Goal: Task Accomplishment & Management: Complete application form

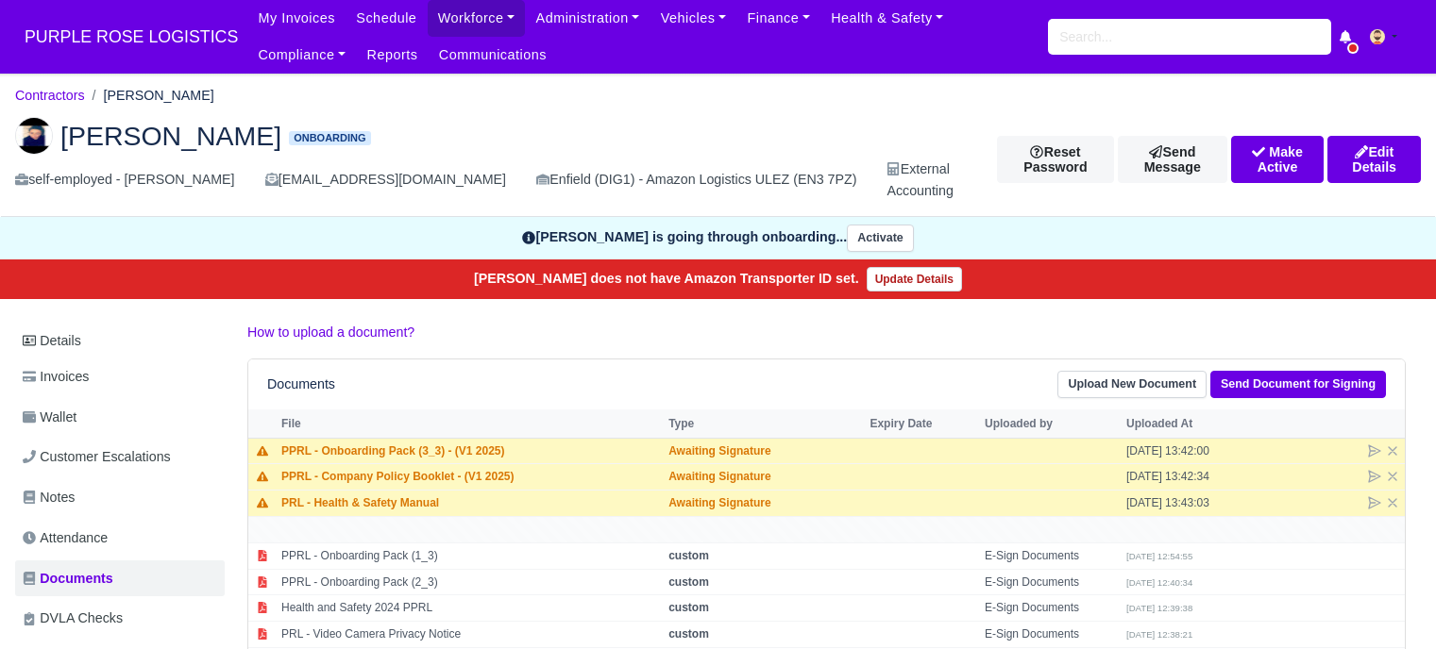
scroll to position [189, 0]
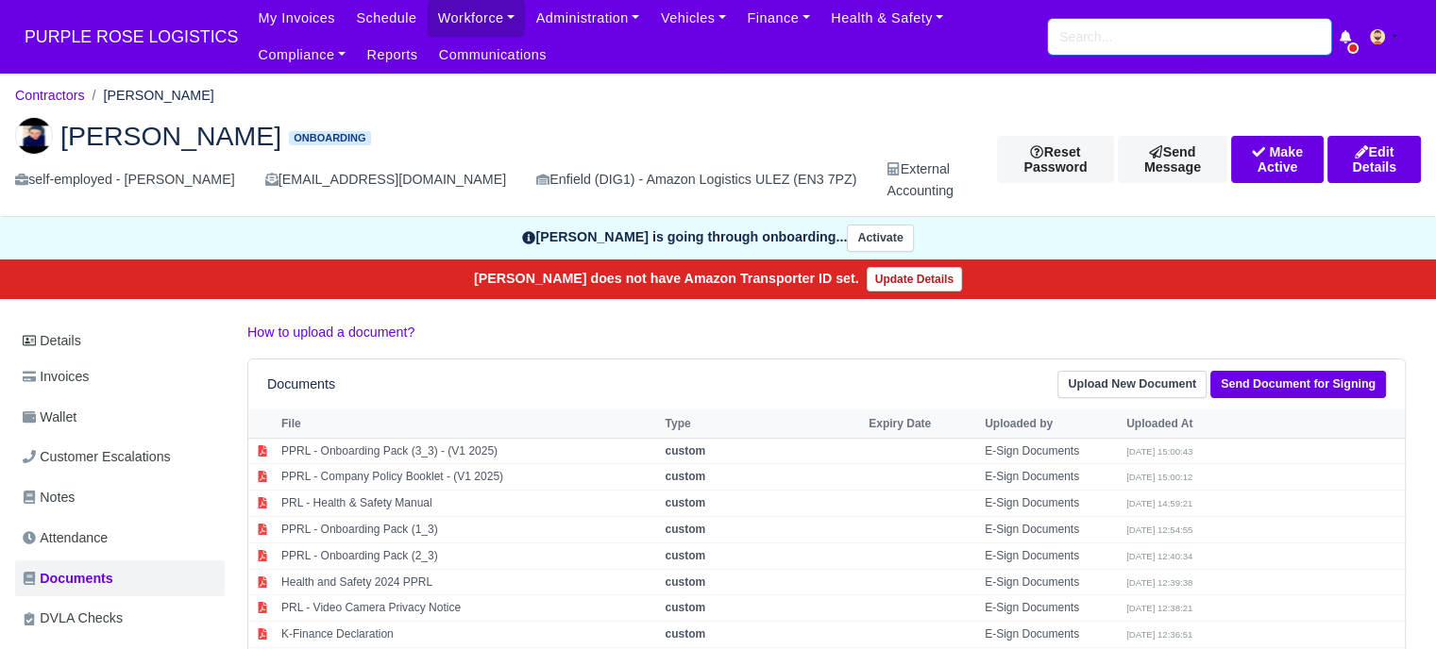
click at [1132, 42] on input "search" at bounding box center [1189, 37] width 283 height 36
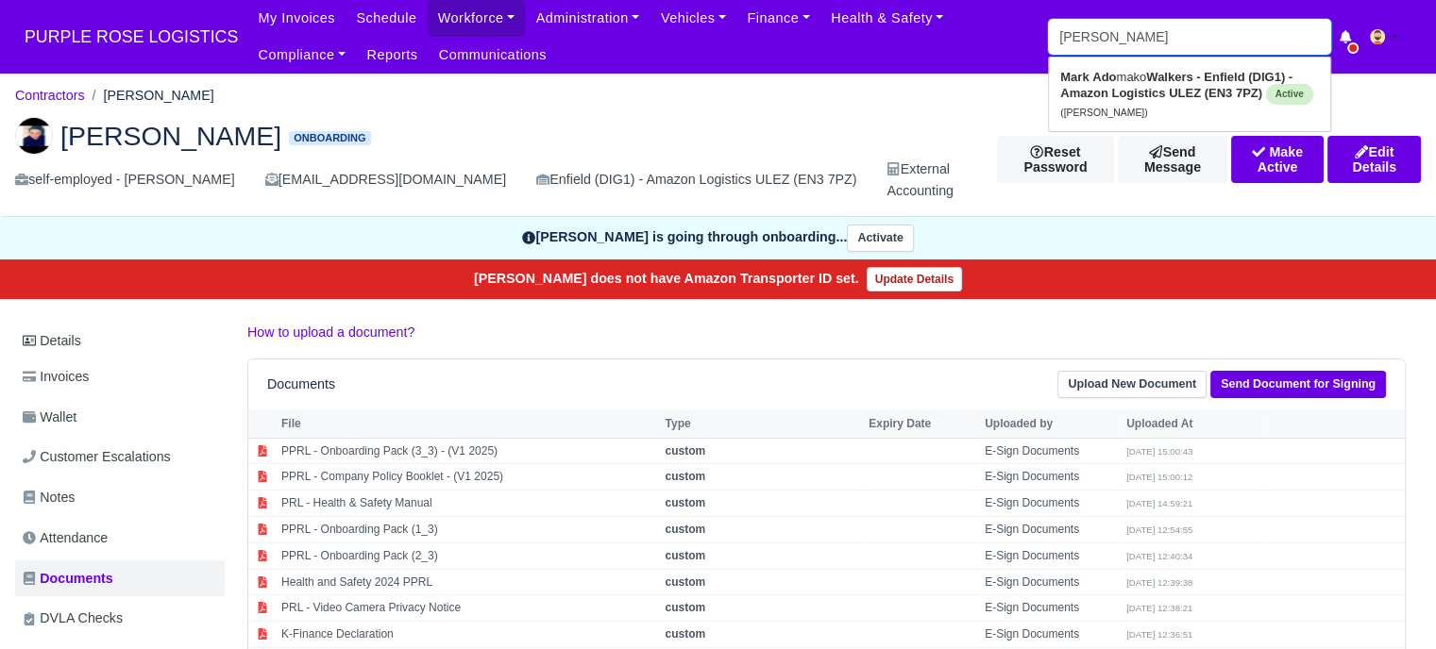
type input "mark adoma"
type input "mark adomako"
click at [1129, 82] on strong "Adoma" at bounding box center [1113, 77] width 42 height 14
type input "Mark Adomako"
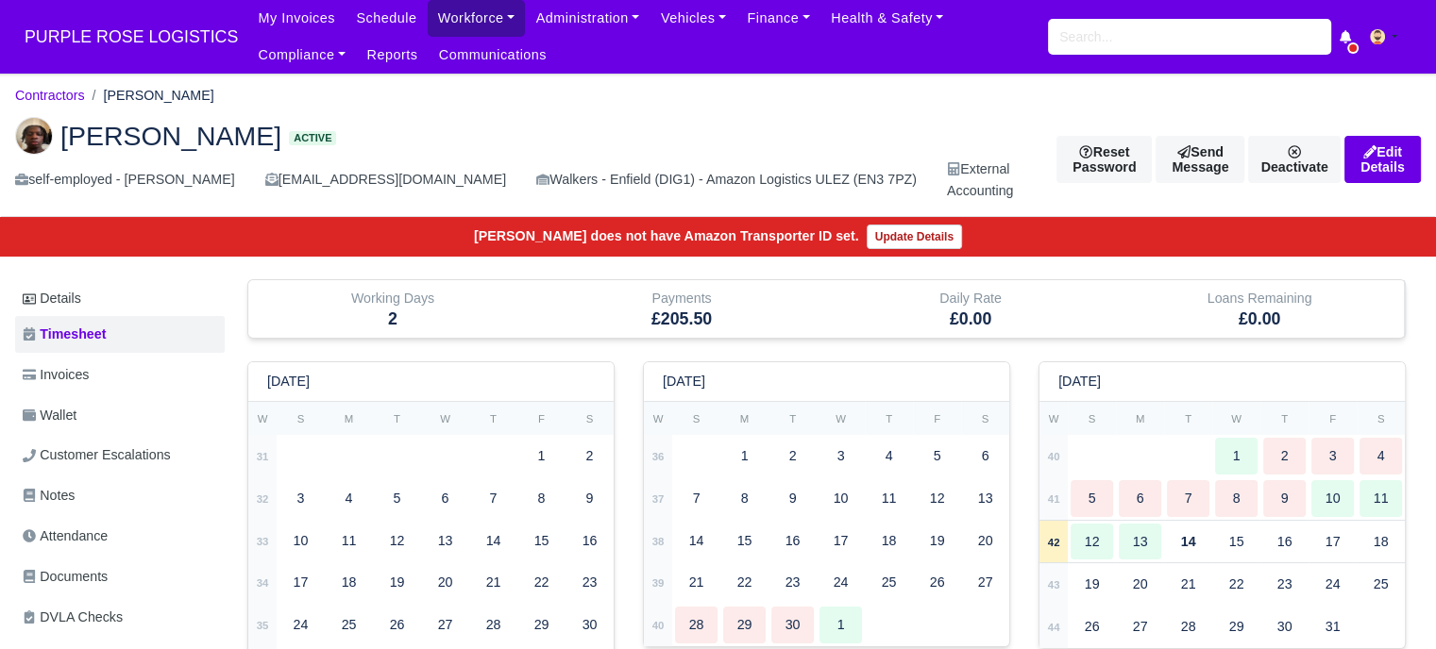
click at [433, 19] on link "Workforce" at bounding box center [477, 18] width 98 height 37
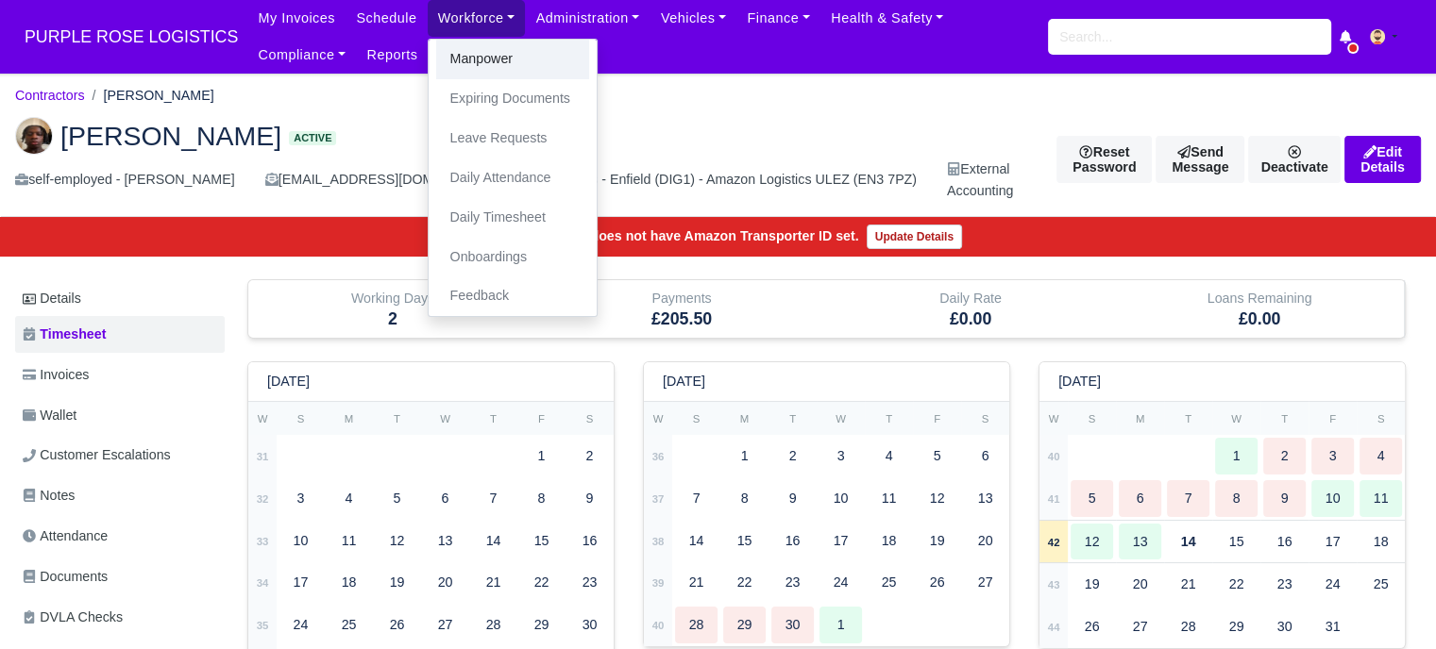
click at [445, 52] on link "Manpower" at bounding box center [512, 60] width 153 height 40
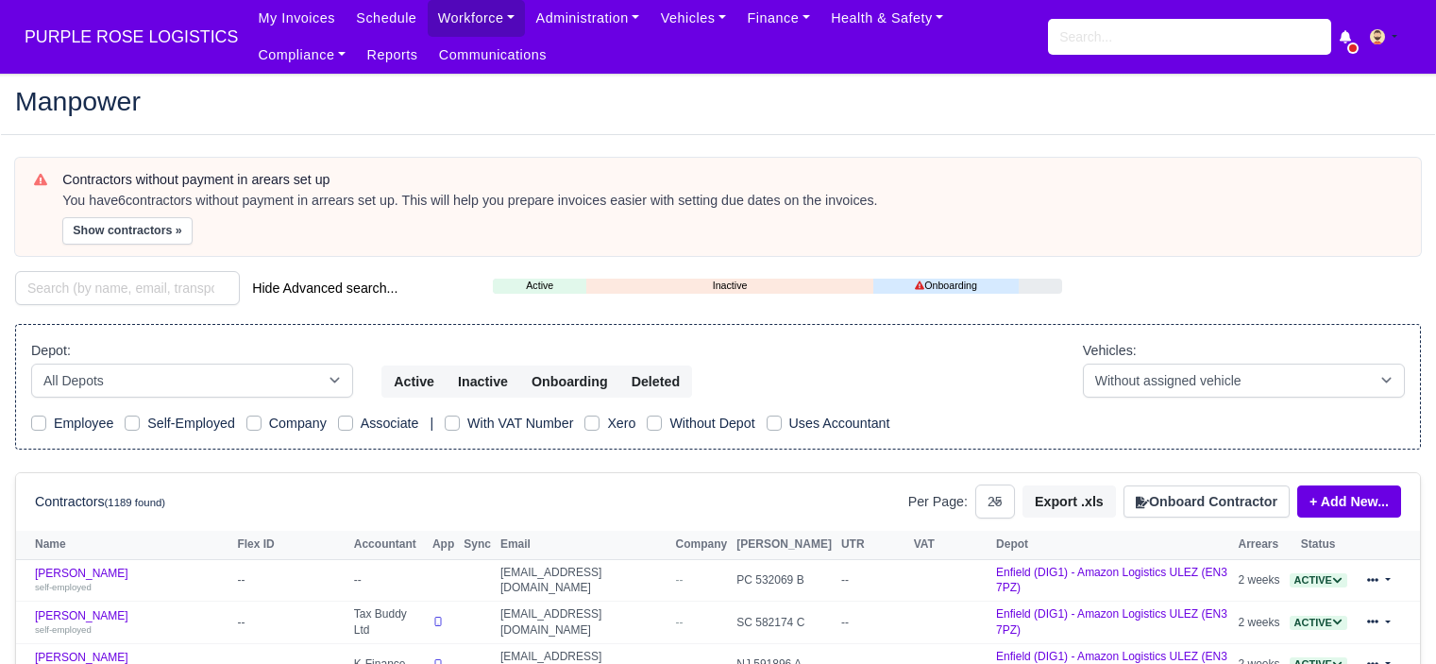
select select "25"
drag, startPoint x: 1194, startPoint y: 512, endPoint x: 1194, endPoint y: 492, distance: 19.8
click at [1195, 511] on button "Onboard Contractor" at bounding box center [1206, 501] width 166 height 32
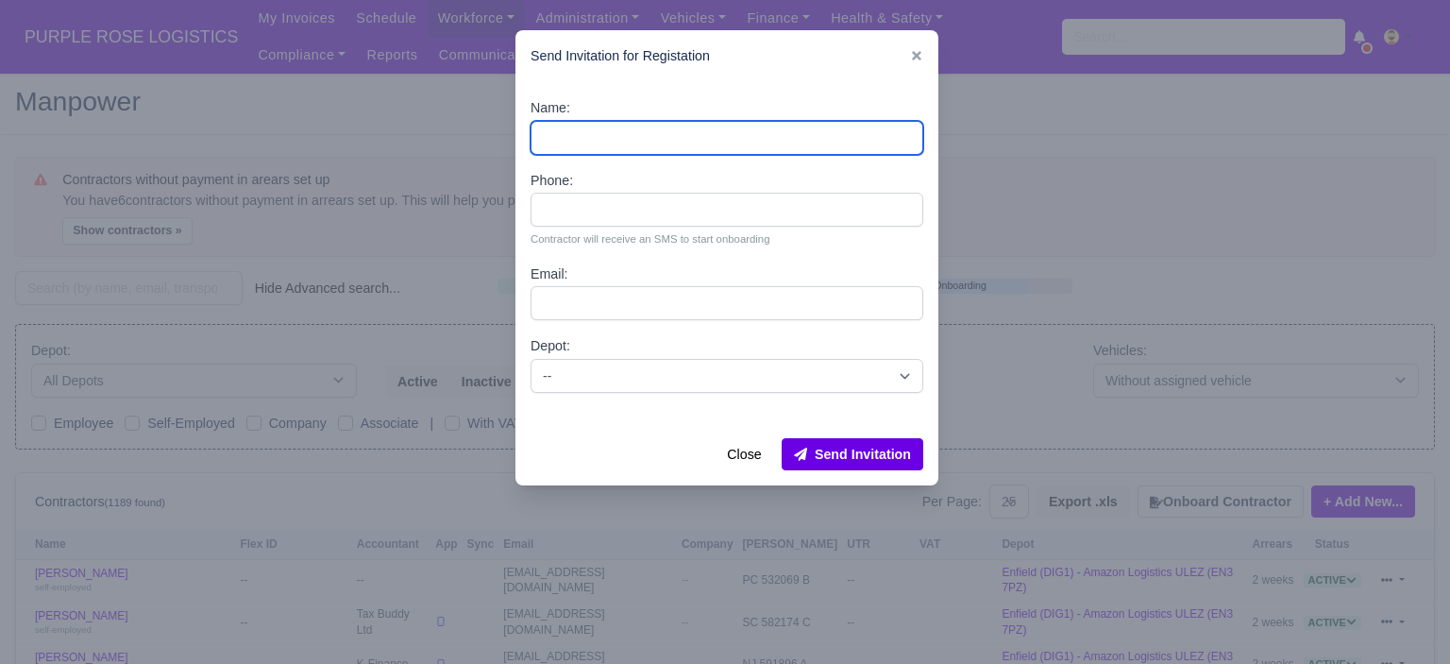
click at [630, 135] on input "Name:" at bounding box center [726, 138] width 393 height 34
paste input "[PERSON_NAME]"
type input "[PERSON_NAME]"
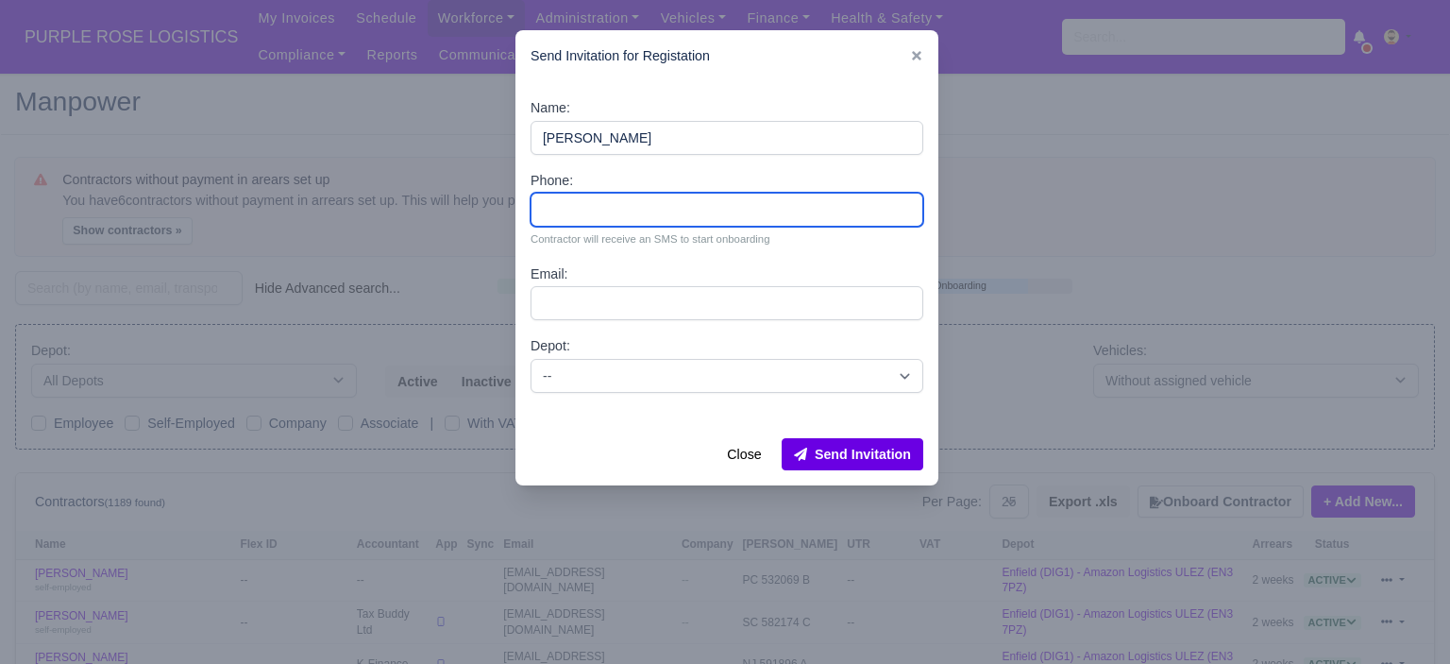
drag, startPoint x: 582, startPoint y: 218, endPoint x: 578, endPoint y: 209, distance: 10.6
click at [582, 218] on input "Phone:" at bounding box center [726, 210] width 393 height 34
paste input "44 7546 677197"
type input "44 7546 677197"
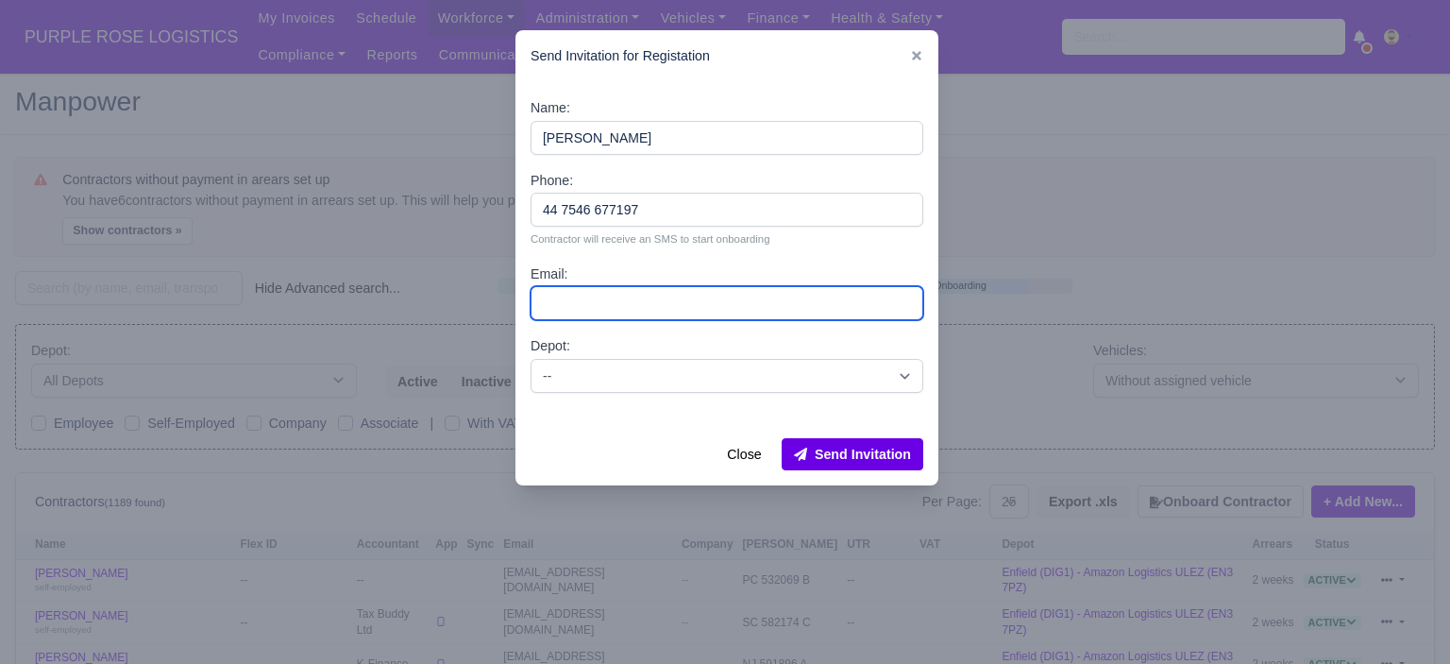
click at [574, 301] on input "Email:" at bounding box center [726, 303] width 393 height 34
paste input "[EMAIL_ADDRESS][DOMAIN_NAME]"
type input "[EMAIL_ADDRESS][DOMAIN_NAME]"
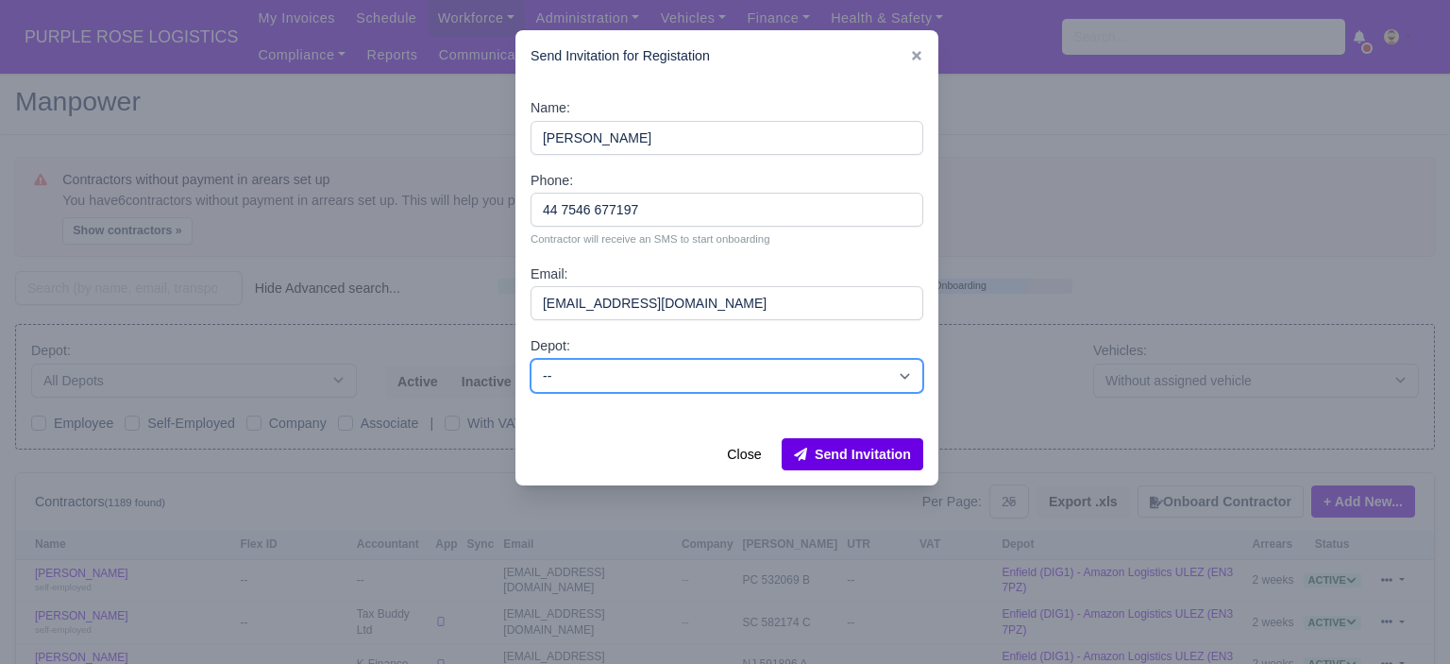
drag, startPoint x: 604, startPoint y: 369, endPoint x: 606, endPoint y: 383, distance: 14.3
click at [604, 369] on select "-- Enfield (DIG1) - Amazon Logistics ULEZ (EN3 7PZ) Harlow (DHW1) - Amazon Logi…" at bounding box center [726, 376] width 393 height 34
select select "1"
click at [530, 359] on select "-- Enfield (DIG1) - Amazon Logistics ULEZ (EN3 7PZ) Harlow (DHW1) - Amazon Logi…" at bounding box center [726, 376] width 393 height 34
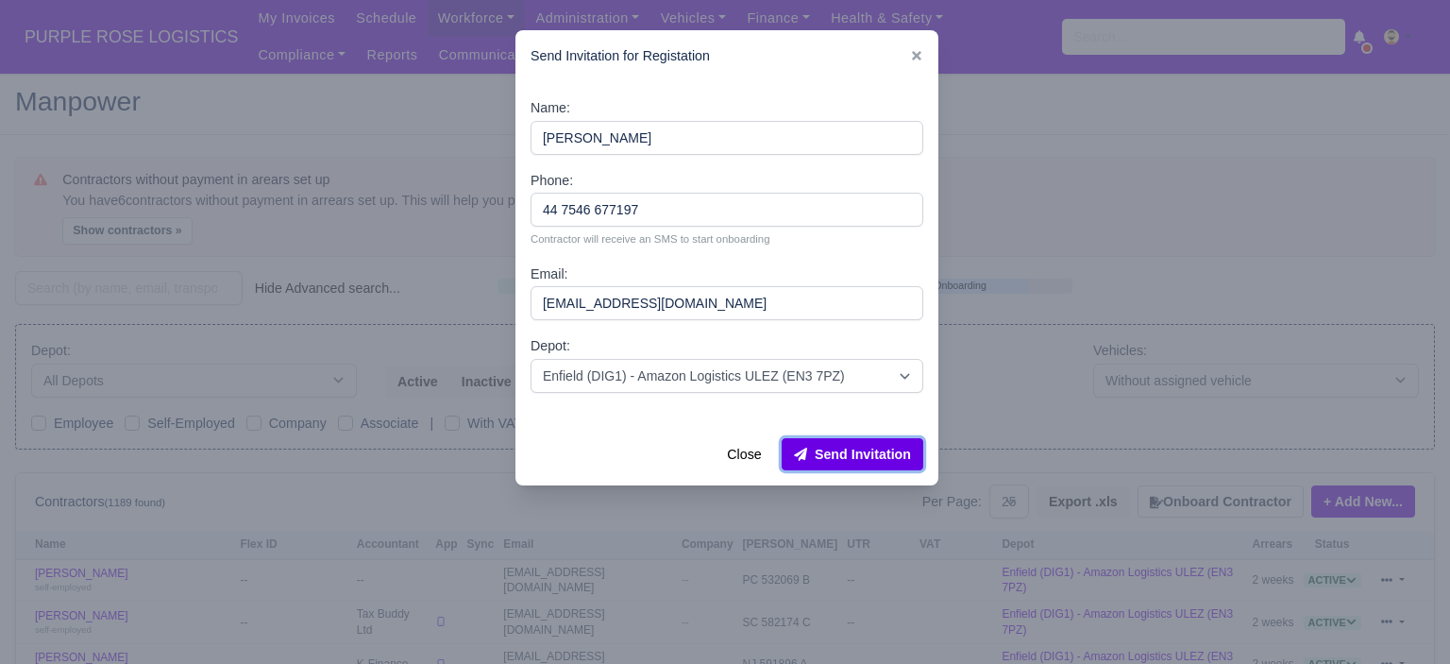
click at [909, 457] on button "Send Invitation" at bounding box center [853, 454] width 142 height 32
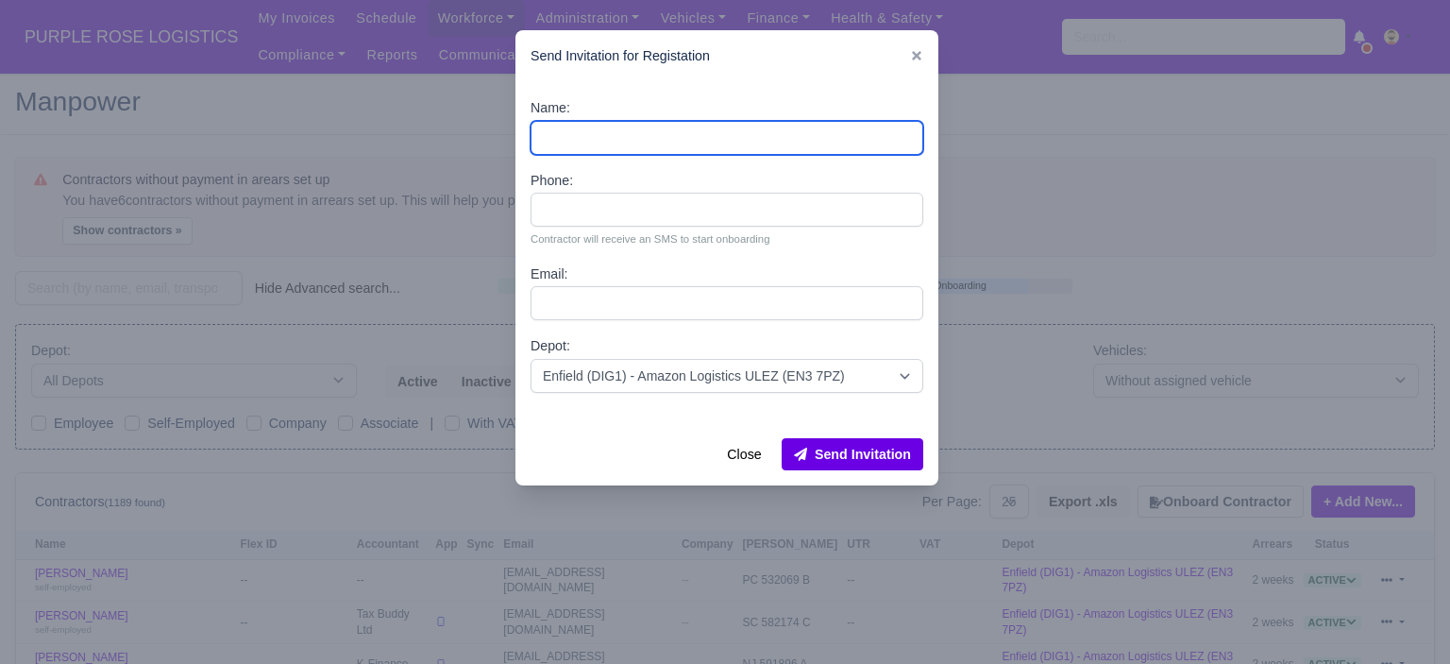
click at [613, 135] on input "Name:" at bounding box center [726, 138] width 393 height 34
paste input "[PERSON_NAME]"
type input "[PERSON_NAME]"
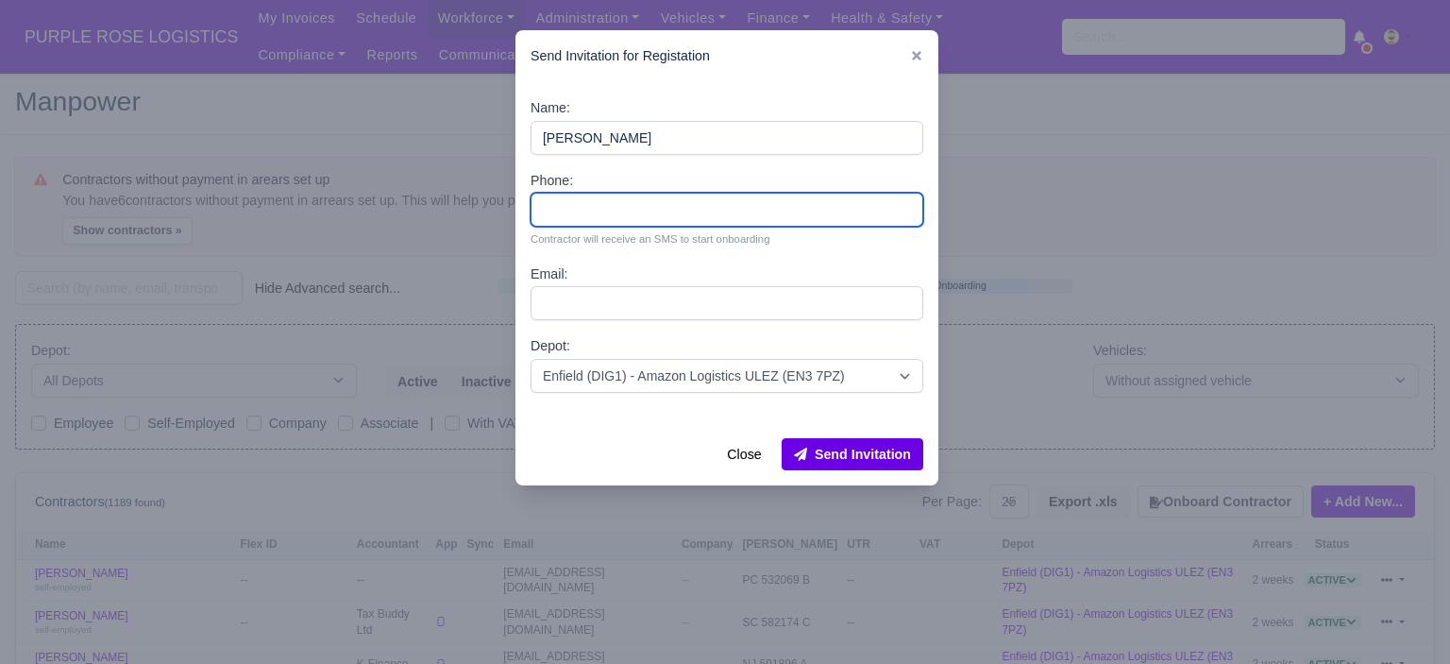
click at [633, 200] on input "Phone:" at bounding box center [726, 210] width 393 height 34
paste input "44 7523 746232"
type input "44 7523 746232"
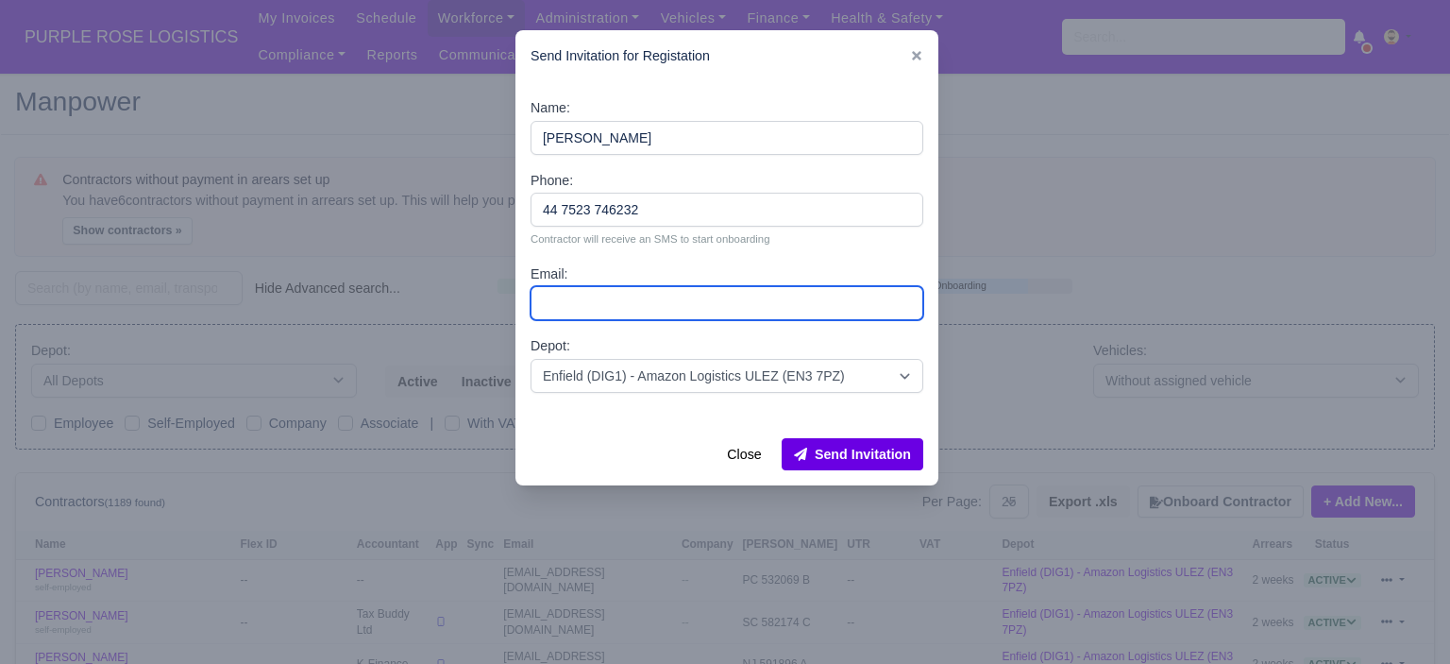
click at [633, 295] on input "Email:" at bounding box center [726, 303] width 393 height 34
paste input "[EMAIL_ADDRESS][DOMAIN_NAME]"
type input "[EMAIL_ADDRESS][DOMAIN_NAME]"
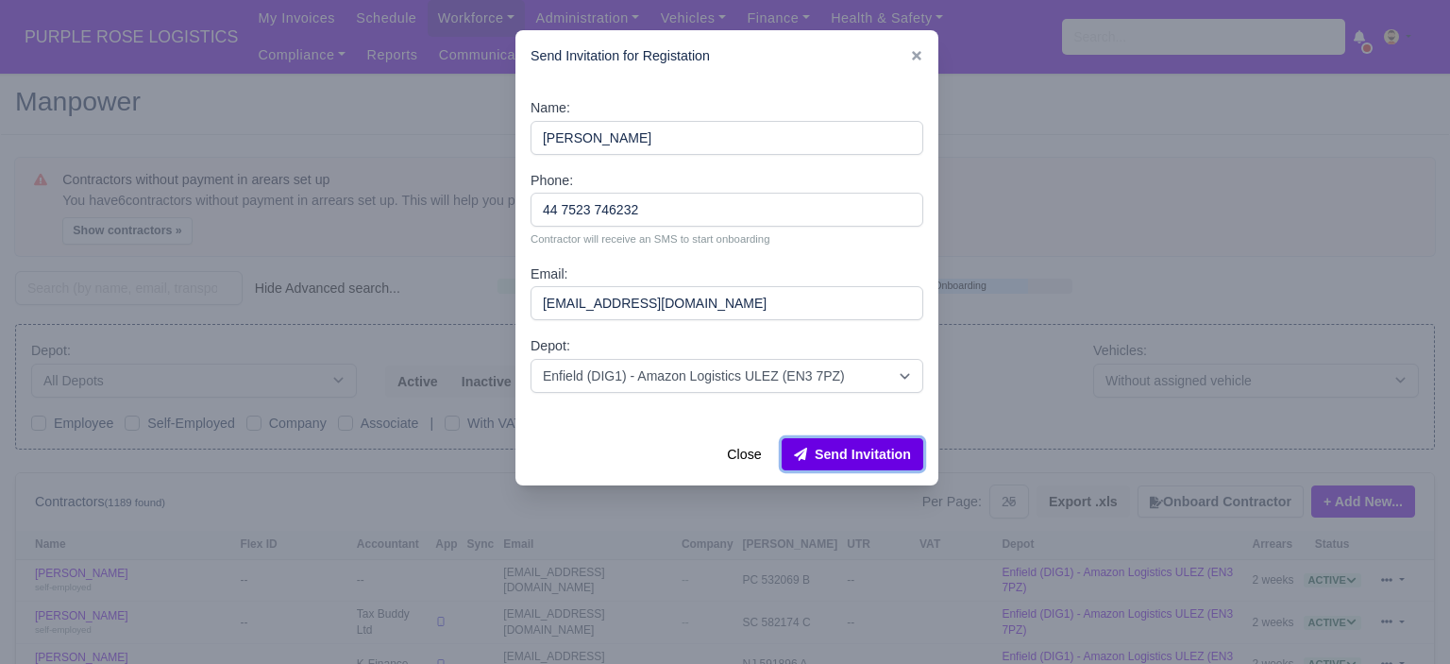
click at [827, 448] on button "Send Invitation" at bounding box center [853, 454] width 142 height 32
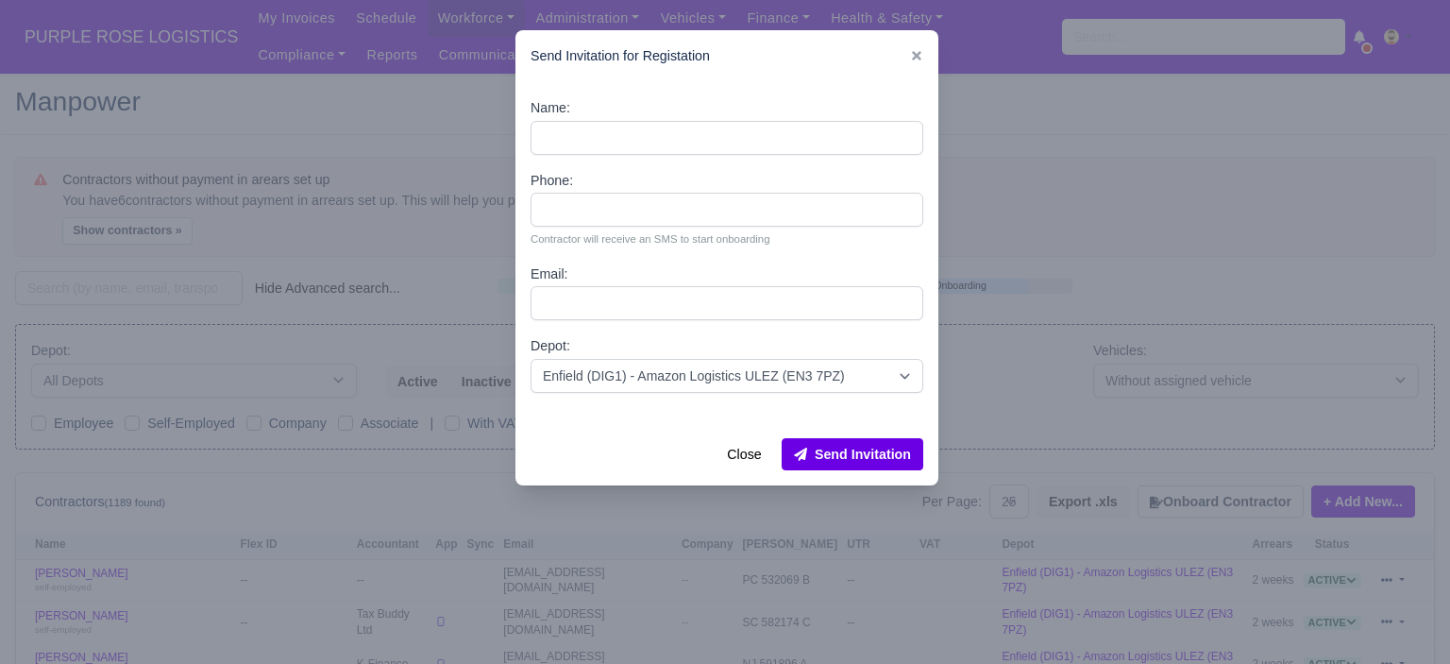
click at [577, 154] on div "Name: Phone: Contractor will receive an SMS to start onboarding Email: Depot: -…" at bounding box center [726, 252] width 423 height 341
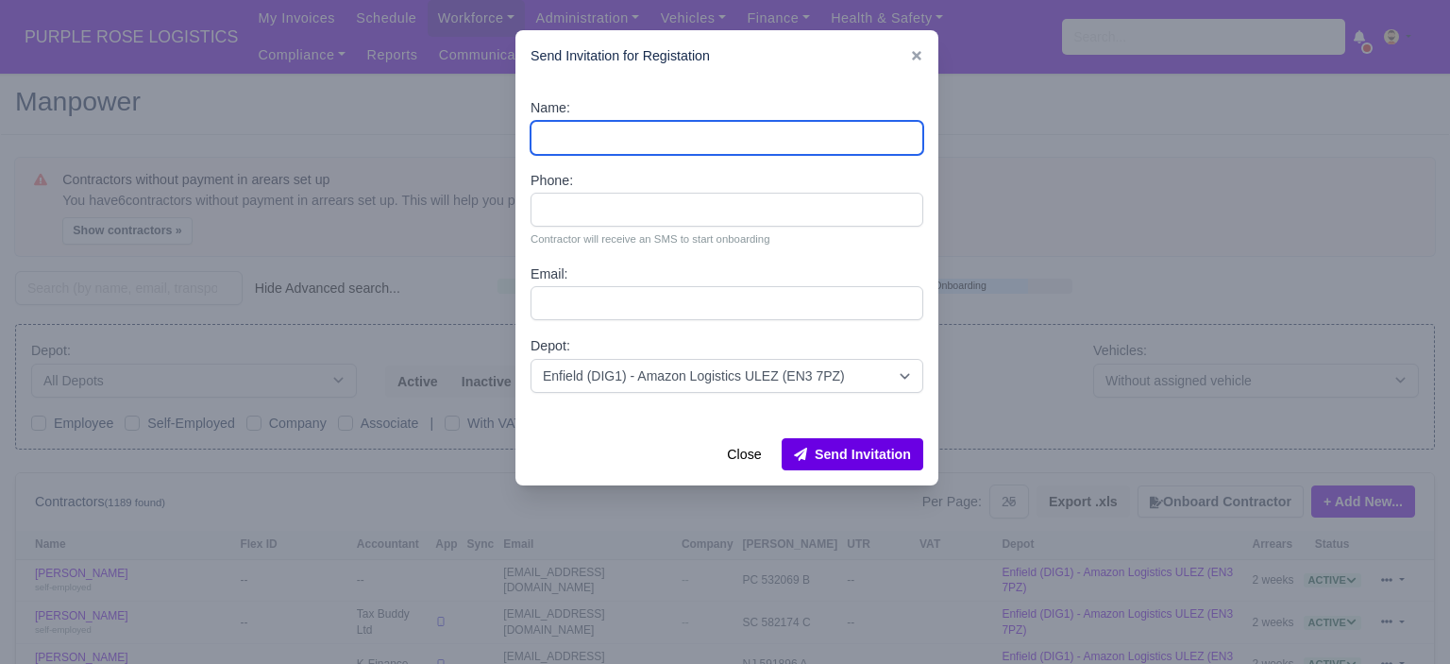
click at [579, 145] on input "Name:" at bounding box center [726, 138] width 393 height 34
paste input "Eden Agyemang"
type input "Eden Agyemang"
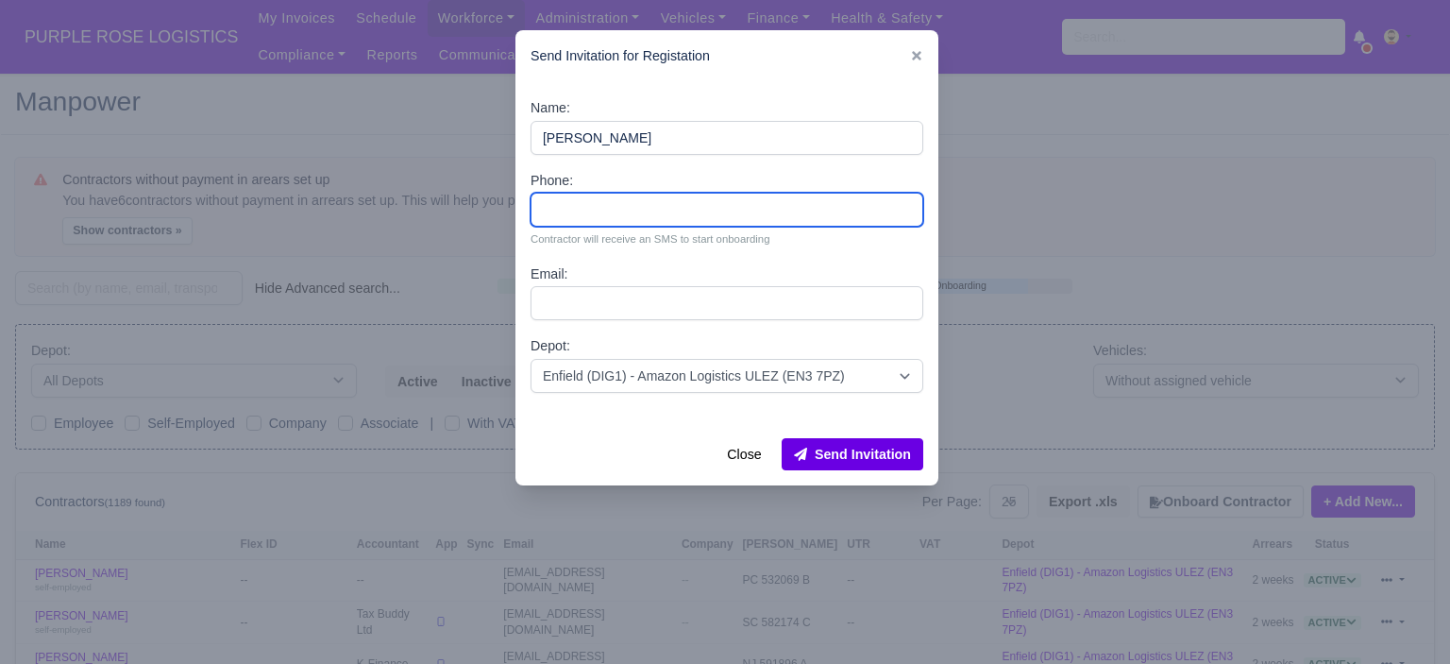
click at [593, 199] on input "Phone:" at bounding box center [726, 210] width 393 height 34
paste input "44 7555 611879"
type input "44 7555 611879"
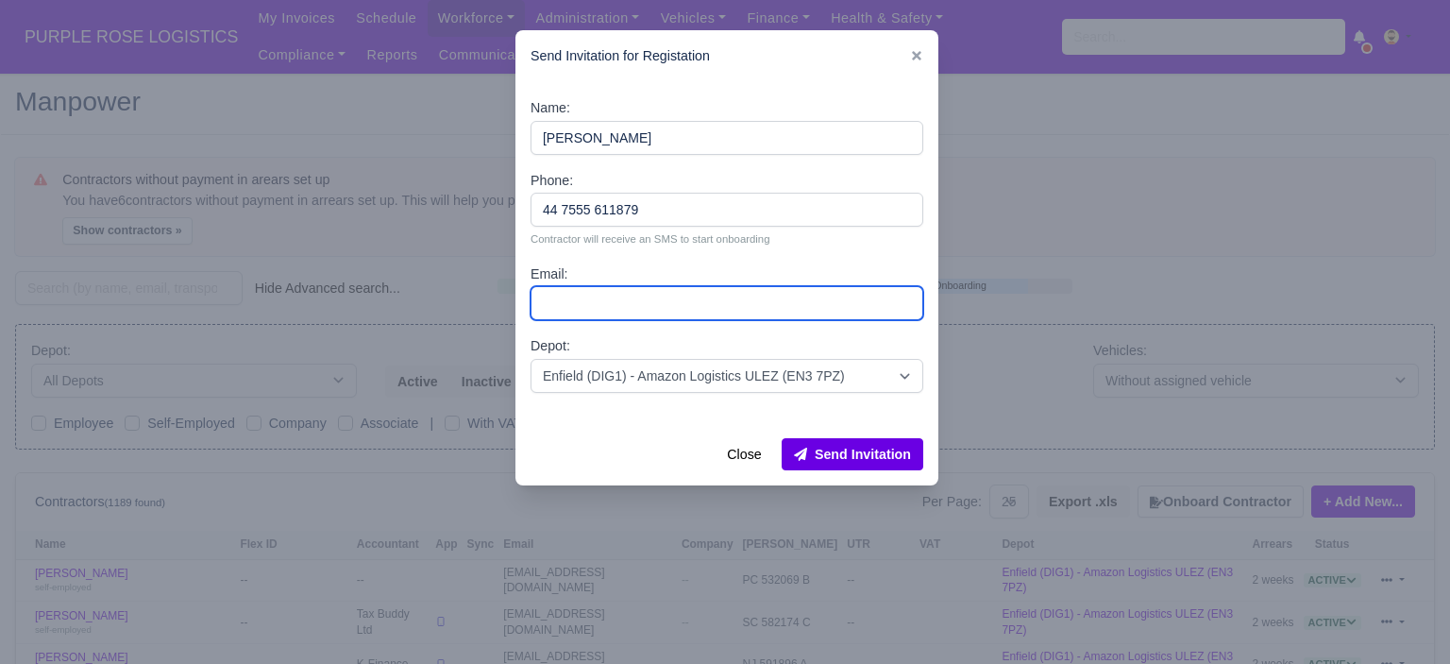
drag, startPoint x: 659, startPoint y: 305, endPoint x: 668, endPoint y: 320, distance: 17.8
click at [659, 305] on input "Email:" at bounding box center [726, 303] width 393 height 34
paste input "edenagyemang03@gmail.com"
type input "edenagyemang03@gmail.com"
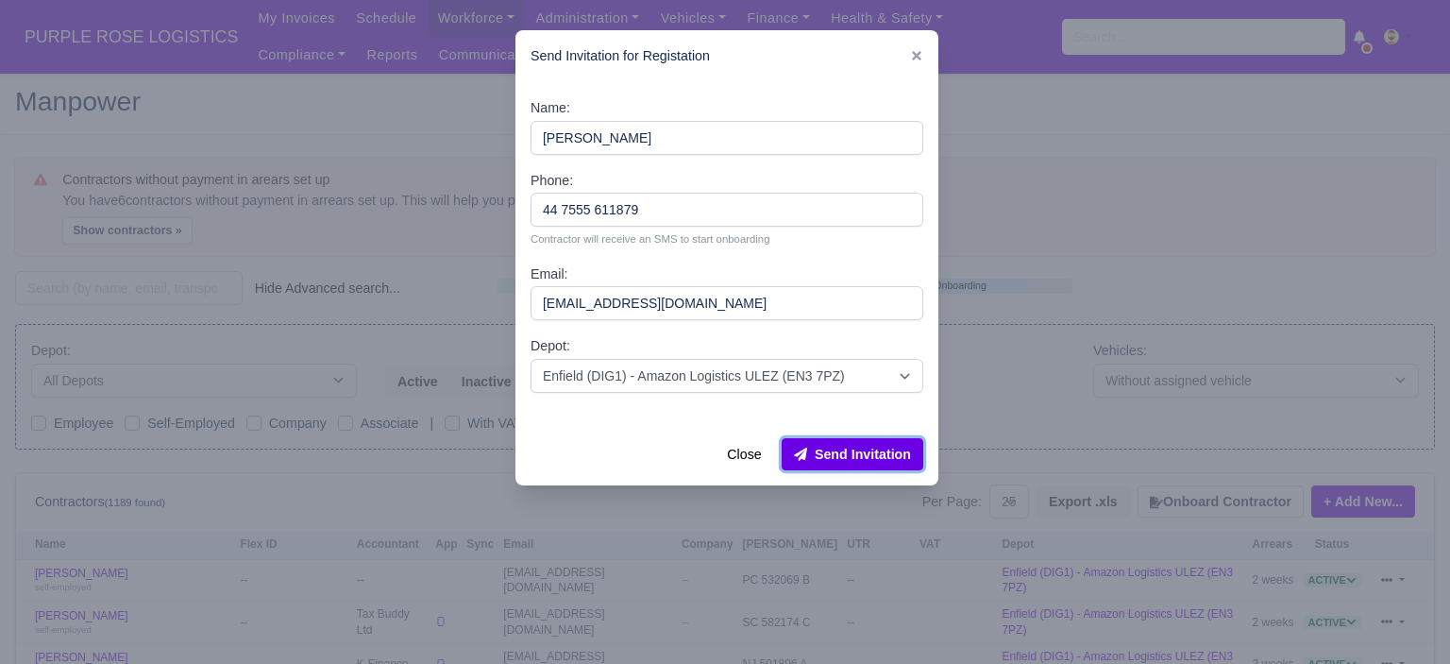
click at [861, 455] on button "Send Invitation" at bounding box center [853, 454] width 142 height 32
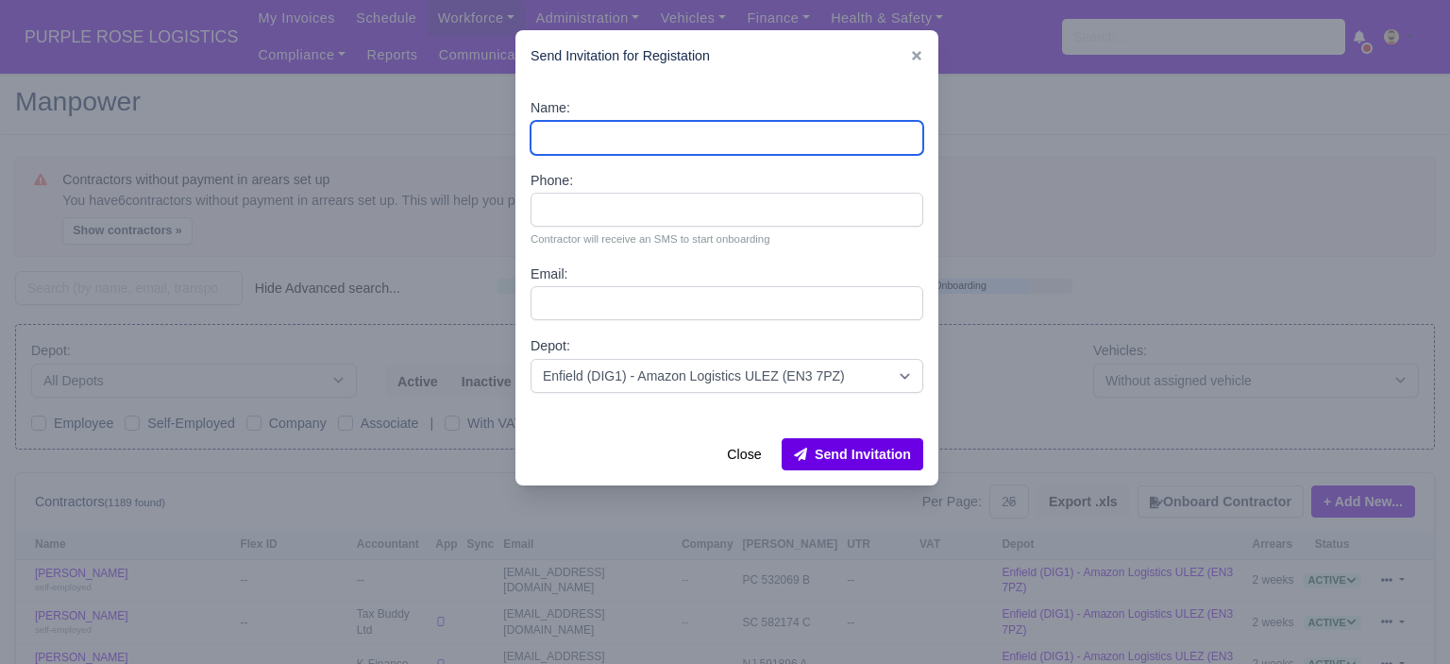
click at [656, 143] on input "Name:" at bounding box center [726, 138] width 393 height 34
paste input "Zion Gunn"
type input "Zion Gunn"
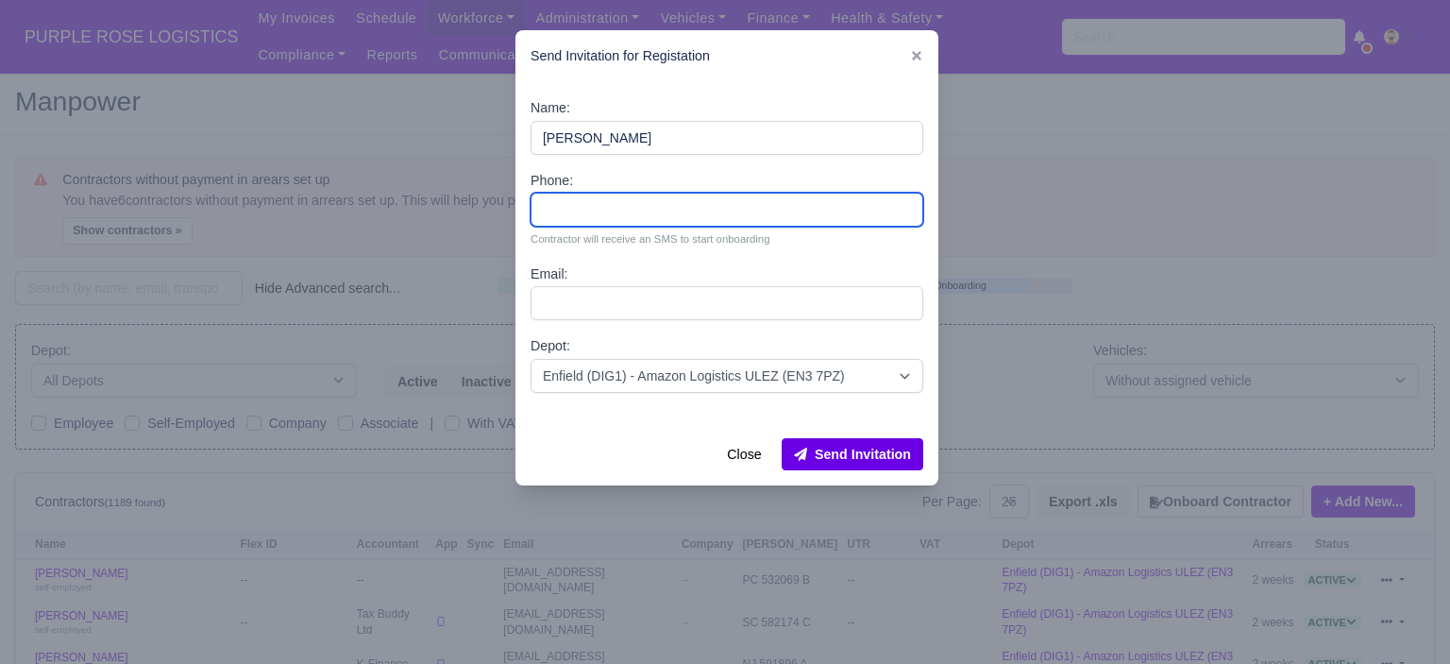
click at [582, 216] on input "Phone:" at bounding box center [726, 210] width 393 height 34
paste input "44 7711 931589"
type input "44 7711 931589"
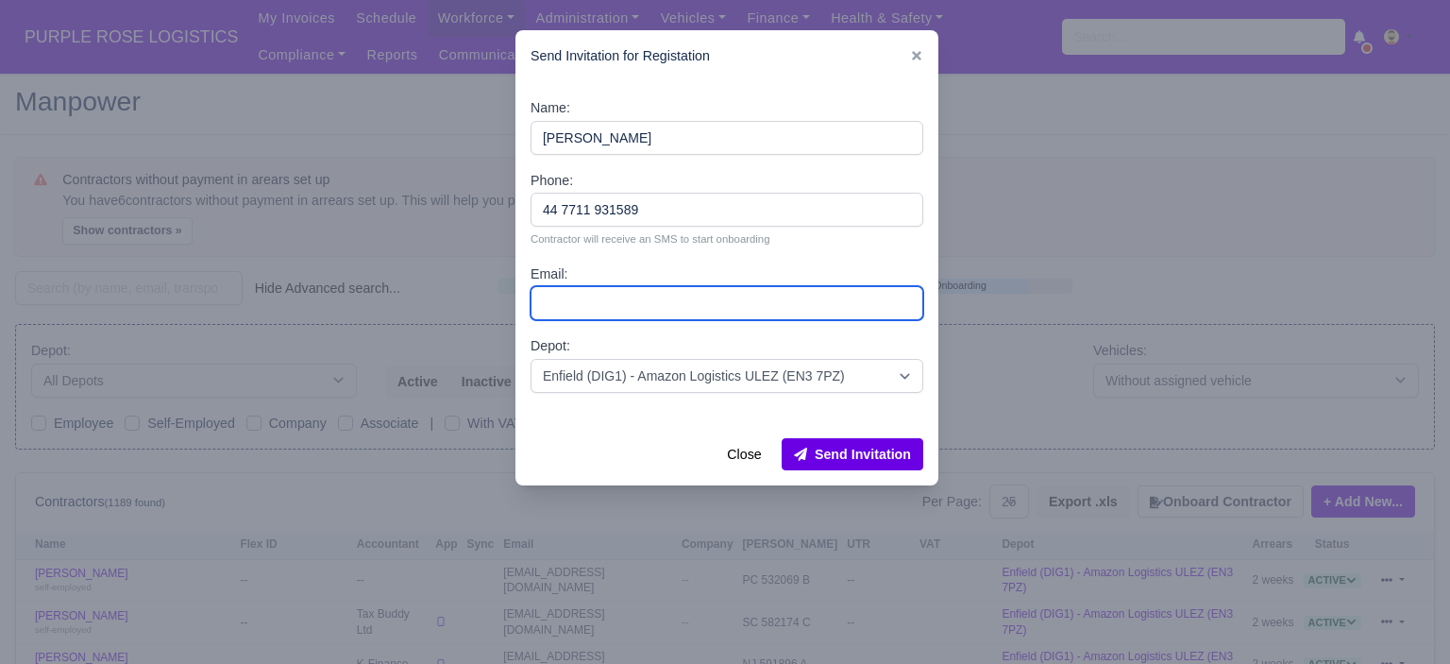
drag, startPoint x: 645, startPoint y: 304, endPoint x: 657, endPoint y: 320, distance: 20.2
click at [645, 304] on input "Email:" at bounding box center [726, 303] width 393 height 34
paste input "ziongunn28@gmail.com"
type input "ziongunn28@gmail.com"
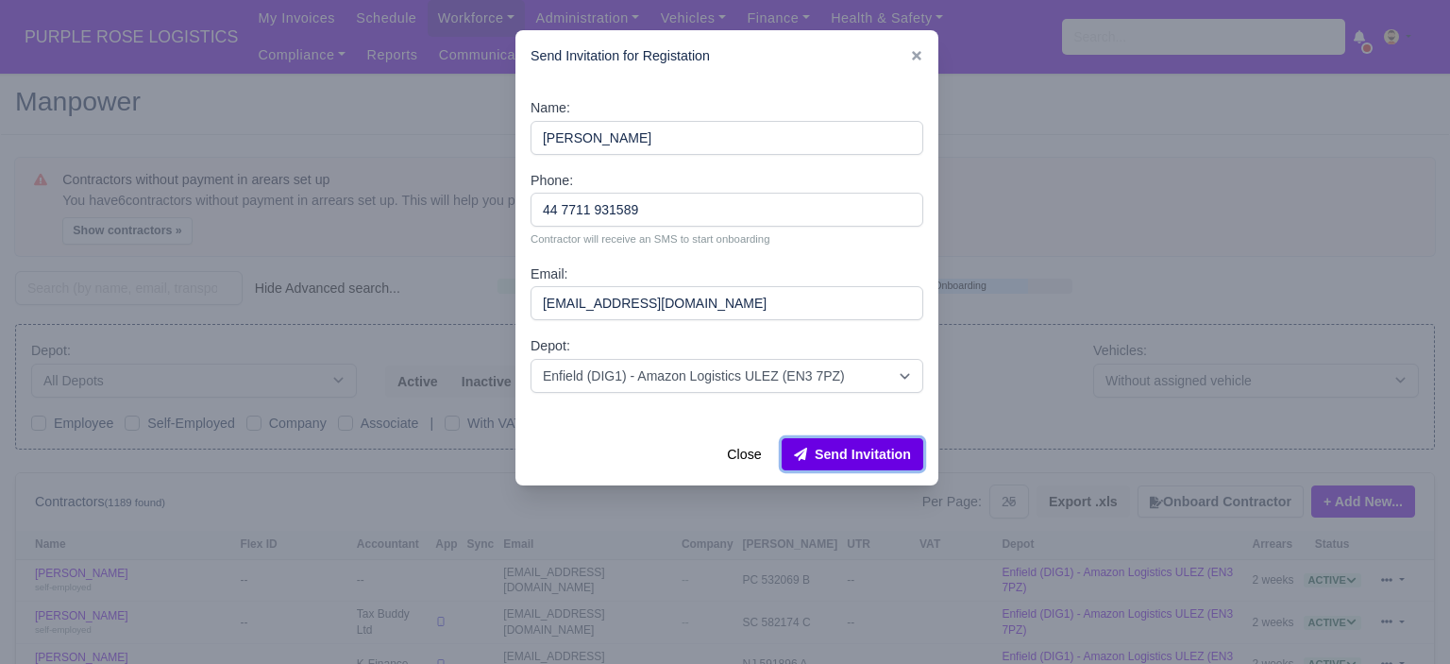
click at [833, 447] on button "Send Invitation" at bounding box center [853, 454] width 142 height 32
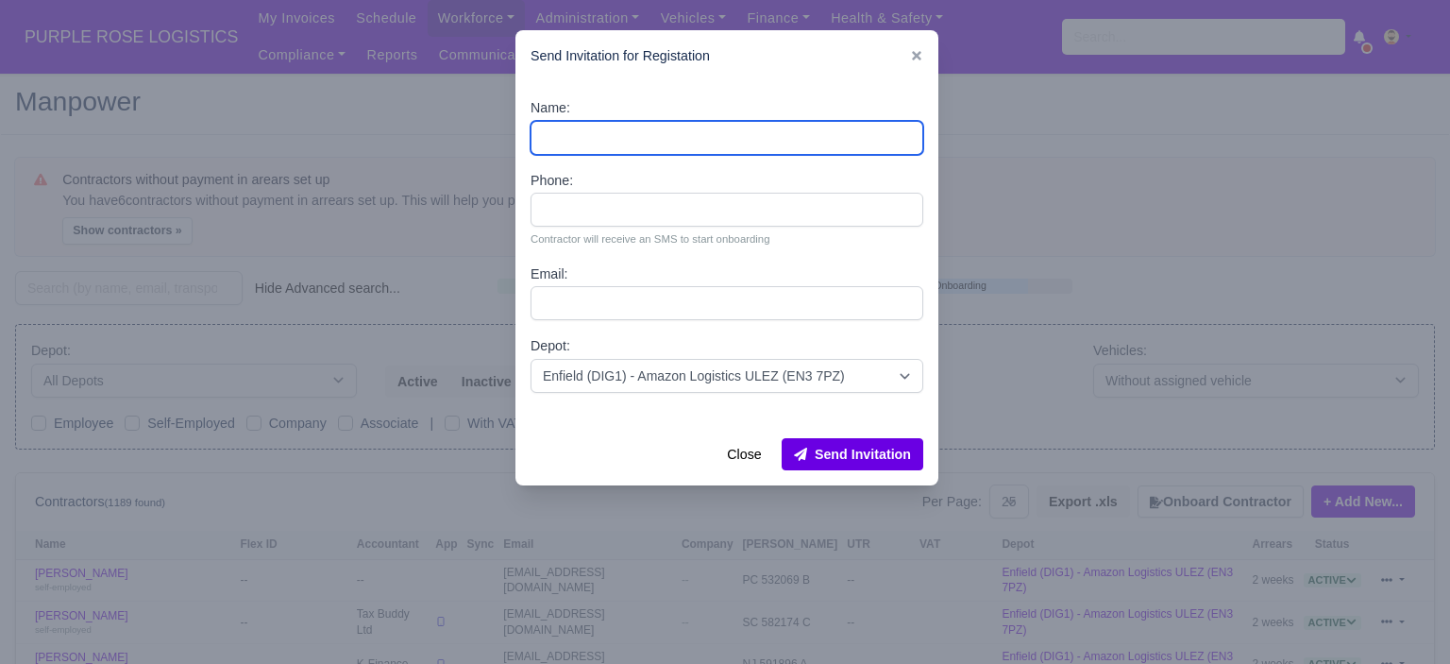
drag, startPoint x: 624, startPoint y: 144, endPoint x: 624, endPoint y: 132, distance: 12.3
click at [624, 143] on input "Name:" at bounding box center [726, 138] width 393 height 34
paste input "Scott cutts"
type input "Scott cutts"
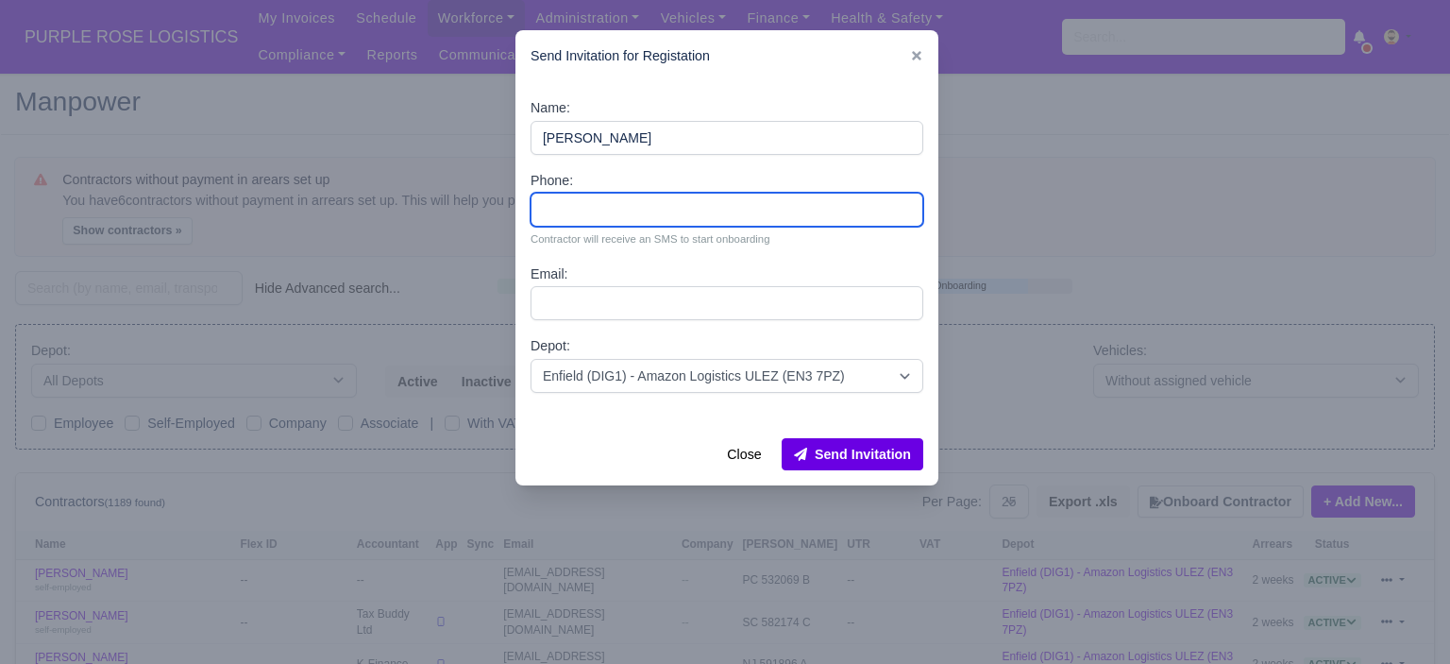
click at [604, 207] on input "Phone:" at bounding box center [726, 210] width 393 height 34
paste input "44 7494 141615"
type input "44 7494 141615"
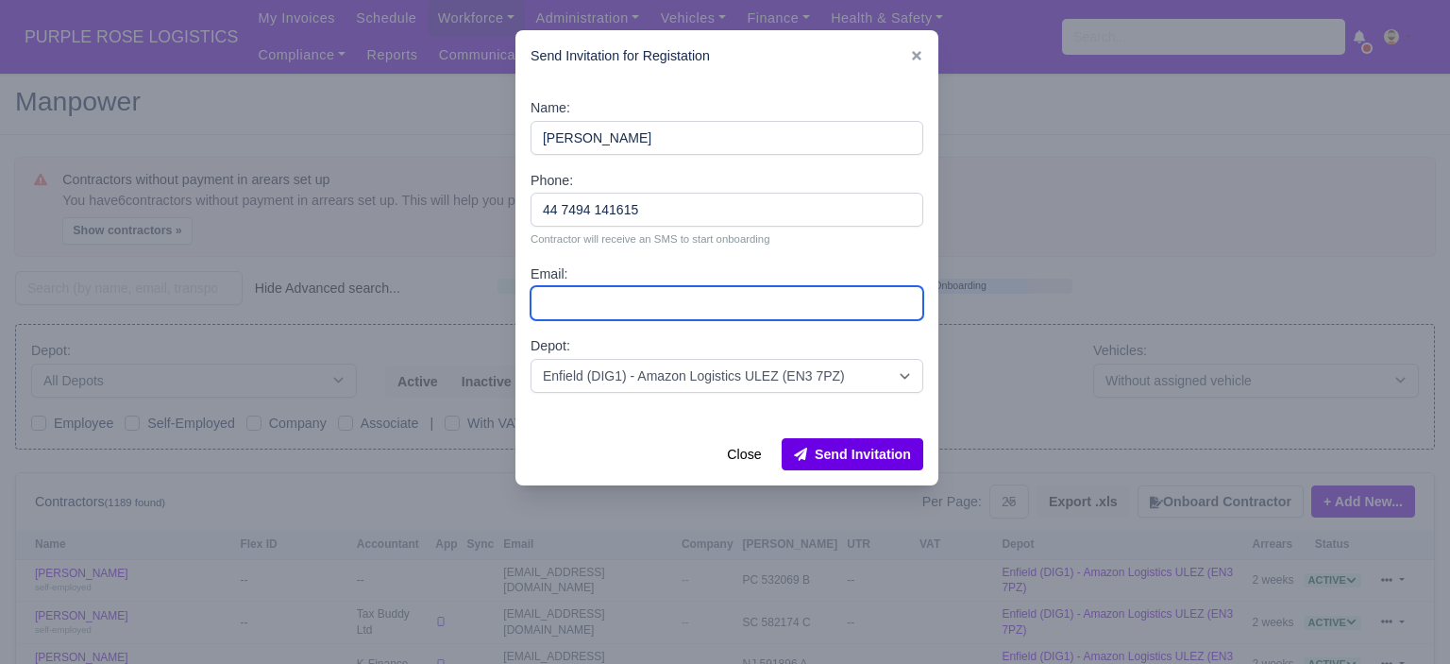
click at [619, 314] on input "Email:" at bounding box center [726, 303] width 393 height 34
paste input "scott.cutts00@gmail.com"
type input "scott.cutts00@gmail.com"
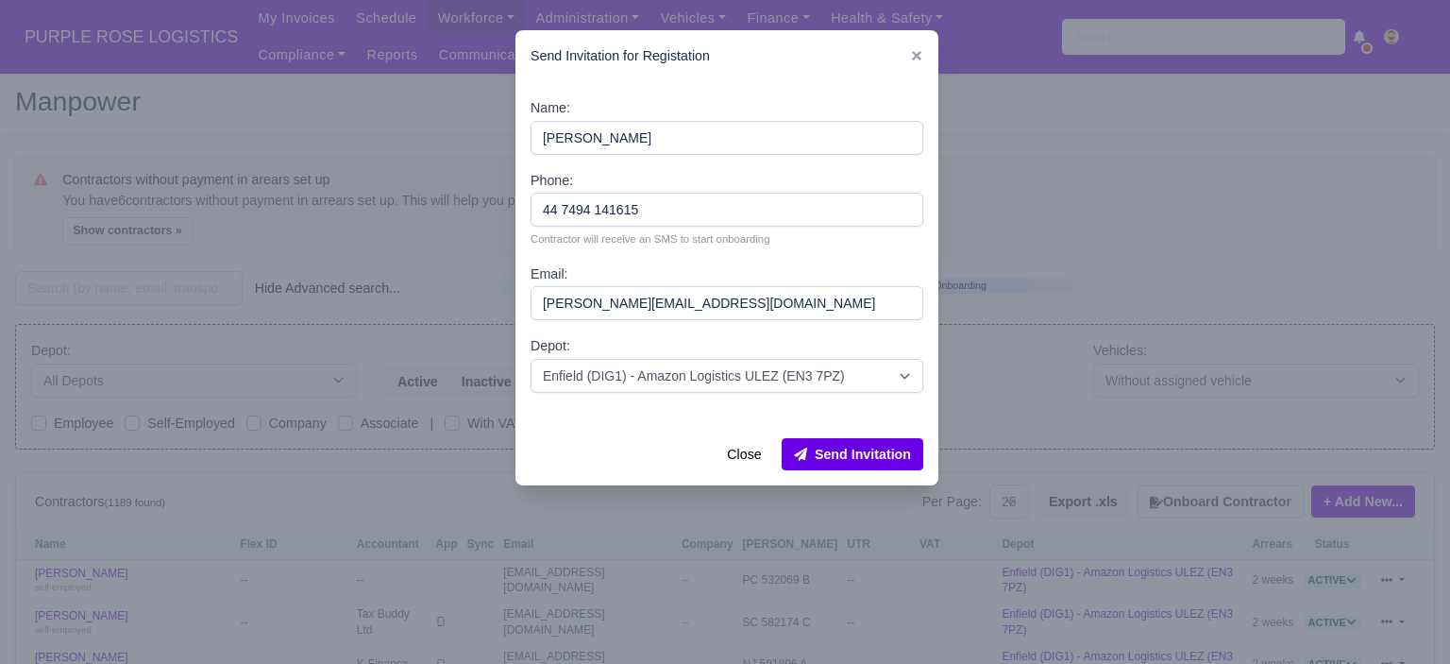
click at [863, 476] on div "Close Send Invitation" at bounding box center [726, 454] width 423 height 62
click at [864, 470] on button "Send Invitation" at bounding box center [853, 454] width 142 height 32
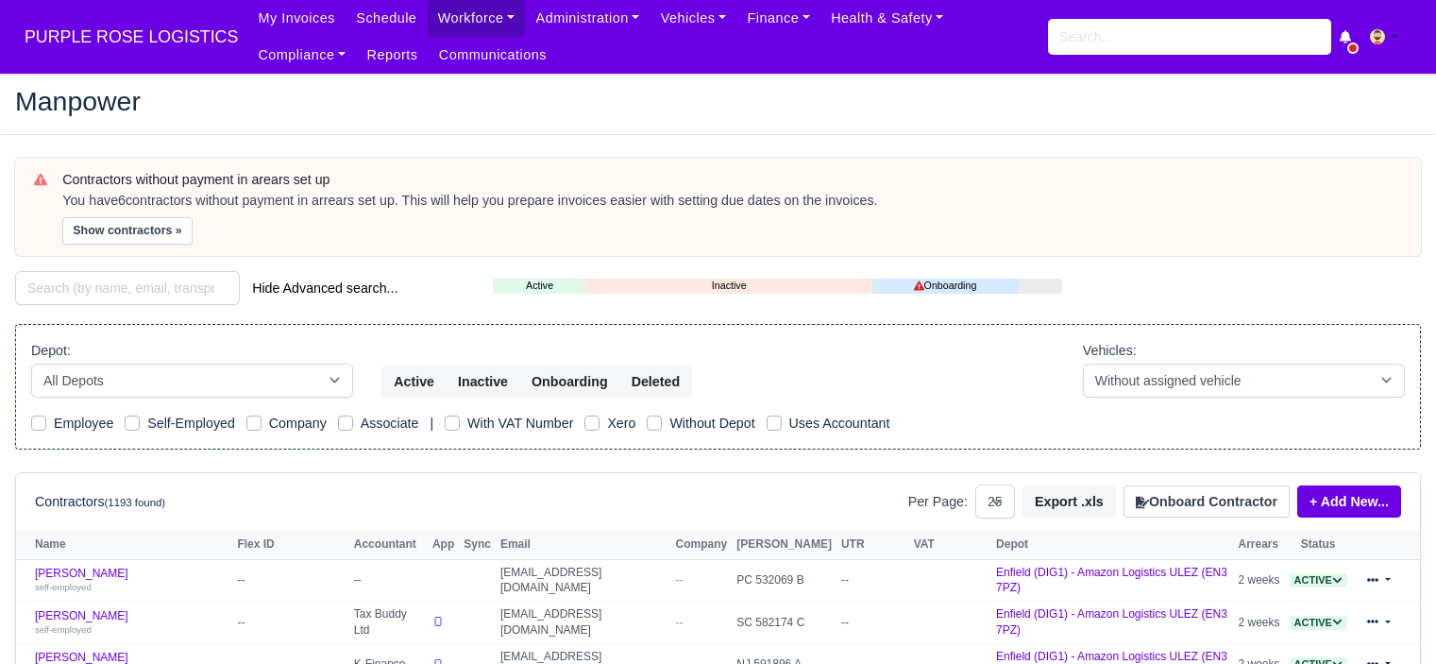
select select "25"
click at [1130, 38] on input "search" at bounding box center [1189, 37] width 283 height 36
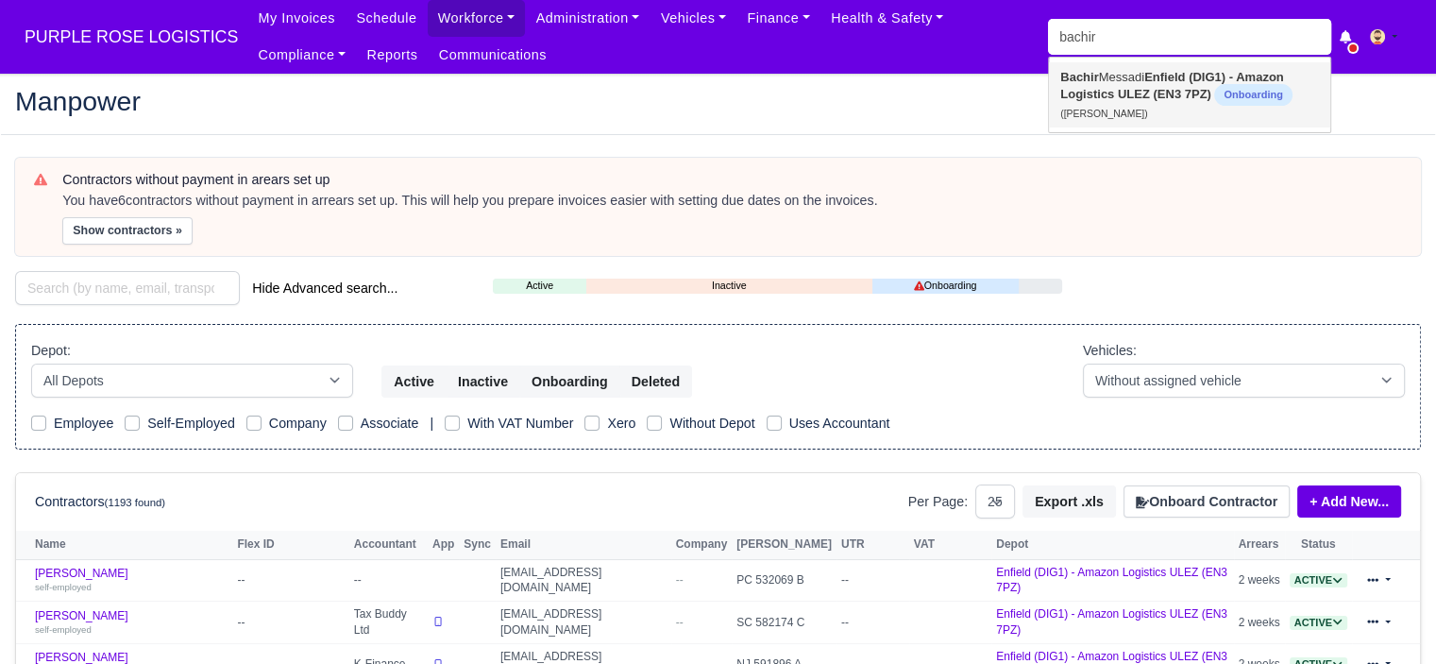
click at [1128, 94] on strong "Enfield (DIG1) - Amazon Logistics ULEZ (EN3 7PZ)" at bounding box center [1171, 85] width 223 height 31
type input "[PERSON_NAME]"
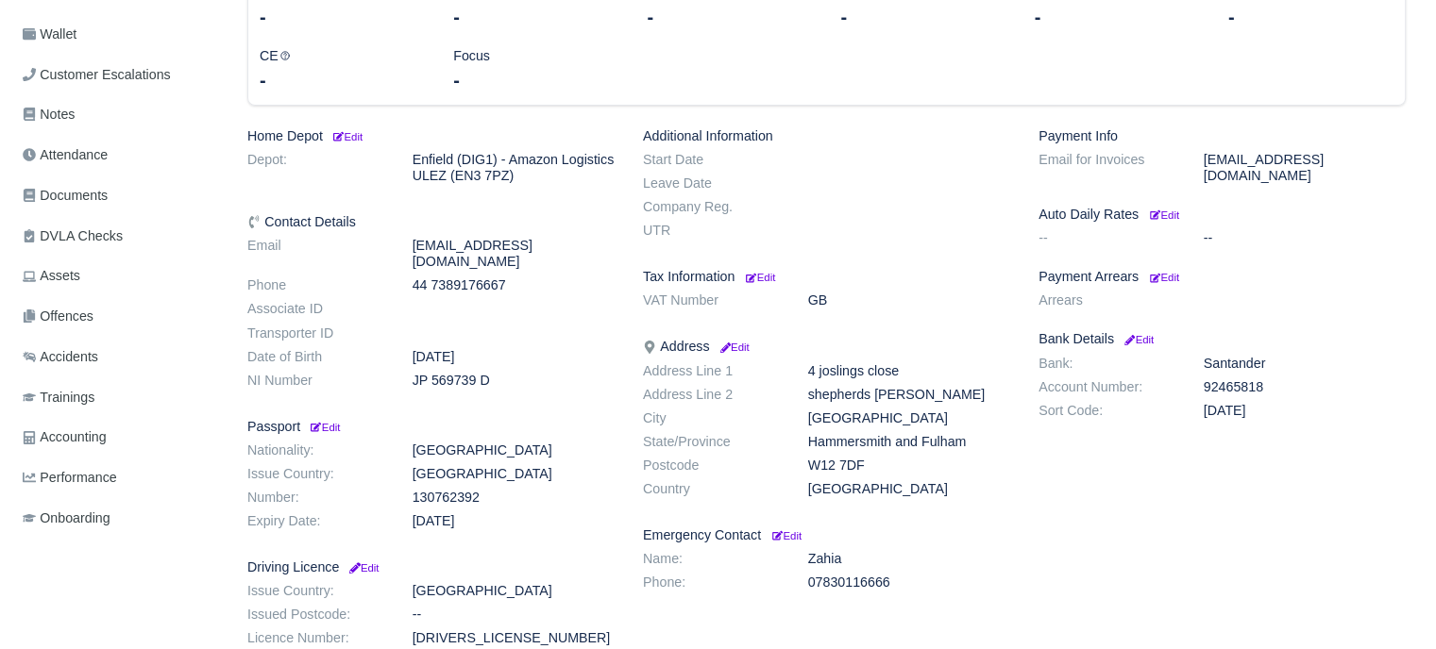
scroll to position [529, 0]
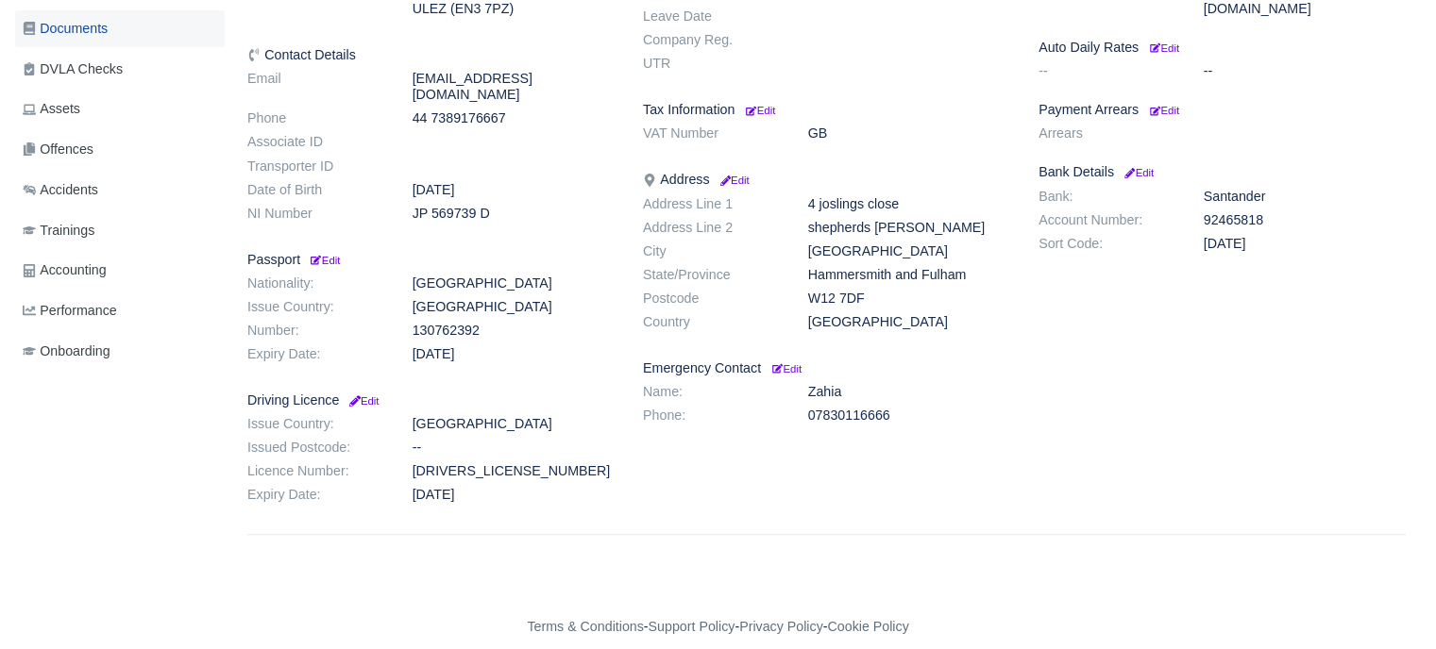
click at [117, 33] on link "Documents" at bounding box center [120, 28] width 210 height 37
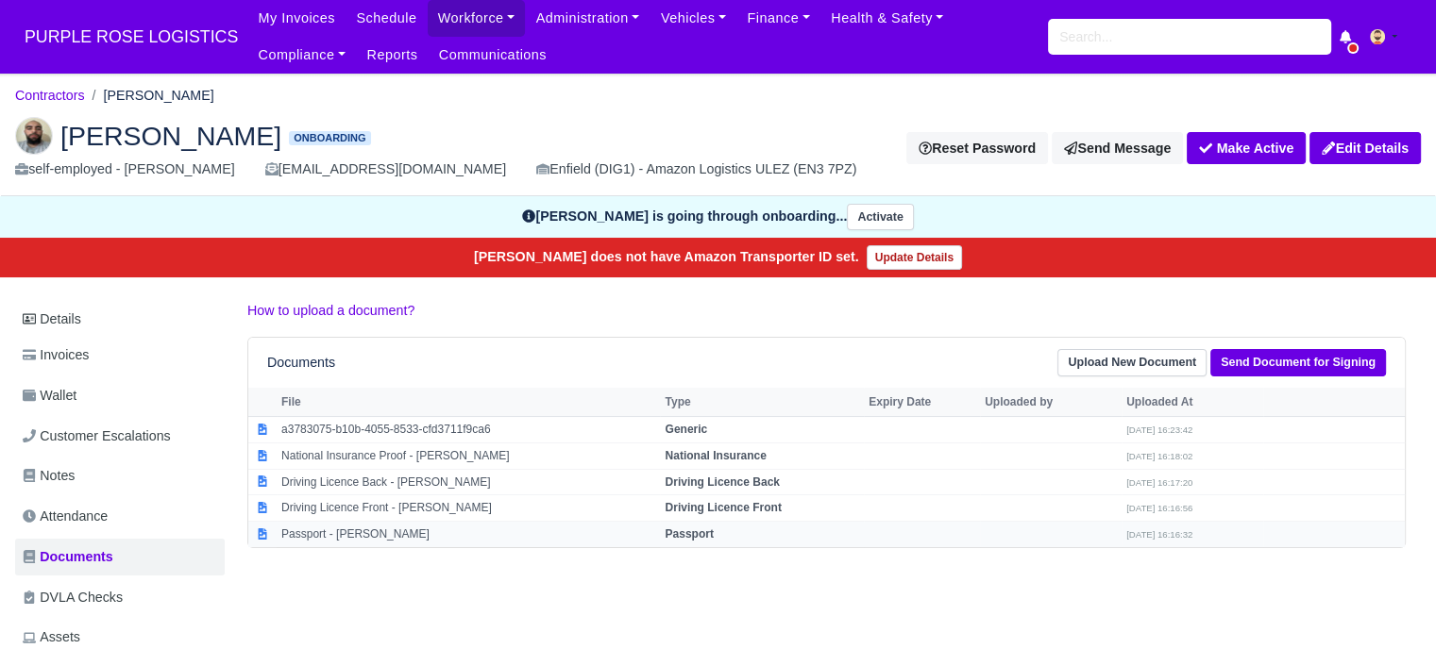
click at [688, 528] on strong "Passport" at bounding box center [688, 534] width 48 height 13
select select "passport"
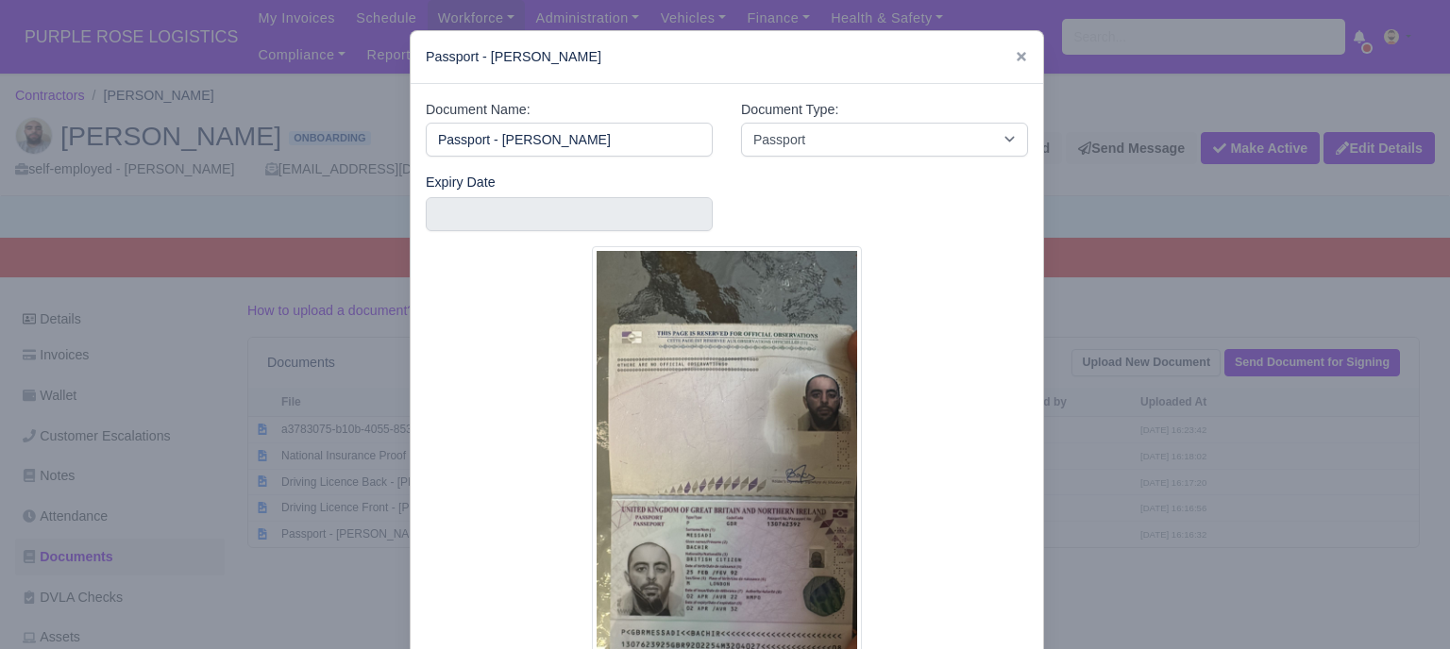
click at [1153, 526] on div at bounding box center [725, 324] width 1450 height 649
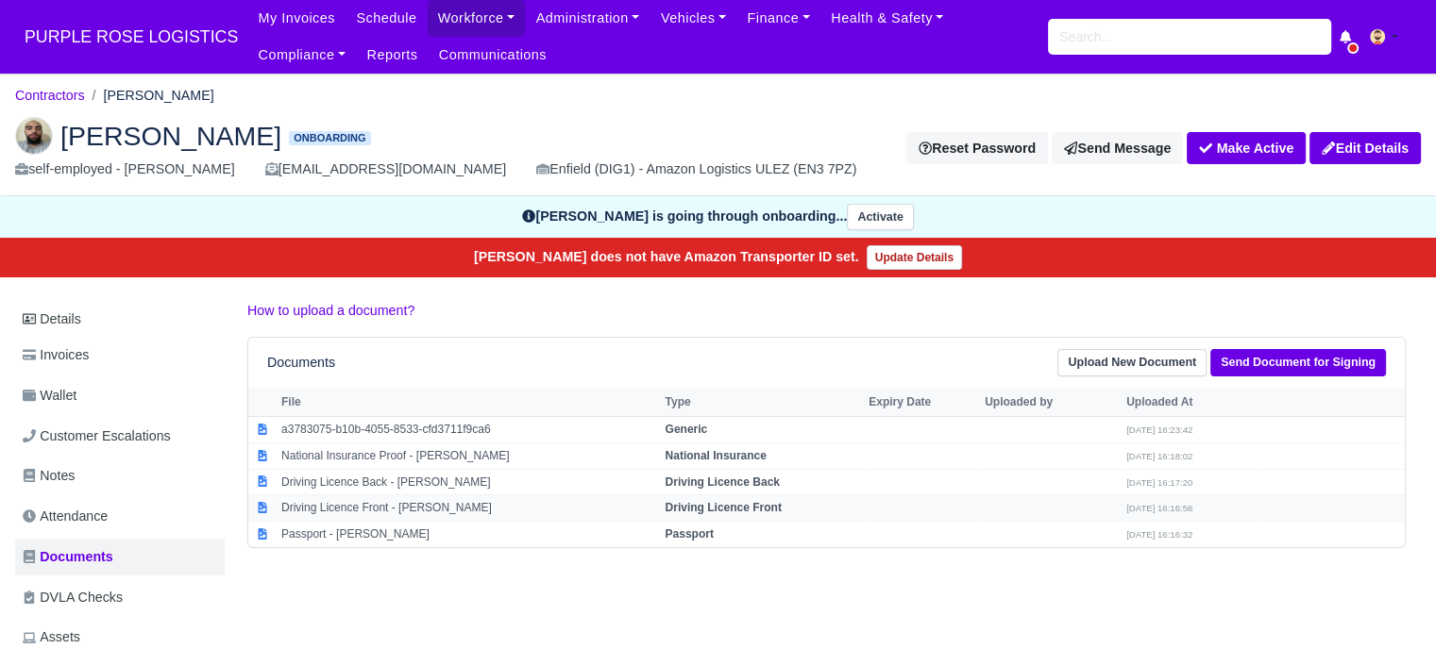
click at [748, 501] on strong "Driving Licence Front" at bounding box center [722, 507] width 116 height 13
select select "driving-licence-front"
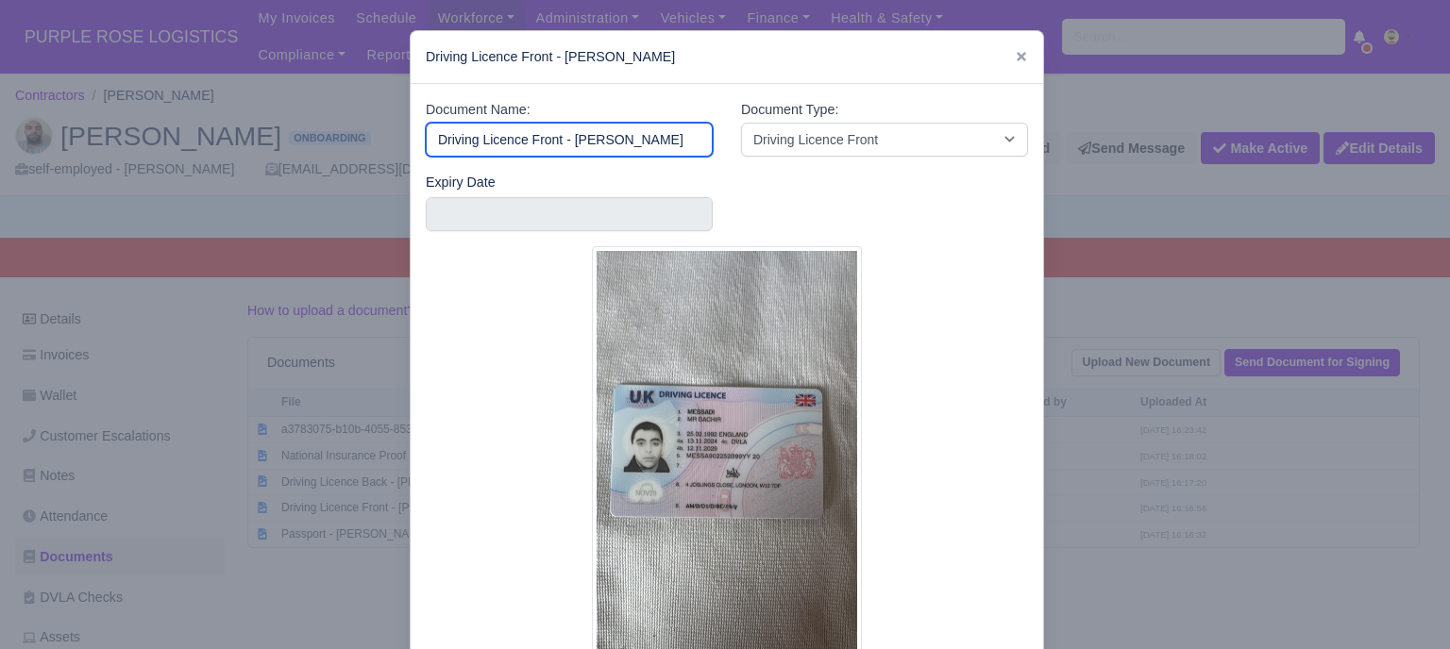
scroll to position [94, 0]
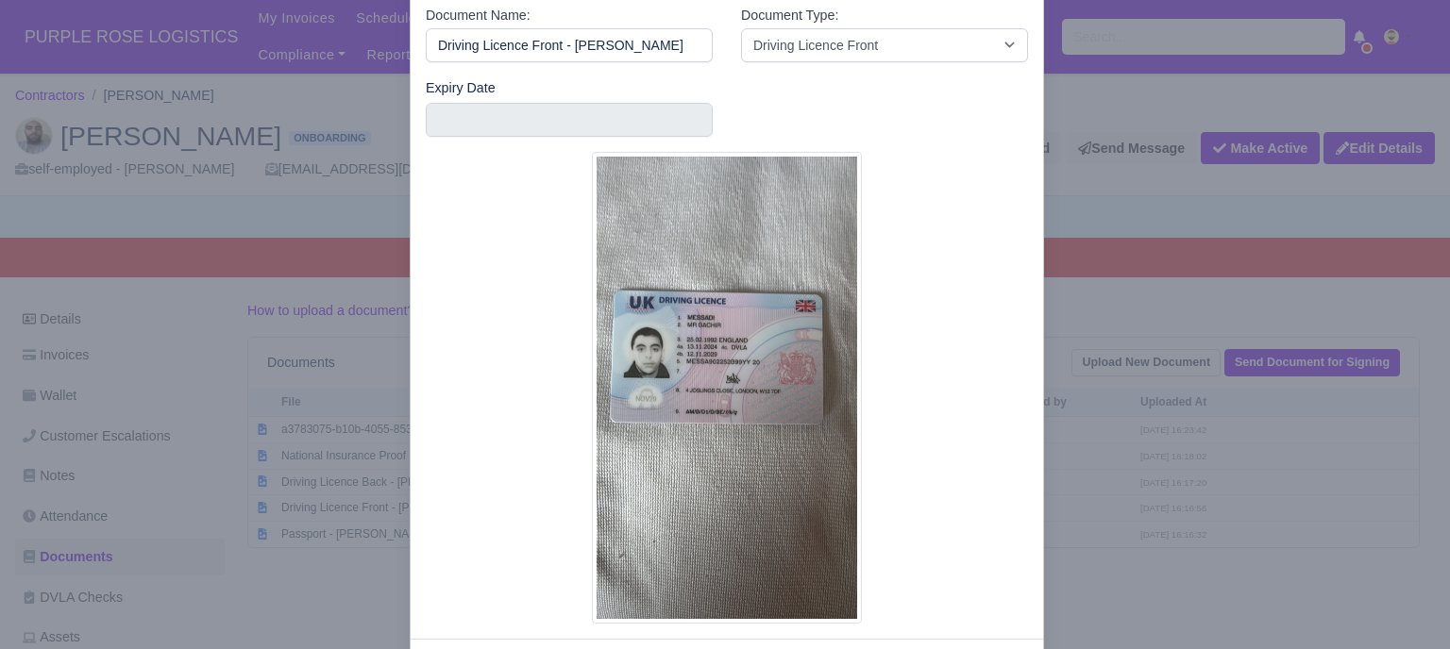
click at [703, 357] on img at bounding box center [727, 388] width 270 height 472
click at [563, 109] on input "text" at bounding box center [569, 120] width 287 height 34
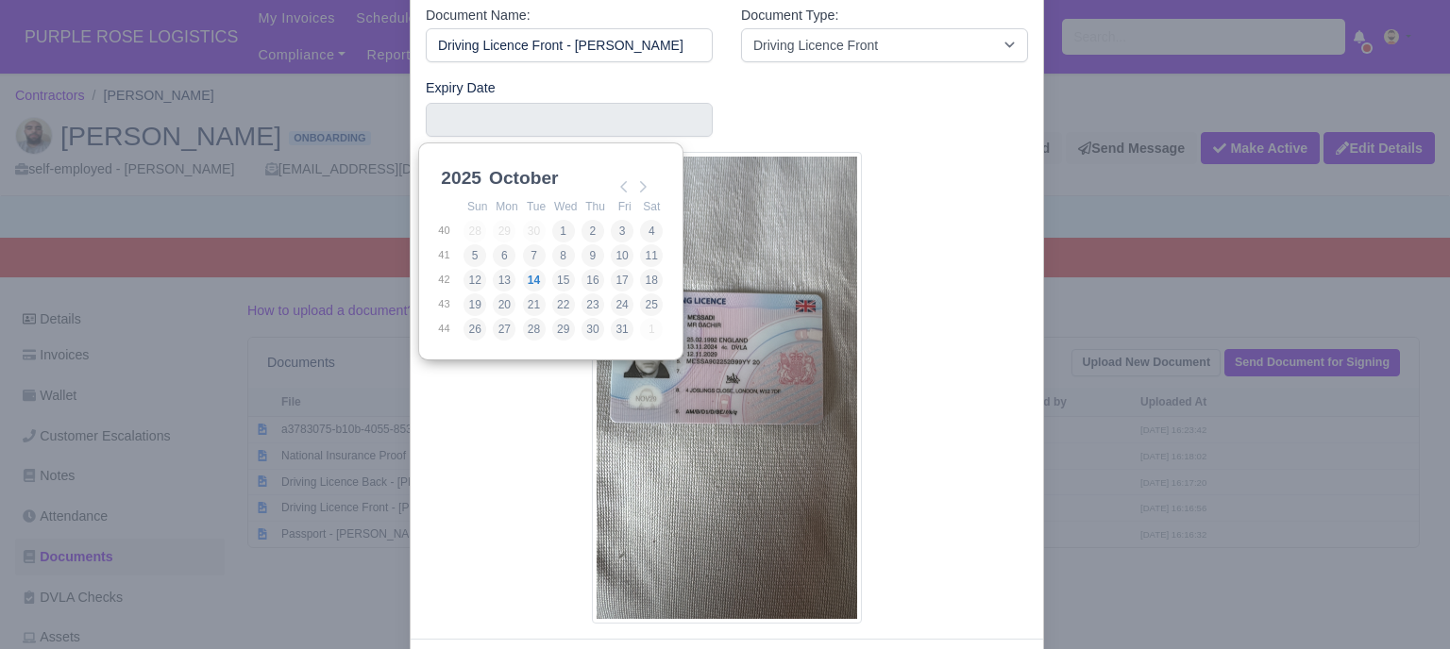
click at [457, 174] on select "2025 2026 2027 2028 2029 2030 2031 2032 2033 2034 2035 2036 2037 2038 2039 2040…" at bounding box center [479, 189] width 85 height 40
click at [541, 185] on select "January February March April May June July August September October November De…" at bounding box center [548, 189] width 126 height 40
type input "2029-11-12"
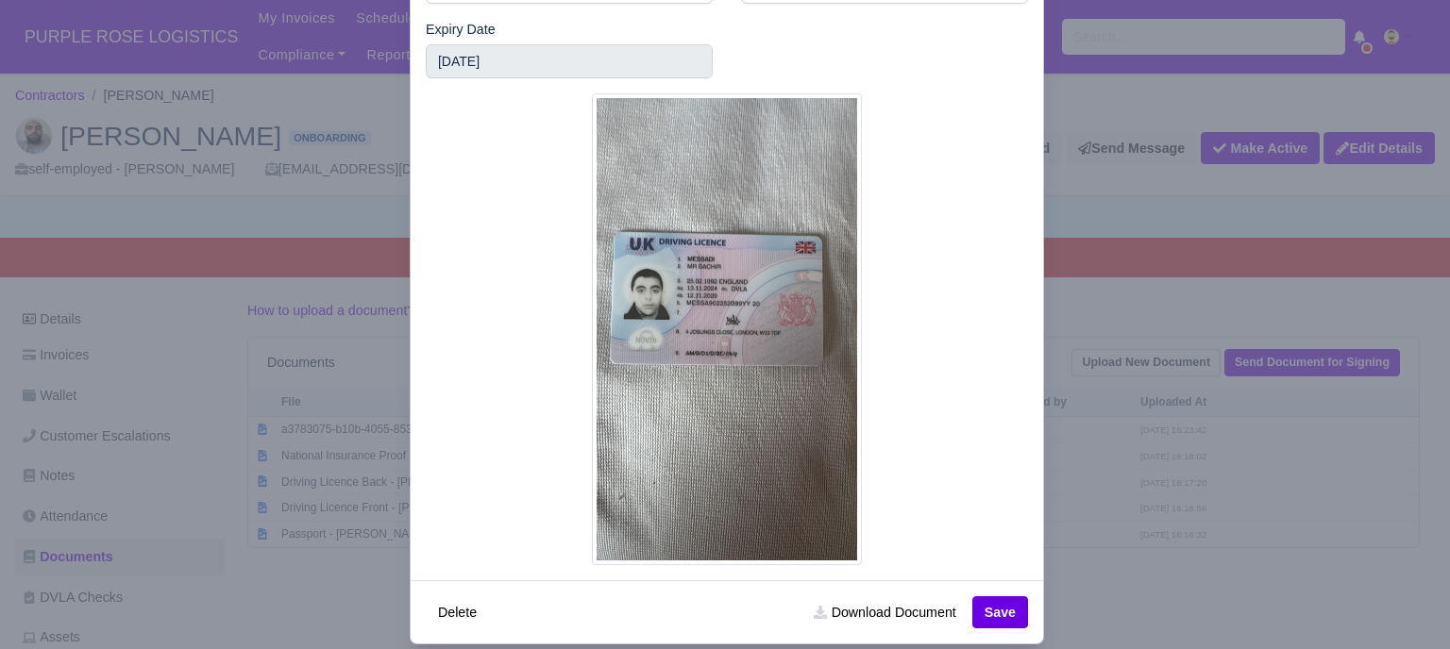
scroll to position [179, 0]
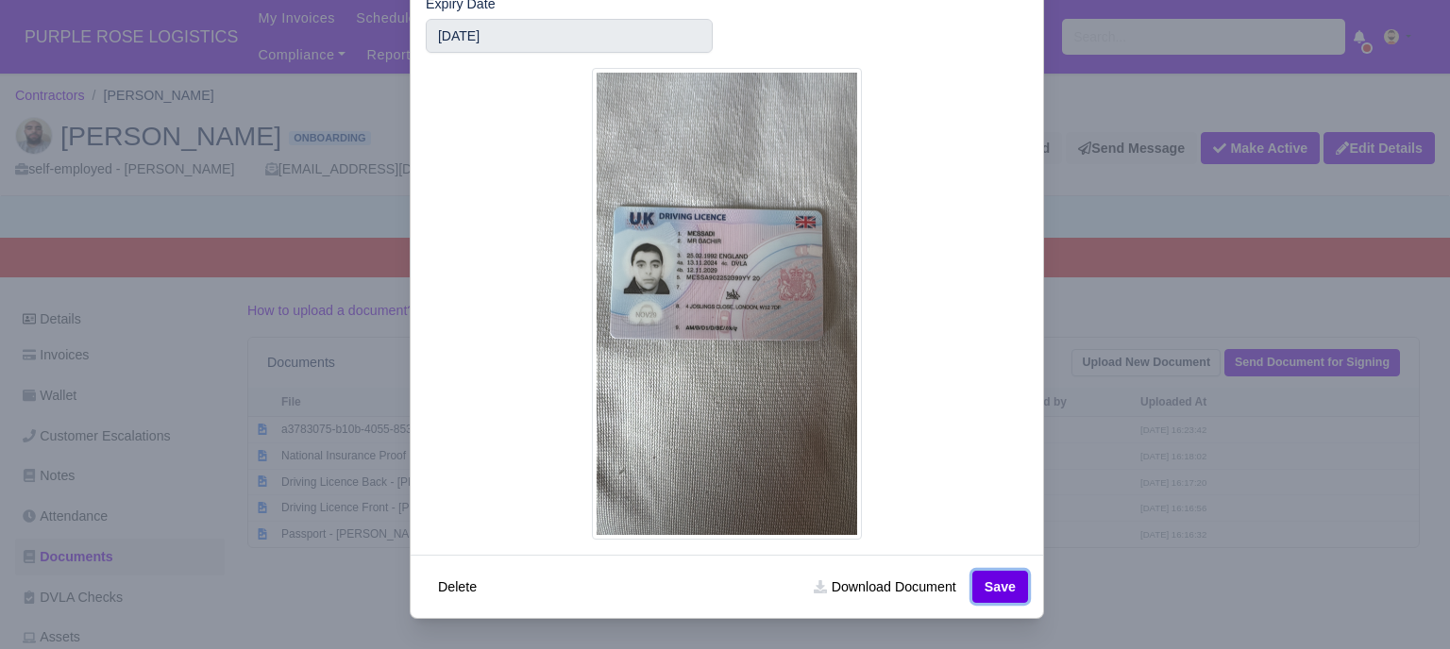
click at [1004, 580] on button "Save" at bounding box center [1000, 587] width 56 height 32
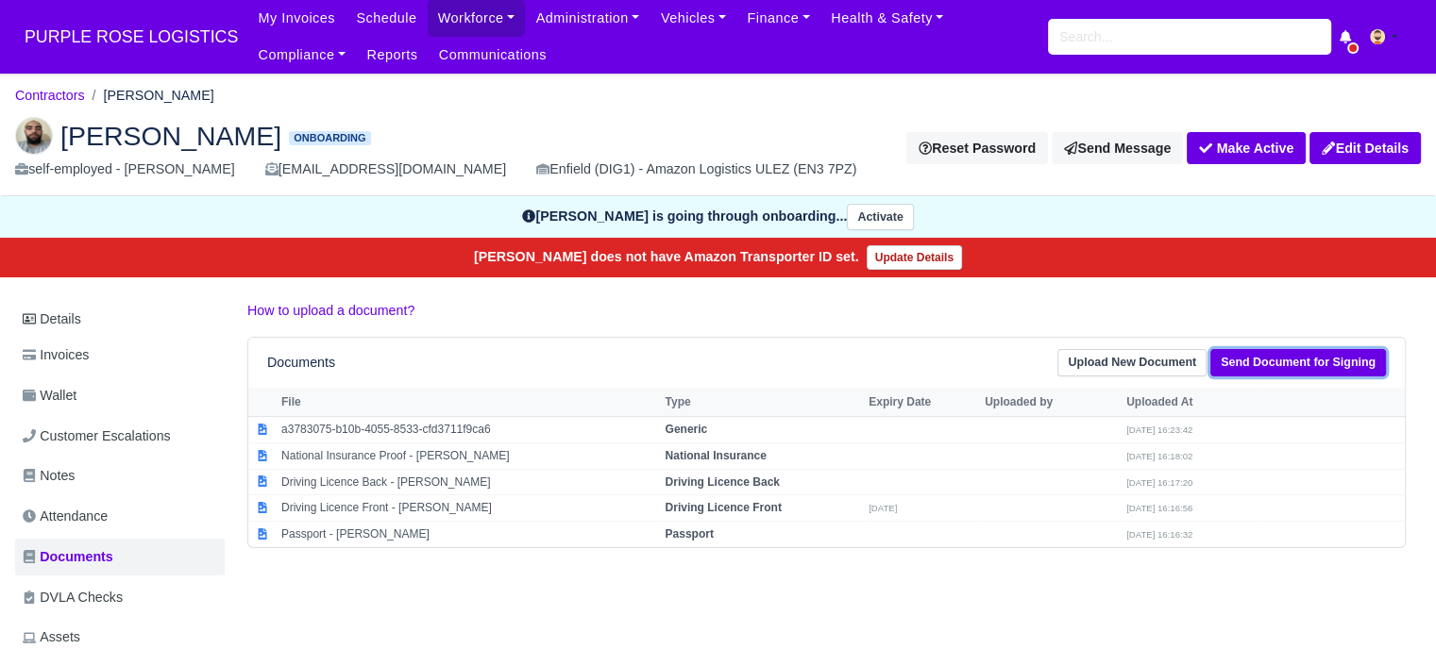
click at [1271, 365] on link "Send Document for Signing" at bounding box center [1298, 362] width 176 height 27
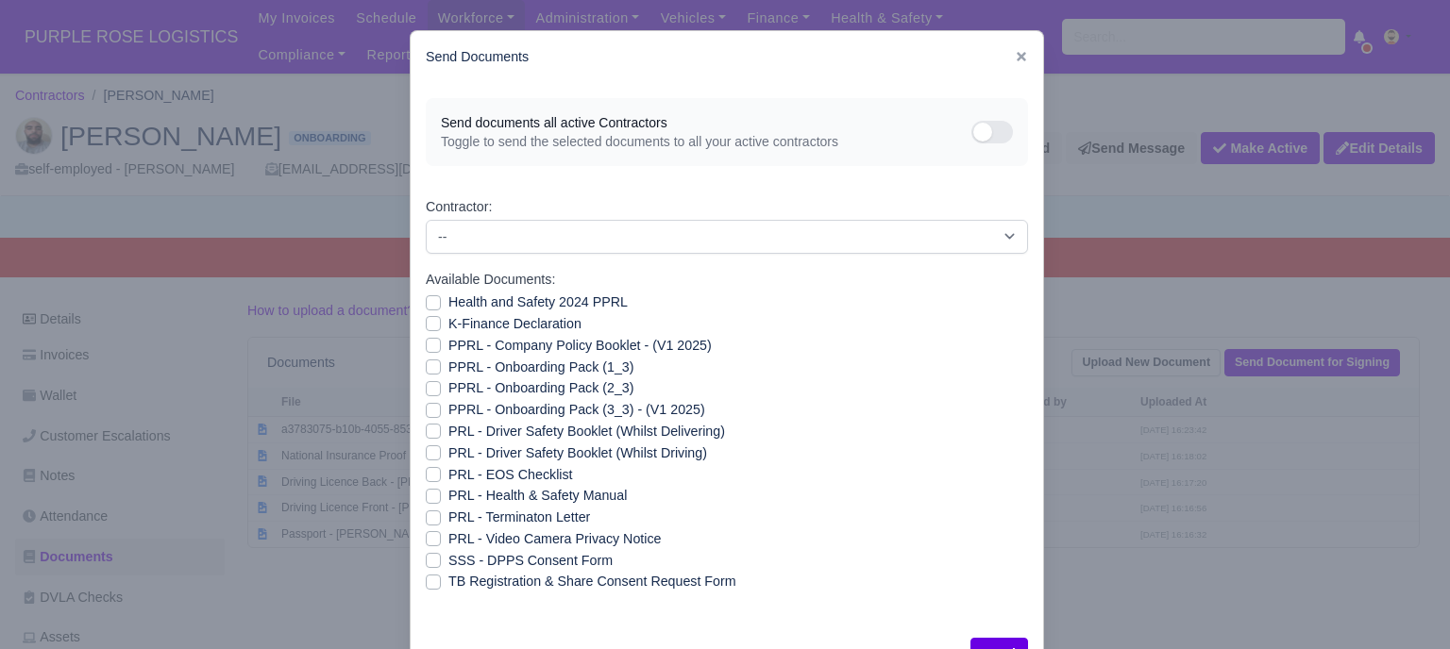
click at [522, 302] on label "Health and Safety 2024 PPRL" at bounding box center [537, 303] width 179 height 22
click at [441, 302] on input "Health and Safety 2024 PPRL" at bounding box center [433, 299] width 15 height 15
checkbox input "true"
drag, startPoint x: 519, startPoint y: 324, endPoint x: 518, endPoint y: 339, distance: 15.1
click at [519, 326] on label "K-Finance Declaration" at bounding box center [514, 324] width 133 height 22
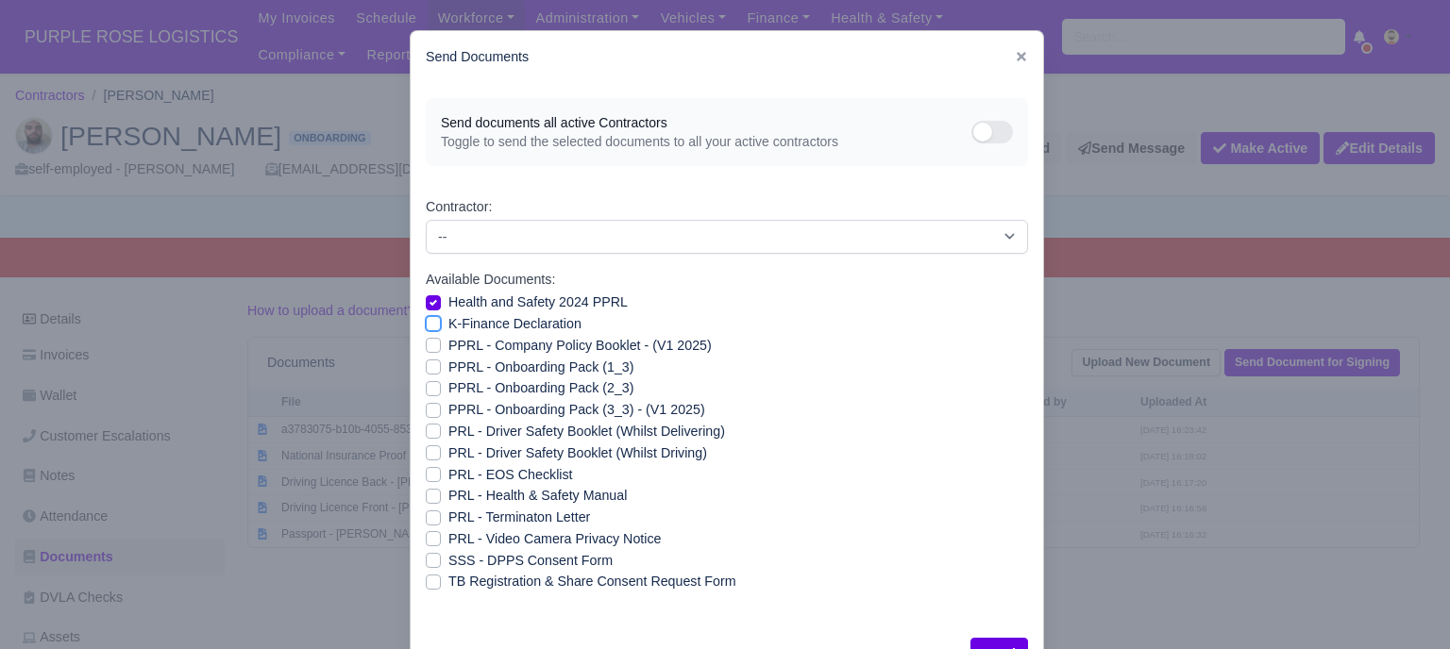
click at [441, 326] on input "K-Finance Declaration" at bounding box center [433, 320] width 15 height 15
checkbox input "true"
click at [520, 345] on label "PPRL - Company Policy Booklet - (V1 2025)" at bounding box center [579, 346] width 263 height 22
click at [441, 345] on input "PPRL - Company Policy Booklet - (V1 2025)" at bounding box center [433, 342] width 15 height 15
checkbox input "true"
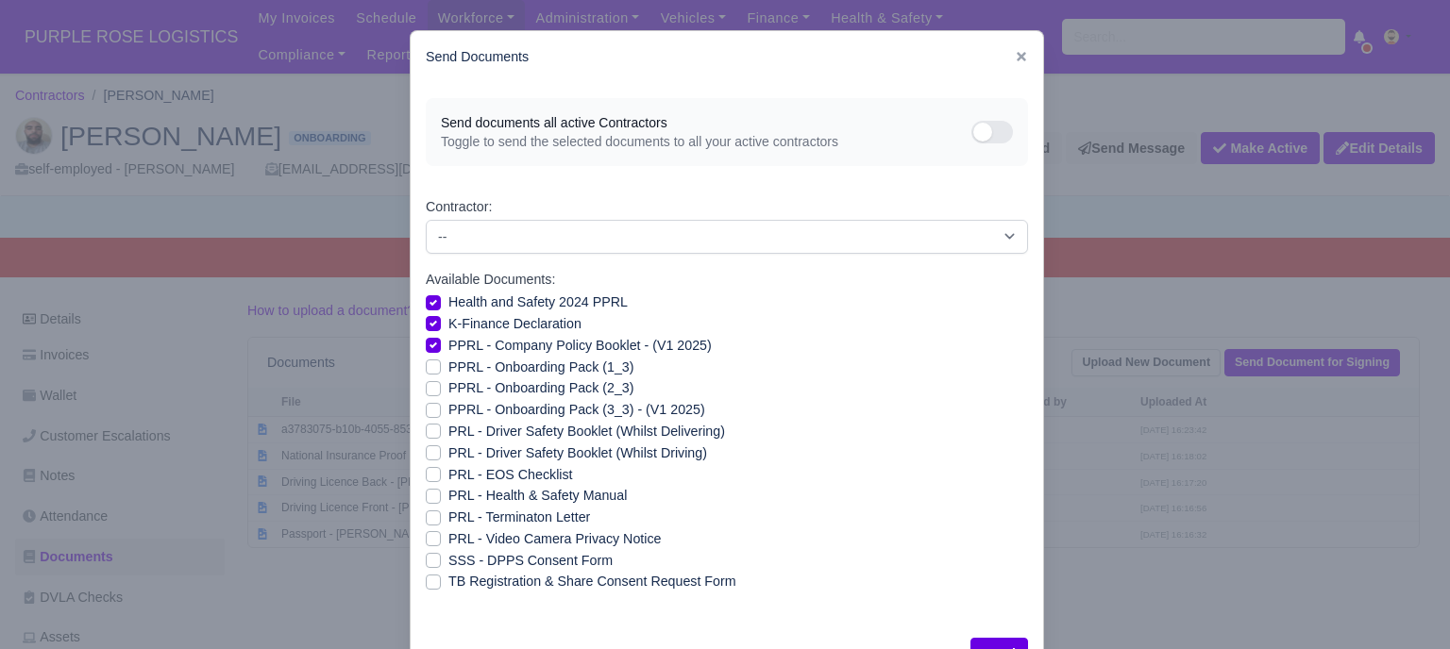
click at [519, 370] on label "PPRL - Onboarding Pack (1_3)" at bounding box center [540, 368] width 185 height 22
click at [441, 370] on input "PPRL - Onboarding Pack (1_3)" at bounding box center [433, 364] width 15 height 15
checkbox input "true"
drag, startPoint x: 522, startPoint y: 389, endPoint x: 521, endPoint y: 398, distance: 9.5
click at [522, 392] on label "PPRL - Onboarding Pack (2_3)" at bounding box center [540, 389] width 185 height 22
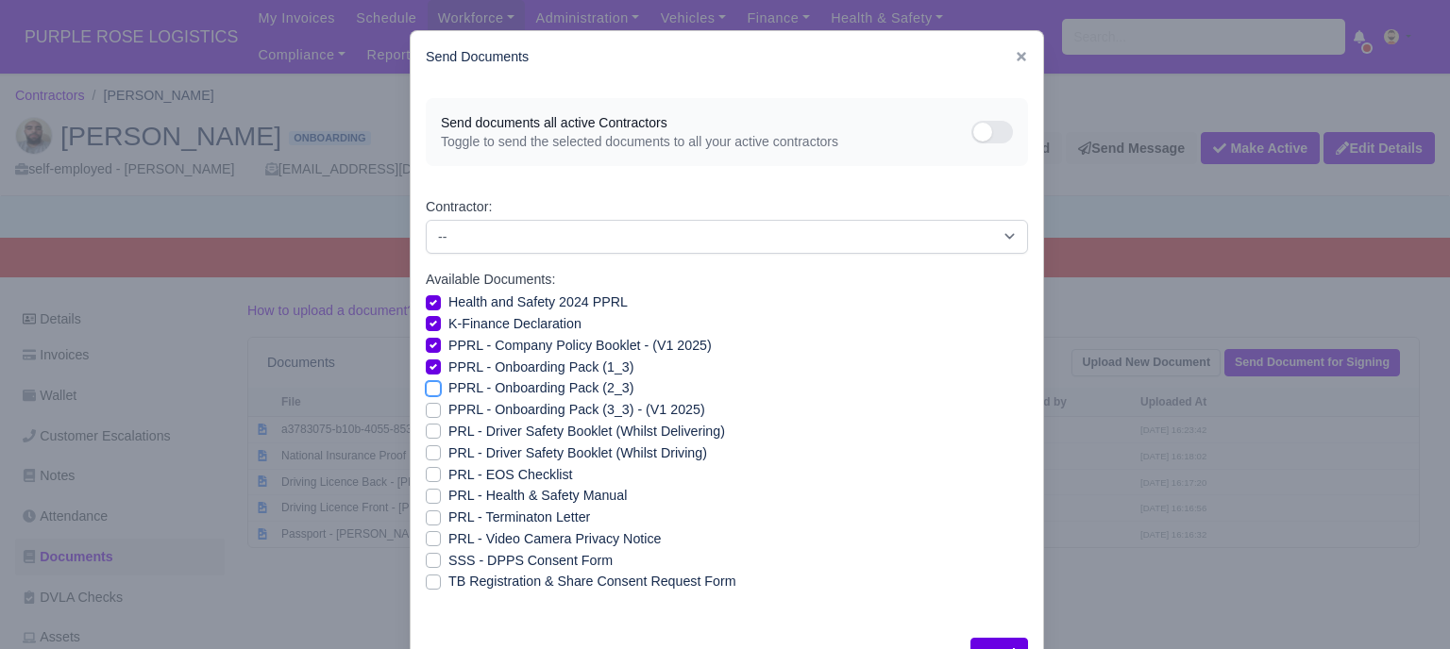
click at [441, 392] on input "PPRL - Onboarding Pack (2_3)" at bounding box center [433, 385] width 15 height 15
checkbox input "true"
drag, startPoint x: 518, startPoint y: 403, endPoint x: 513, endPoint y: 426, distance: 23.3
click at [518, 407] on label "PPRL - Onboarding Pack (3_3) - (V1 2025)" at bounding box center [576, 410] width 257 height 22
click at [441, 407] on input "PPRL - Onboarding Pack (3_3) - (V1 2025)" at bounding box center [433, 406] width 15 height 15
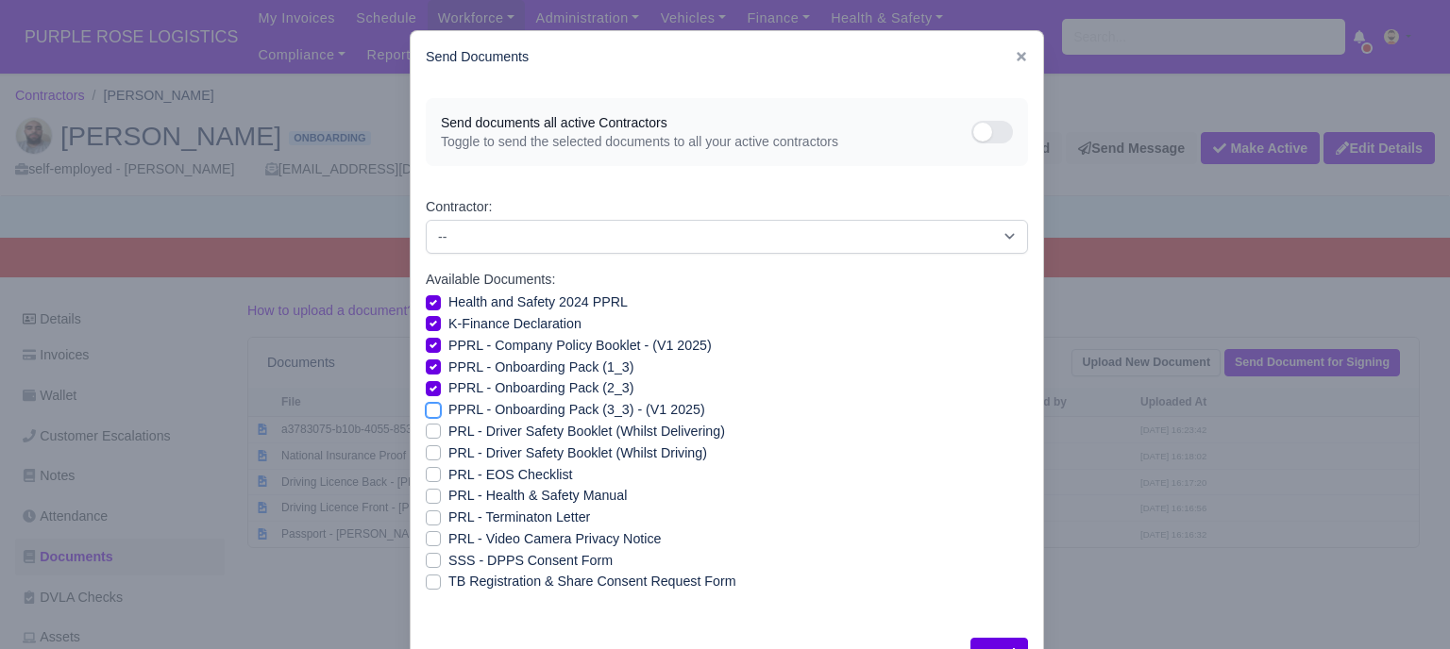
checkbox input "true"
click at [508, 432] on label "PRL - Driver Safety Booklet (Whilst Delivering)" at bounding box center [586, 432] width 277 height 22
click at [508, 449] on label "PRL - Driver Safety Booklet (Whilst Driving)" at bounding box center [577, 454] width 259 height 22
click at [441, 449] on input "PRL - Driver Safety Booklet (Whilst Driving)" at bounding box center [433, 450] width 15 height 15
checkbox input "true"
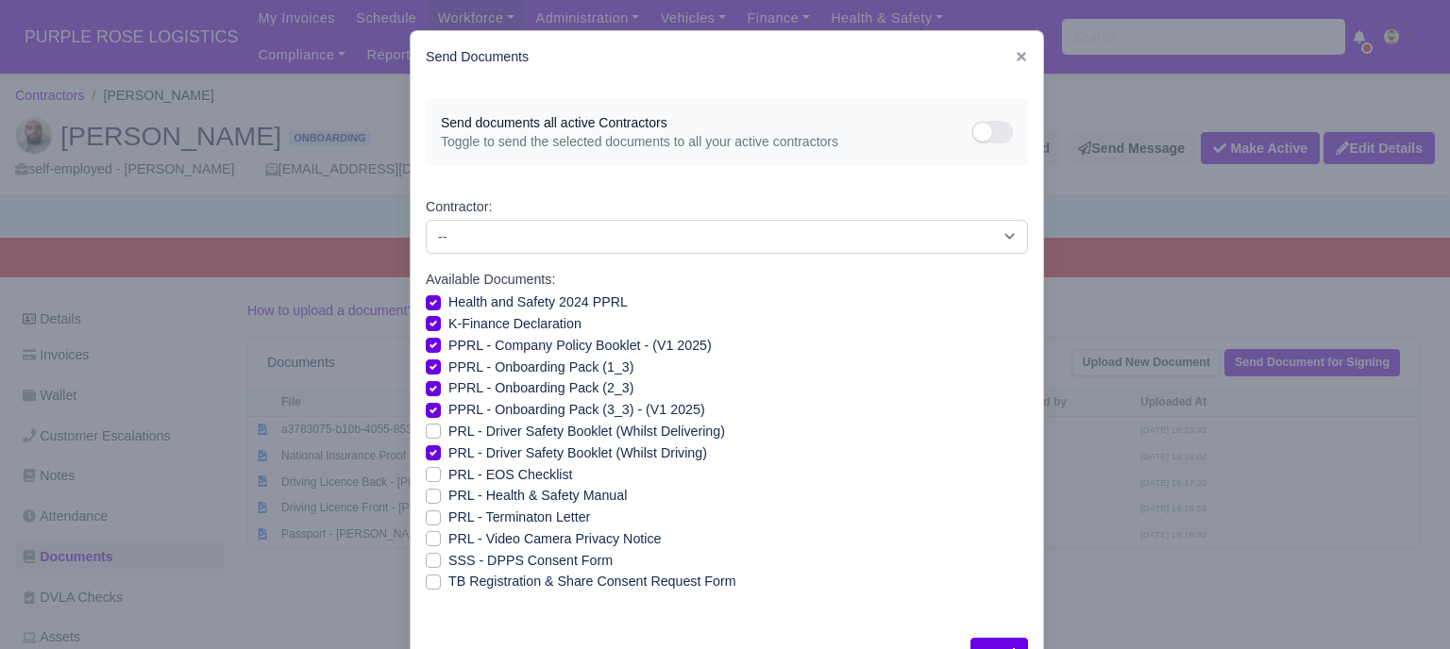
click at [448, 435] on label "PRL - Driver Safety Booklet (Whilst Delivering)" at bounding box center [586, 432] width 277 height 22
click at [429, 435] on input "PRL - Driver Safety Booklet (Whilst Delivering)" at bounding box center [433, 428] width 15 height 15
checkbox input "true"
click at [448, 497] on label "PRL - Health & Safety Manual" at bounding box center [537, 496] width 178 height 22
click at [430, 497] on input "PRL - Health & Safety Manual" at bounding box center [433, 492] width 15 height 15
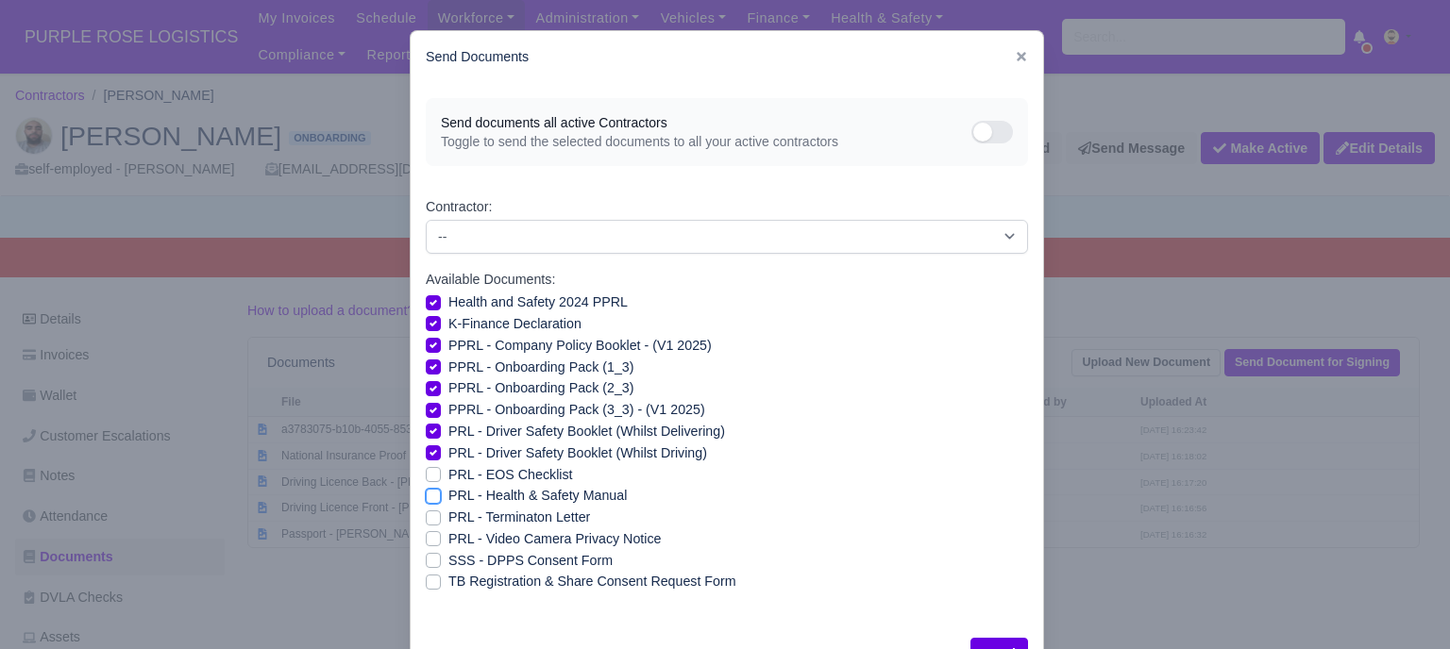
checkbox input "true"
click at [448, 534] on label "PRL - Video Camera Privacy Notice" at bounding box center [554, 540] width 212 height 22
click at [429, 534] on input "PRL - Video Camera Privacy Notice" at bounding box center [433, 536] width 15 height 15
checkbox input "true"
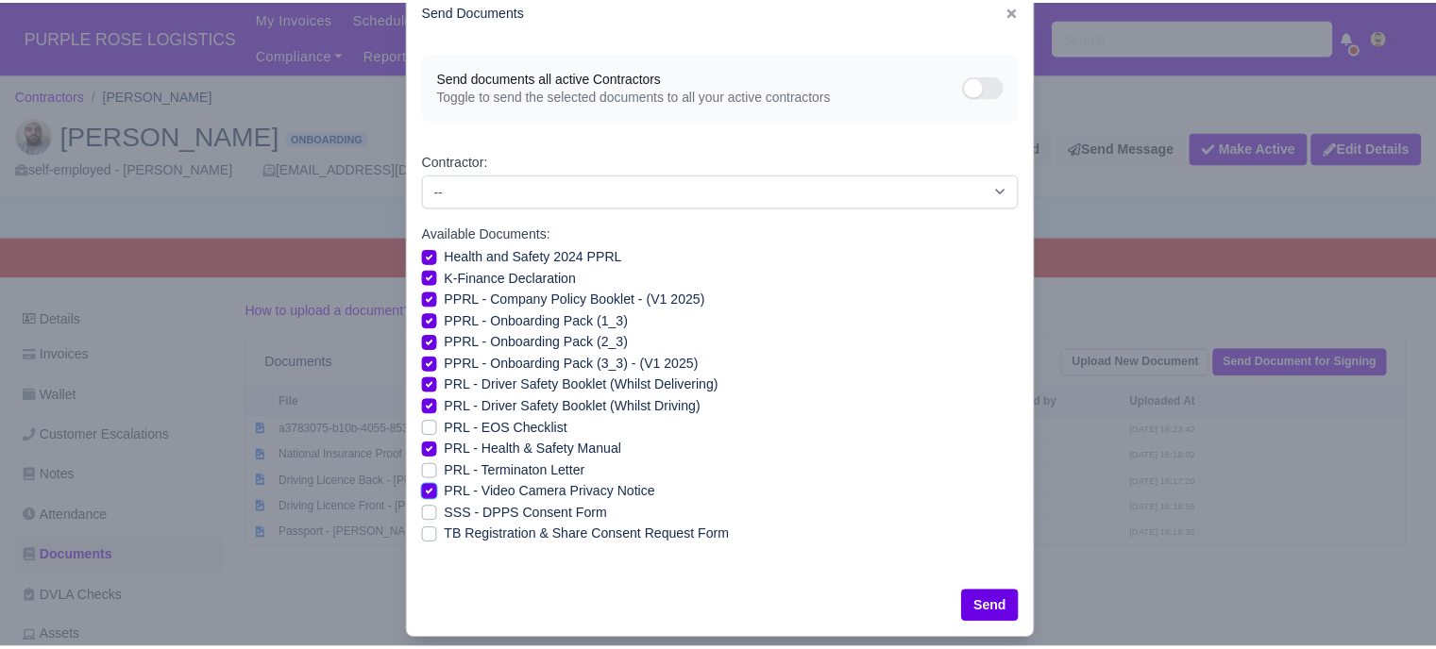
scroll to position [68, 0]
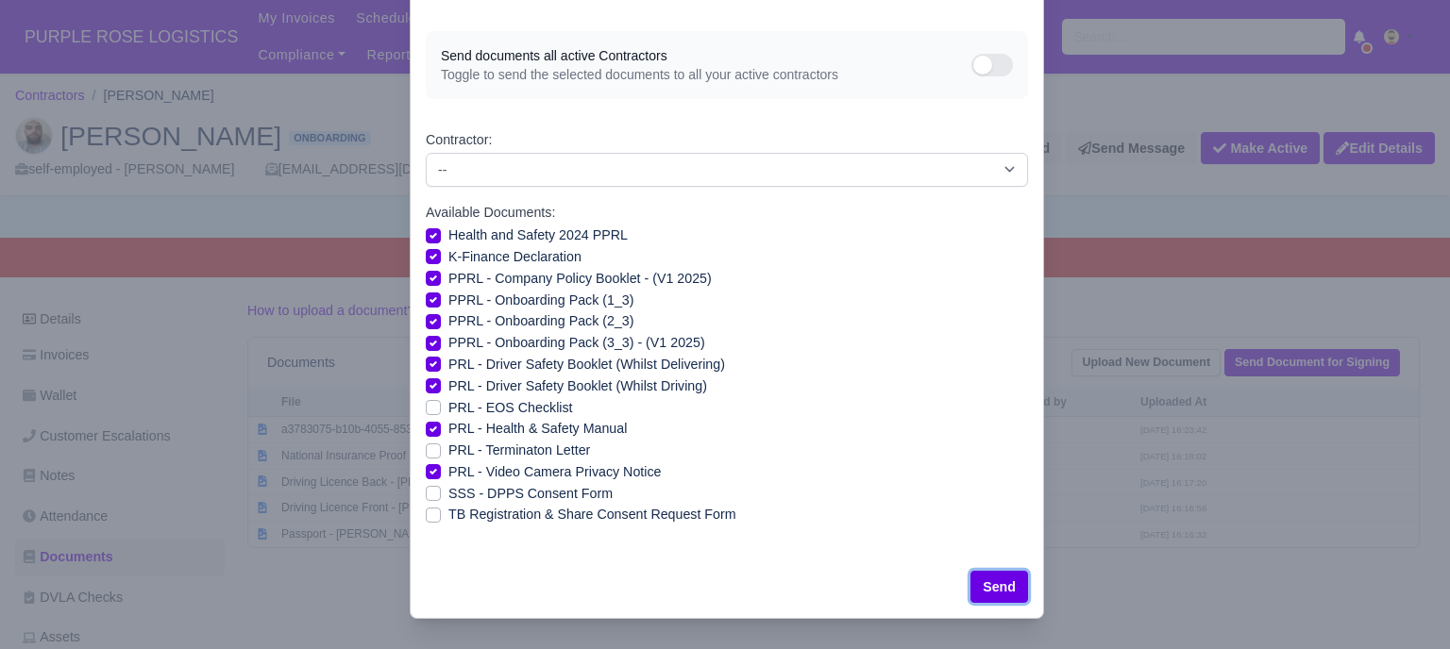
click at [993, 581] on button "Send" at bounding box center [999, 587] width 58 height 32
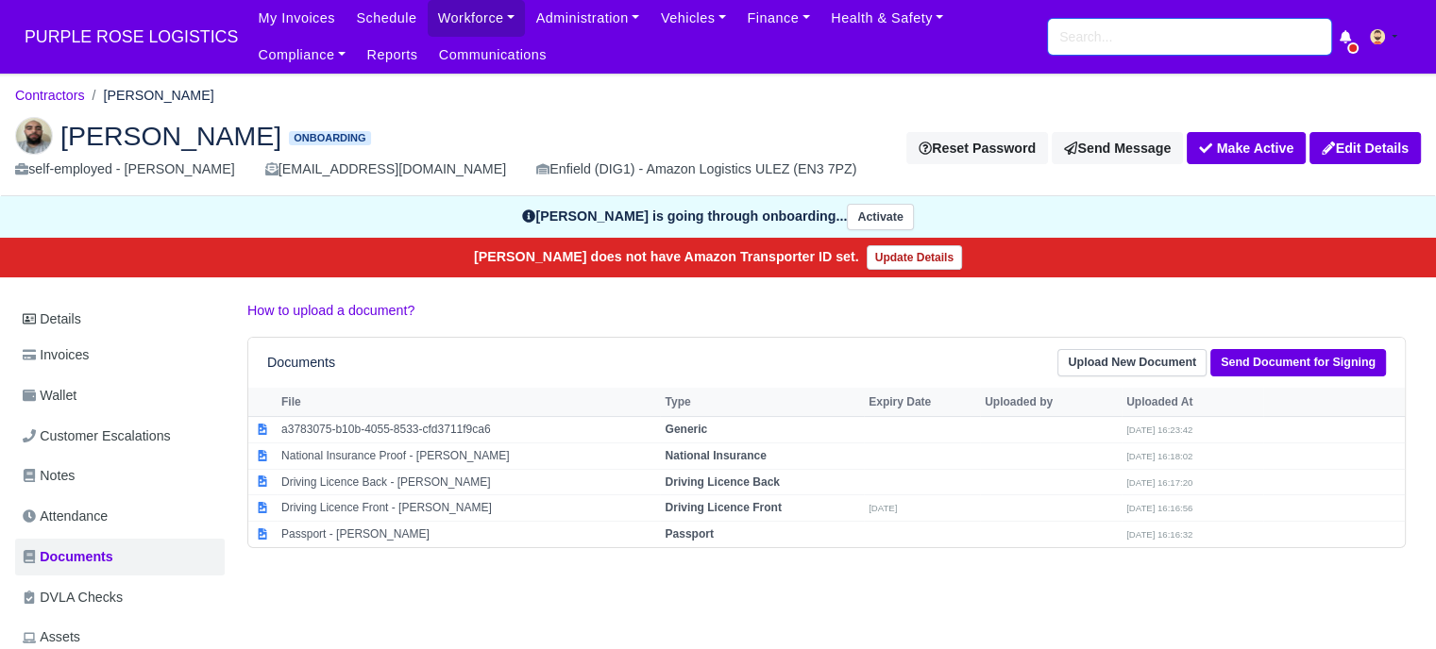
click at [1100, 41] on input "search" at bounding box center [1189, 37] width 283 height 36
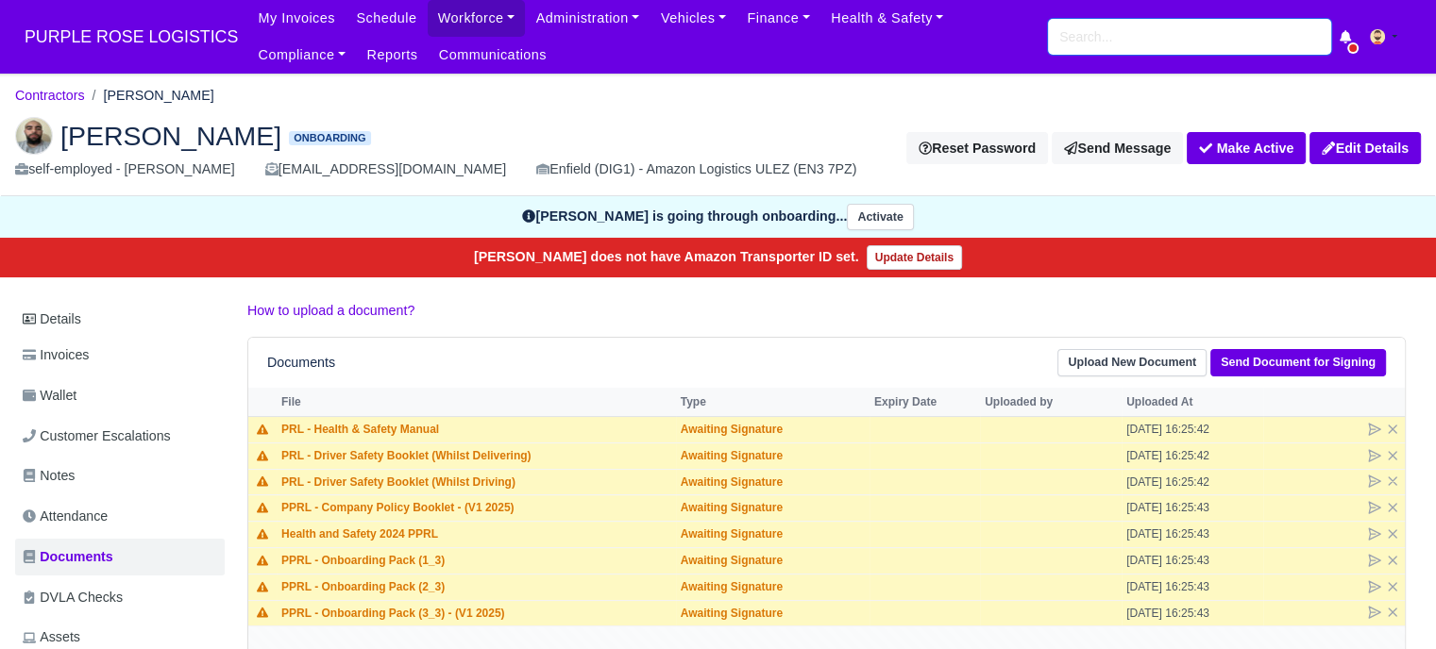
click at [1124, 39] on input "search" at bounding box center [1189, 37] width 283 height 36
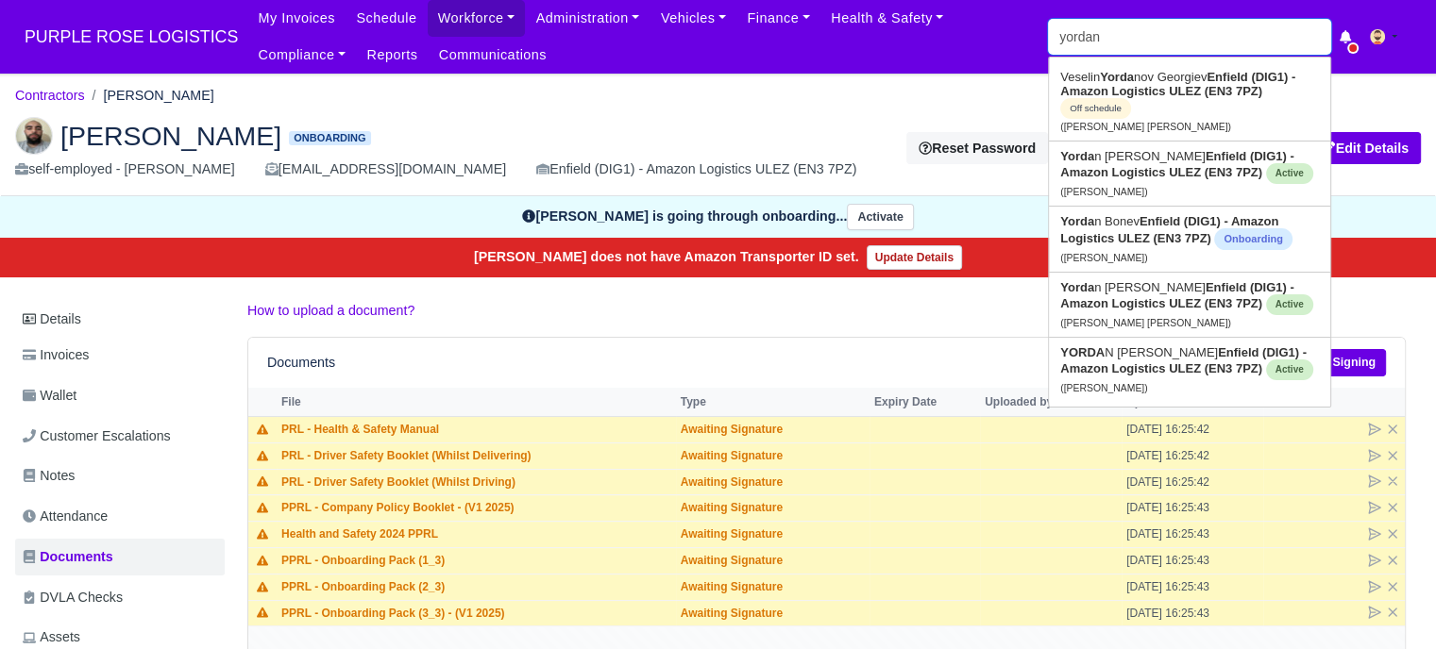
type input "yordan"
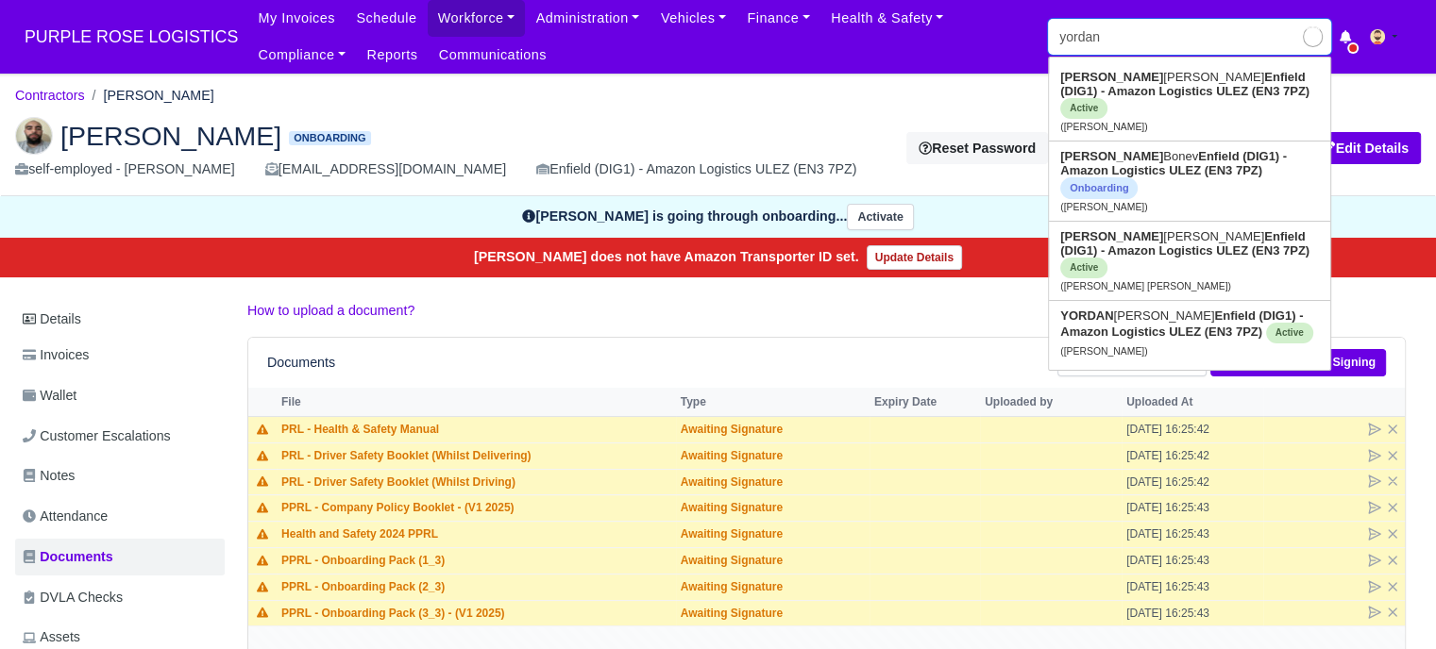
type input "[PERSON_NAME]"
click at [1205, 149] on strong "Enfield (DIG1) - Amazon Logistics ULEZ (EN3 7PZ)" at bounding box center [1173, 163] width 227 height 28
type input "[PERSON_NAME]"
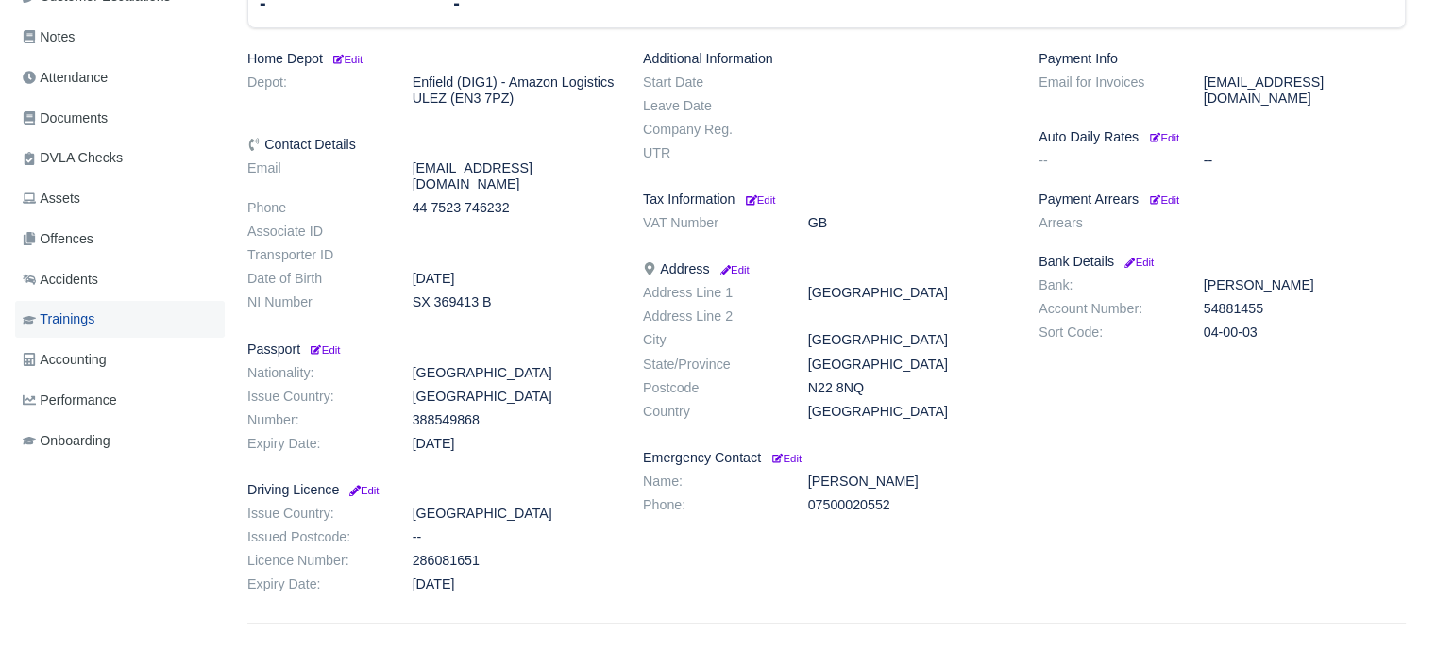
scroll to position [472, 0]
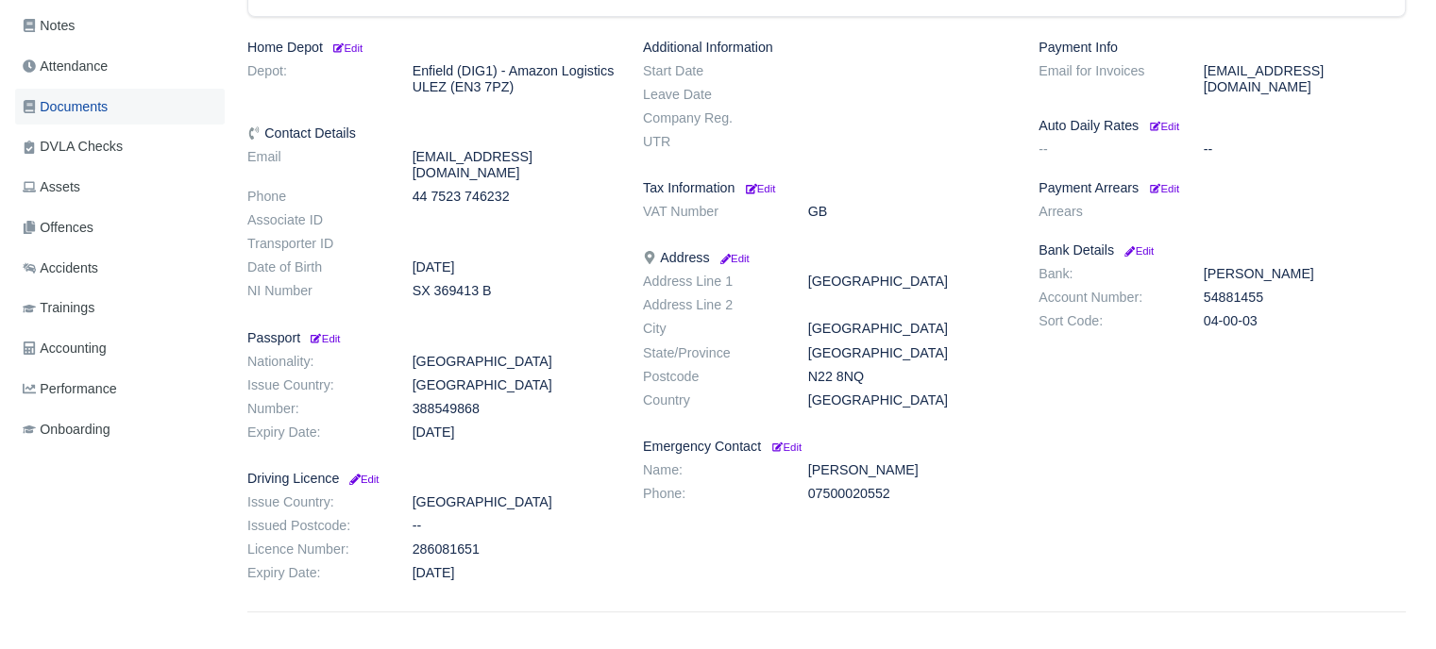
click at [90, 105] on span "Documents" at bounding box center [65, 107] width 85 height 22
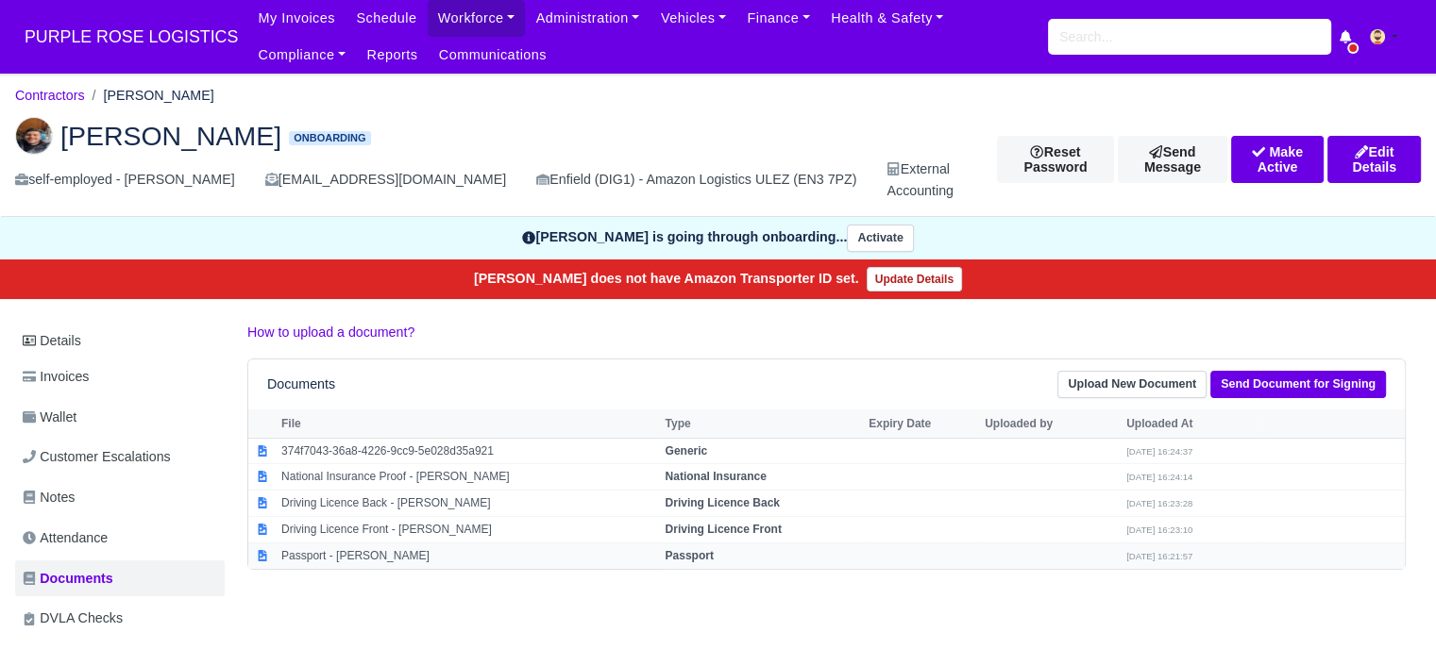
click at [694, 549] on strong "Passport" at bounding box center [688, 555] width 48 height 13
select select "passport"
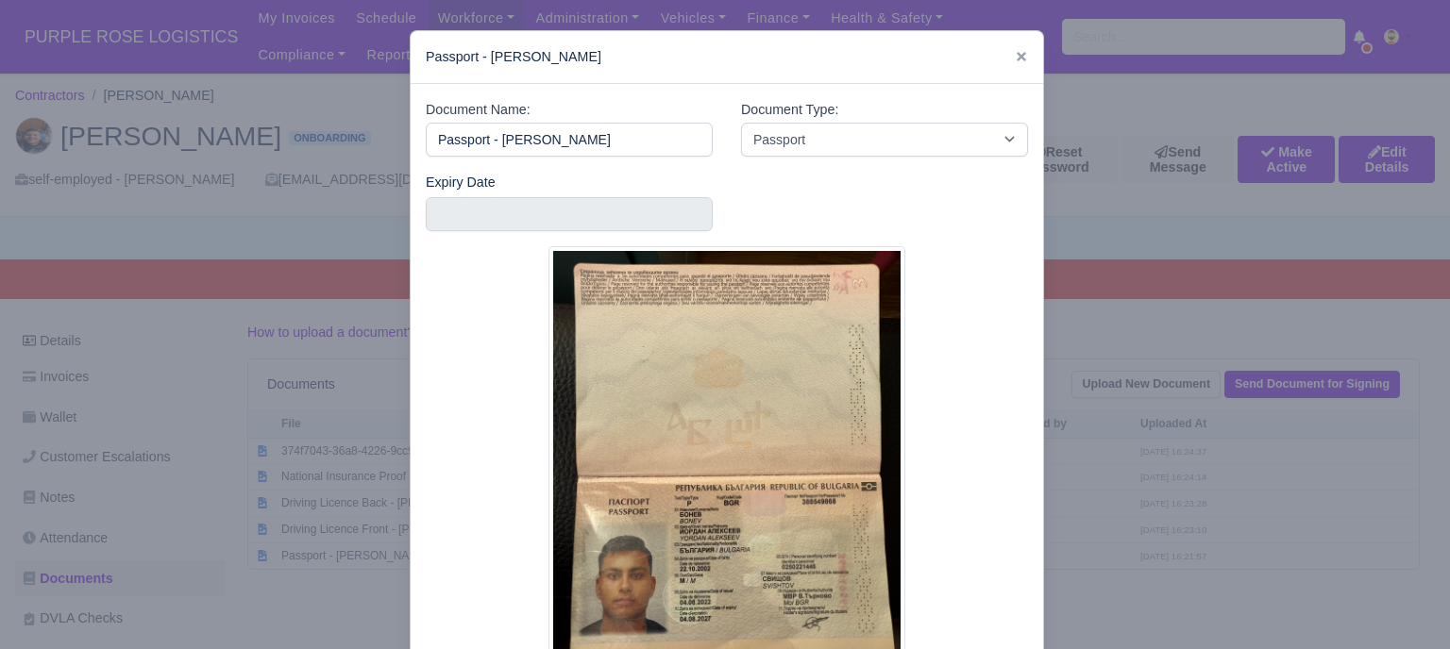
click at [1120, 381] on div at bounding box center [725, 324] width 1450 height 649
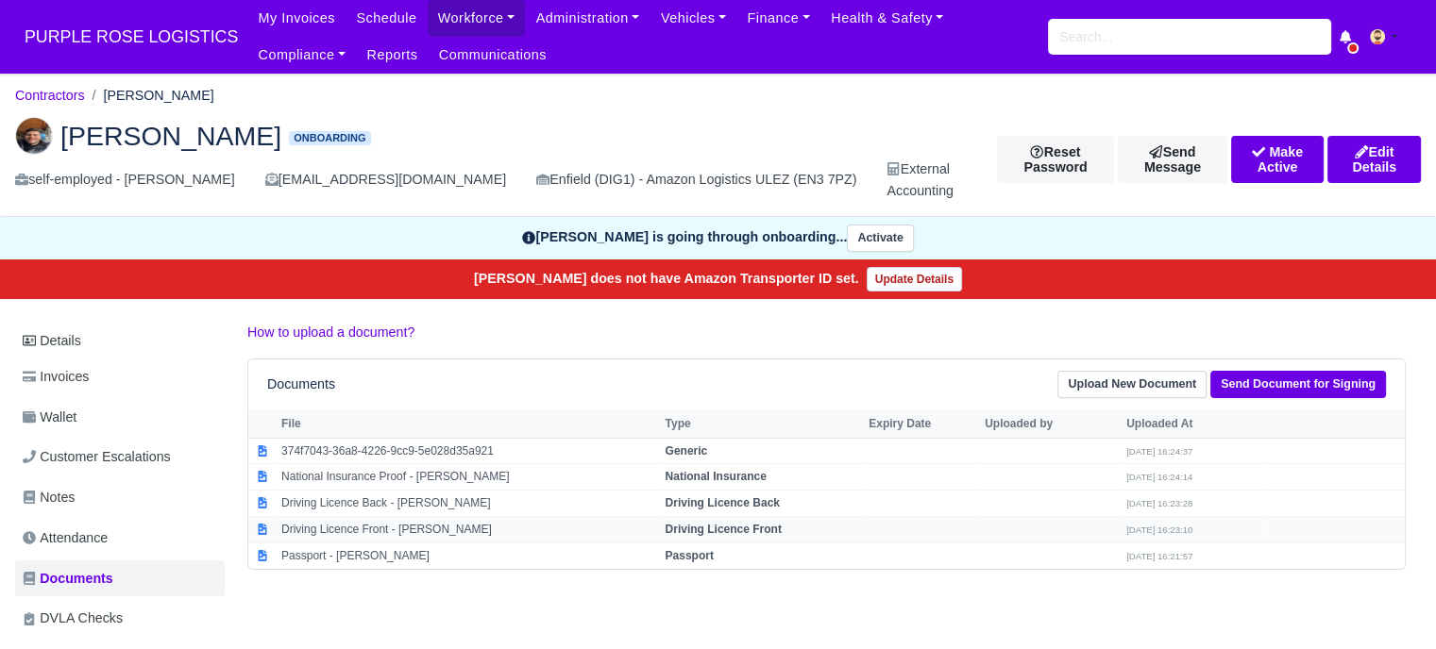
click at [770, 520] on td "Driving Licence Front" at bounding box center [762, 530] width 204 height 26
select select "driving-licence-front"
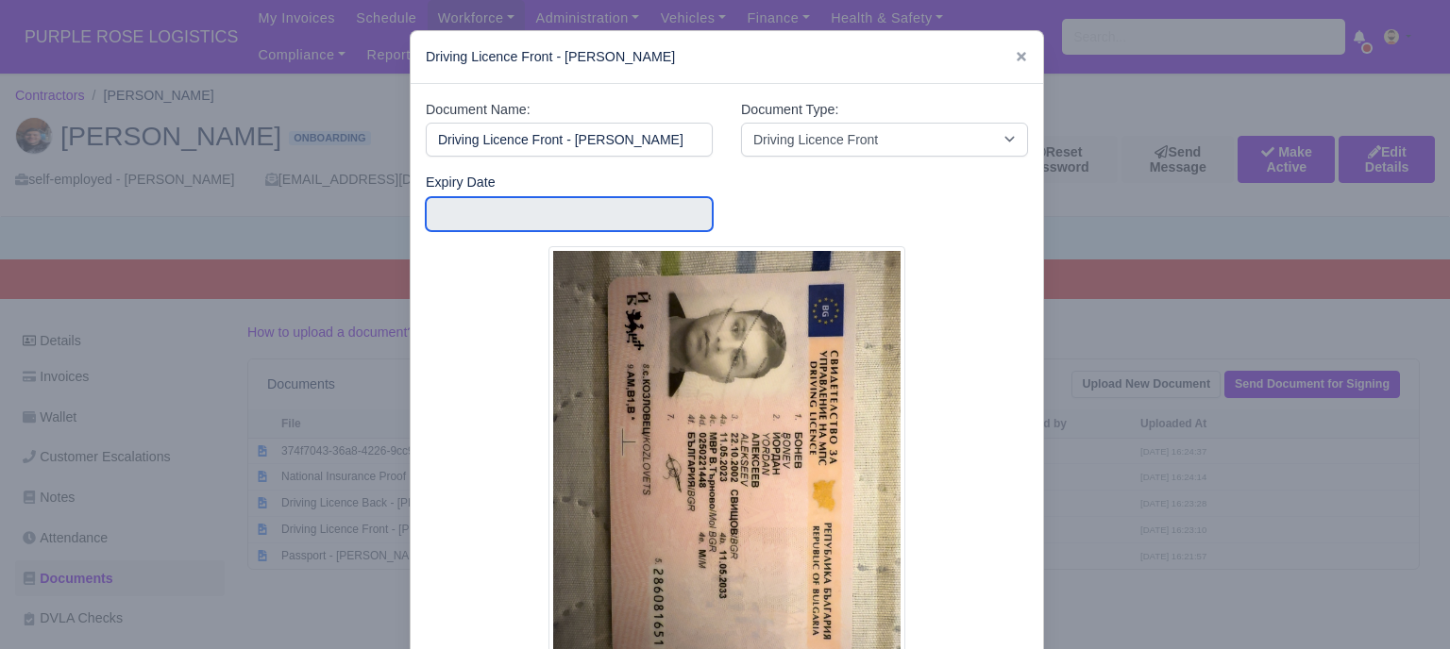
click at [511, 202] on input "text" at bounding box center [569, 214] width 287 height 34
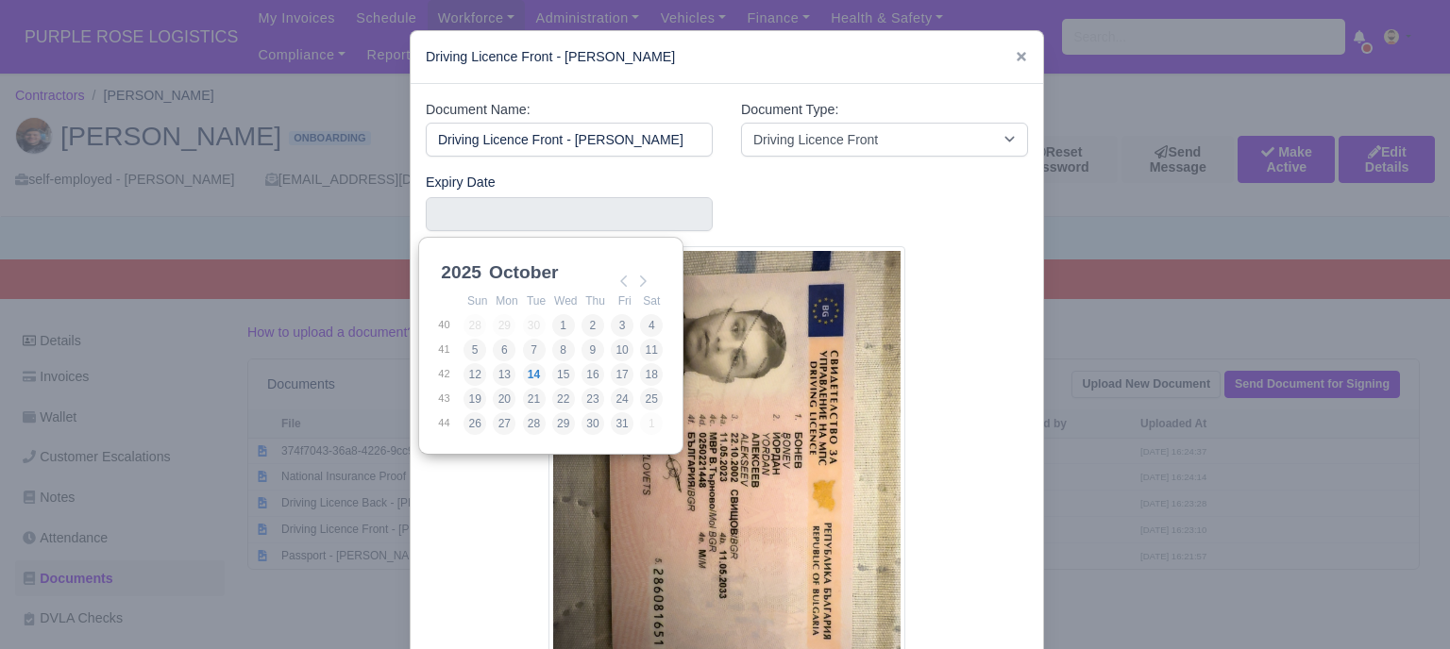
click at [468, 271] on select "2025 2026 2027 2028 2029 2030 2031 2032 2033 2034 2035 2036 2037 2038 2039 2040…" at bounding box center [479, 283] width 85 height 40
click at [540, 265] on select "January February March April May June July August September October November De…" at bounding box center [548, 283] width 126 height 40
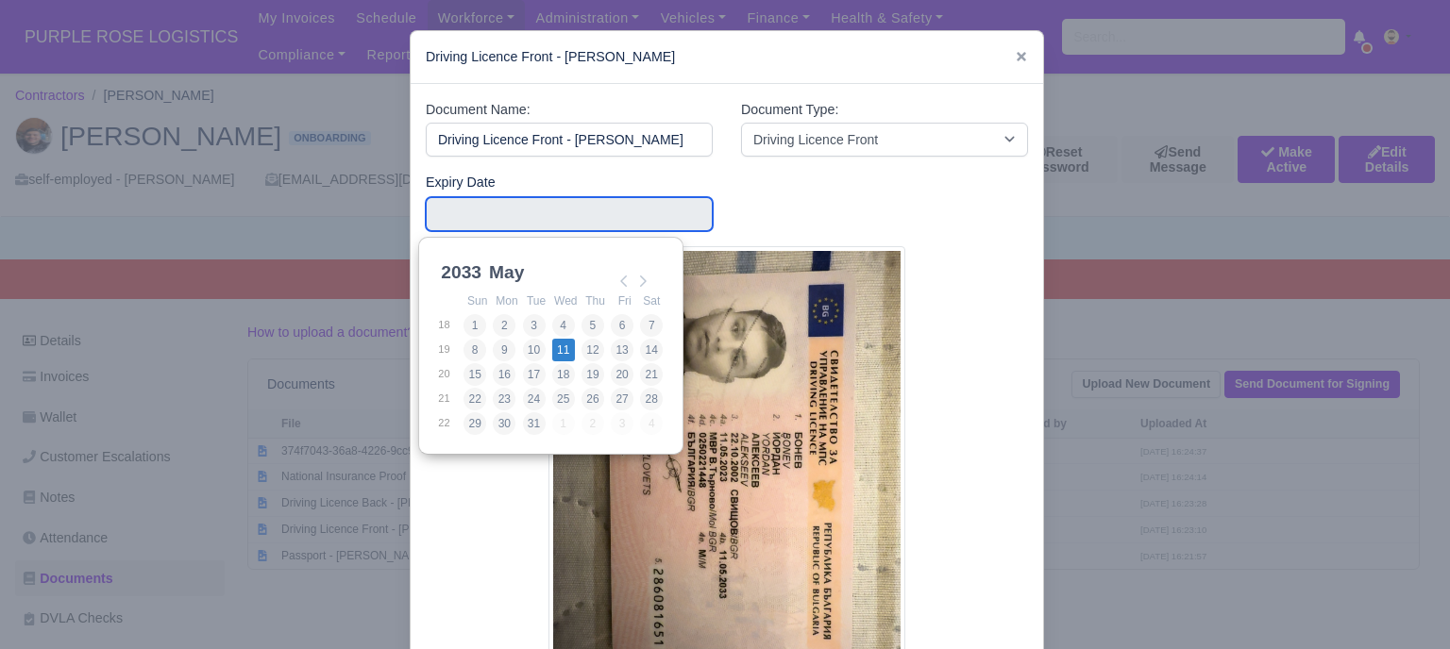
type input "2033-05-11"
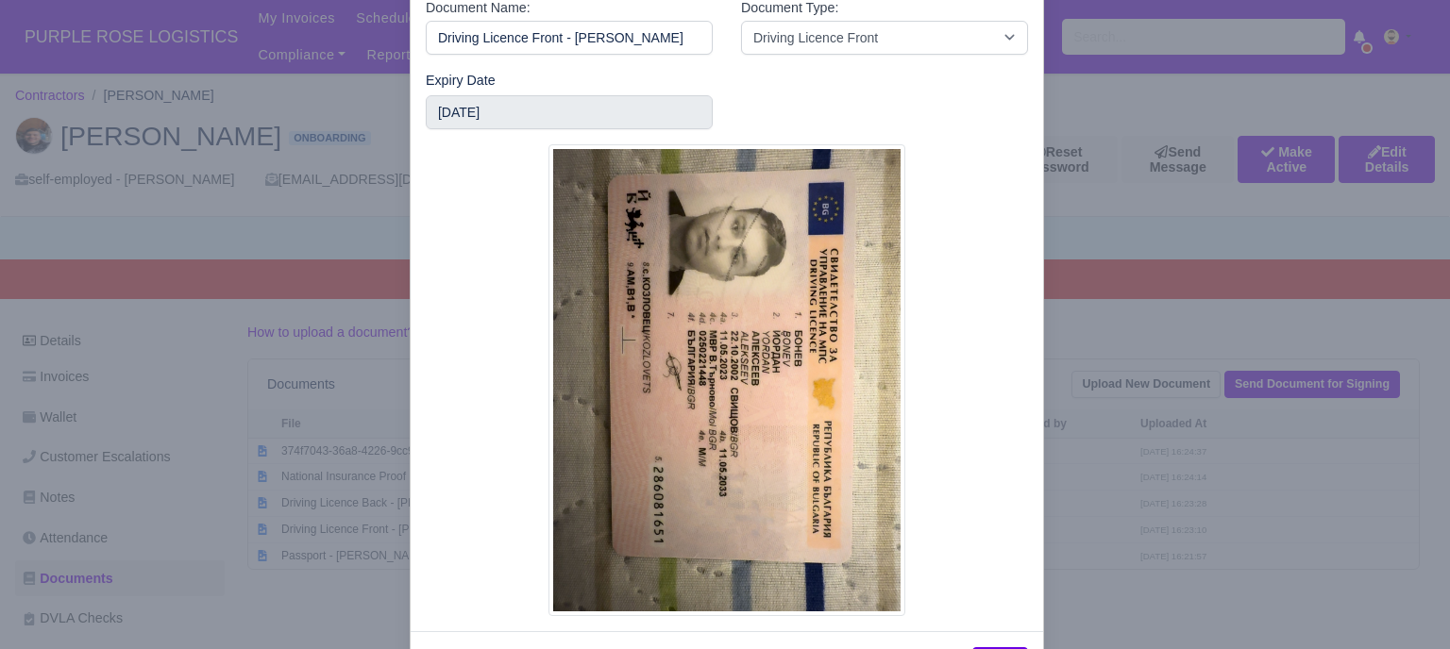
scroll to position [179, 0]
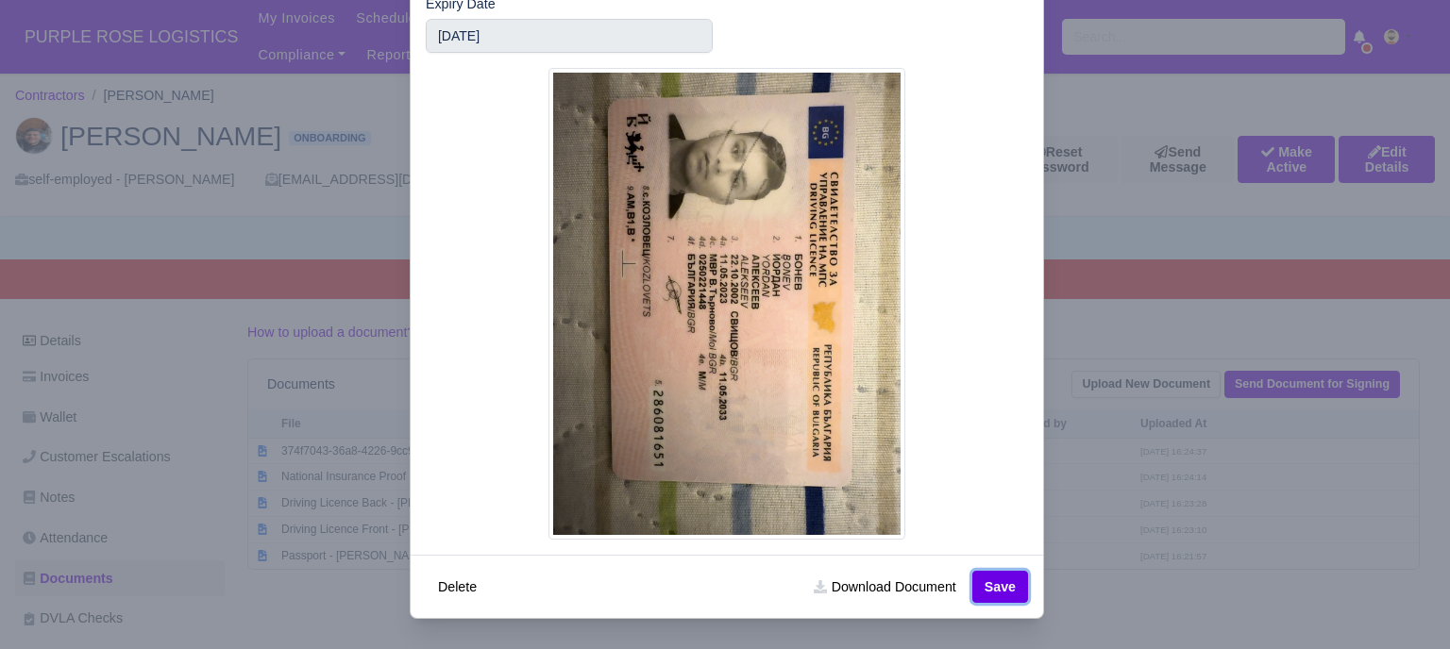
click at [997, 590] on button "Save" at bounding box center [1000, 587] width 56 height 32
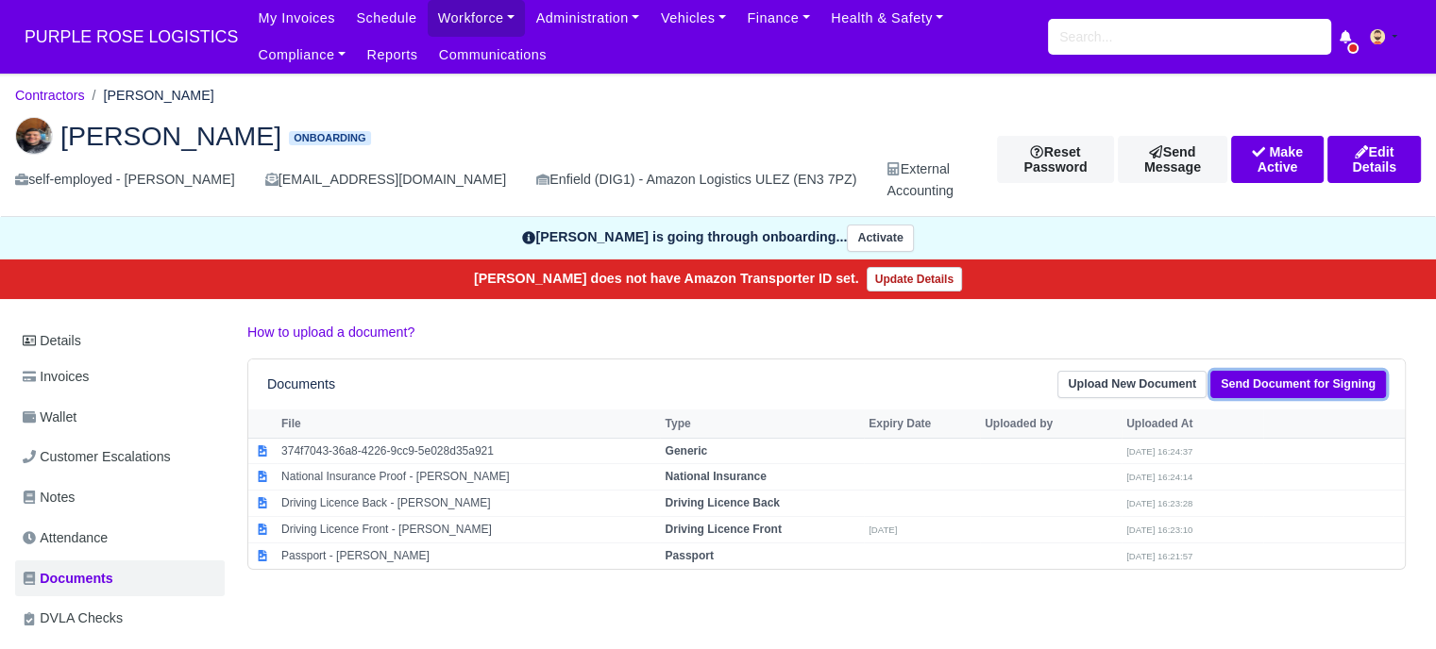
click at [1291, 382] on link "Send Document for Signing" at bounding box center [1298, 384] width 176 height 27
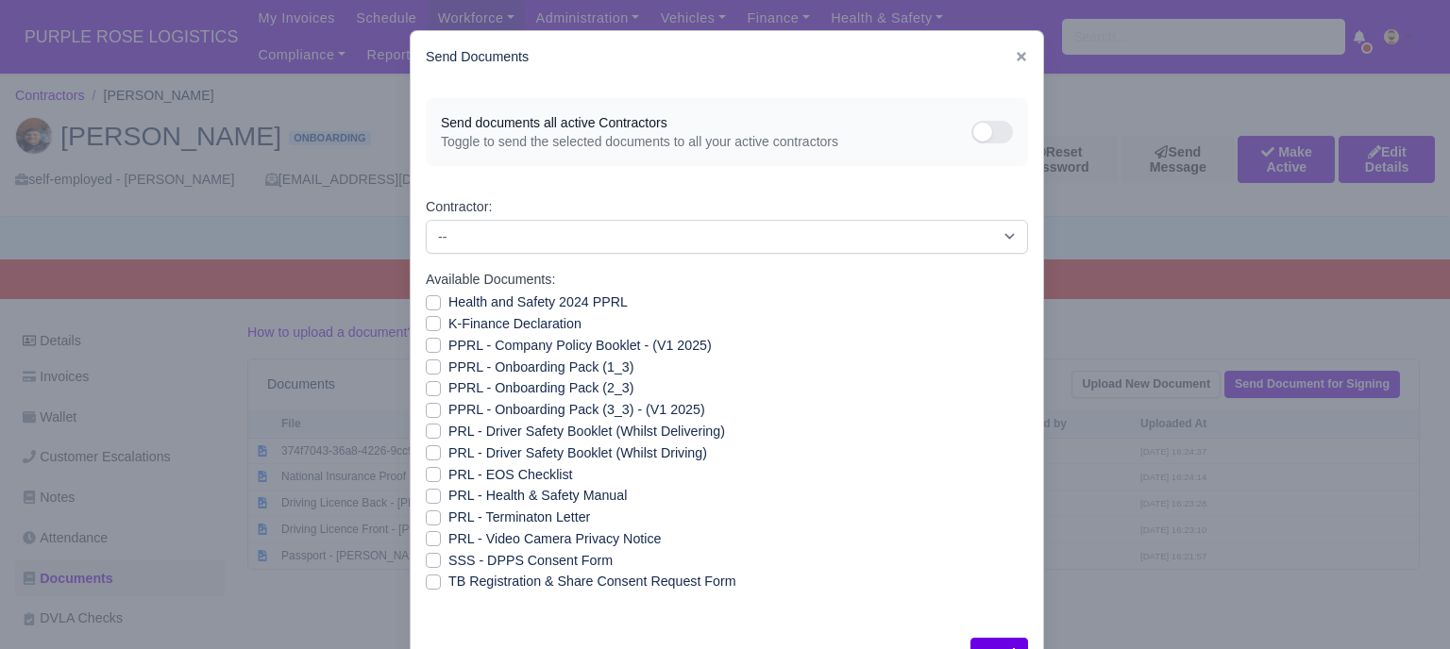
click at [448, 302] on label "Health and Safety 2024 PPRL" at bounding box center [537, 303] width 179 height 22
click at [429, 302] on input "Health and Safety 2024 PPRL" at bounding box center [433, 299] width 15 height 15
checkbox input "true"
click at [448, 324] on label "K-Finance Declaration" at bounding box center [514, 324] width 133 height 22
click at [426, 324] on input "K-Finance Declaration" at bounding box center [433, 320] width 15 height 15
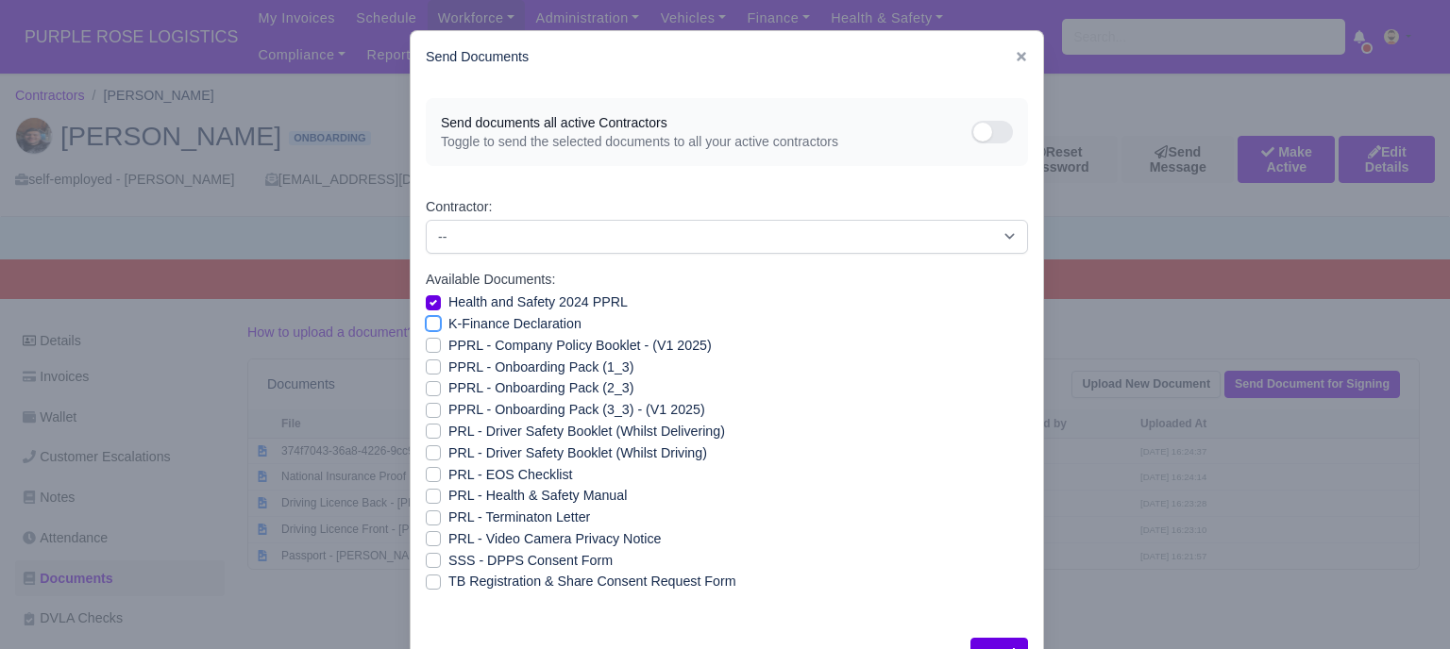
checkbox input "true"
click at [448, 352] on label "PPRL - Company Policy Booklet - (V1 2025)" at bounding box center [579, 346] width 263 height 22
click at [426, 350] on input "PPRL - Company Policy Booklet - (V1 2025)" at bounding box center [433, 342] width 15 height 15
checkbox input "true"
click at [426, 378] on div "PPRL - Onboarding Pack (2_3)" at bounding box center [727, 389] width 602 height 22
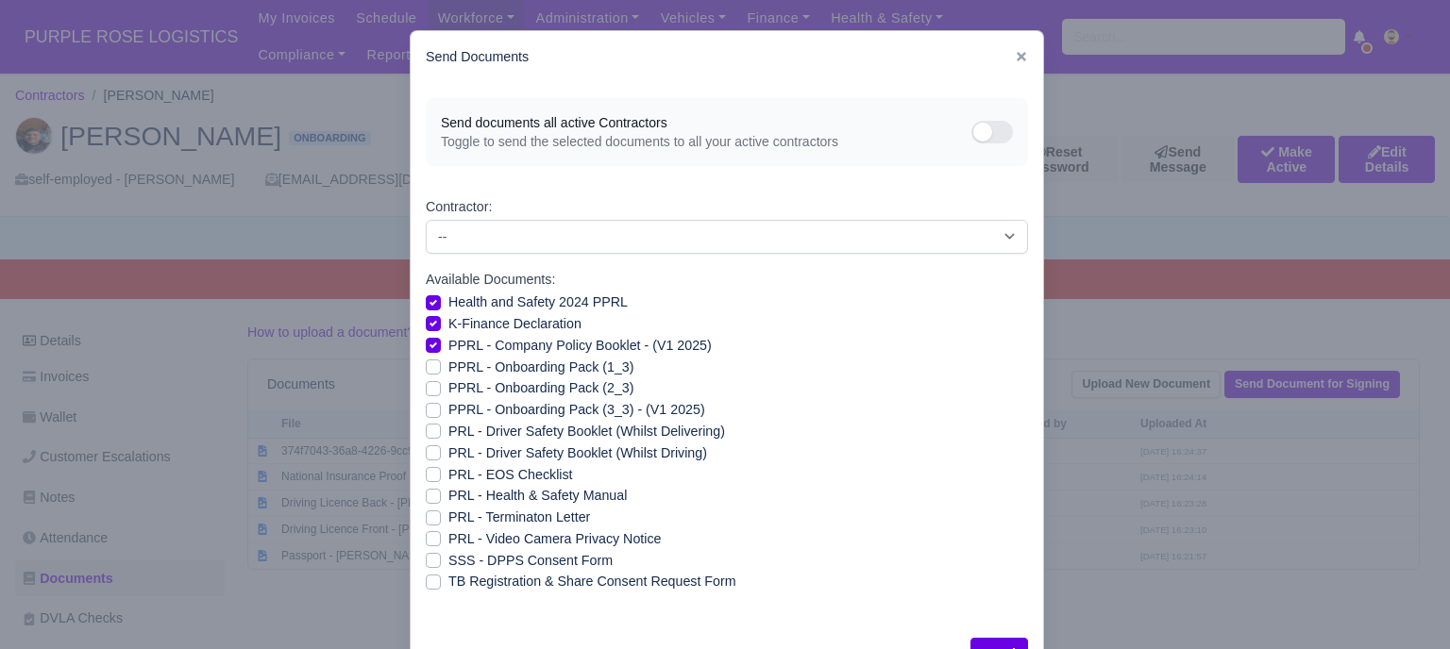
click at [448, 371] on label "PPRL - Onboarding Pack (1_3)" at bounding box center [540, 368] width 185 height 22
click at [426, 371] on input "PPRL - Onboarding Pack (1_3)" at bounding box center [433, 364] width 15 height 15
checkbox input "true"
click at [448, 393] on label "PPRL - Onboarding Pack (2_3)" at bounding box center [540, 389] width 185 height 22
click at [427, 393] on input "PPRL - Onboarding Pack (2_3)" at bounding box center [433, 385] width 15 height 15
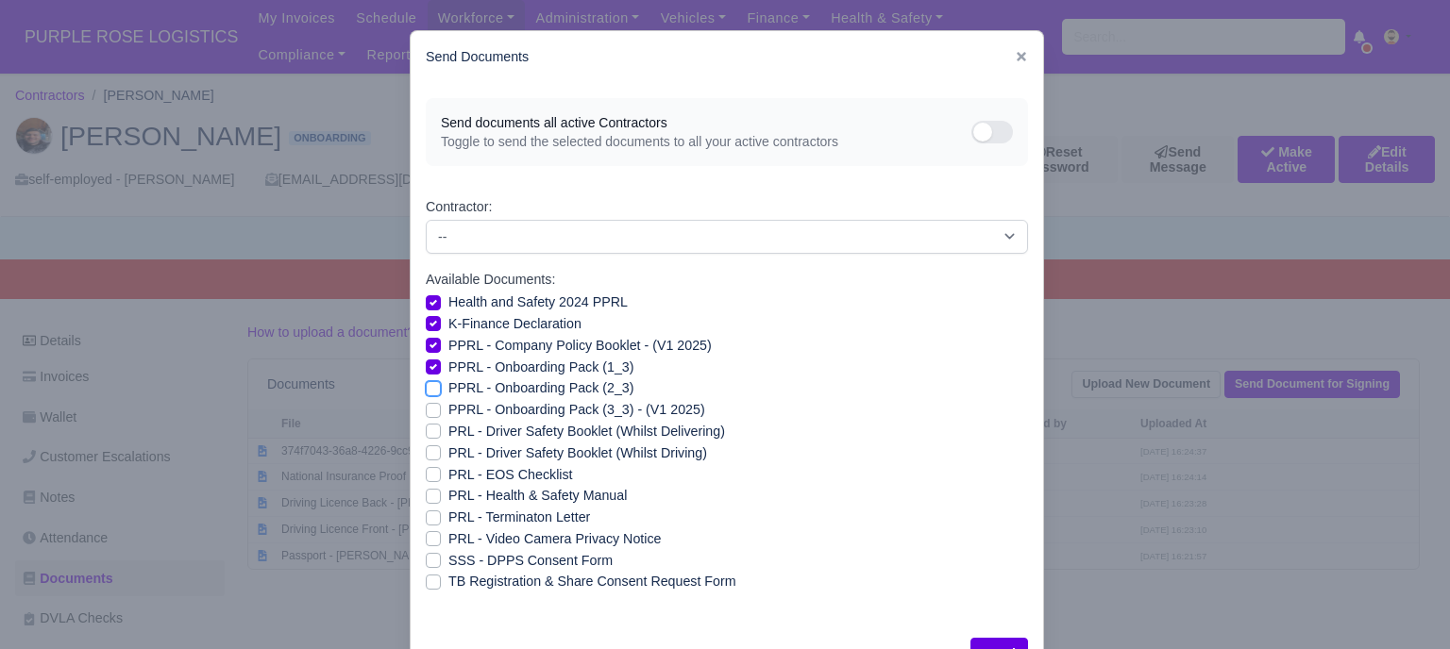
checkbox input "true"
drag, startPoint x: 427, startPoint y: 413, endPoint x: 427, endPoint y: 429, distance: 15.1
click at [448, 413] on label "PPRL - Onboarding Pack (3_3) - (V1 2025)" at bounding box center [576, 410] width 257 height 22
click at [428, 413] on input "PPRL - Onboarding Pack (3_3) - (V1 2025)" at bounding box center [433, 406] width 15 height 15
checkbox input "true"
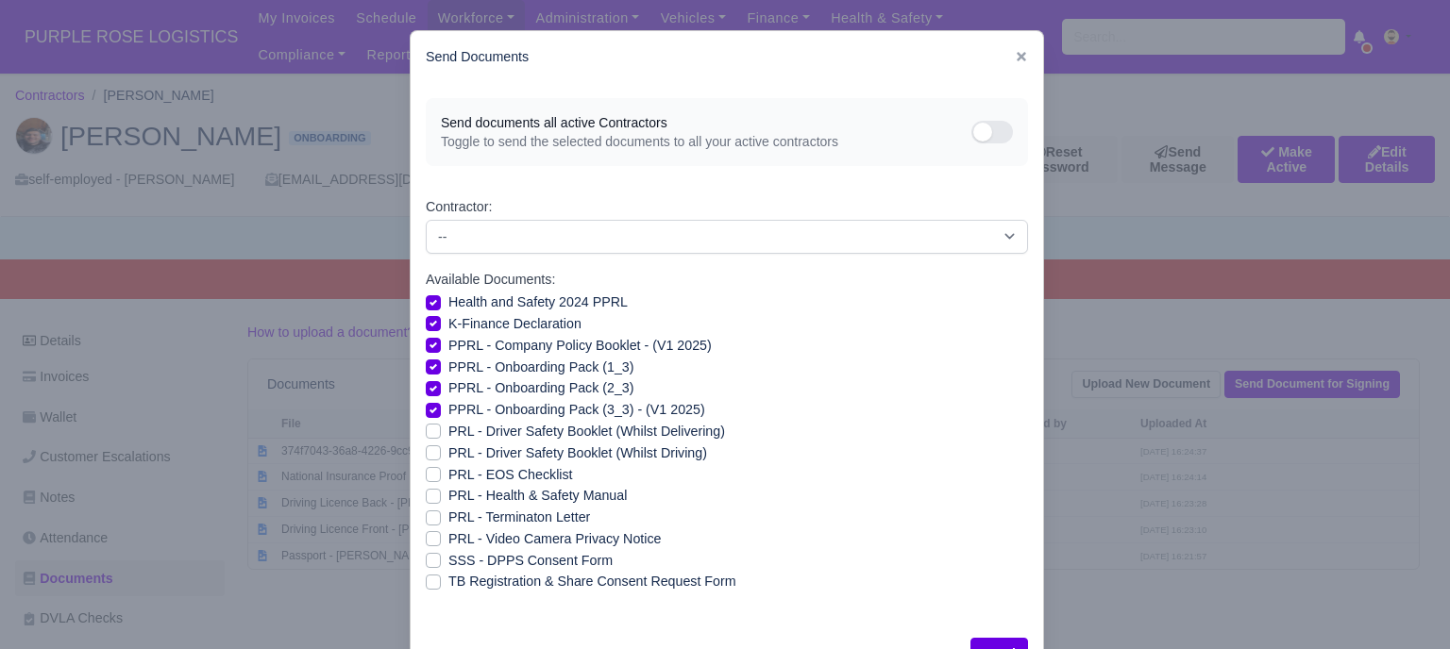
click at [448, 435] on label "PRL - Driver Safety Booklet (Whilst Delivering)" at bounding box center [586, 432] width 277 height 22
click at [427, 435] on input "PRL - Driver Safety Booklet (Whilst Delivering)" at bounding box center [433, 428] width 15 height 15
checkbox input "true"
click at [448, 458] on label "PRL - Driver Safety Booklet (Whilst Driving)" at bounding box center [577, 454] width 259 height 22
click at [427, 458] on input "PRL - Driver Safety Booklet (Whilst Driving)" at bounding box center [433, 450] width 15 height 15
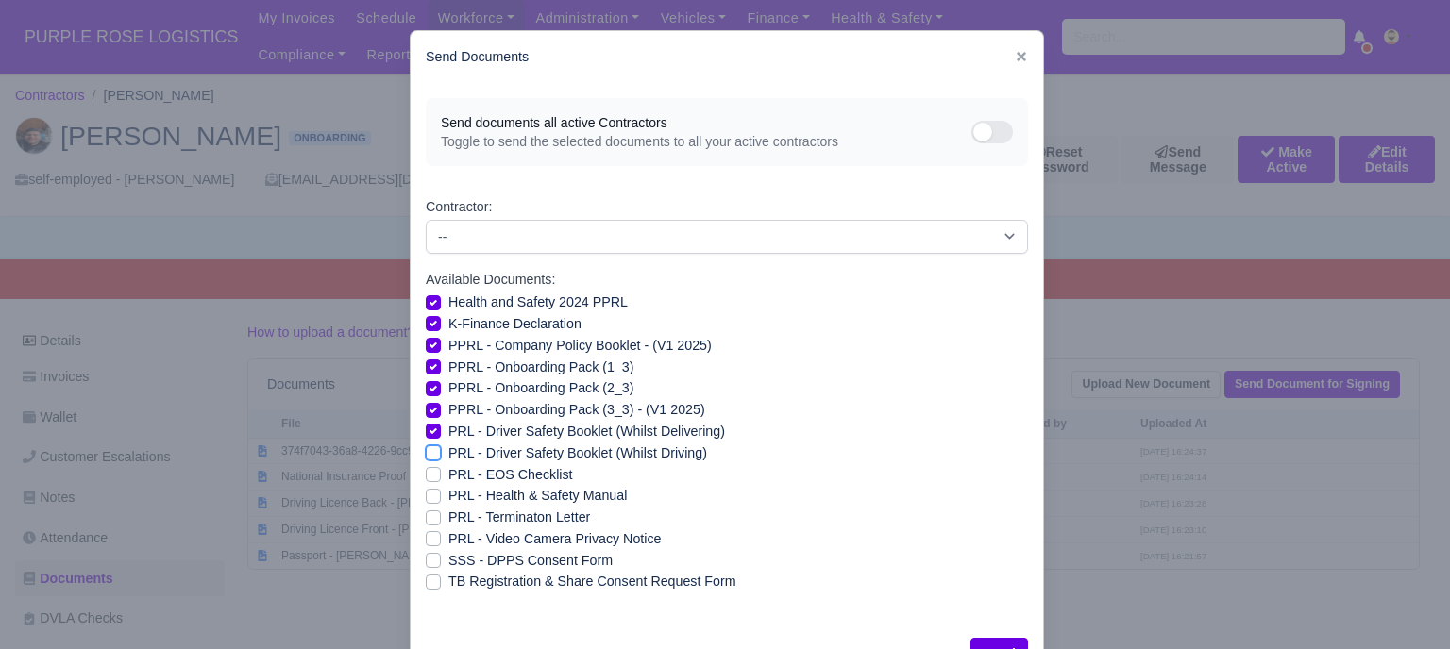
checkbox input "true"
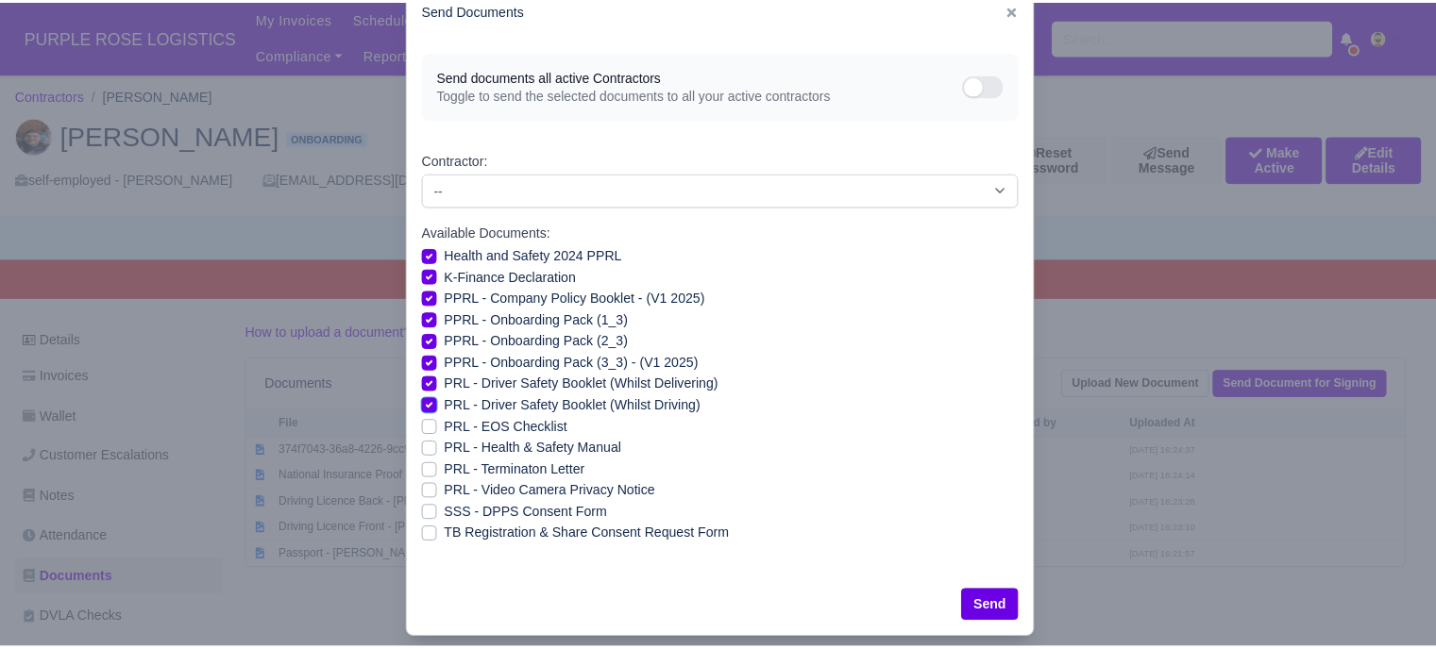
scroll to position [68, 0]
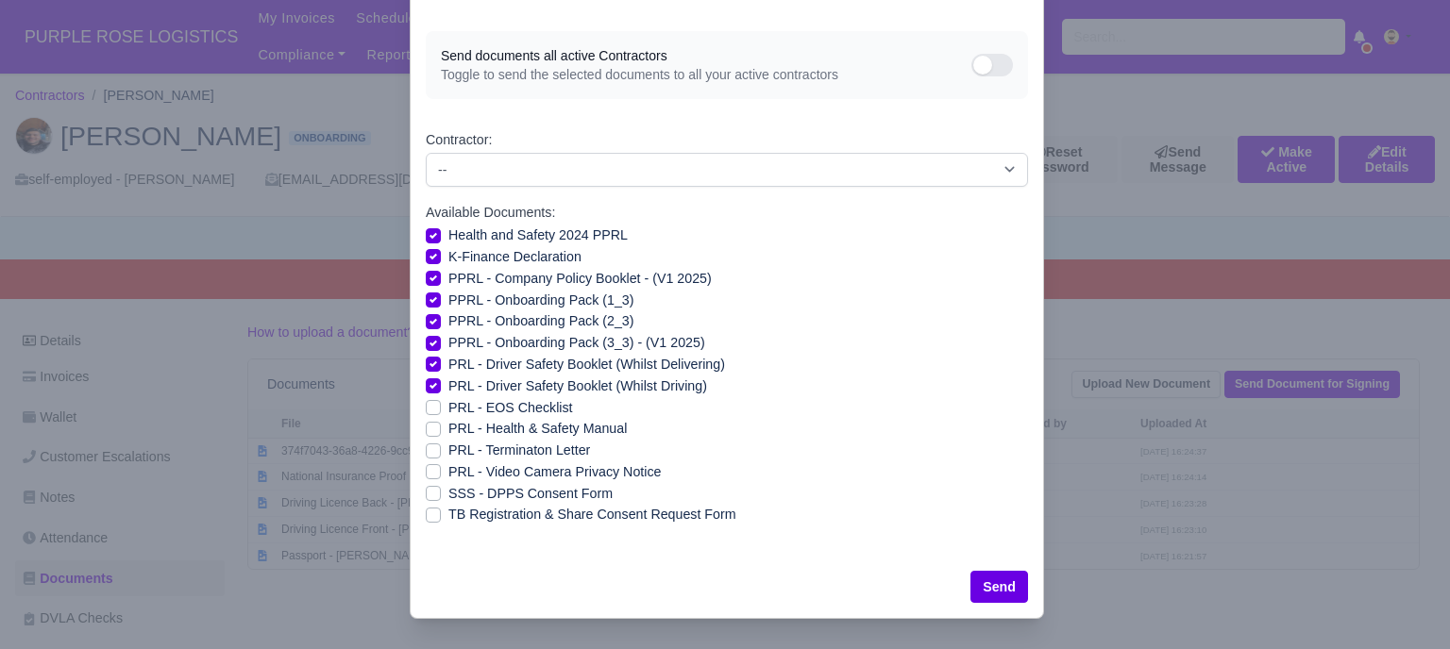
click at [448, 432] on label "PRL - Health & Safety Manual" at bounding box center [537, 429] width 178 height 22
click at [427, 432] on input "PRL - Health & Safety Manual" at bounding box center [433, 425] width 15 height 15
checkbox input "true"
click at [448, 468] on label "PRL - Video Camera Privacy Notice" at bounding box center [554, 473] width 212 height 22
click at [426, 468] on input "PRL - Video Camera Privacy Notice" at bounding box center [433, 469] width 15 height 15
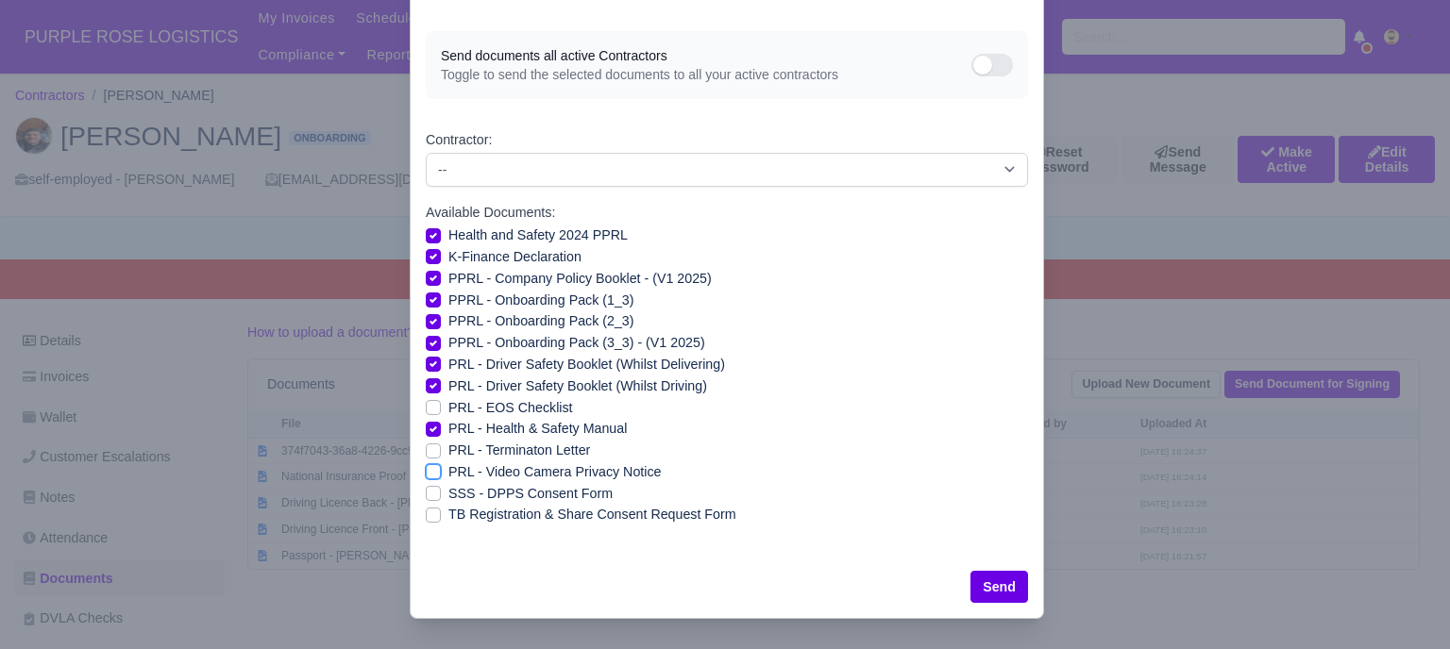
checkbox input "true"
click at [1000, 588] on button "Send" at bounding box center [999, 587] width 58 height 32
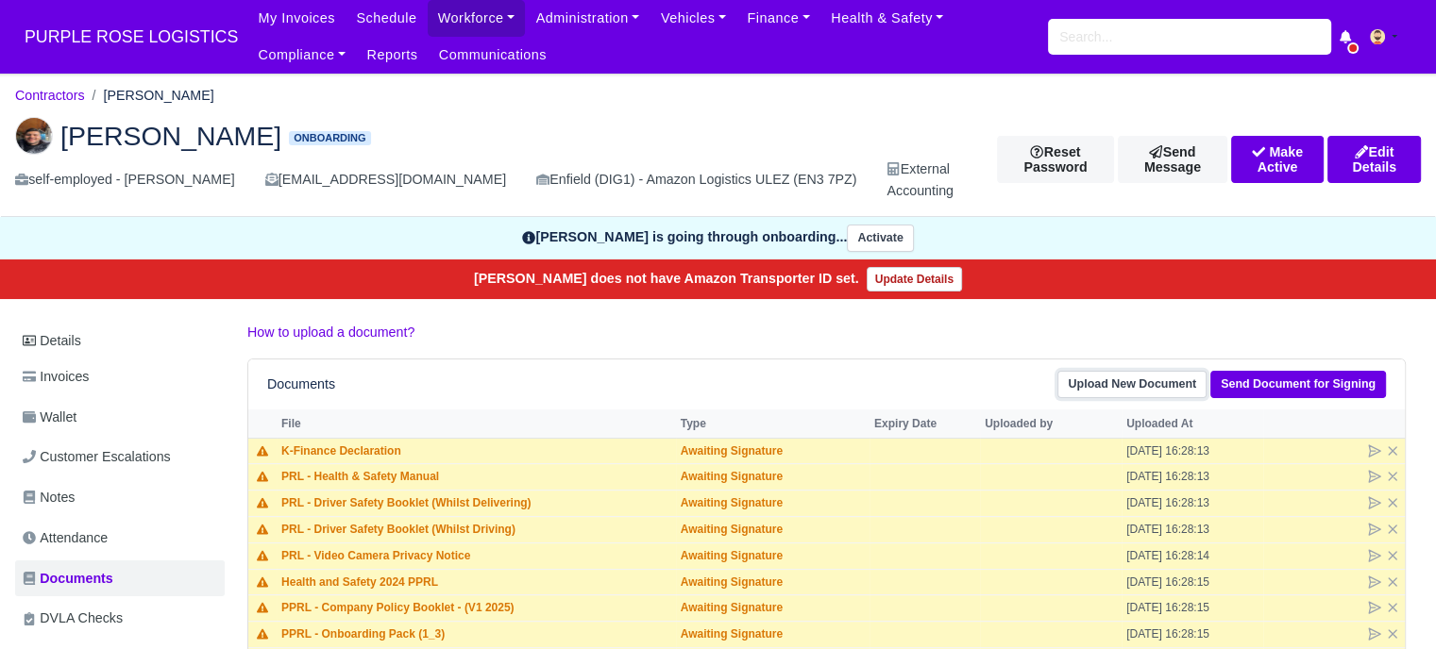
click at [1146, 384] on link "Upload New Document" at bounding box center [1131, 384] width 149 height 27
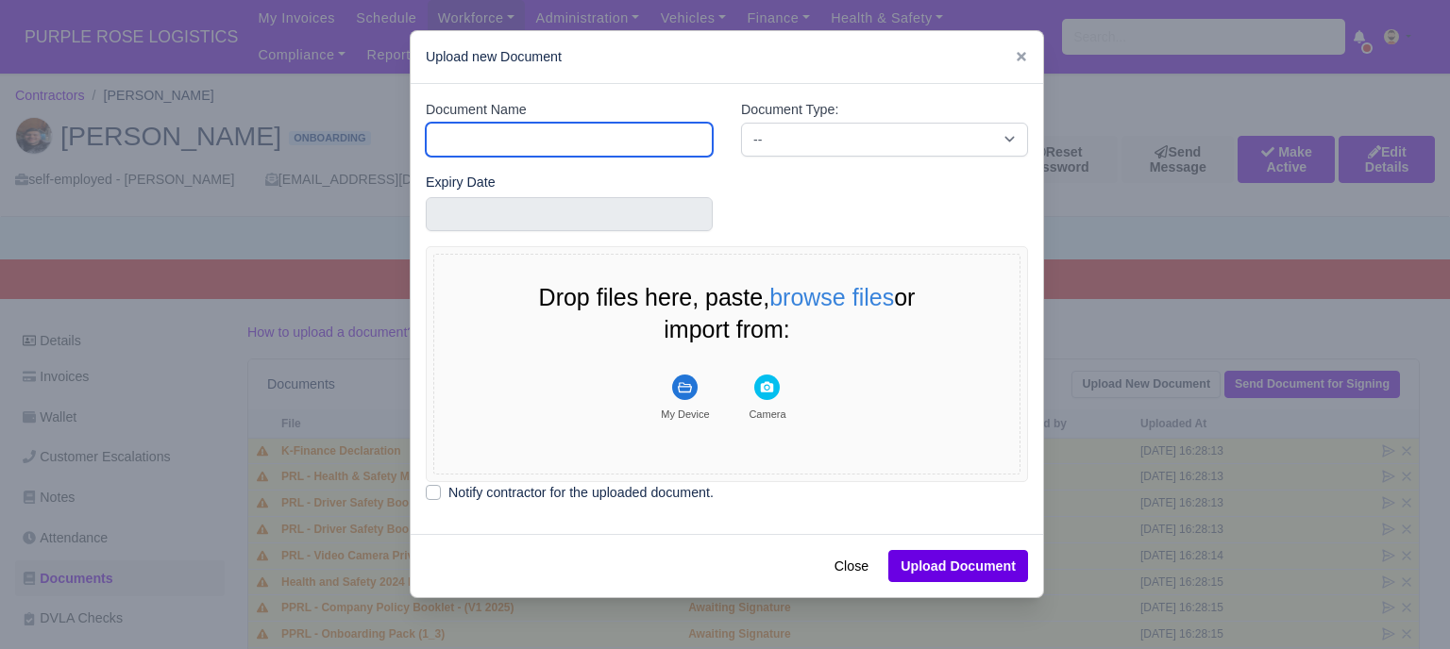
click at [551, 146] on input "Document Name" at bounding box center [569, 140] width 287 height 34
type input "r"
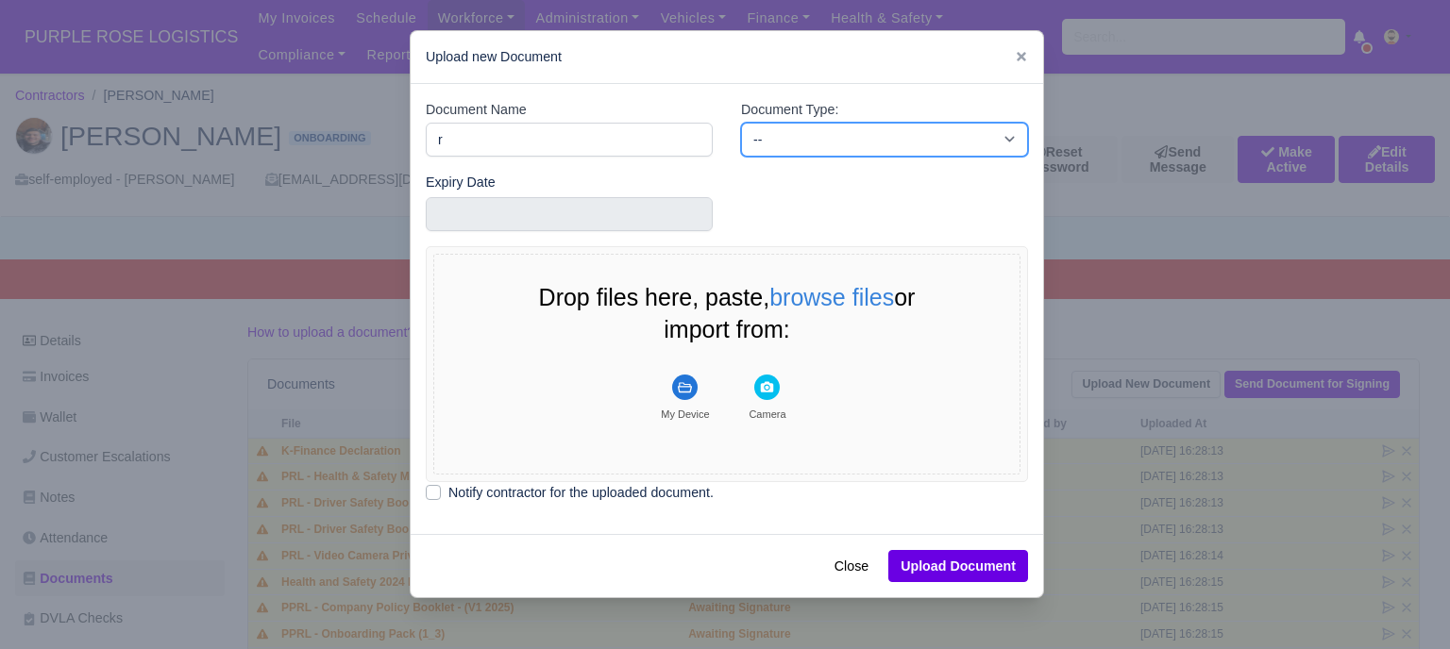
click at [815, 139] on select "-- Accounting Engagement Letter Age Verification Confirmation Background Check …" at bounding box center [884, 140] width 287 height 34
select select "right-to-work"
click at [741, 123] on select "-- Accounting Engagement Letter Age Verification Confirmation Background Check …" at bounding box center [884, 140] width 287 height 34
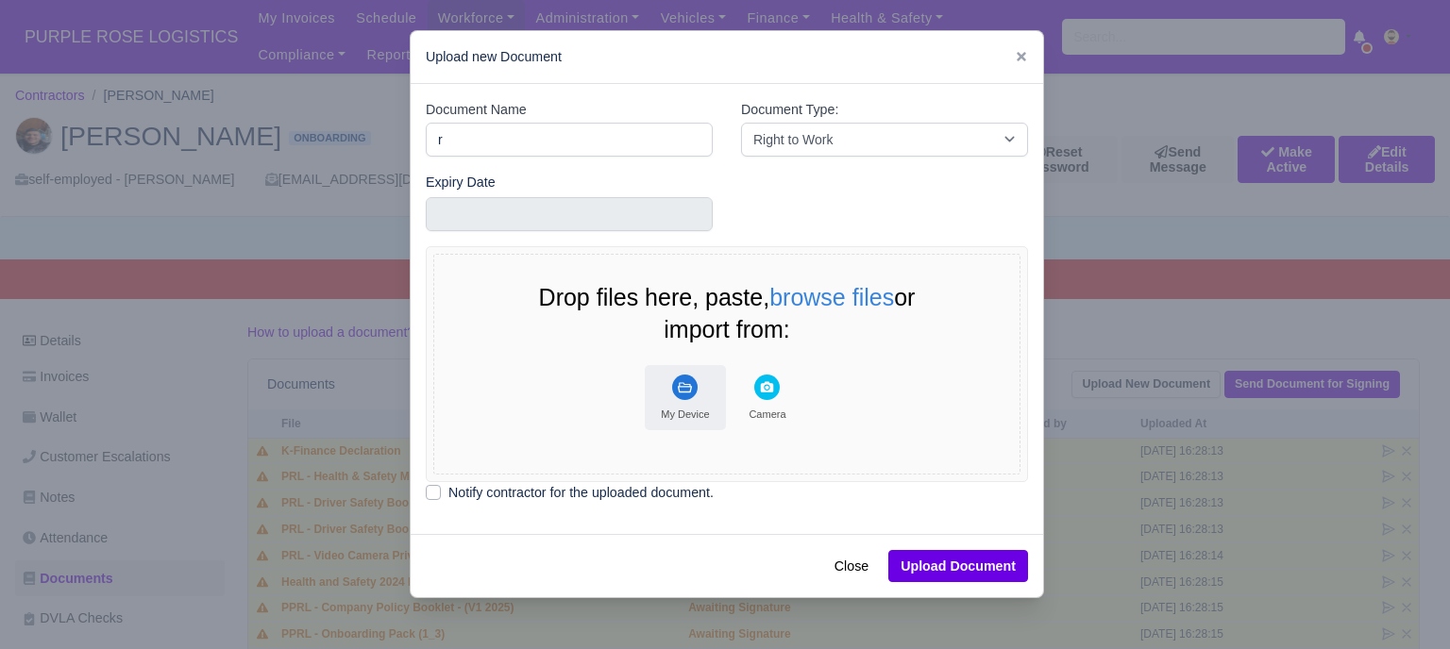
click at [686, 403] on button "My Device" at bounding box center [685, 397] width 81 height 65
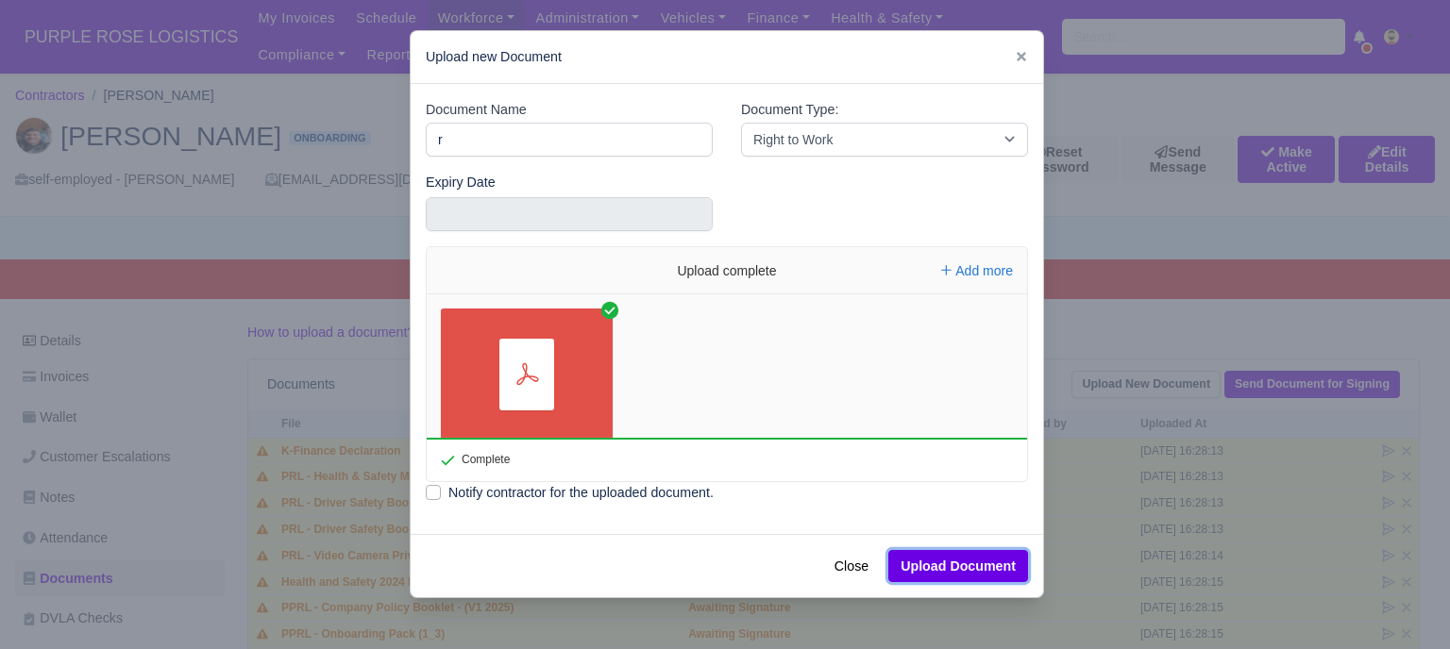
click at [983, 563] on button "Upload Document" at bounding box center [958, 566] width 140 height 32
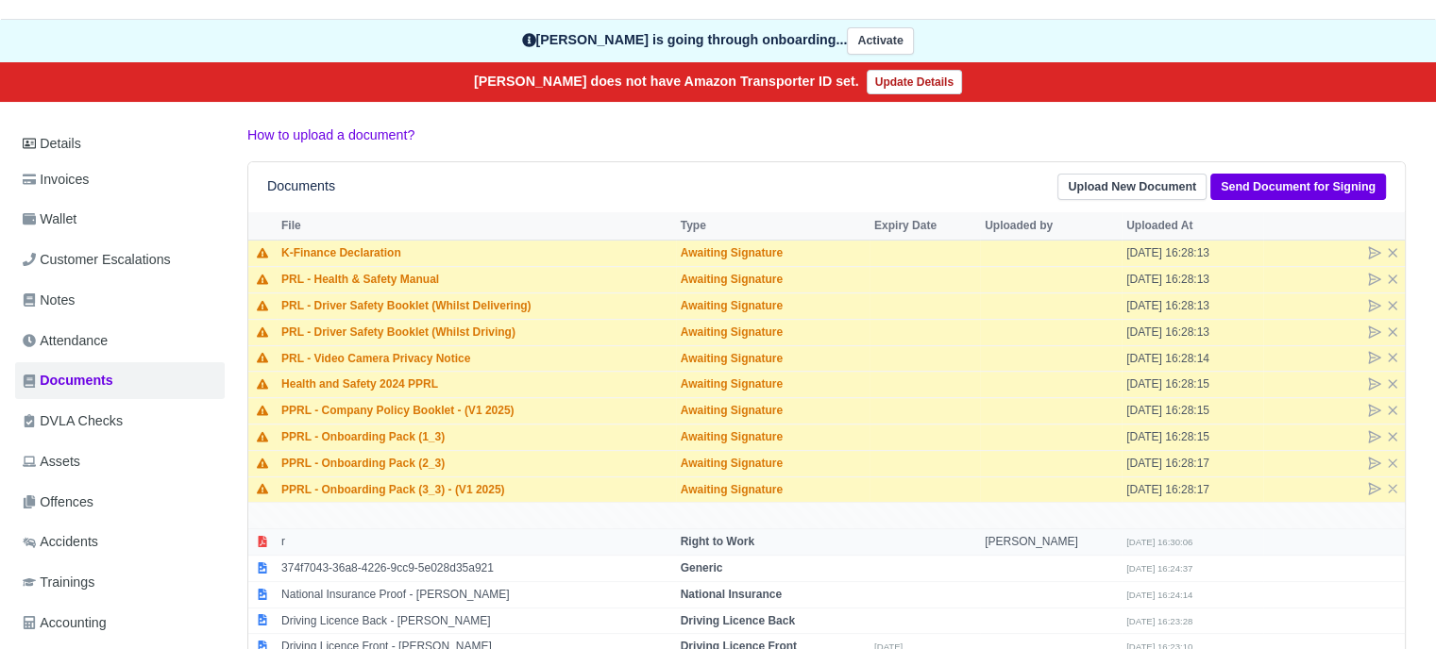
scroll to position [378, 0]
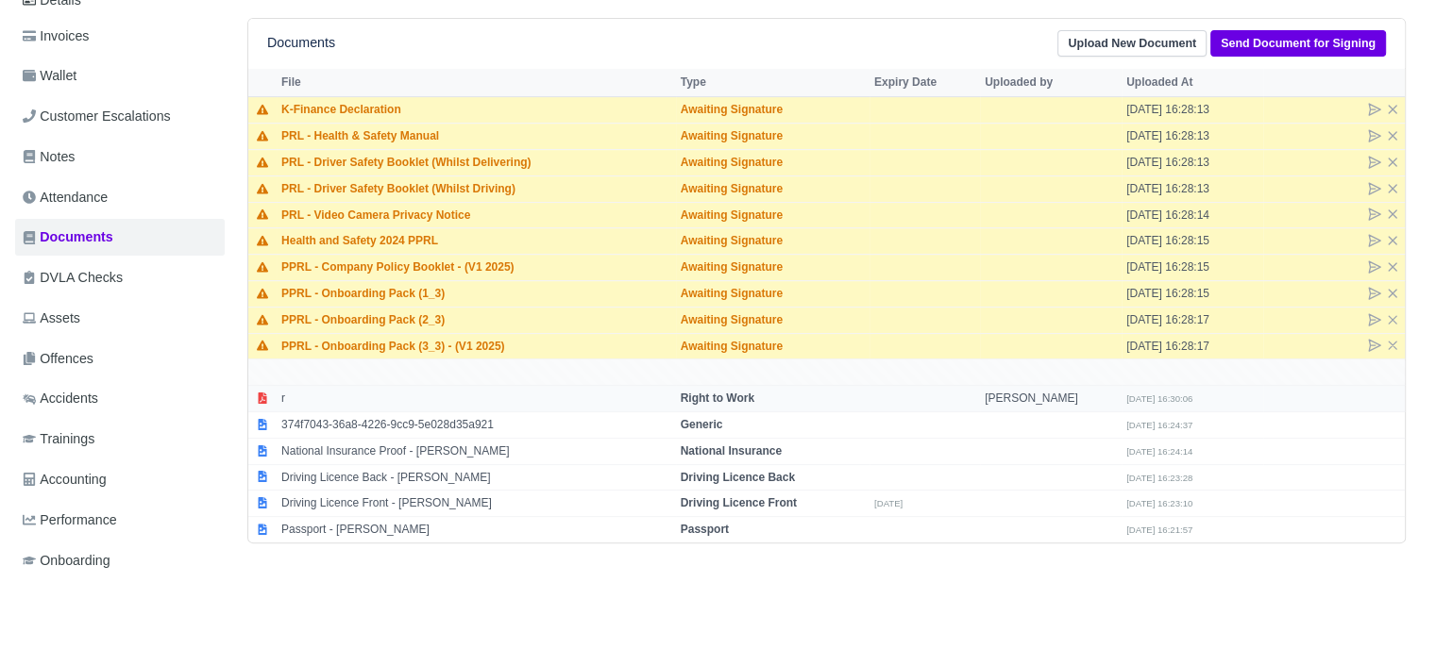
click at [1000, 392] on td "[PERSON_NAME]" at bounding box center [1051, 399] width 142 height 26
select select "right-to-work"
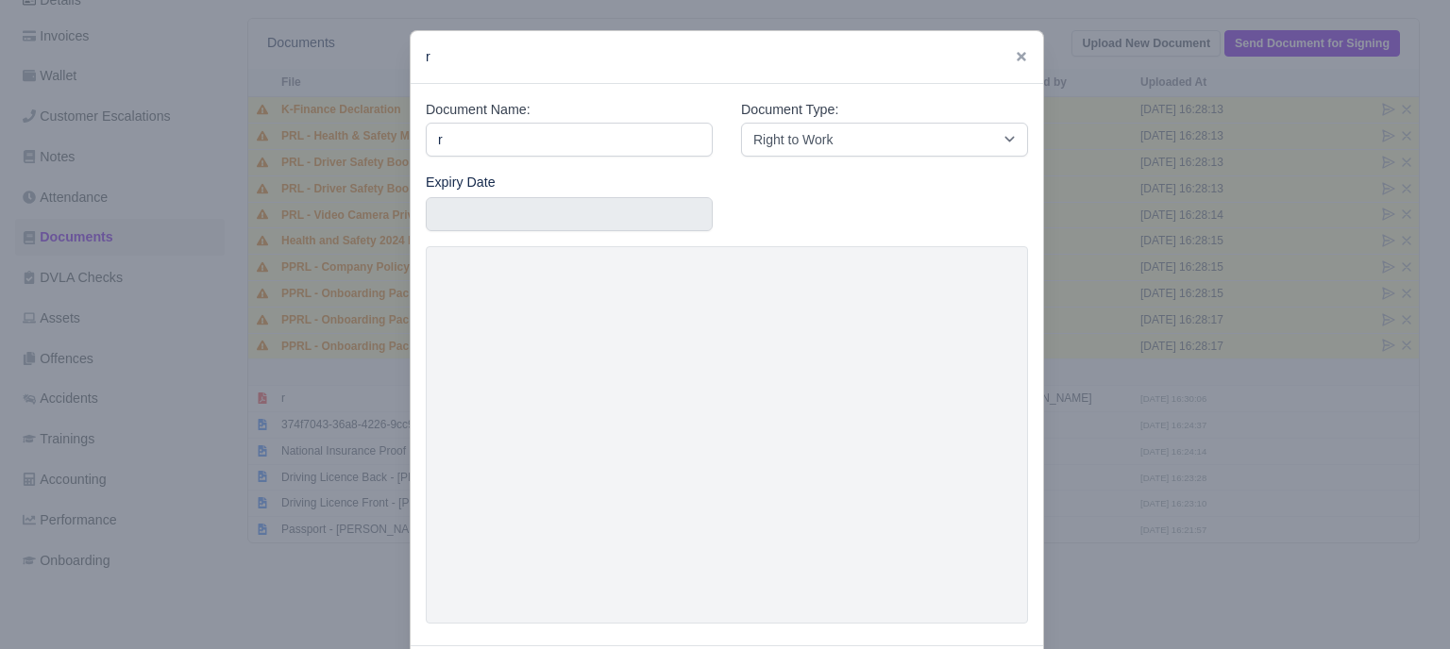
click at [1105, 332] on div at bounding box center [725, 324] width 1450 height 649
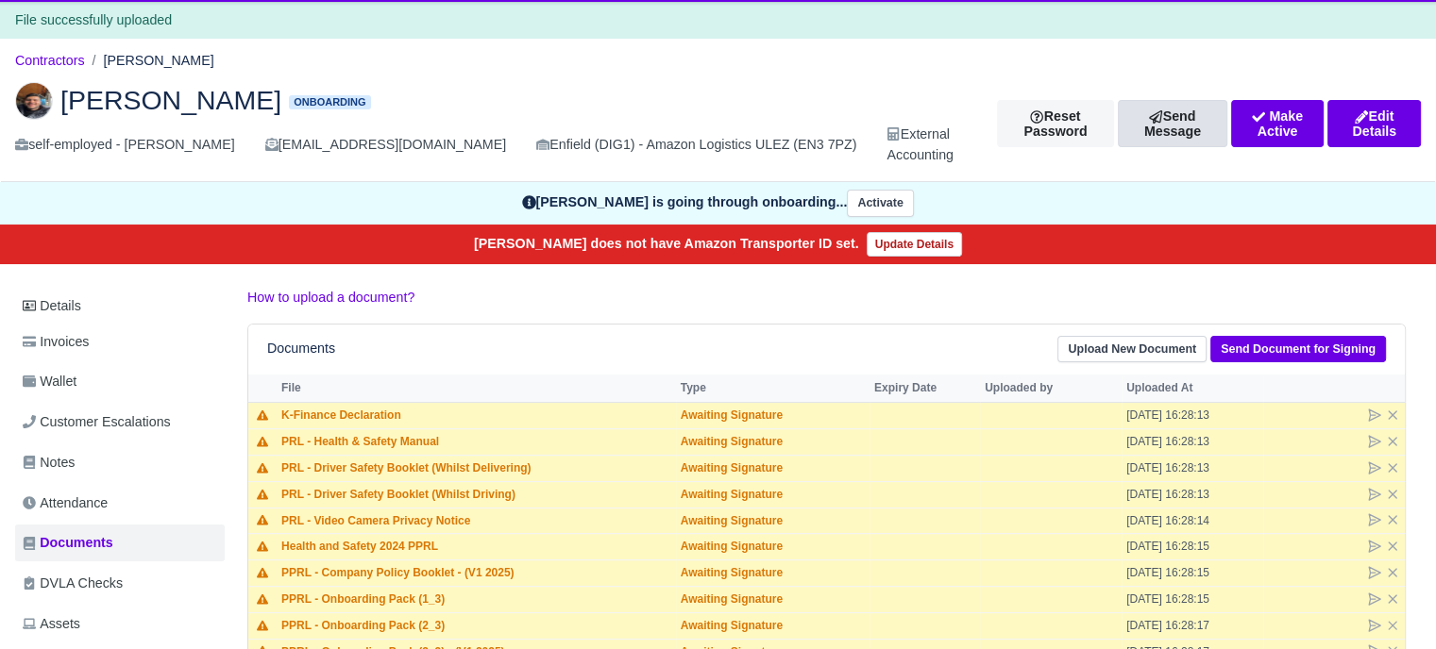
scroll to position [0, 0]
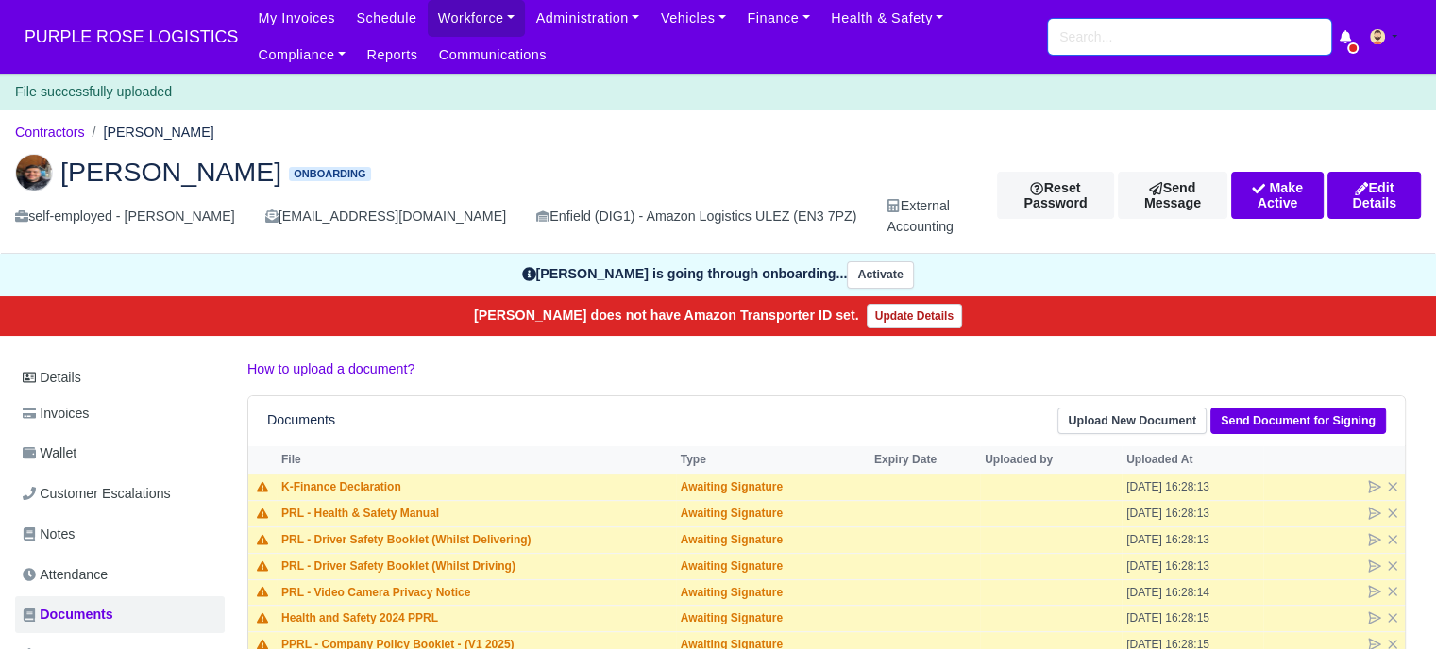
click at [1190, 41] on input "search" at bounding box center [1189, 37] width 283 height 36
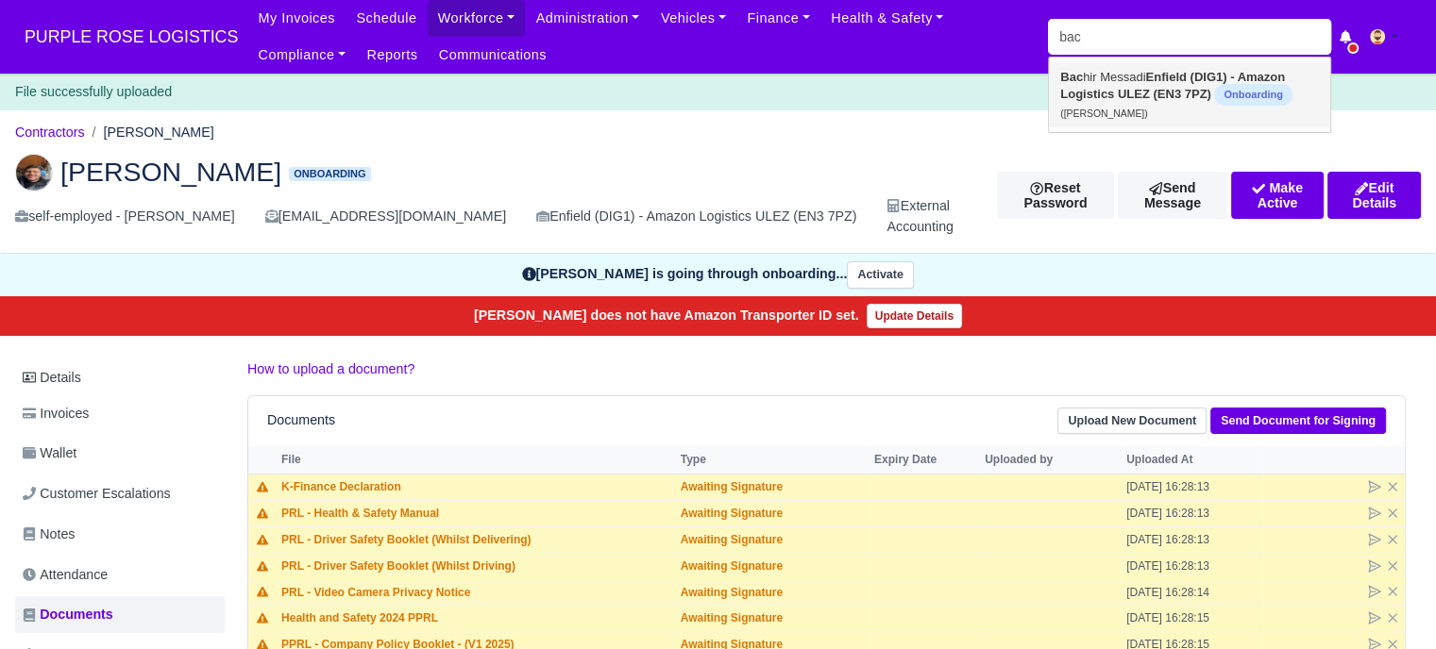
click at [1184, 86] on link "Bac hir Messadi Enfield (DIG1) - Amazon Logistics ULEZ (EN3 7PZ) Onboarding (Ba…" at bounding box center [1189, 94] width 281 height 65
type input "[PERSON_NAME]"
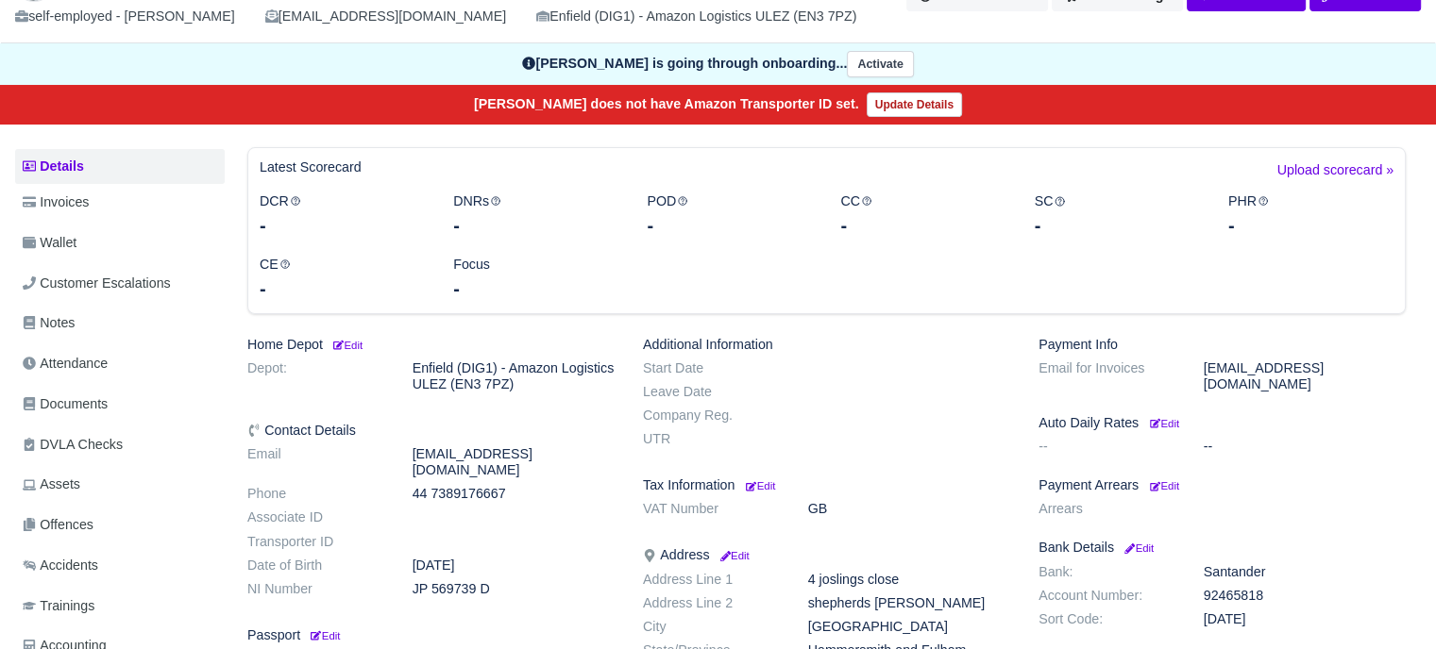
scroll to position [189, 0]
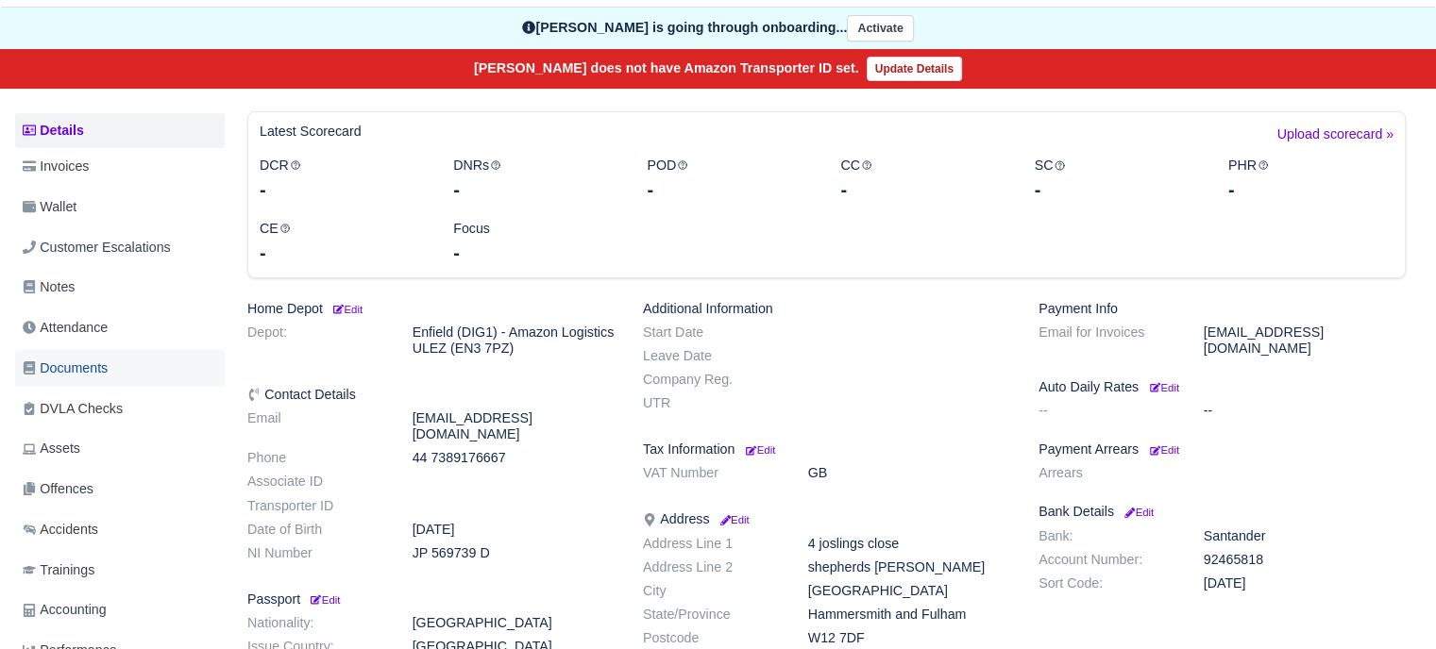
click at [77, 367] on span "Documents" at bounding box center [65, 369] width 85 height 22
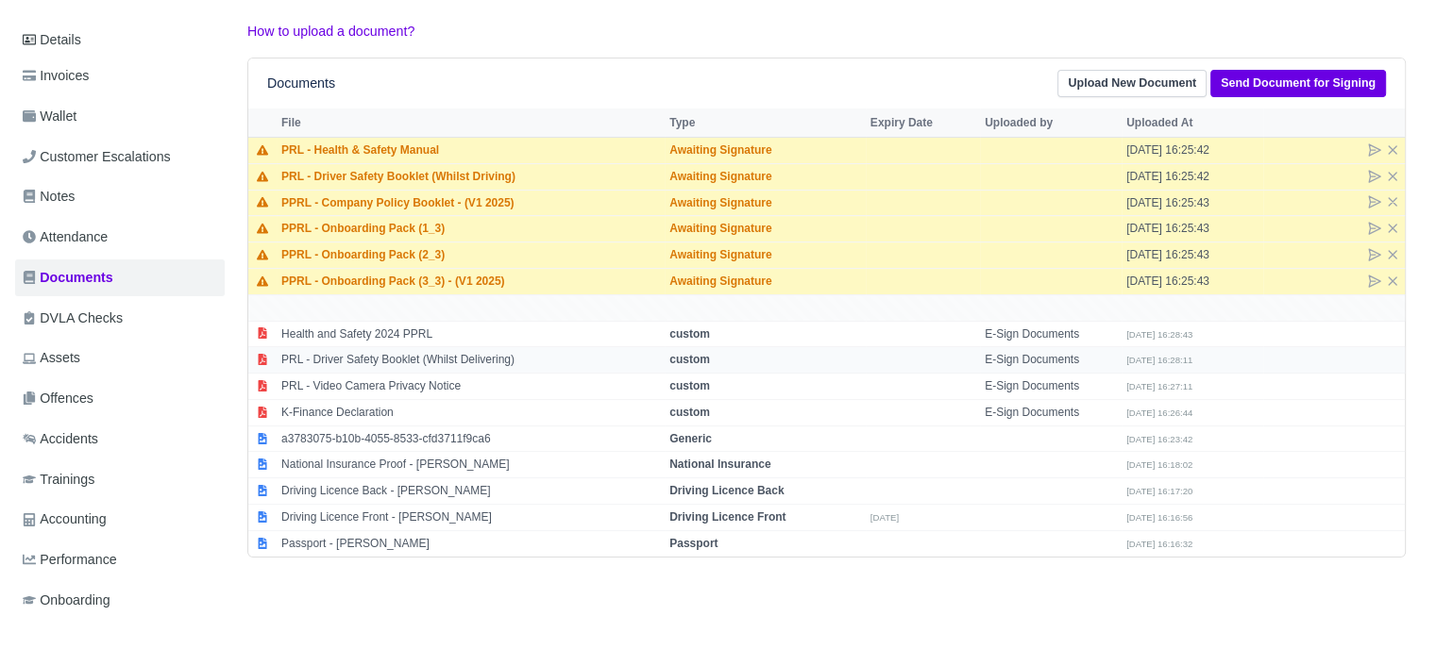
scroll to position [283, 0]
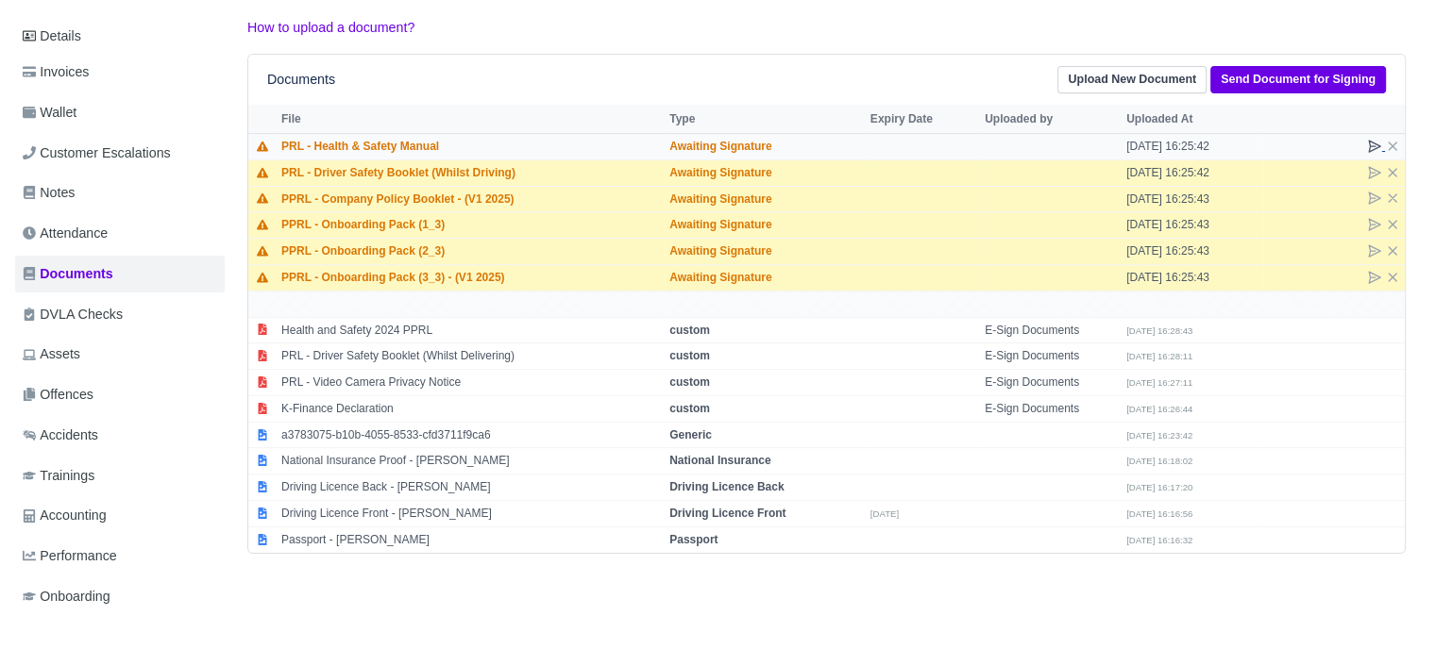
click at [1370, 146] on icon at bounding box center [1374, 146] width 11 height 11
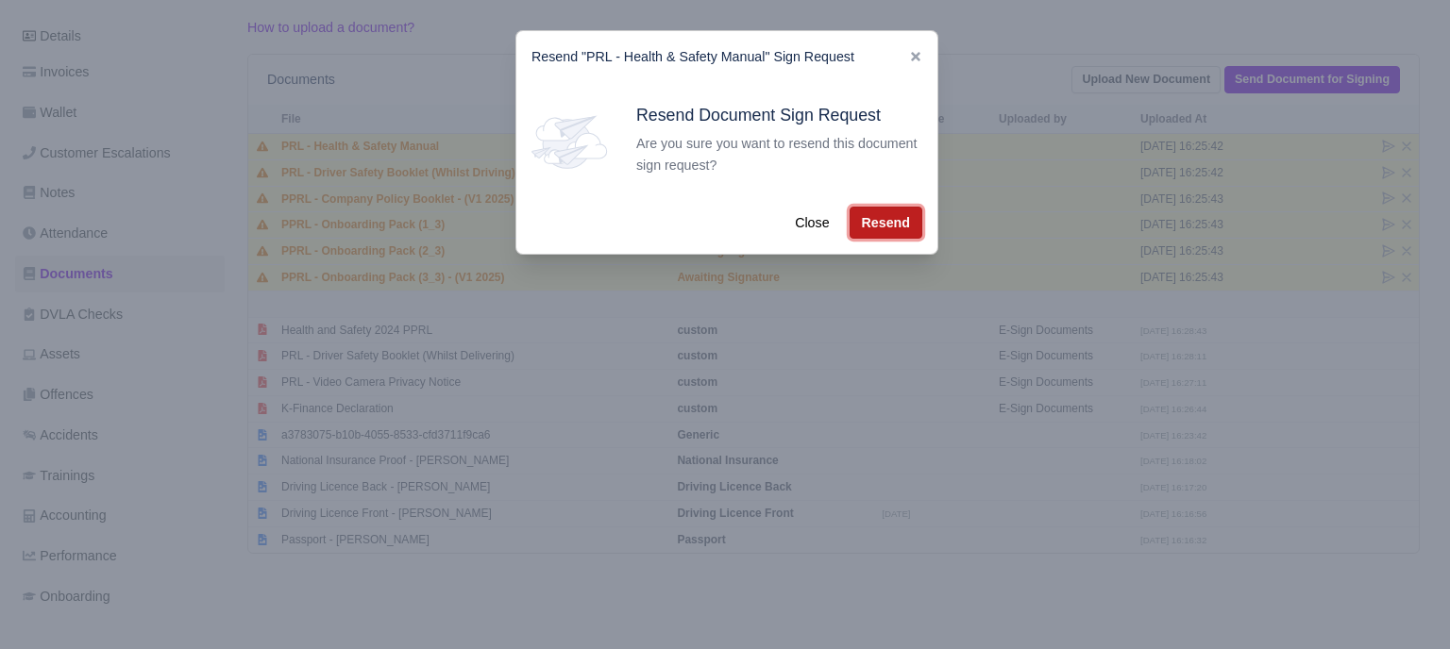
click at [888, 214] on button "Resend" at bounding box center [885, 223] width 73 height 32
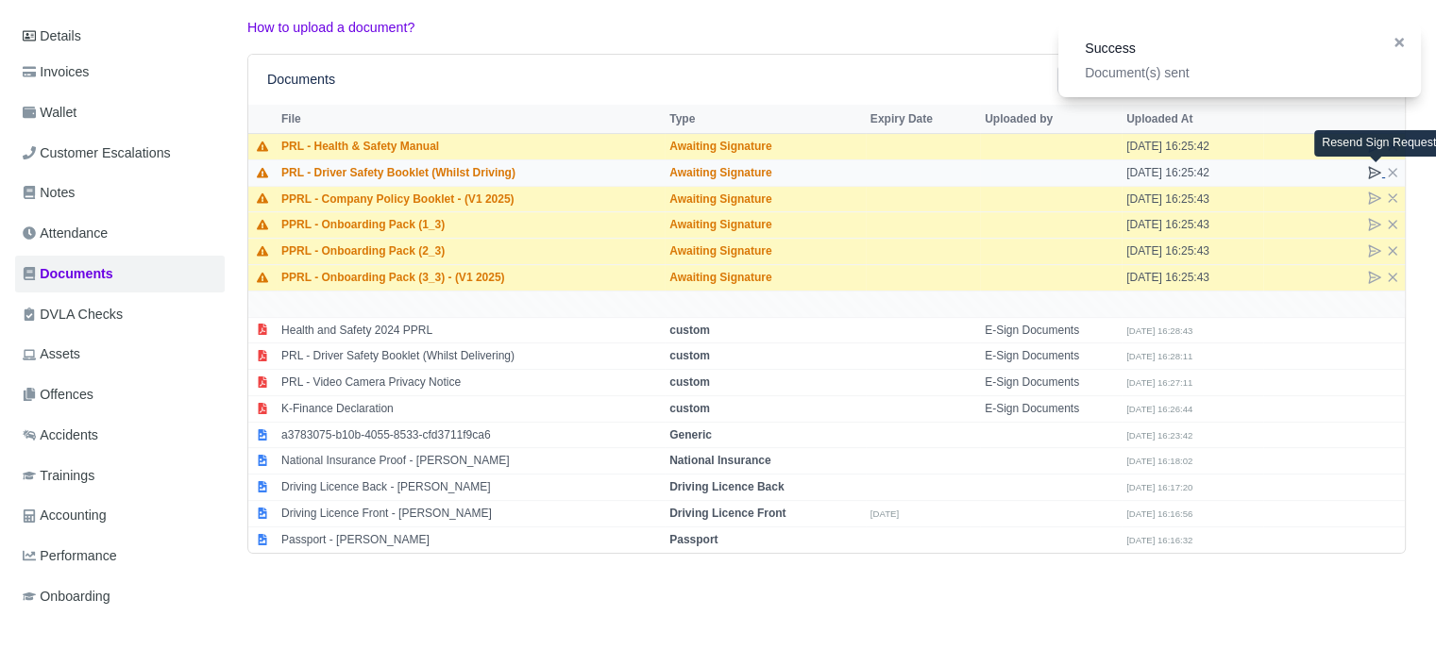
click at [1373, 168] on icon at bounding box center [1374, 172] width 11 height 11
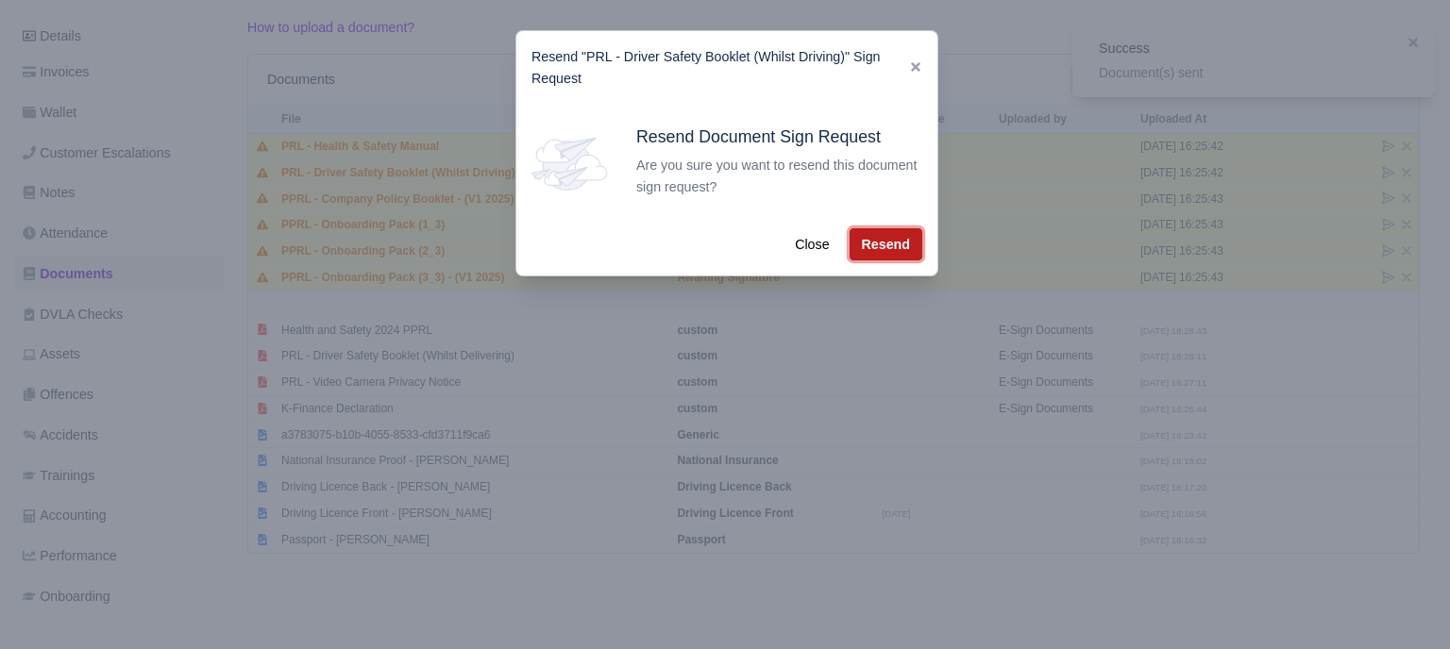
click at [885, 237] on button "Resend" at bounding box center [885, 244] width 73 height 32
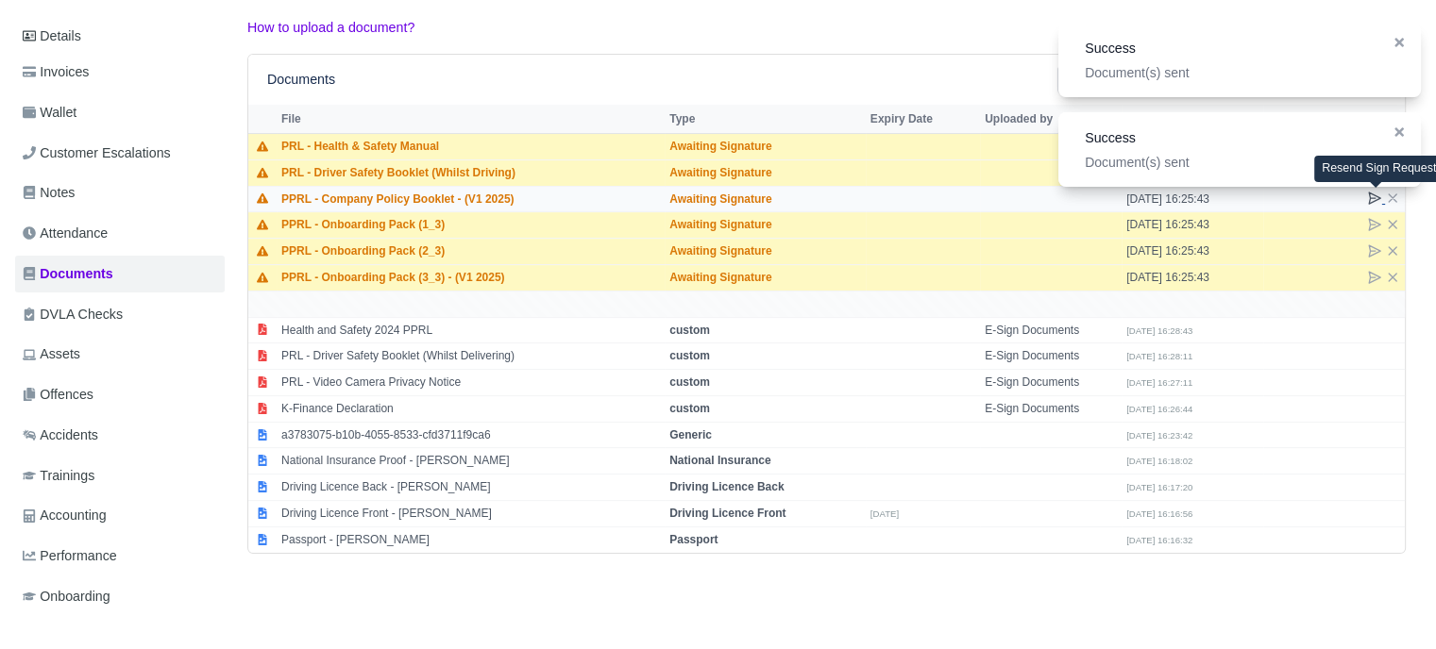
click at [1377, 197] on icon at bounding box center [1374, 198] width 15 height 15
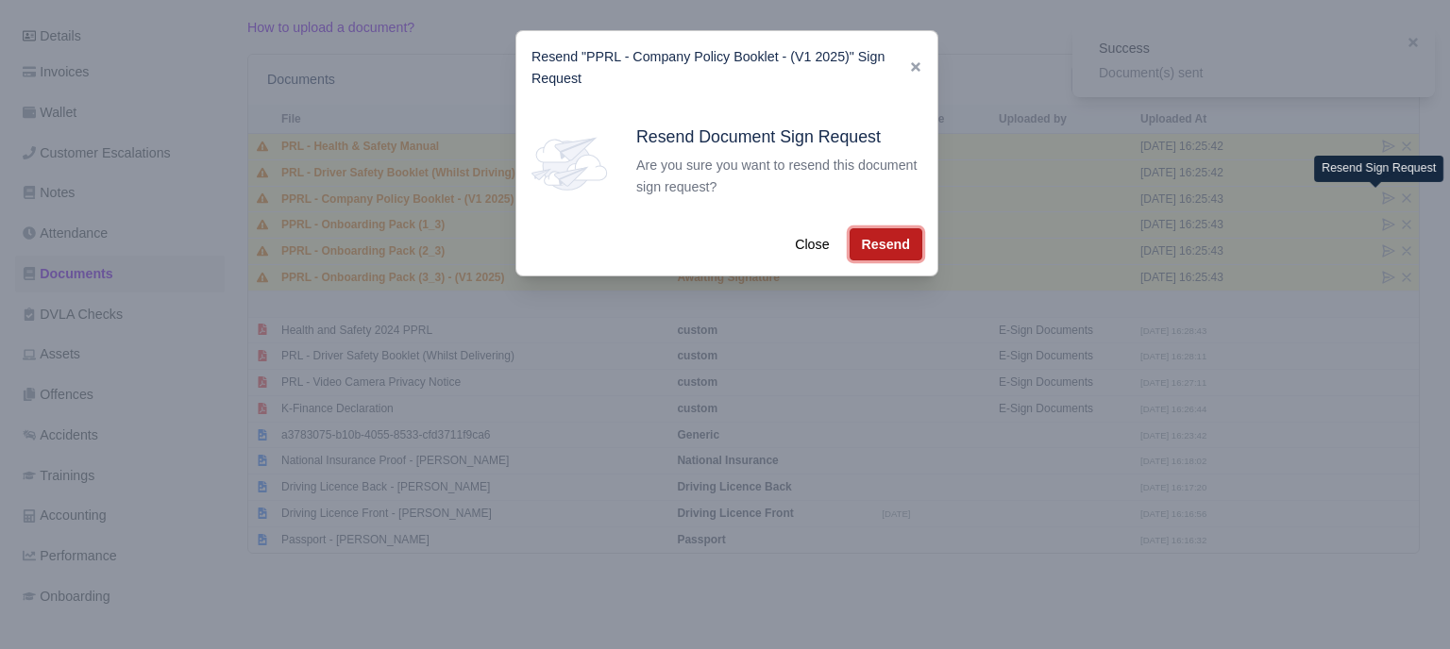
drag, startPoint x: 885, startPoint y: 240, endPoint x: 1010, endPoint y: 237, distance: 124.6
click at [887, 240] on button "Resend" at bounding box center [885, 244] width 73 height 32
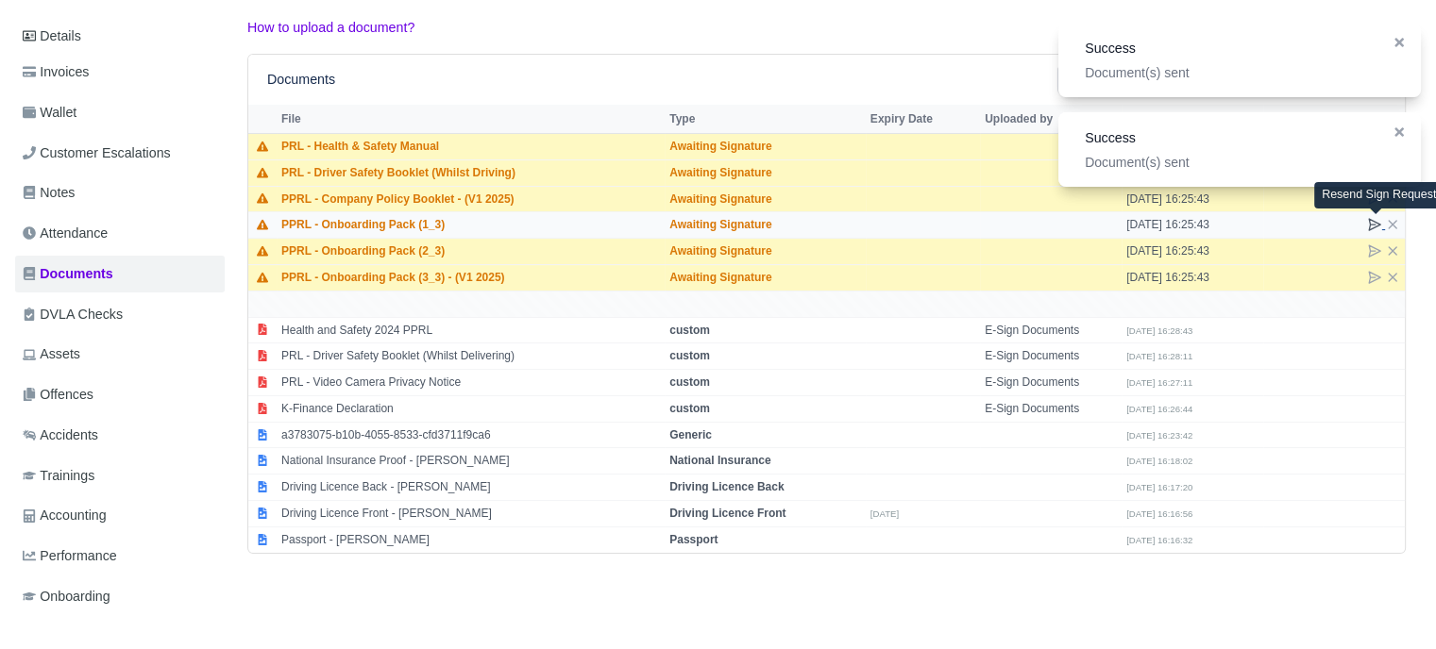
click at [1378, 222] on icon at bounding box center [1374, 224] width 15 height 15
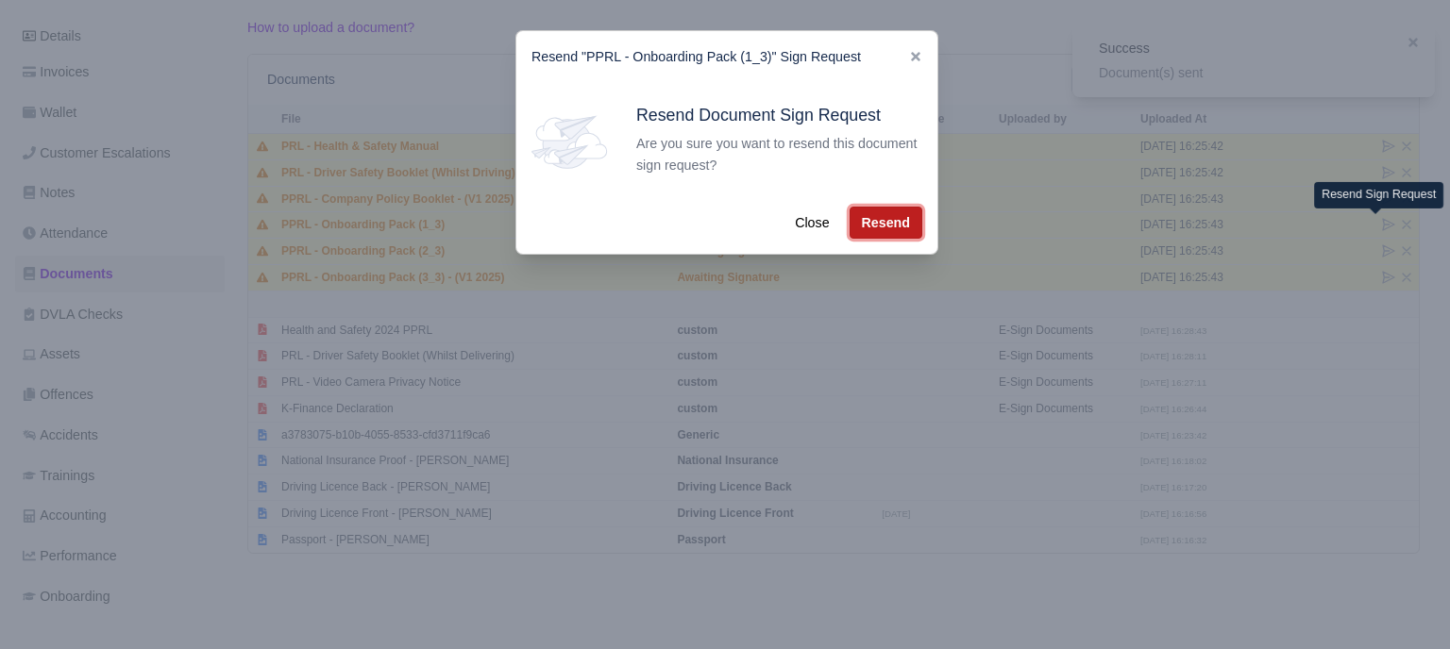
click at [897, 221] on button "Resend" at bounding box center [885, 223] width 73 height 32
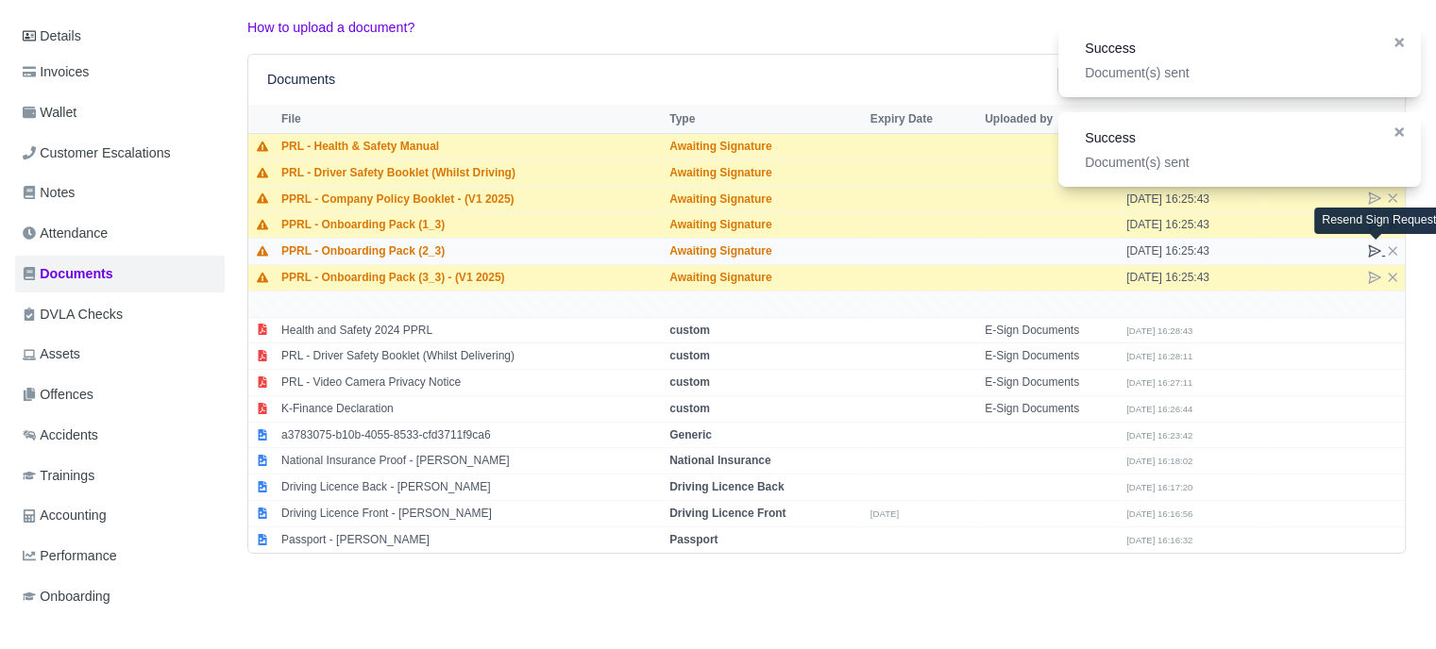
click at [1371, 249] on icon at bounding box center [1374, 250] width 11 height 11
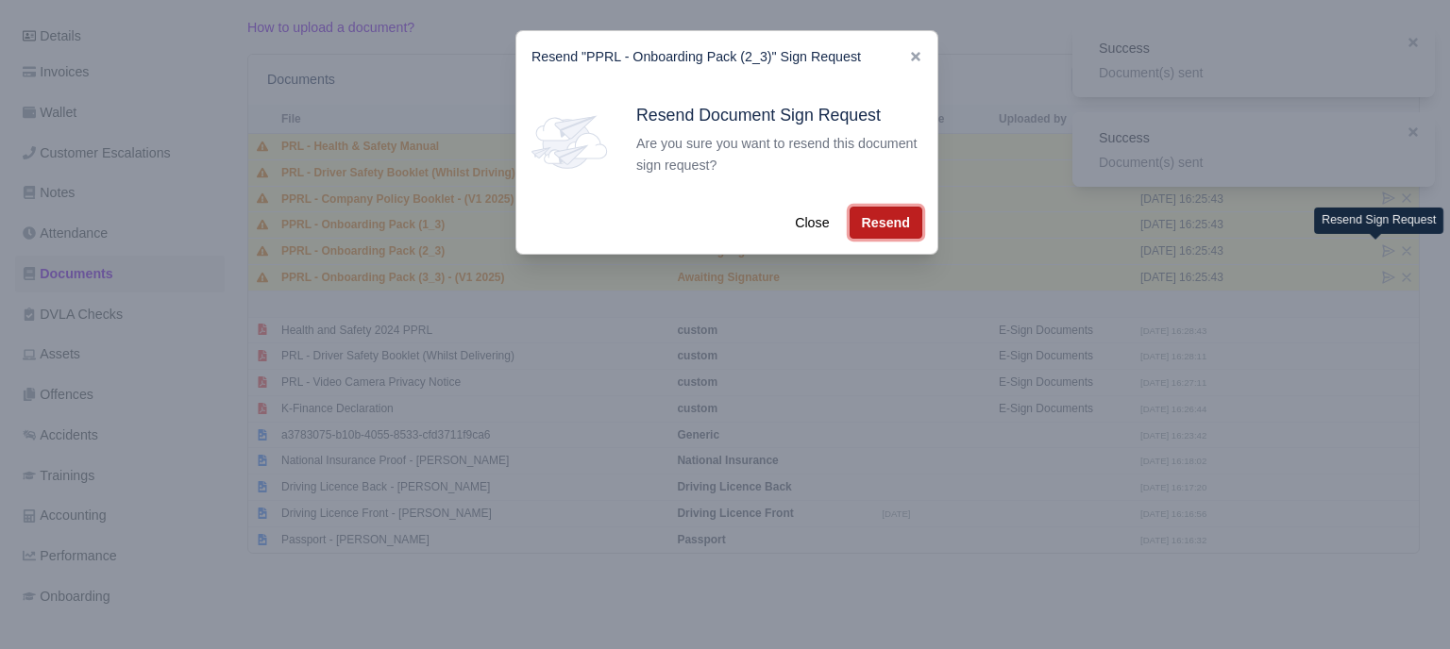
drag, startPoint x: 888, startPoint y: 225, endPoint x: 924, endPoint y: 223, distance: 35.9
click at [888, 224] on button "Resend" at bounding box center [885, 223] width 73 height 32
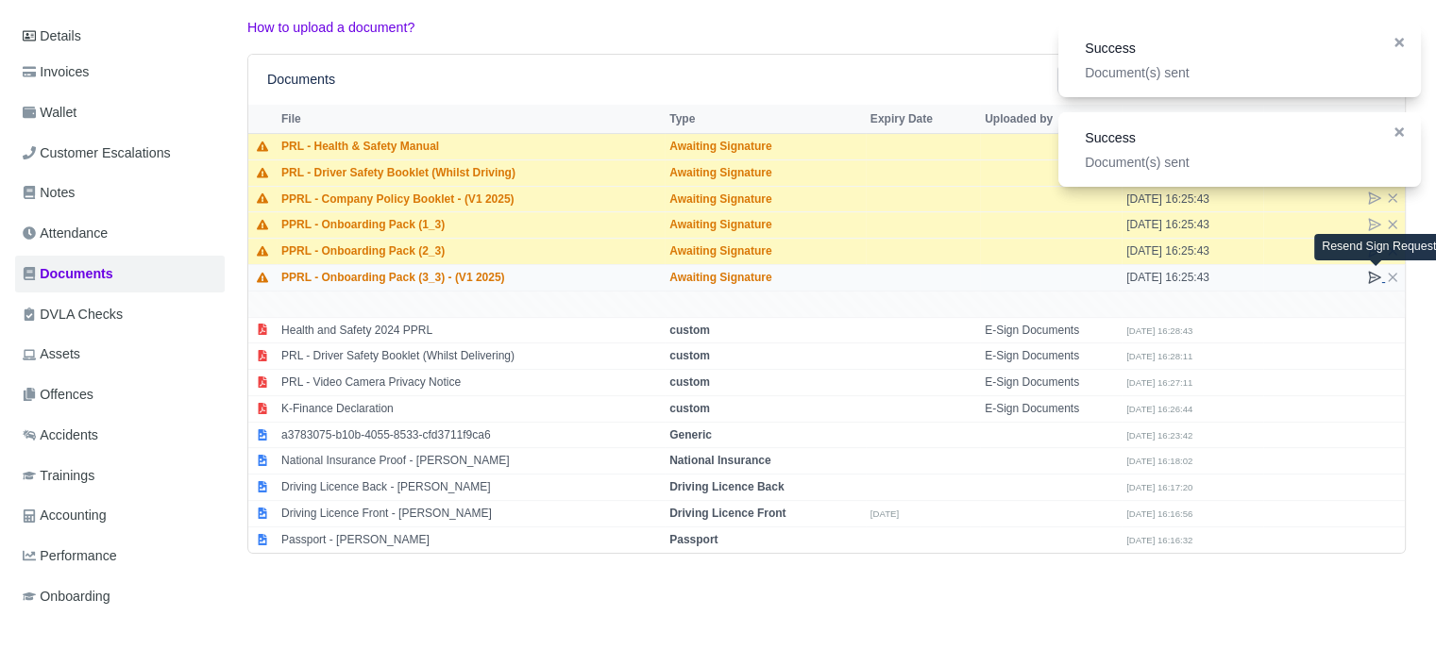
click at [1371, 273] on icon at bounding box center [1374, 277] width 15 height 15
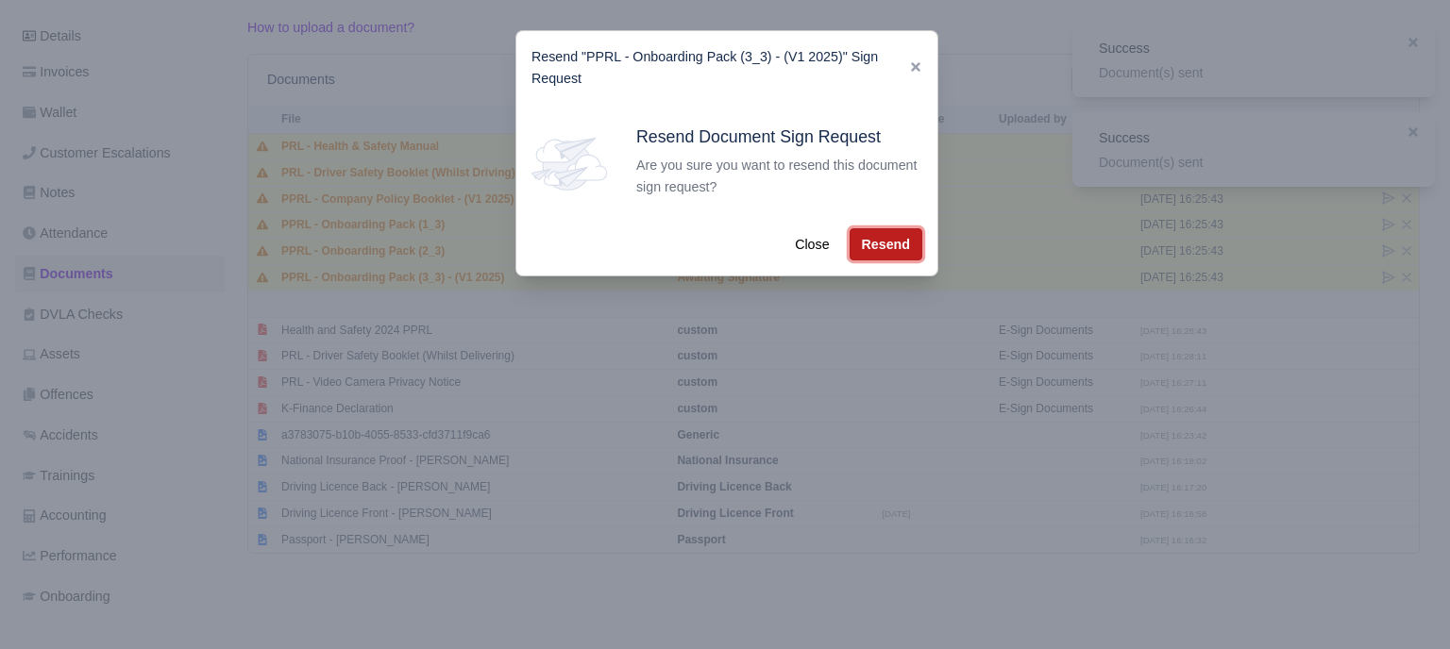
click at [899, 235] on button "Resend" at bounding box center [885, 244] width 73 height 32
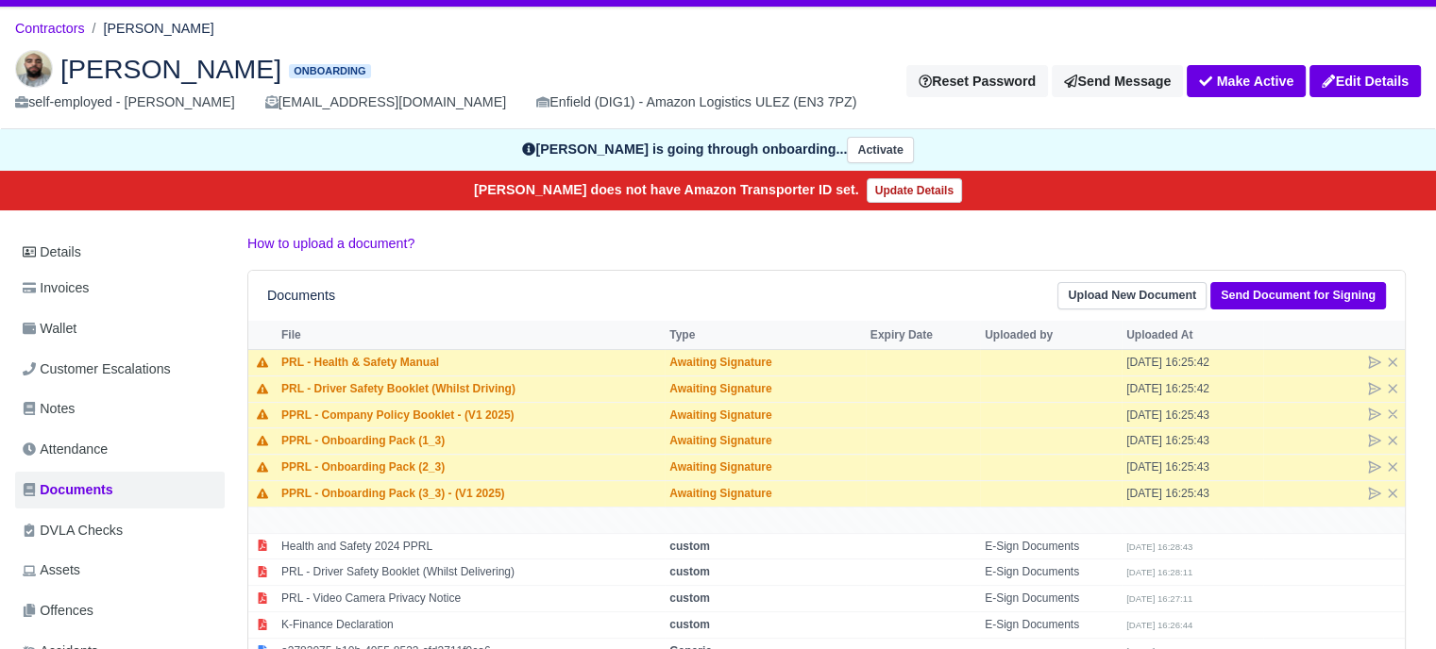
scroll to position [0, 0]
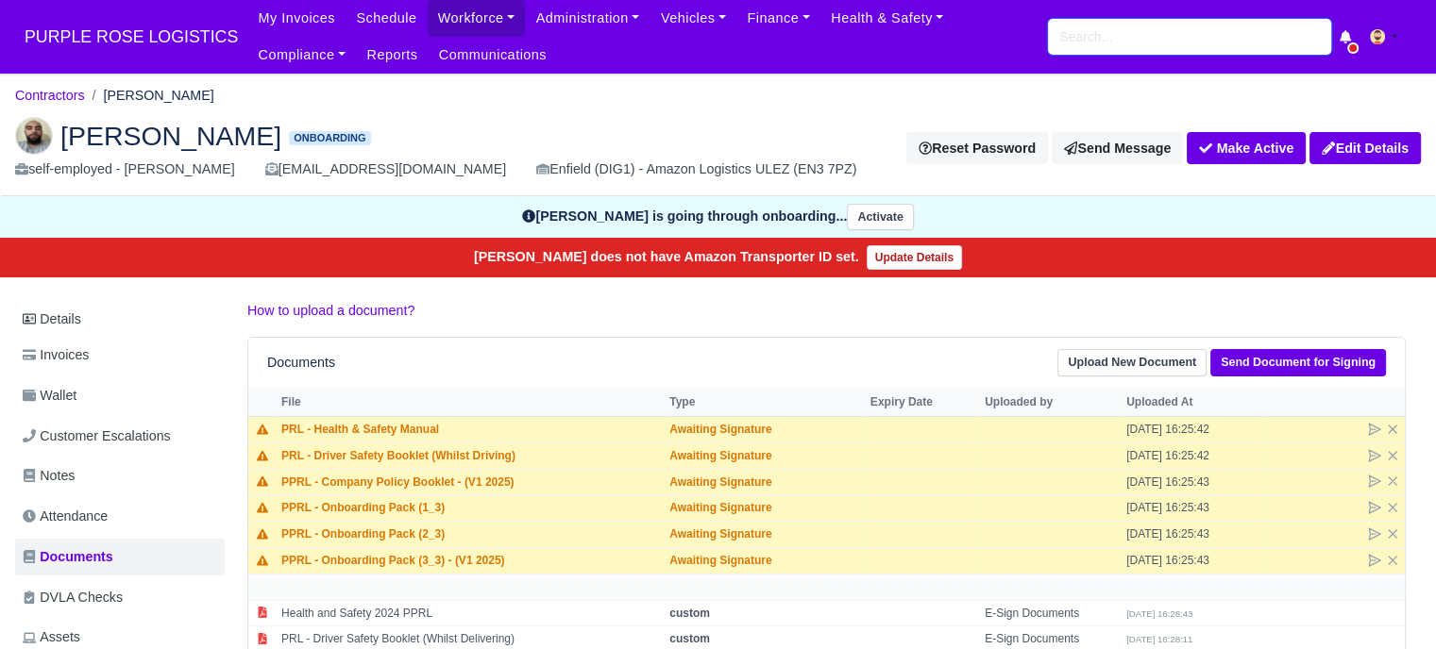
click at [1224, 48] on input "search" at bounding box center [1189, 37] width 283 height 36
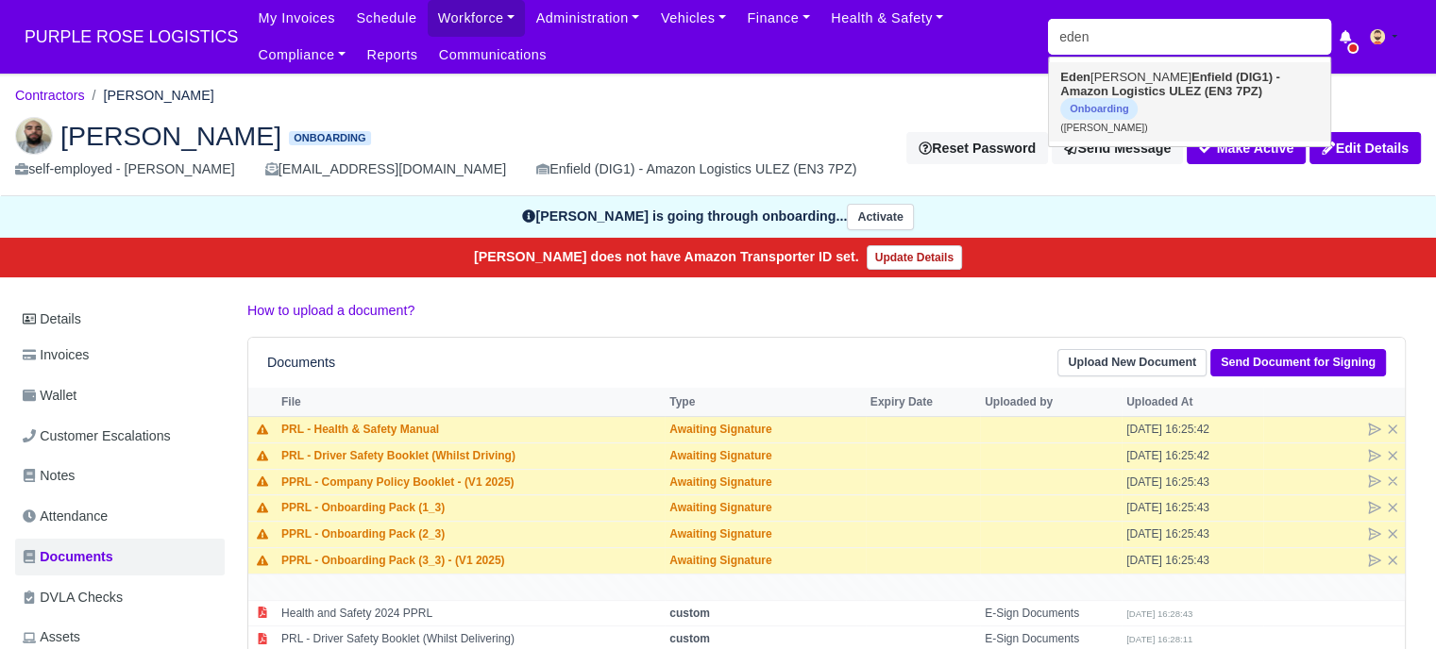
click at [1188, 97] on strong "Enfield (DIG1) - Amazon Logistics ULEZ (EN3 7PZ)" at bounding box center [1170, 84] width 220 height 28
type input "Eden Agyemang"
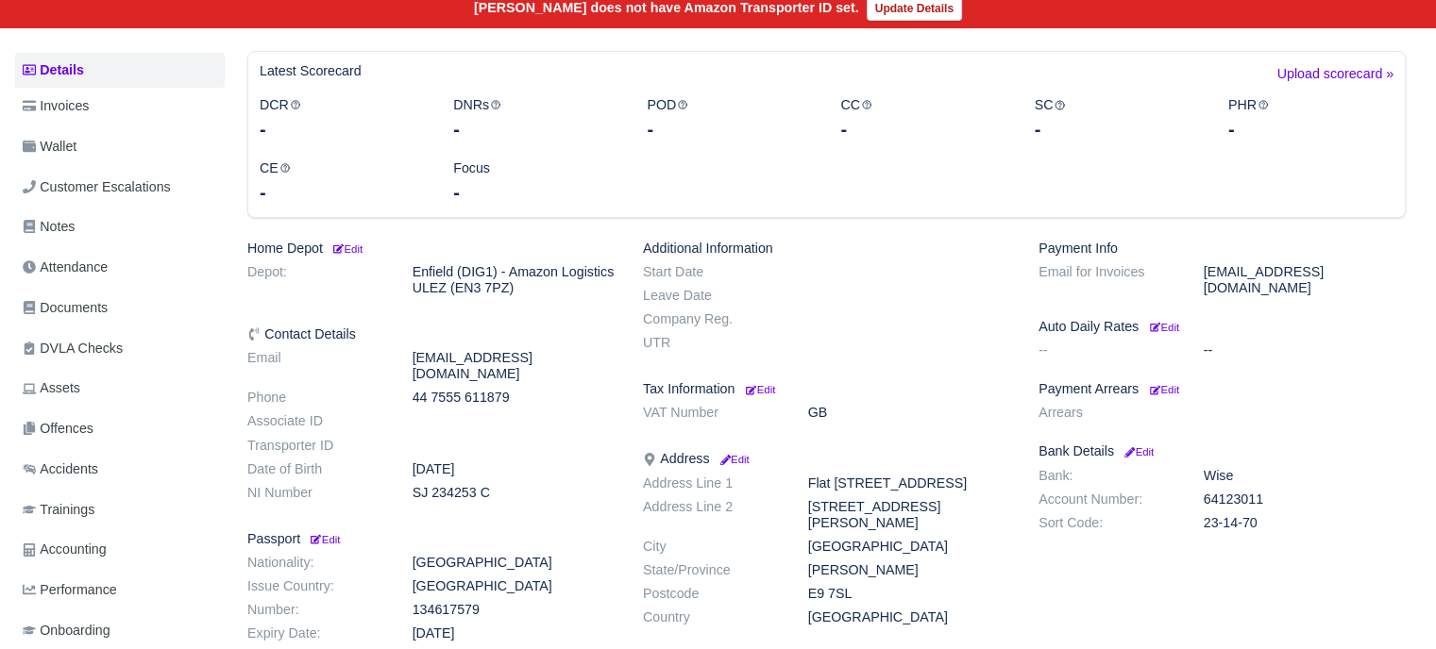
scroll to position [283, 0]
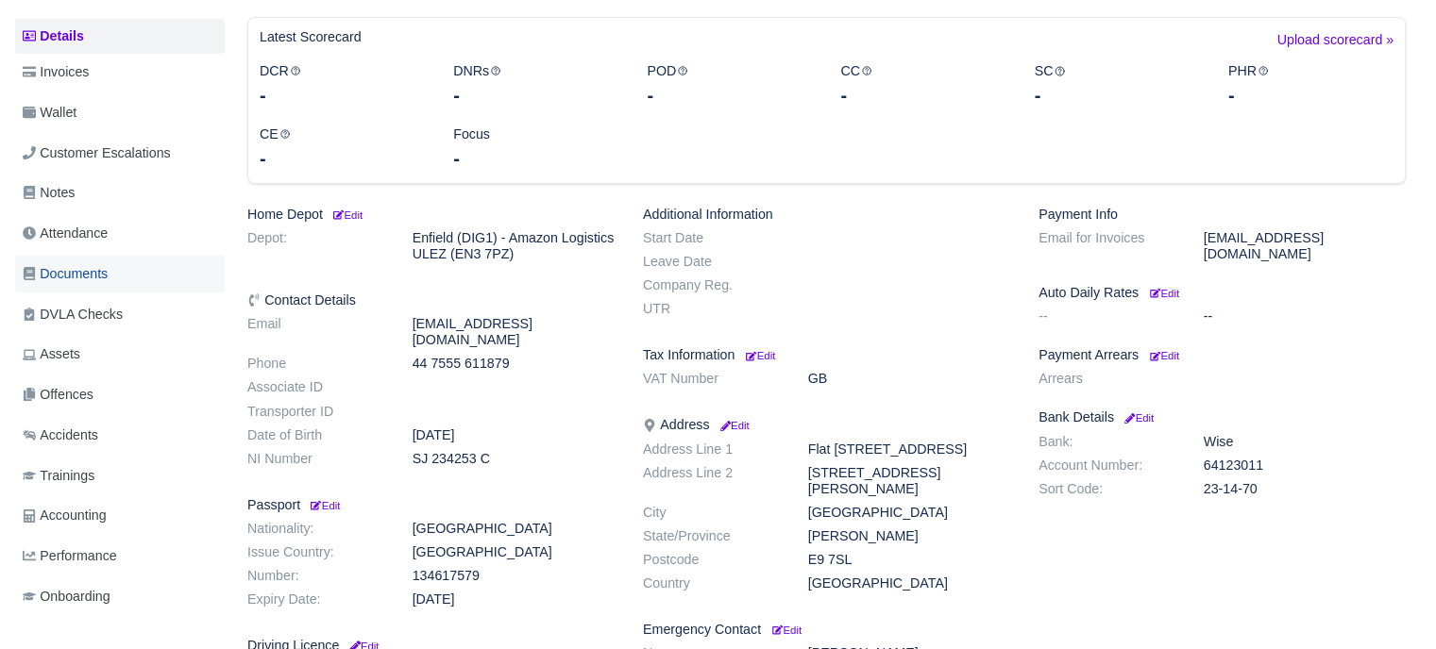
click at [85, 278] on span "Documents" at bounding box center [65, 274] width 85 height 22
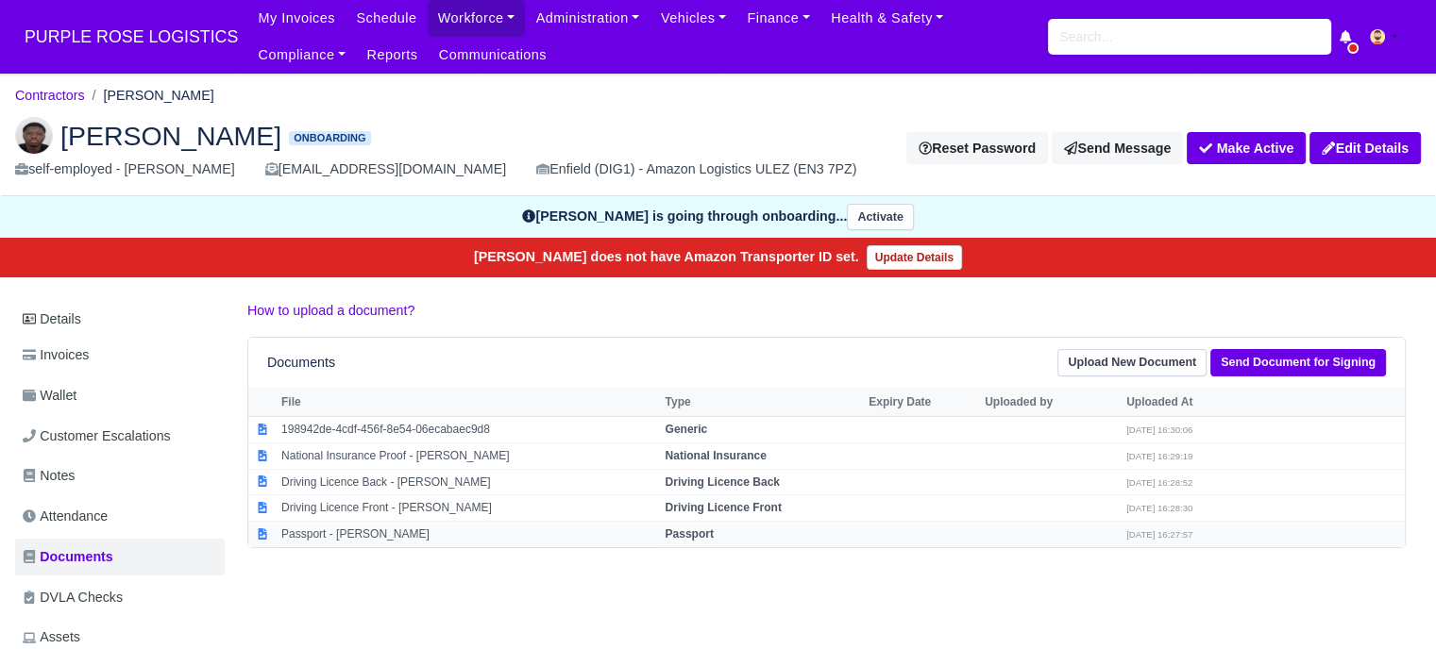
click at [717, 528] on td "Passport" at bounding box center [762, 534] width 204 height 25
select select "passport"
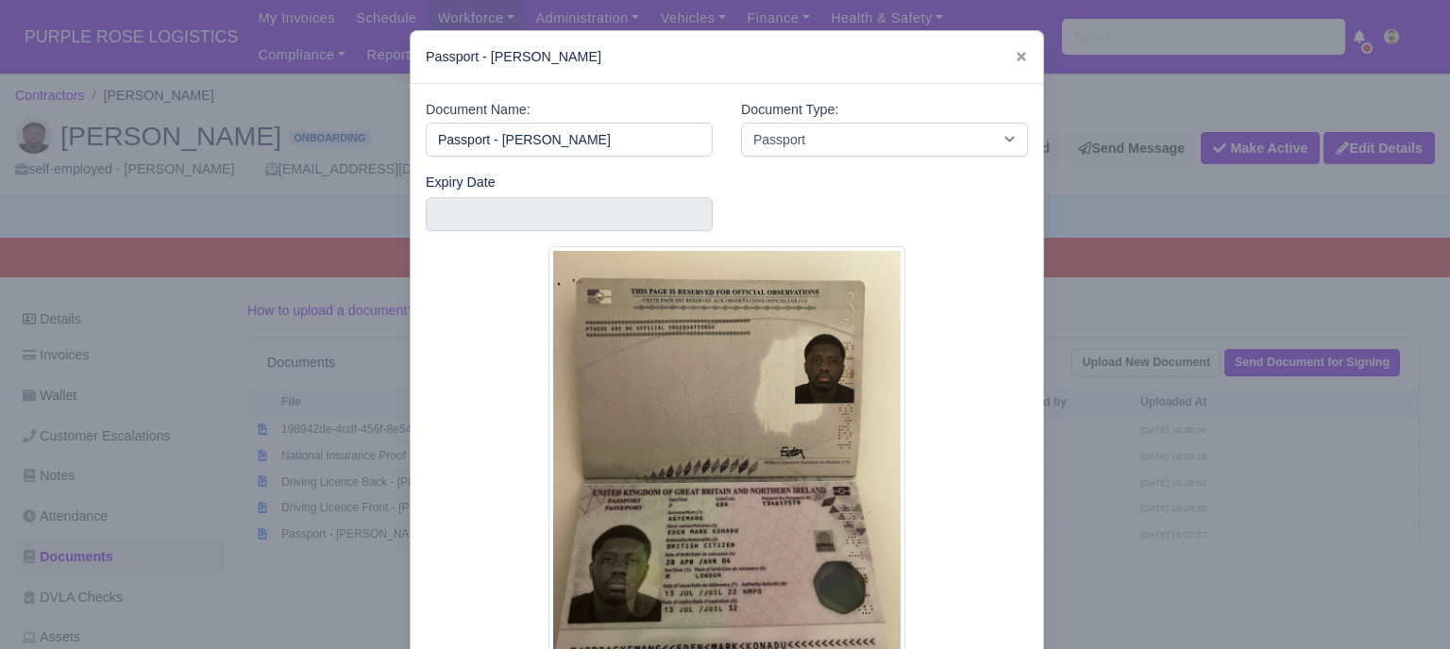
click at [1179, 462] on div at bounding box center [725, 324] width 1450 height 649
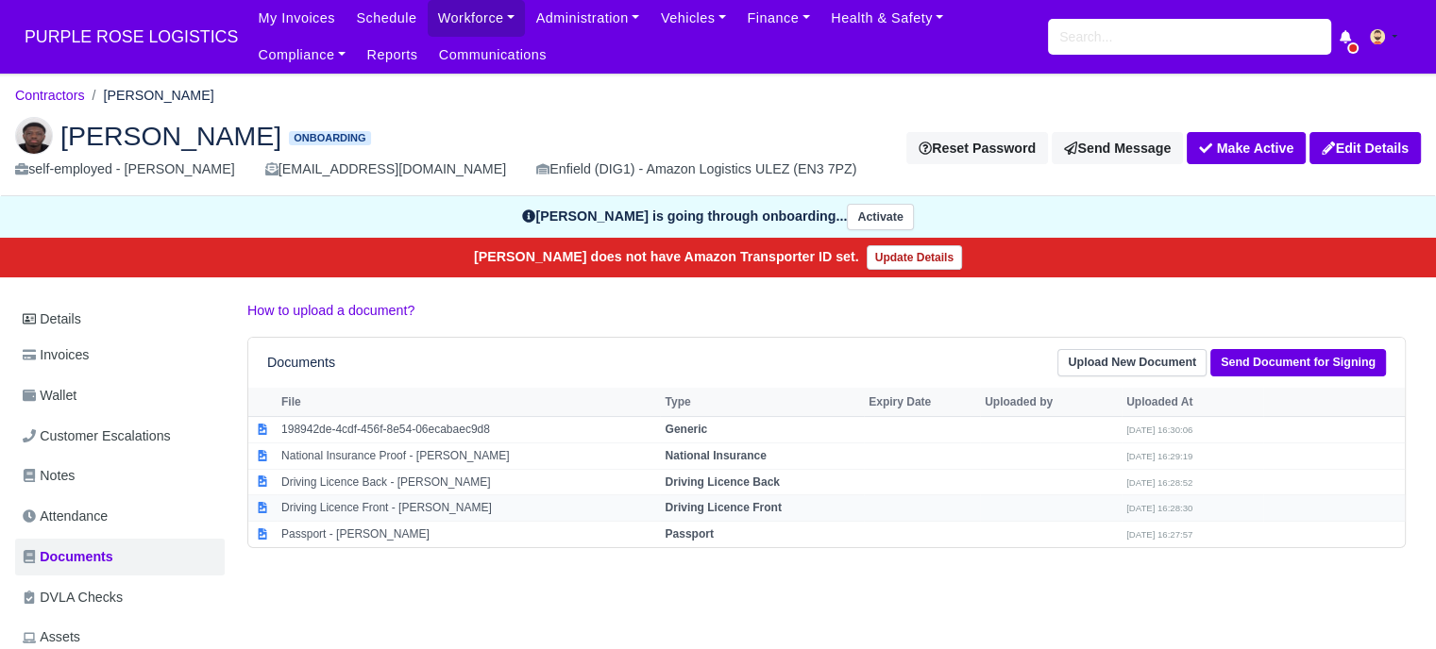
click at [757, 508] on strong "Driving Licence Front" at bounding box center [722, 507] width 116 height 13
select select "driving-licence-front"
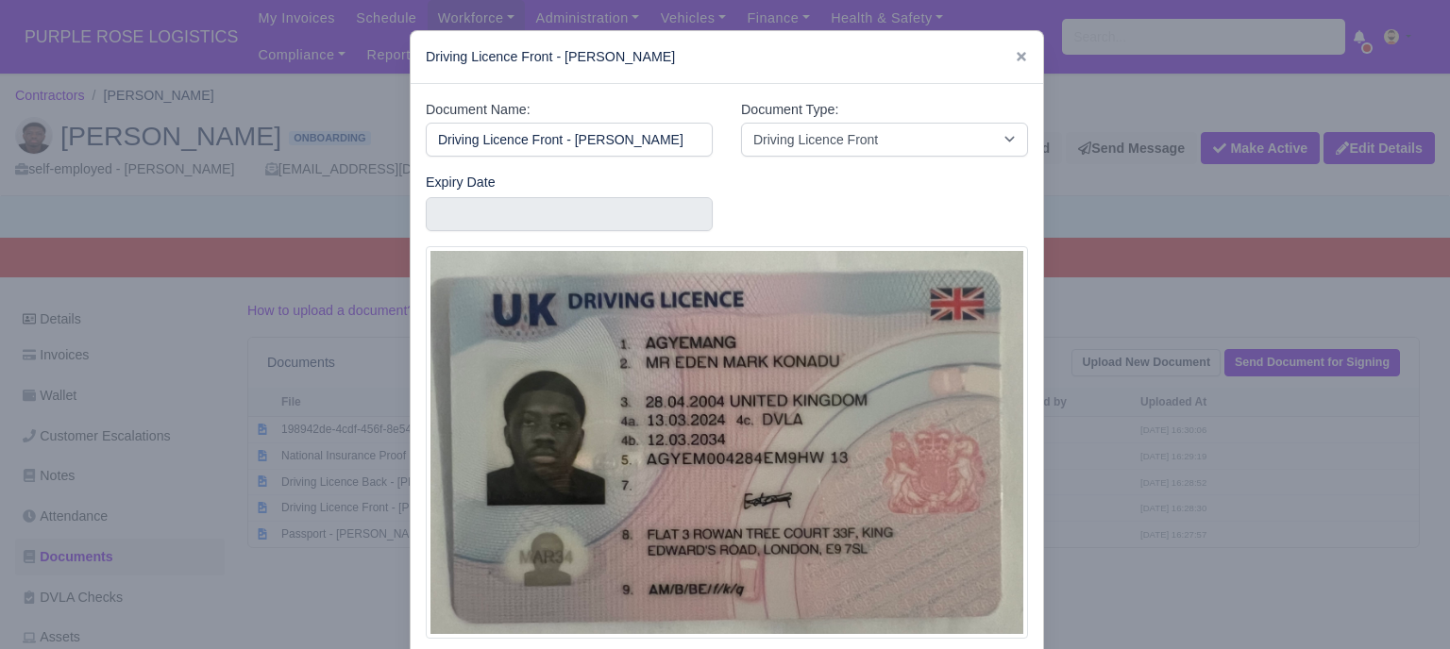
click at [1253, 494] on div at bounding box center [725, 324] width 1450 height 649
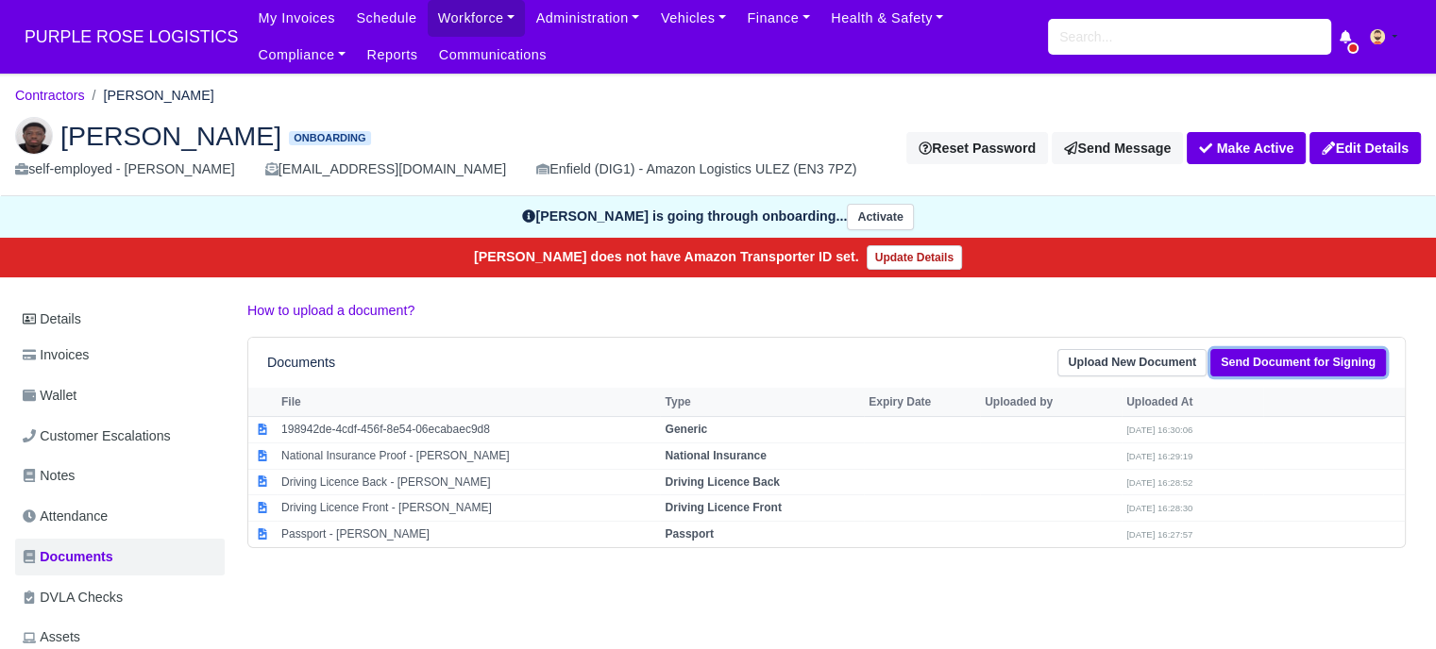
click at [1330, 361] on link "Send Document for Signing" at bounding box center [1298, 362] width 176 height 27
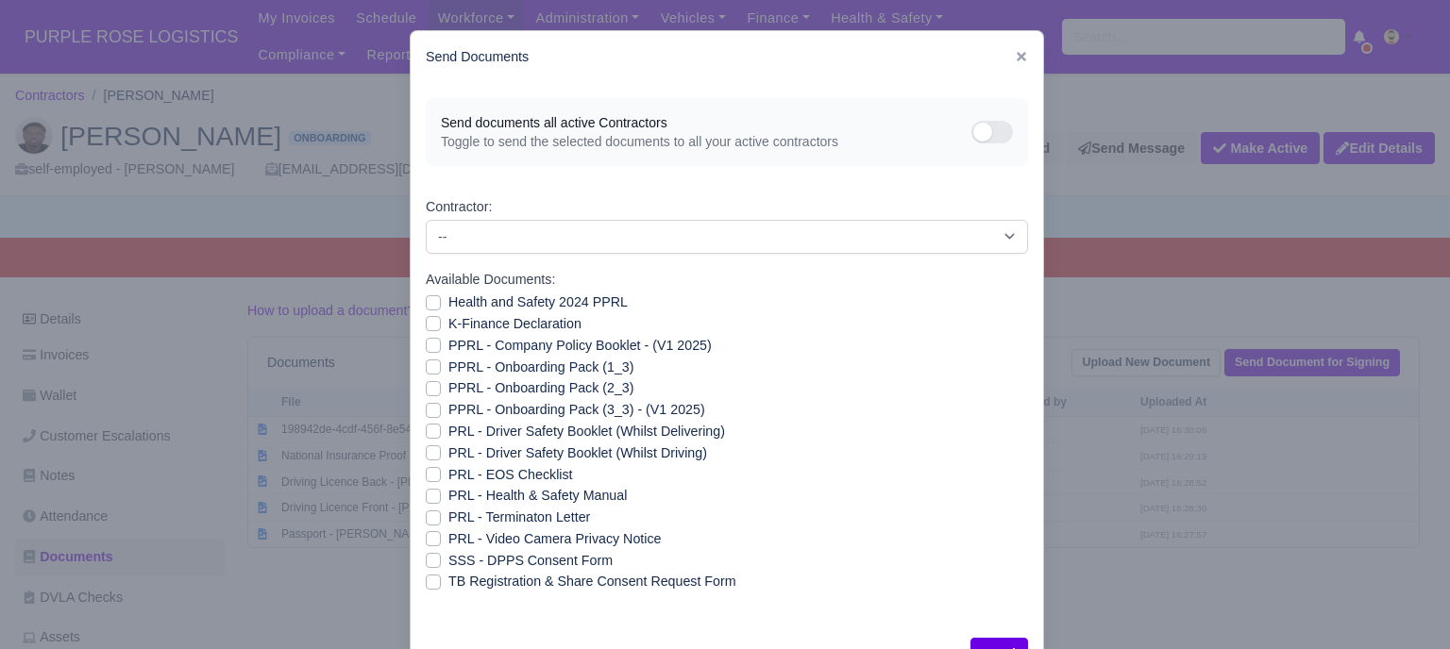
drag, startPoint x: 428, startPoint y: 302, endPoint x: 430, endPoint y: 327, distance: 24.7
click at [448, 303] on label "Health and Safety 2024 PPRL" at bounding box center [537, 303] width 179 height 22
click at [428, 303] on input "Health and Safety 2024 PPRL" at bounding box center [433, 299] width 15 height 15
checkbox input "true"
click at [429, 336] on div "PPRL - Company Policy Booklet - (V1 2025)" at bounding box center [727, 346] width 602 height 22
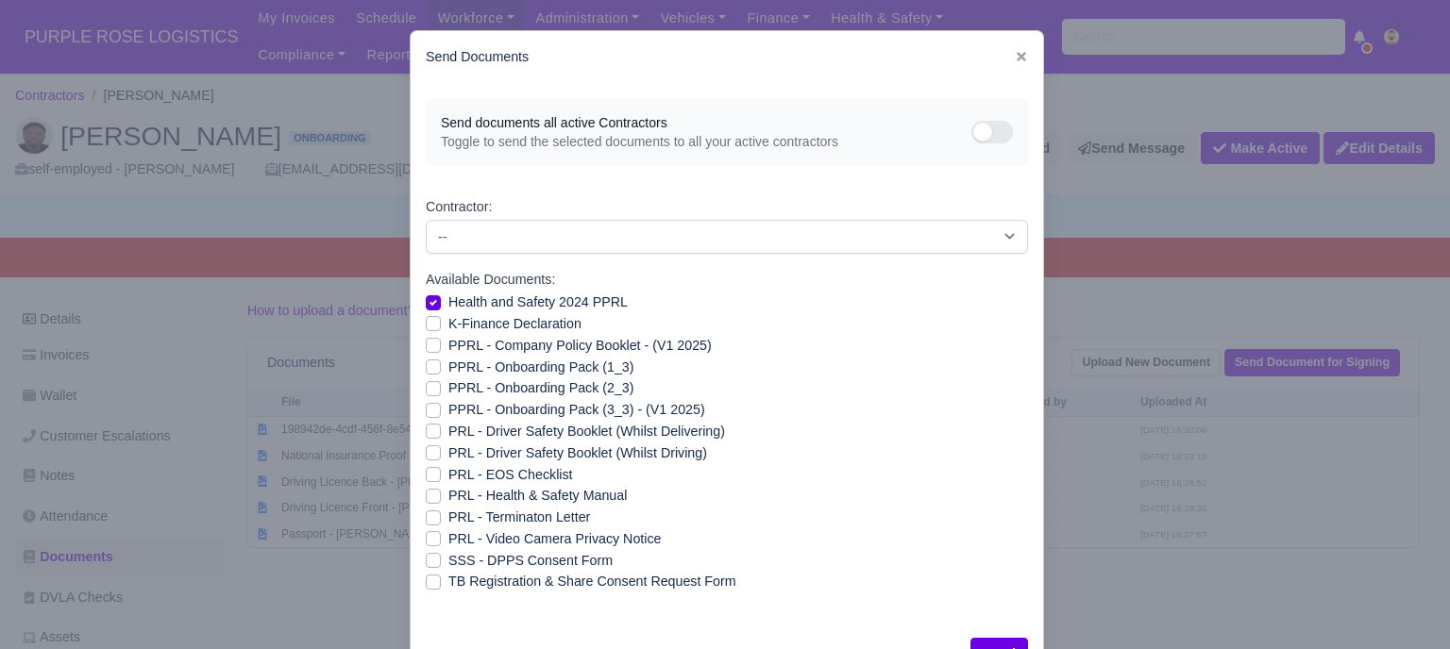
click at [427, 331] on div "K-Finance Declaration" at bounding box center [727, 324] width 602 height 22
click at [448, 327] on label "K-Finance Declaration" at bounding box center [514, 324] width 133 height 22
click at [426, 327] on input "K-Finance Declaration" at bounding box center [433, 320] width 15 height 15
checkbox input "true"
drag, startPoint x: 427, startPoint y: 343, endPoint x: 428, endPoint y: 353, distance: 10.4
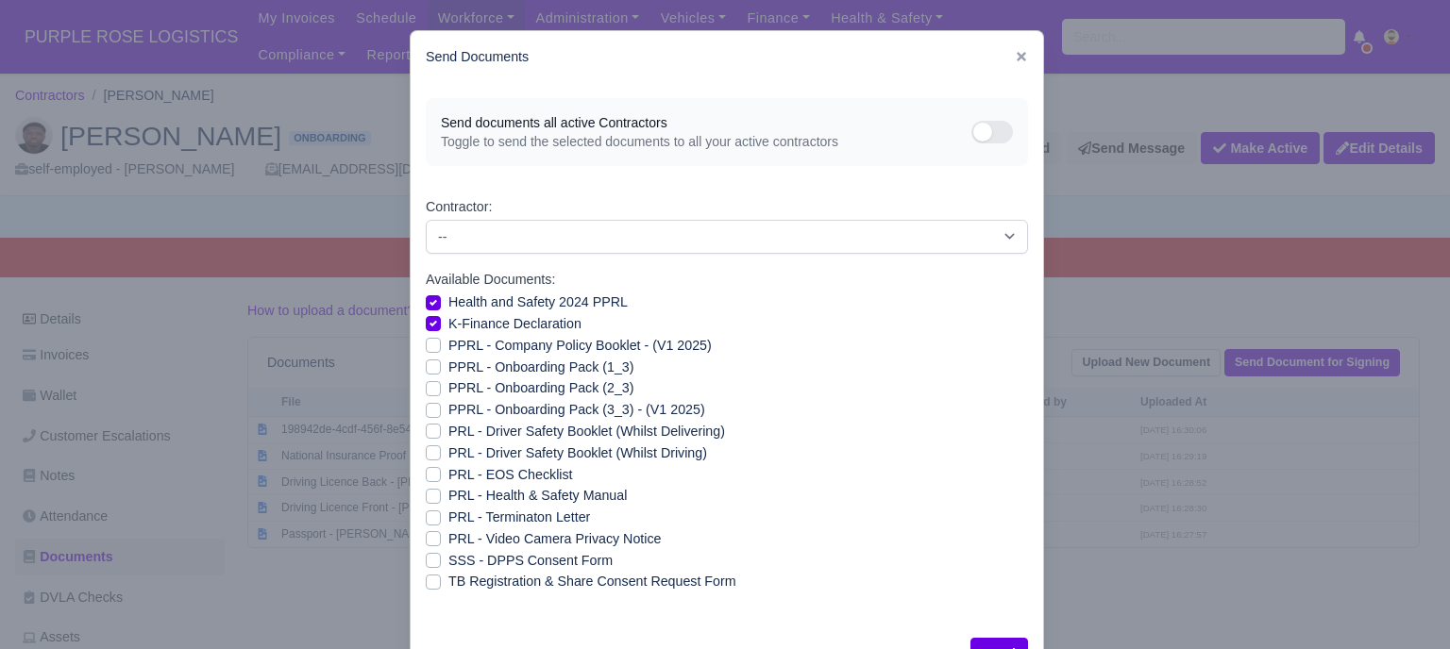
click at [448, 343] on label "PPRL - Company Policy Booklet - (V1 2025)" at bounding box center [579, 346] width 263 height 22
click at [427, 343] on input "PPRL - Company Policy Booklet - (V1 2025)" at bounding box center [433, 342] width 15 height 15
checkbox input "true"
click at [448, 363] on label "PPRL - Onboarding Pack (1_3)" at bounding box center [540, 368] width 185 height 22
click at [430, 363] on input "PPRL - Onboarding Pack (1_3)" at bounding box center [433, 364] width 15 height 15
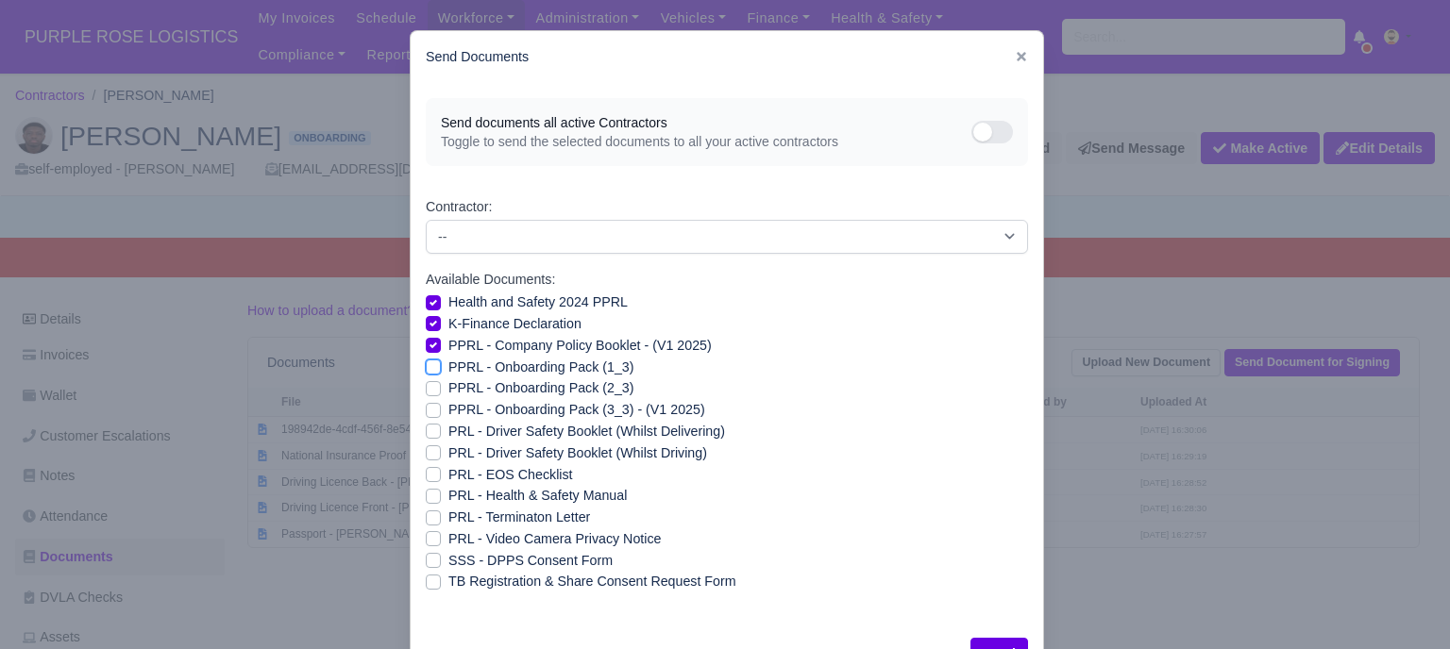
checkbox input "true"
click at [448, 392] on label "PPRL - Onboarding Pack (2_3)" at bounding box center [540, 389] width 185 height 22
click at [428, 392] on input "PPRL - Onboarding Pack (2_3)" at bounding box center [433, 385] width 15 height 15
checkbox input "true"
drag, startPoint x: 428, startPoint y: 412, endPoint x: 427, endPoint y: 424, distance: 11.4
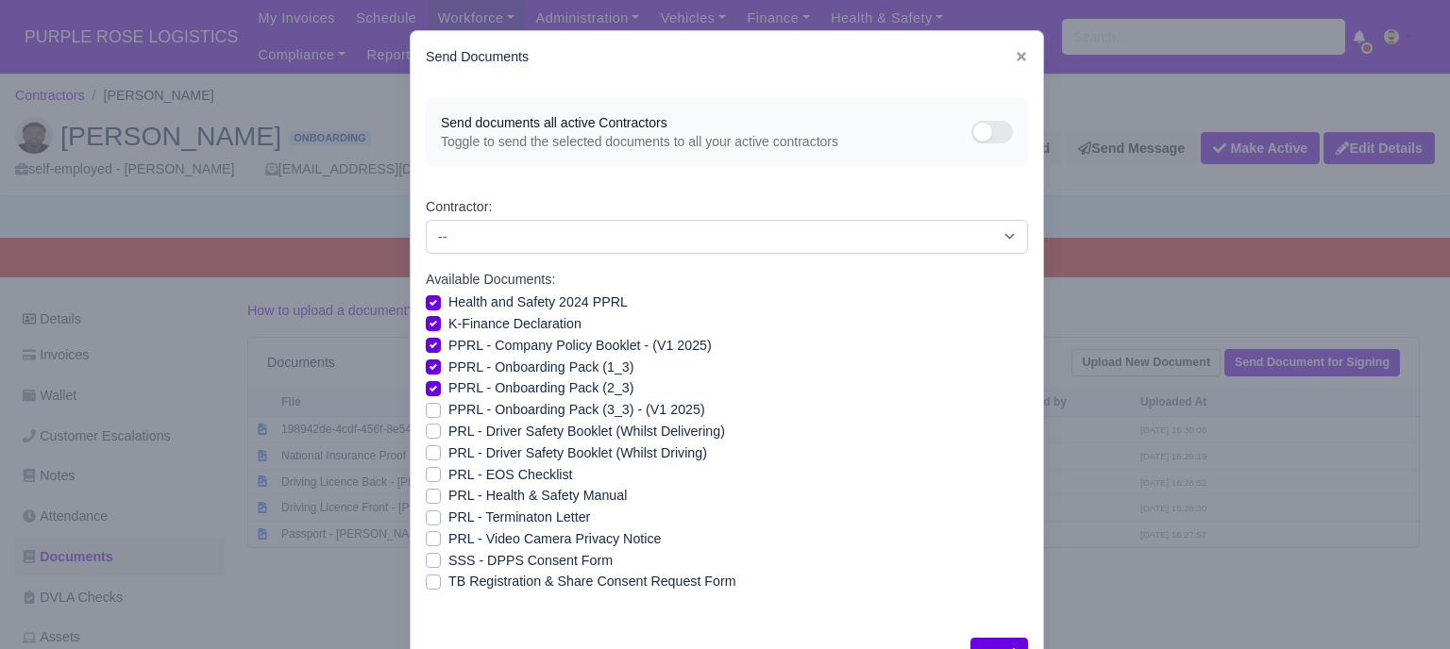
click at [448, 413] on label "PPRL - Onboarding Pack (3_3) - (V1 2025)" at bounding box center [576, 410] width 257 height 22
click at [428, 413] on input "PPRL - Onboarding Pack (3_3) - (V1 2025)" at bounding box center [433, 406] width 15 height 15
checkbox input "true"
click at [448, 437] on label "PRL - Driver Safety Booklet (Whilst Delivering)" at bounding box center [586, 432] width 277 height 22
click at [426, 436] on input "PRL - Driver Safety Booklet (Whilst Delivering)" at bounding box center [433, 428] width 15 height 15
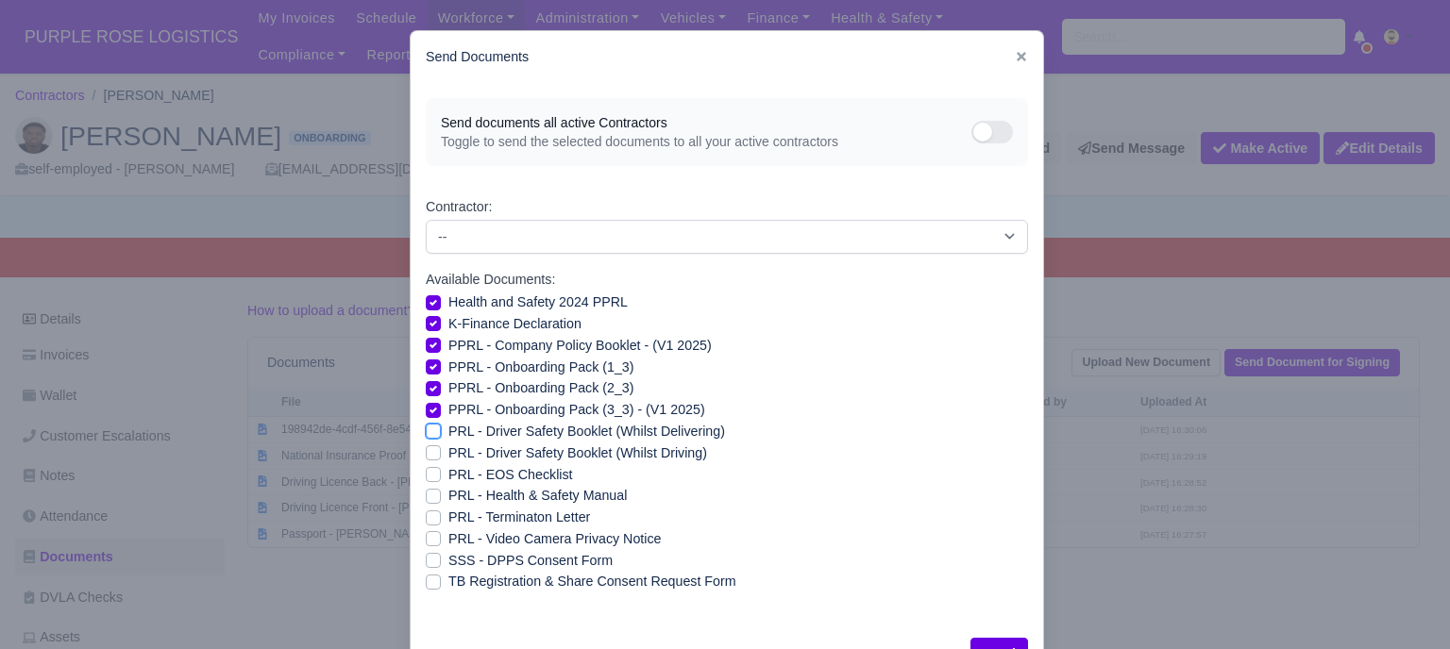
checkbox input "true"
click at [448, 448] on label "PRL - Driver Safety Booklet (Whilst Driving)" at bounding box center [577, 454] width 259 height 22
click at [426, 448] on input "PRL - Driver Safety Booklet (Whilst Driving)" at bounding box center [433, 450] width 15 height 15
checkbox input "true"
click at [448, 494] on label "PRL - Health & Safety Manual" at bounding box center [537, 496] width 178 height 22
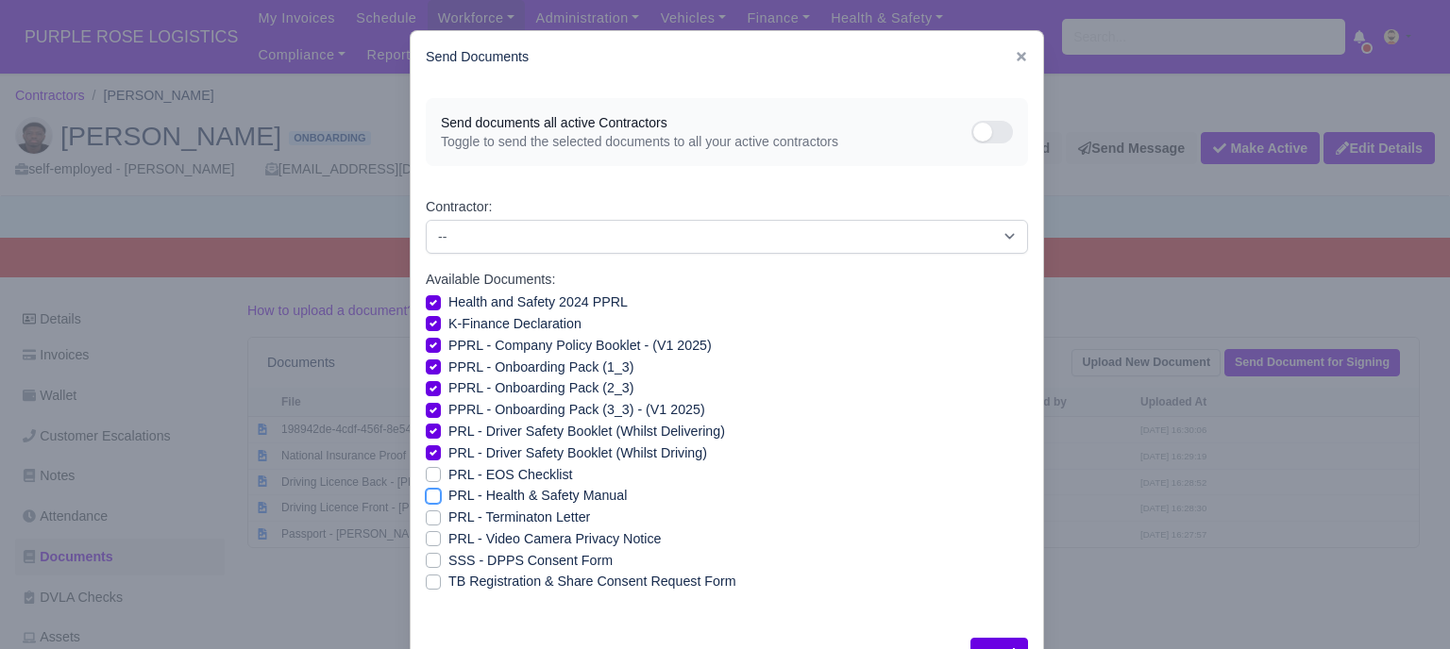
click at [431, 494] on input "PRL - Health & Safety Manual" at bounding box center [433, 492] width 15 height 15
checkbox input "true"
click at [448, 535] on label "PRL - Video Camera Privacy Notice" at bounding box center [554, 540] width 212 height 22
click at [427, 535] on input "PRL - Video Camera Privacy Notice" at bounding box center [433, 536] width 15 height 15
checkbox input "true"
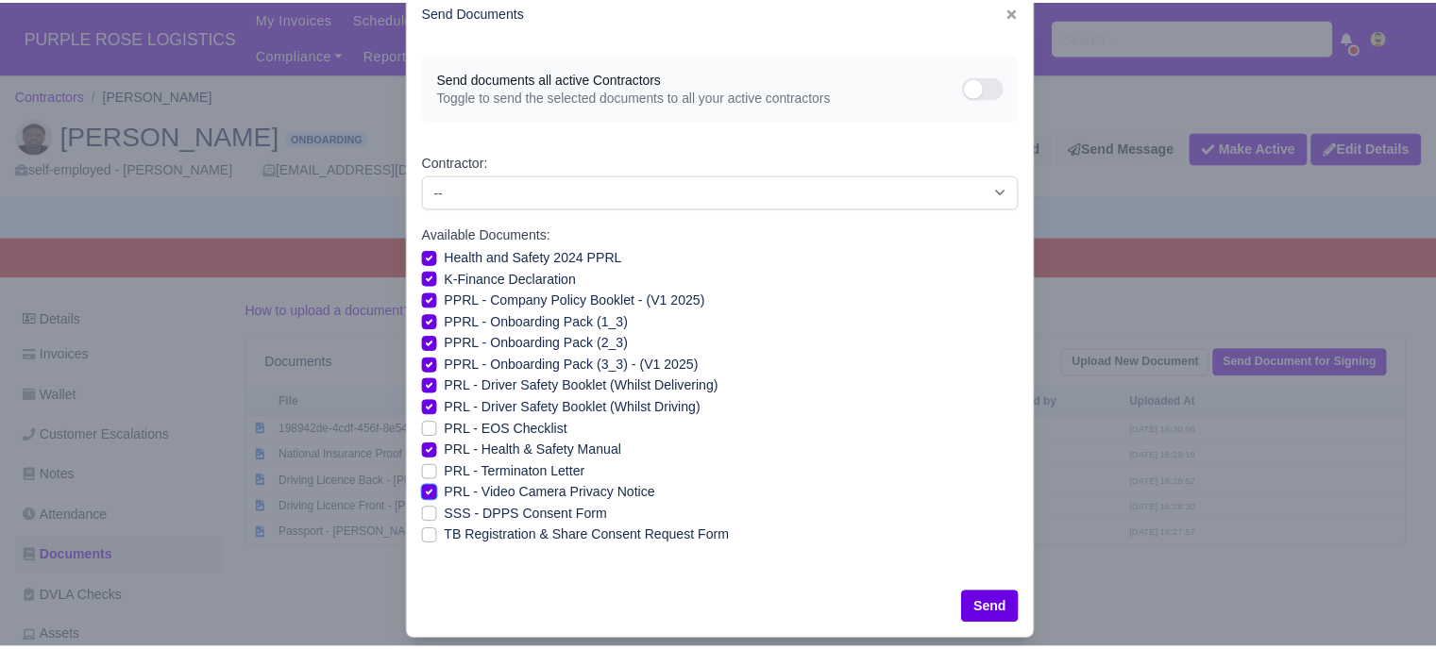
scroll to position [68, 0]
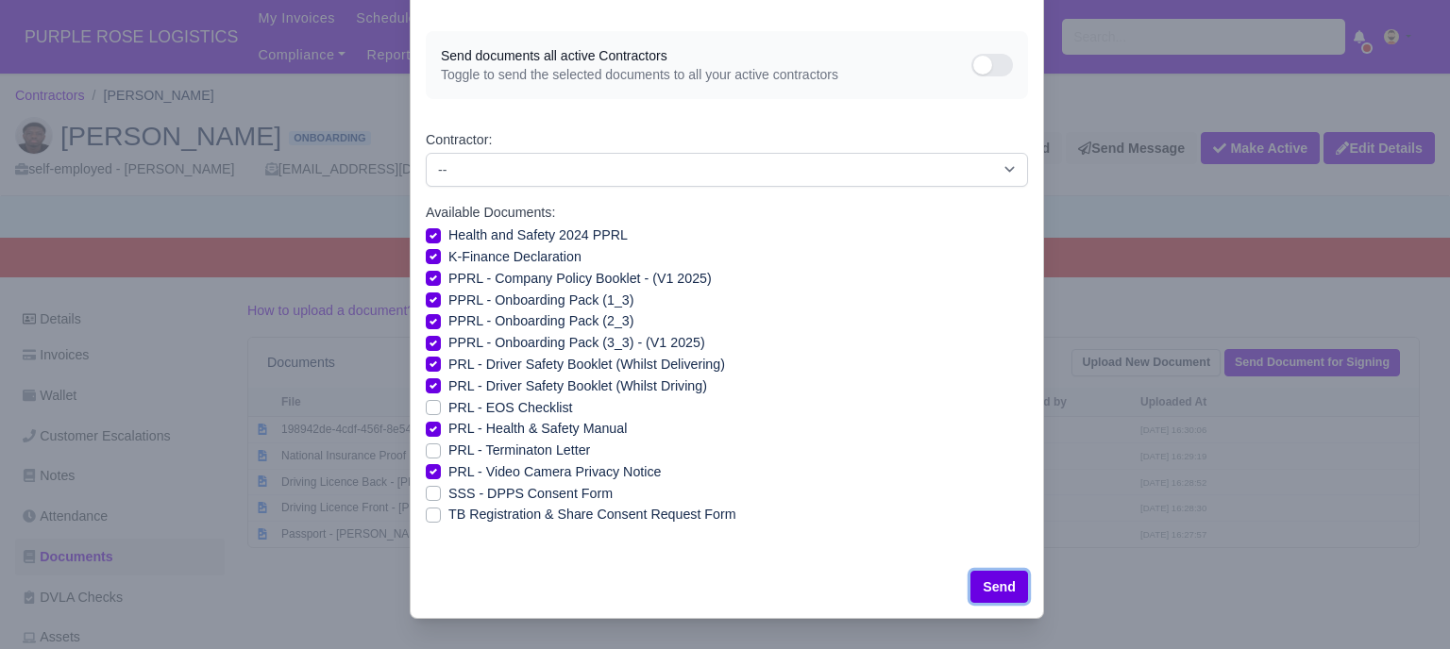
click at [993, 584] on button "Send" at bounding box center [999, 587] width 58 height 32
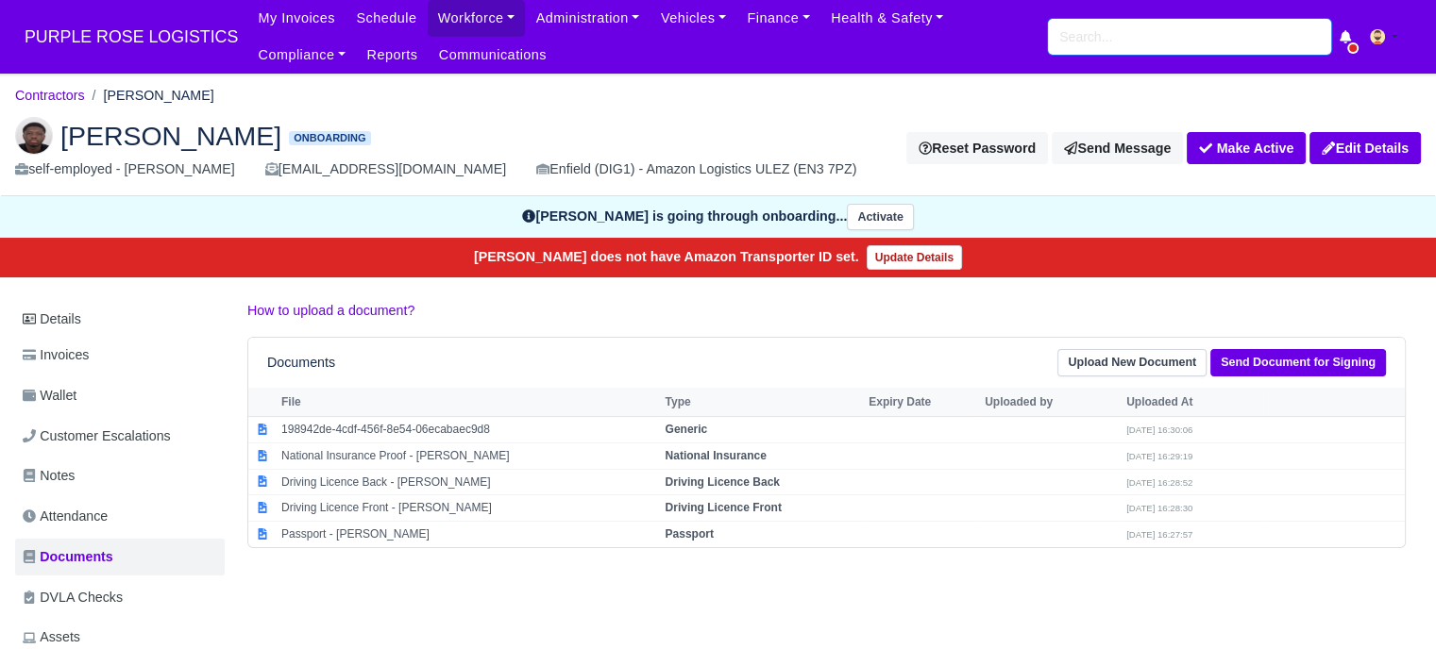
click at [1153, 43] on input "search" at bounding box center [1189, 37] width 283 height 36
type input "bach"
type input "[PERSON_NAME]"
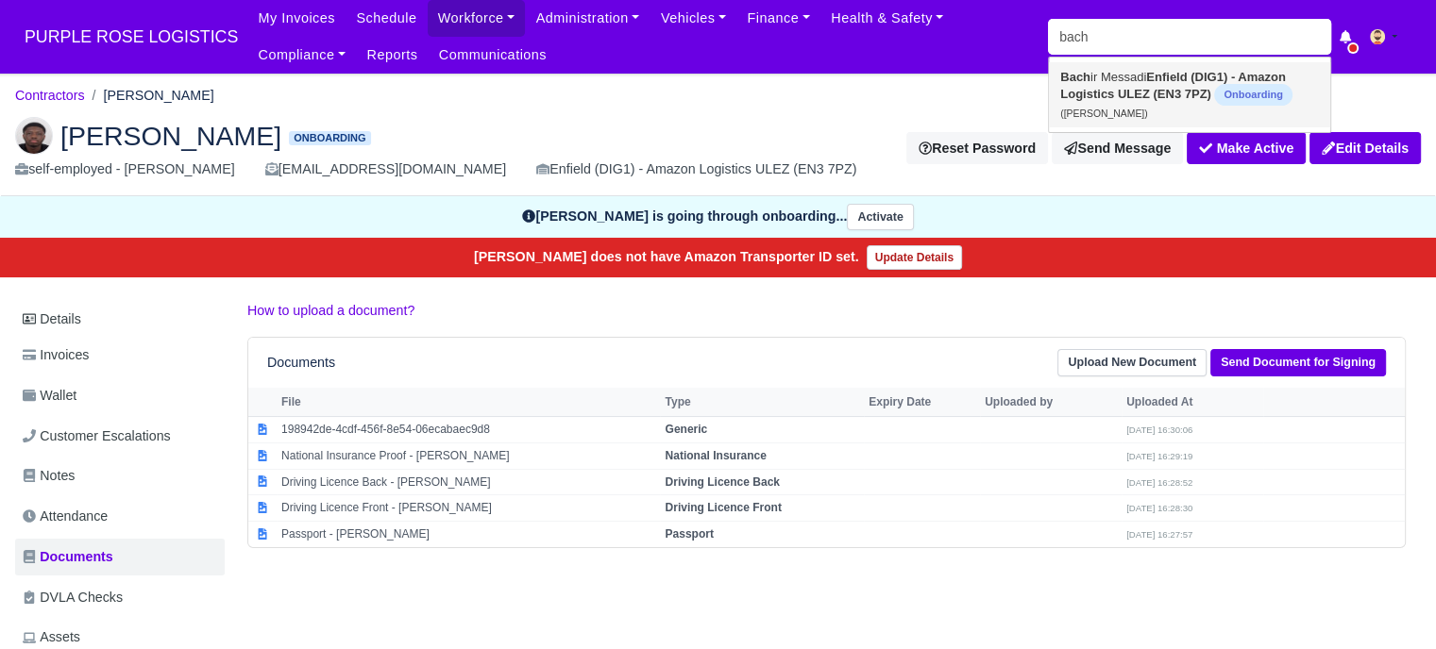
click at [1093, 106] on link "Bach ir Messadi Enfield (DIG1) - Amazon Logistics ULEZ (EN3 7PZ) Onboarding (Ba…" at bounding box center [1189, 94] width 281 height 65
type input "[PERSON_NAME]"
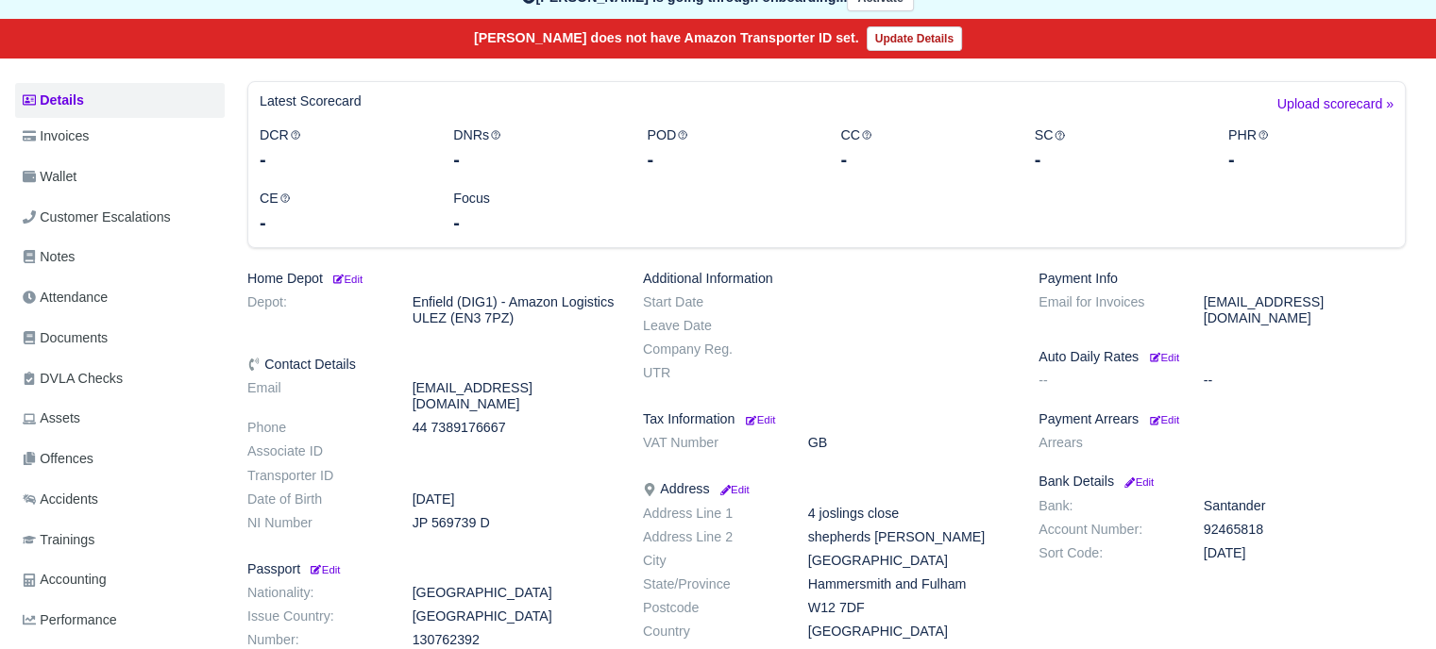
scroll to position [472, 0]
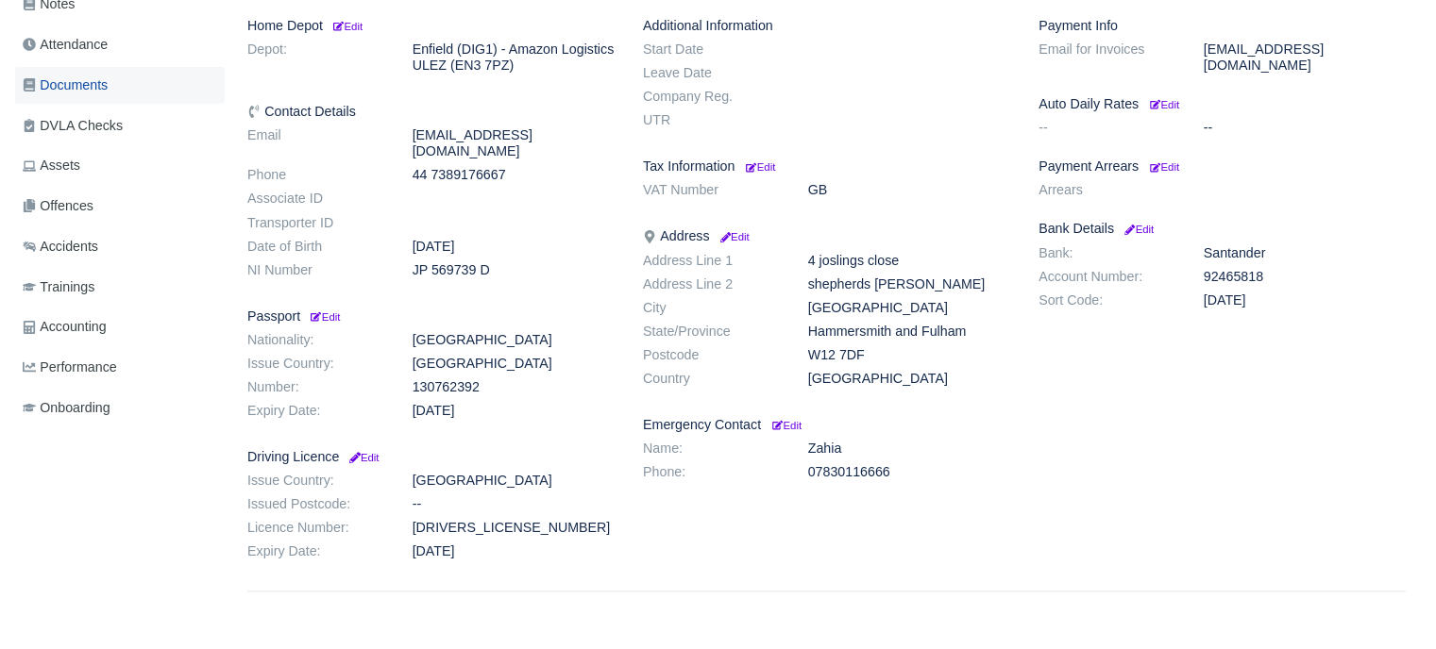
click at [102, 90] on span "Documents" at bounding box center [65, 86] width 85 height 22
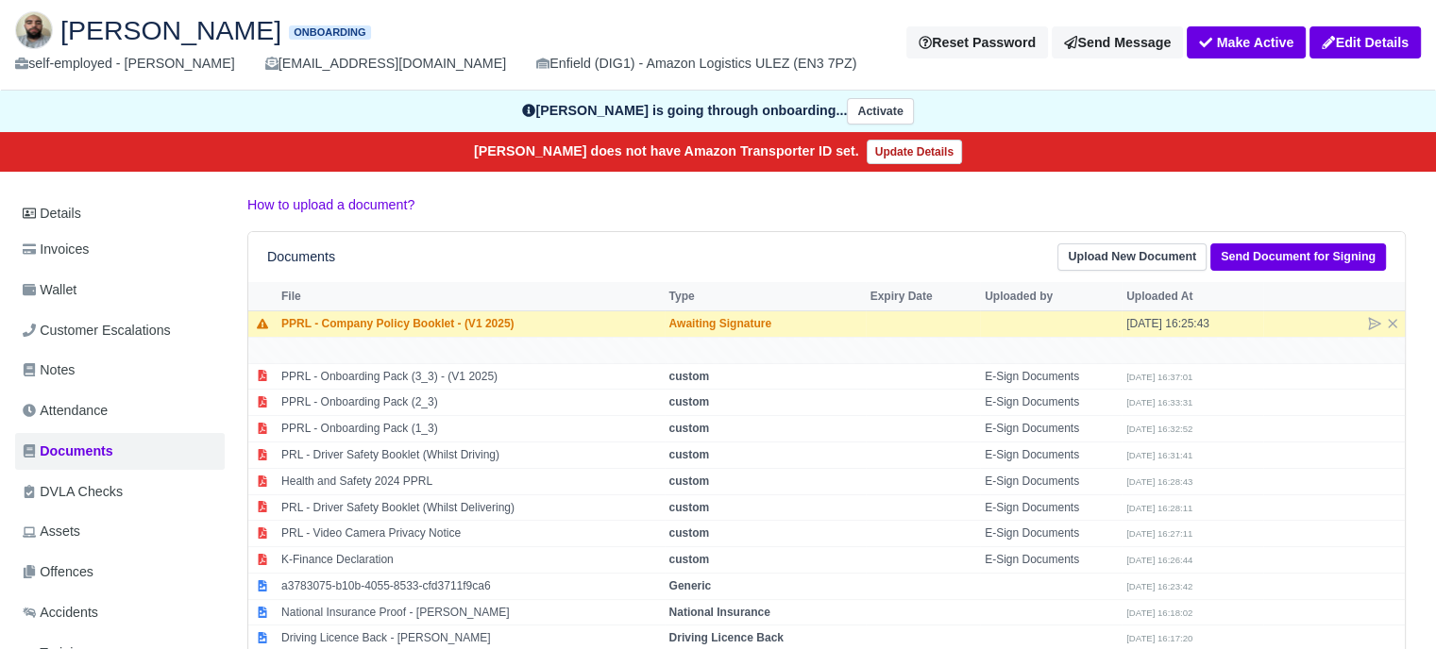
scroll to position [189, 0]
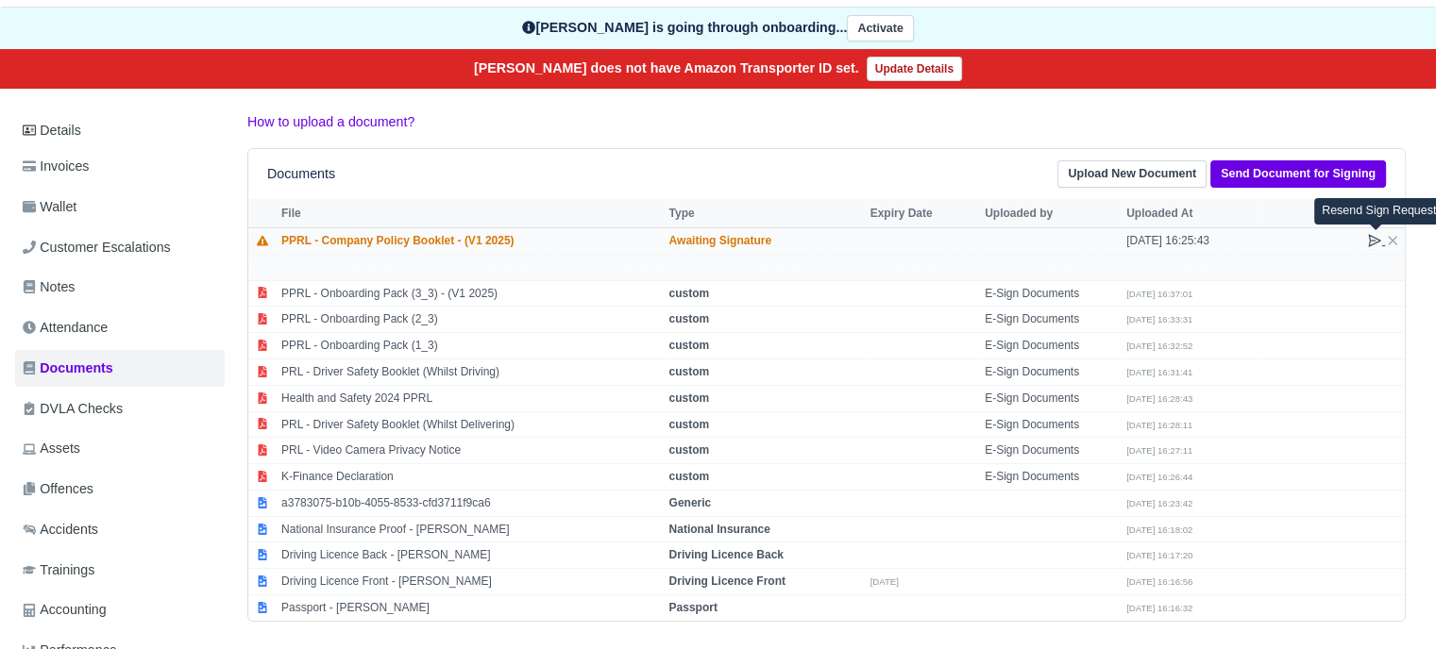
click at [1367, 237] on icon at bounding box center [1374, 240] width 15 height 15
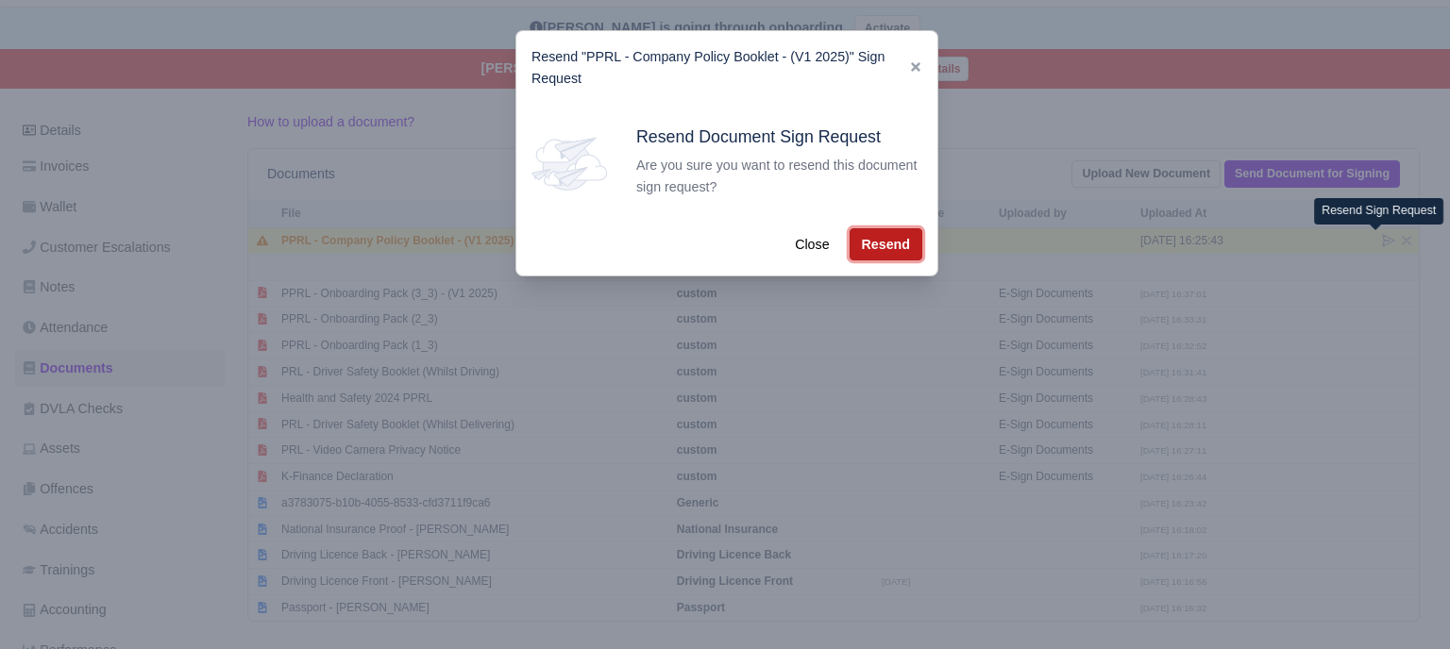
click at [895, 248] on button "Resend" at bounding box center [885, 244] width 73 height 32
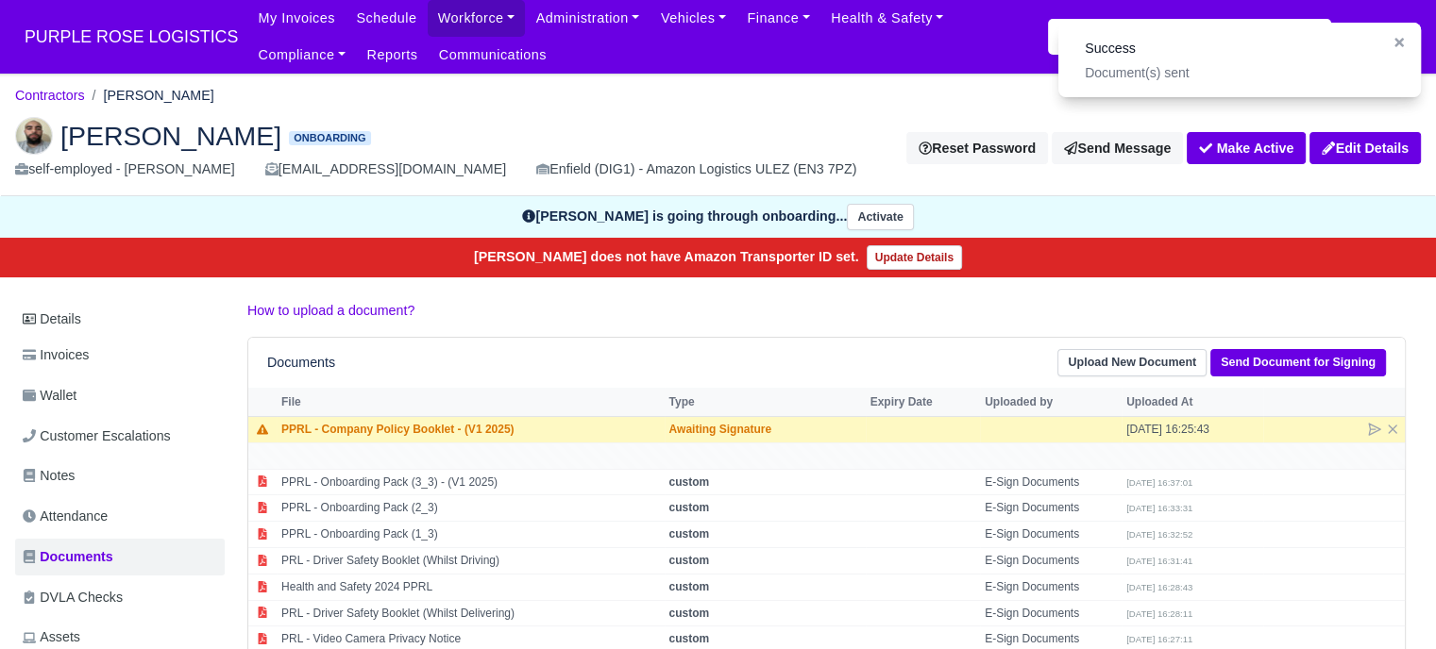
scroll to position [0, 0]
click at [1053, 39] on input "search" at bounding box center [1189, 37] width 283 height 36
click at [1398, 38] on icon at bounding box center [1398, 42] width 13 height 13
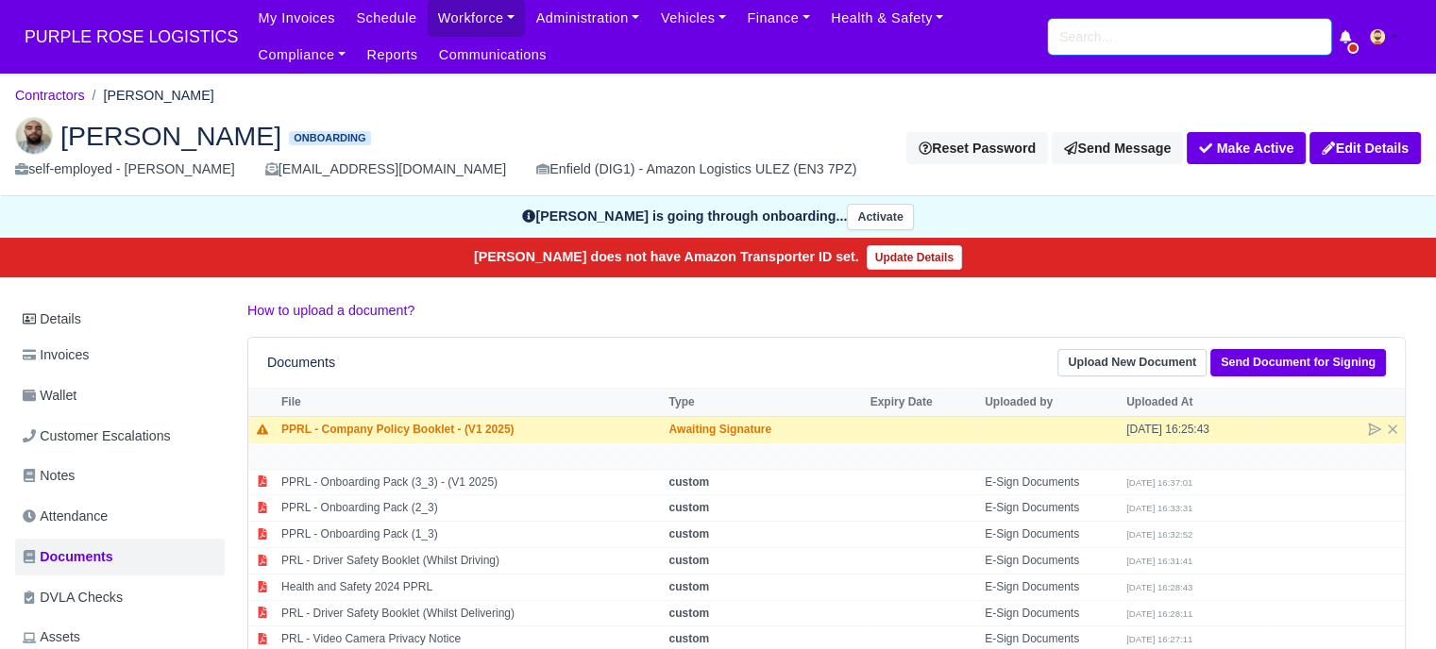
click at [1173, 41] on input "search" at bounding box center [1189, 37] width 283 height 36
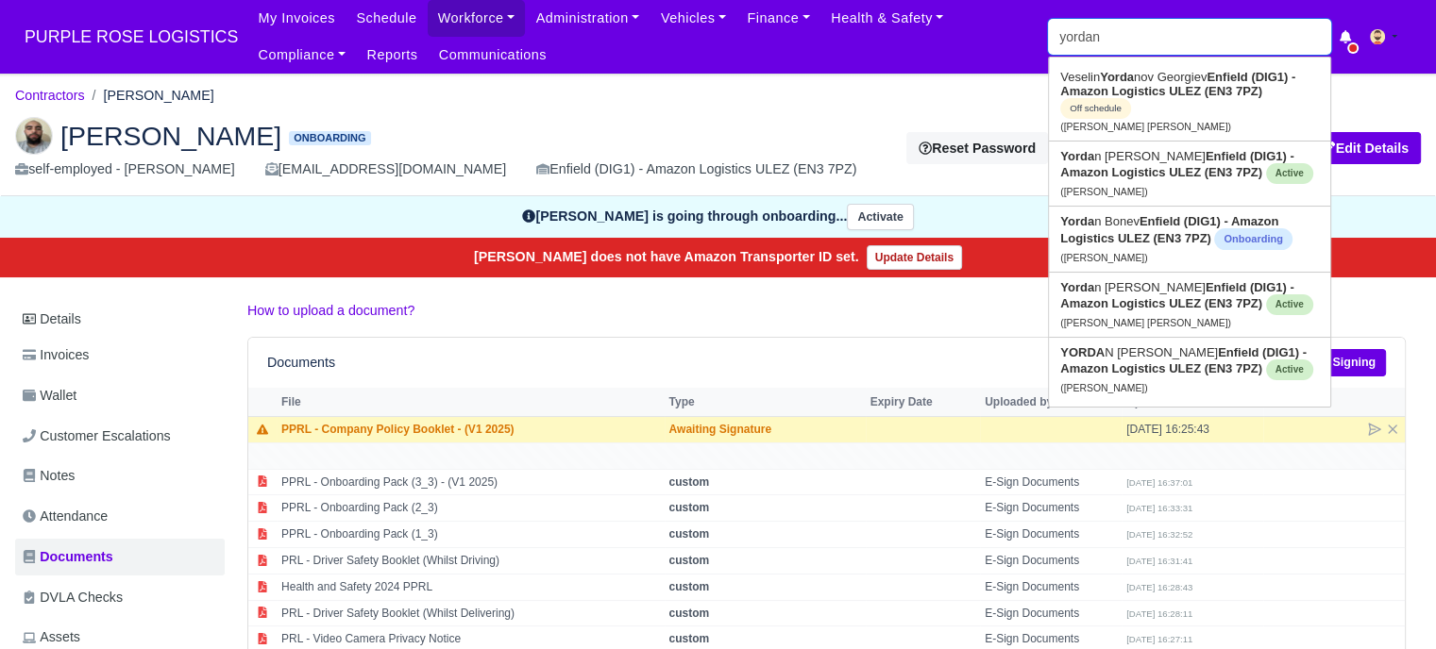
type input "yordan"
type input "[PERSON_NAME]"
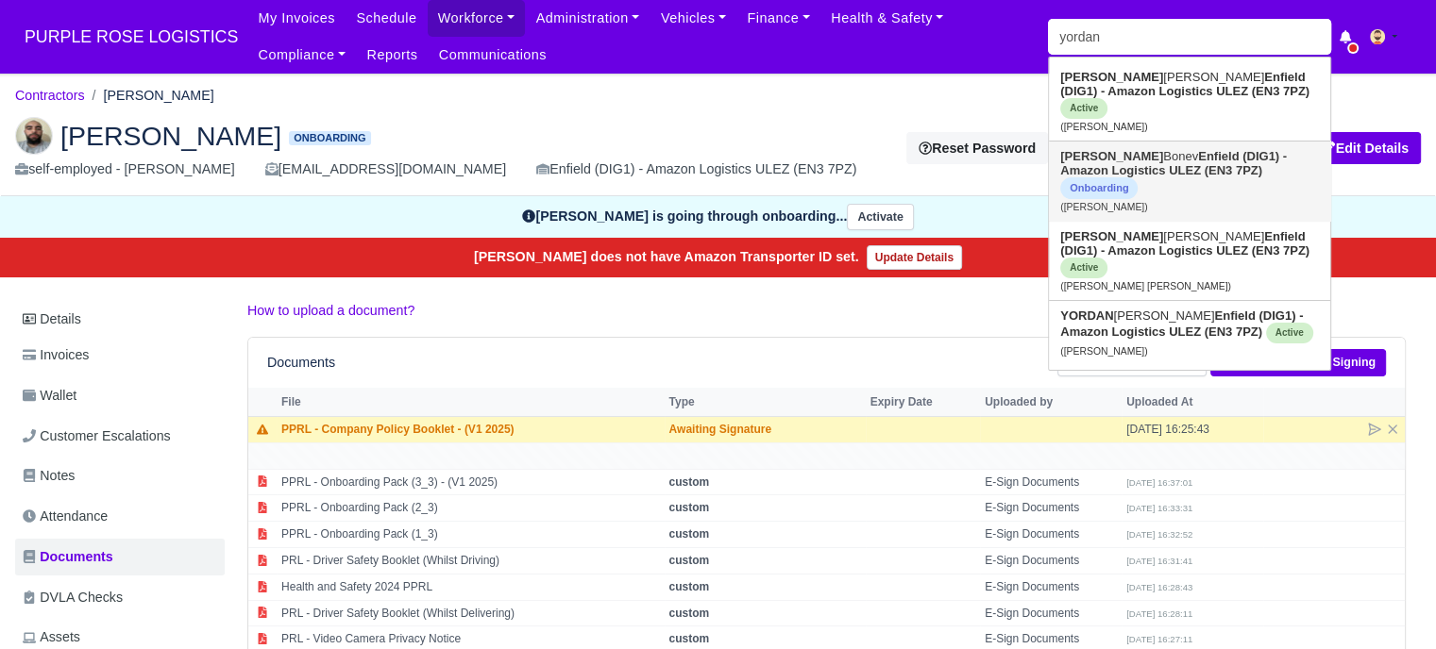
click at [1147, 149] on strong "Enfield (DIG1) - Amazon Logistics ULEZ (EN3 7PZ)" at bounding box center [1173, 163] width 227 height 28
type input "[PERSON_NAME]"
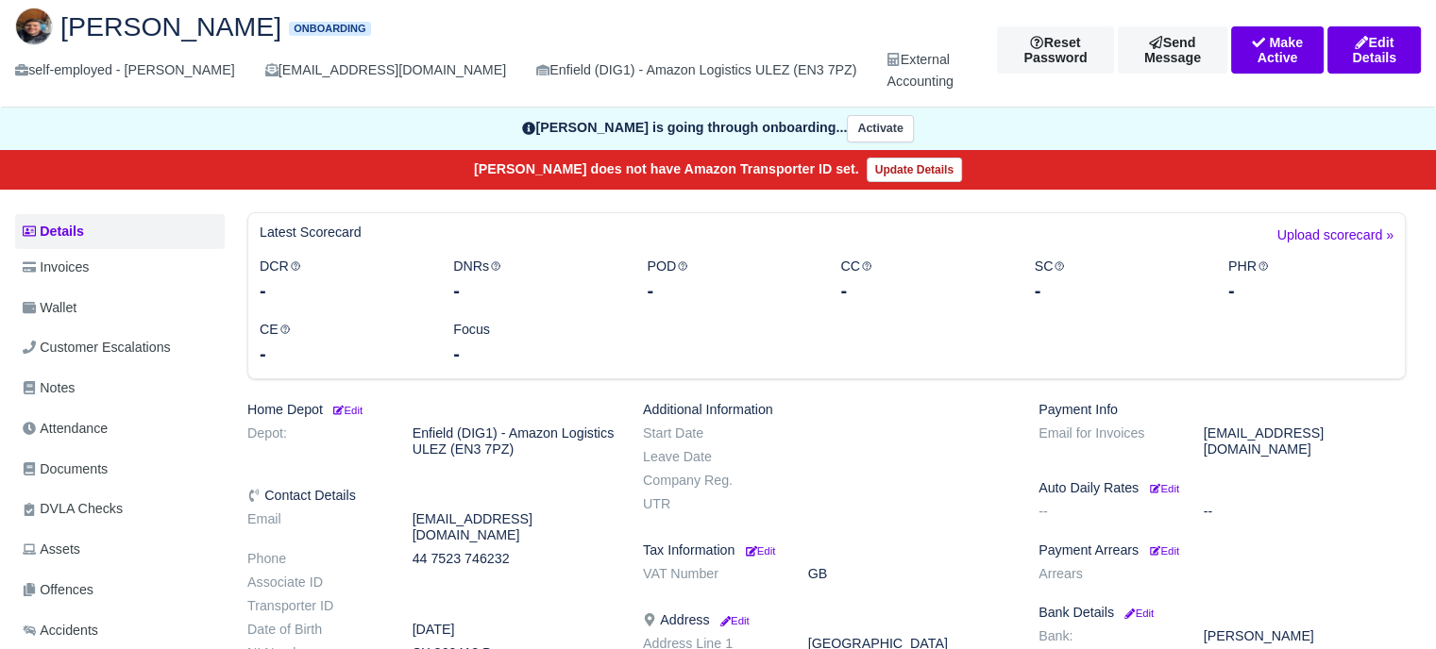
scroll to position [189, 0]
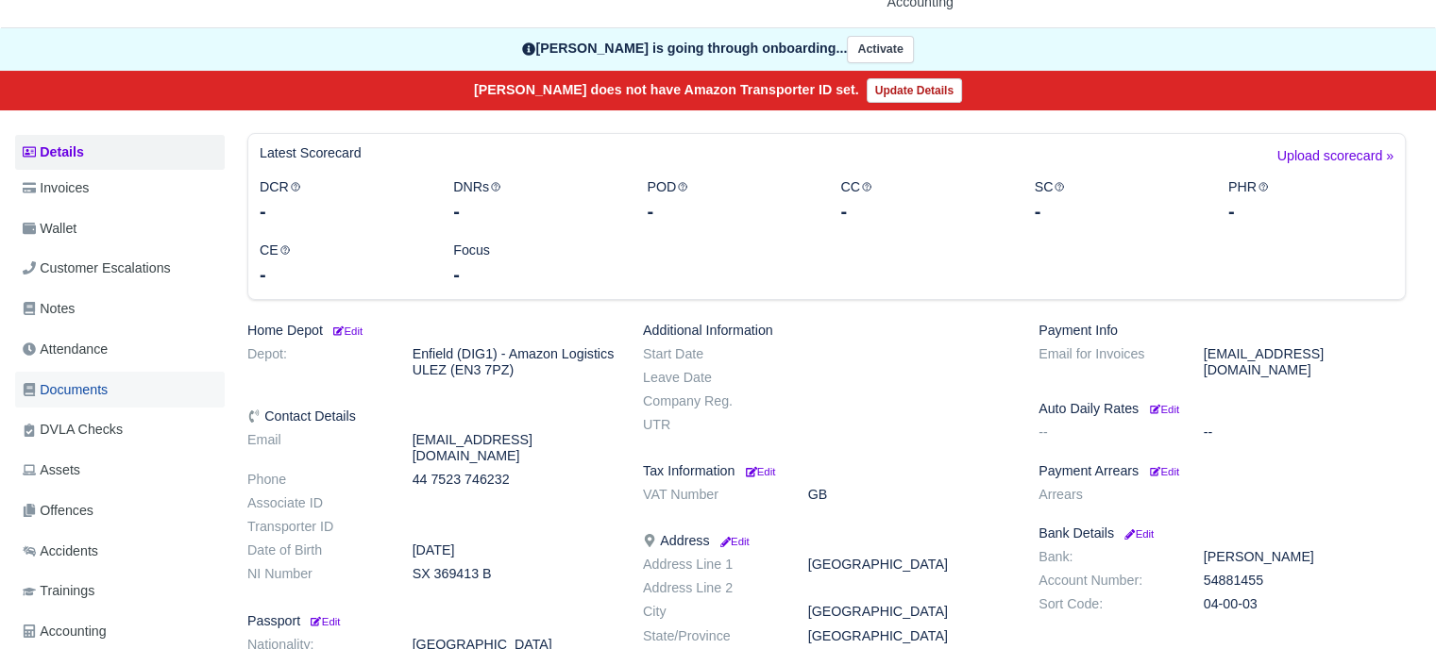
click at [125, 373] on link "Documents" at bounding box center [120, 390] width 210 height 37
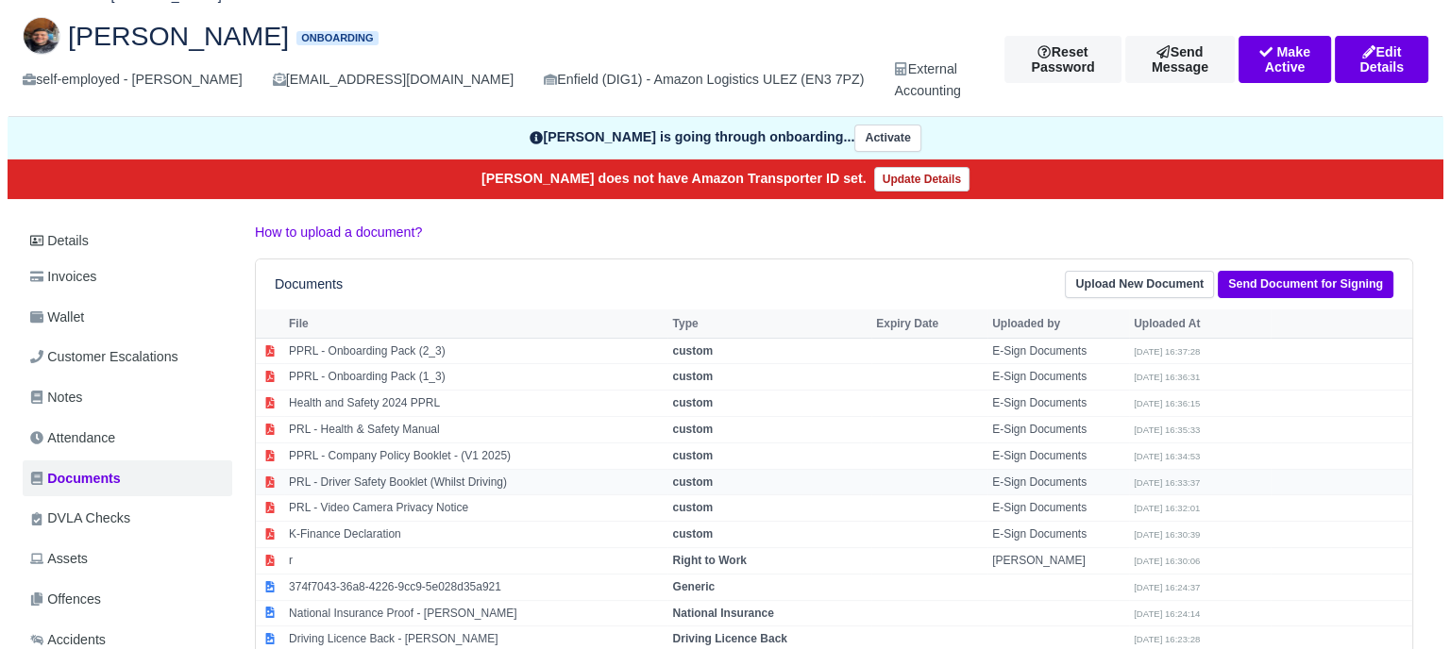
scroll to position [189, 0]
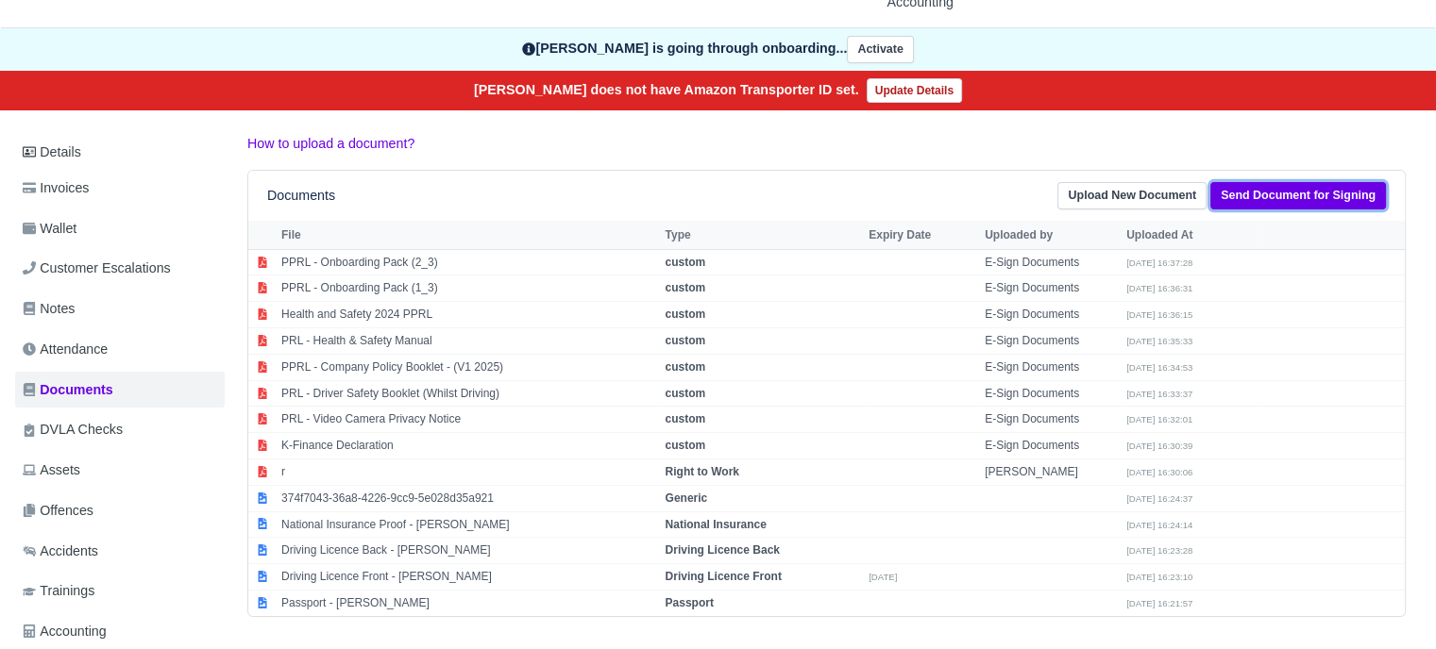
click at [1257, 196] on link "Send Document for Signing" at bounding box center [1298, 195] width 176 height 27
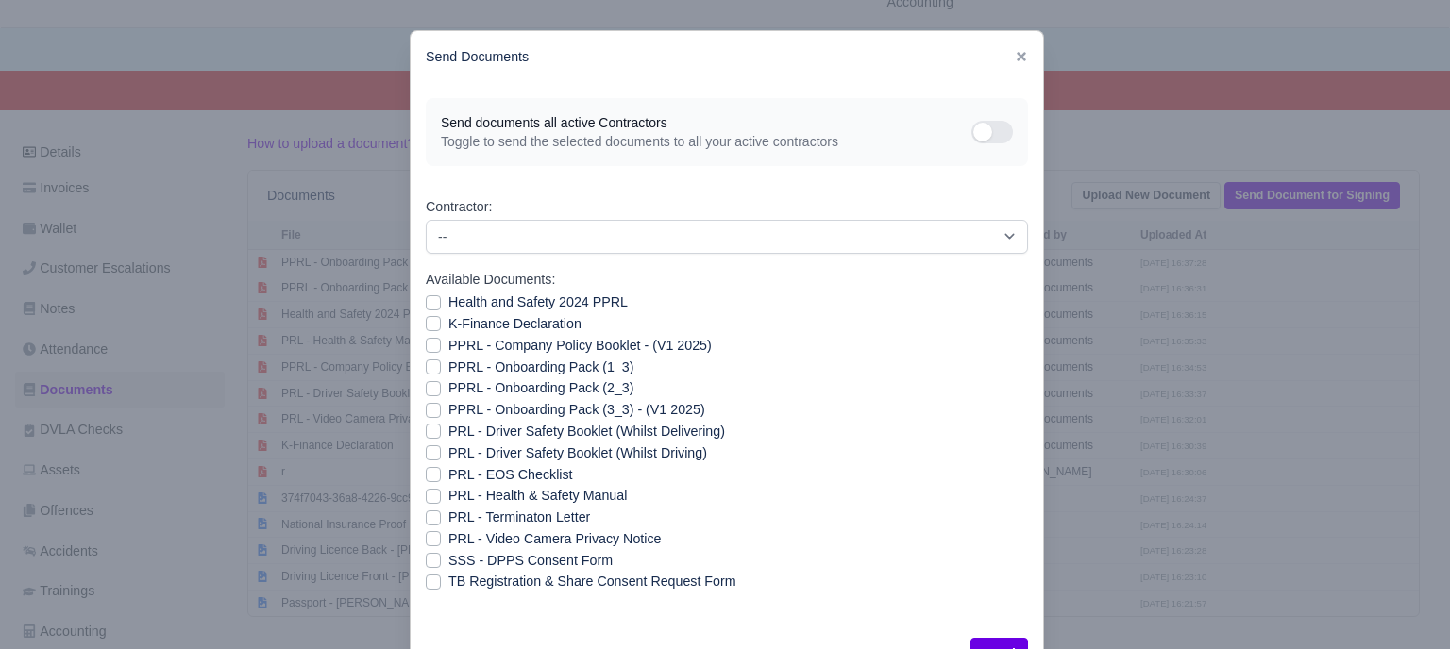
click at [448, 414] on label "PPRL - Onboarding Pack (3_3) - (V1 2025)" at bounding box center [576, 410] width 257 height 22
click at [429, 414] on input "PPRL - Onboarding Pack (3_3) - (V1 2025)" at bounding box center [433, 406] width 15 height 15
checkbox input "true"
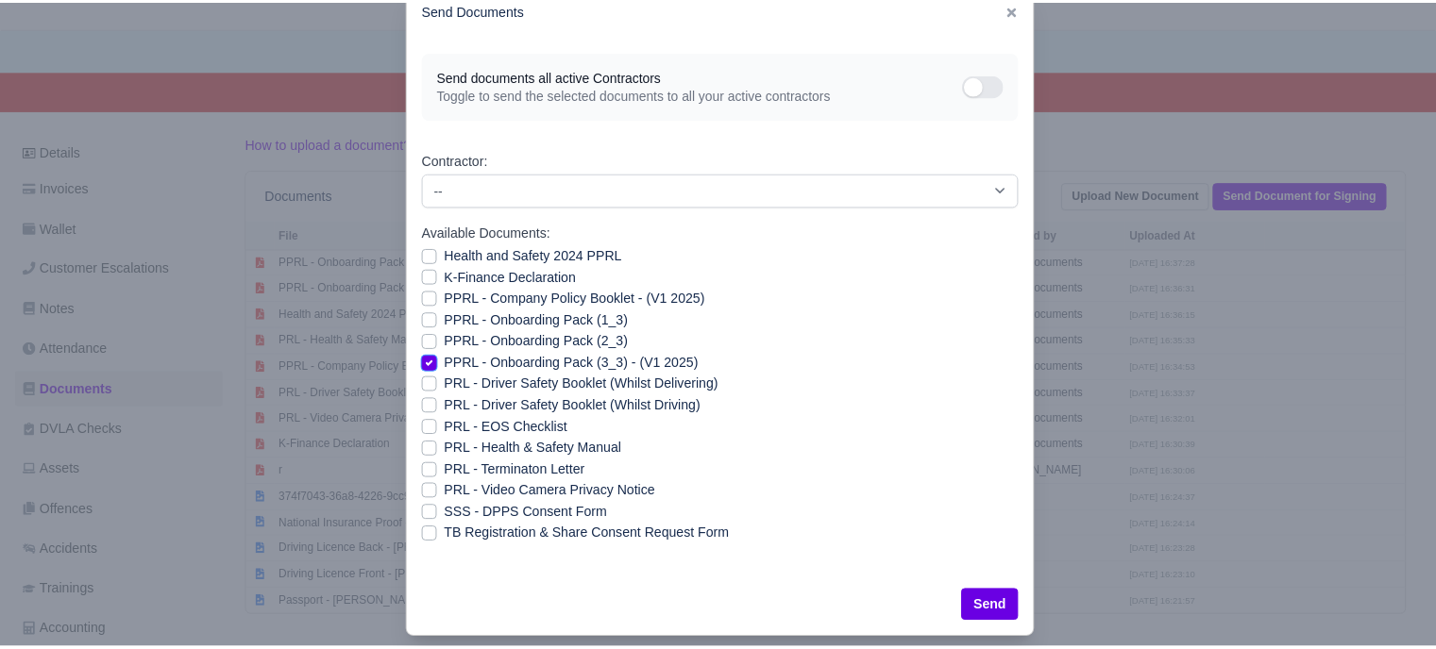
scroll to position [68, 0]
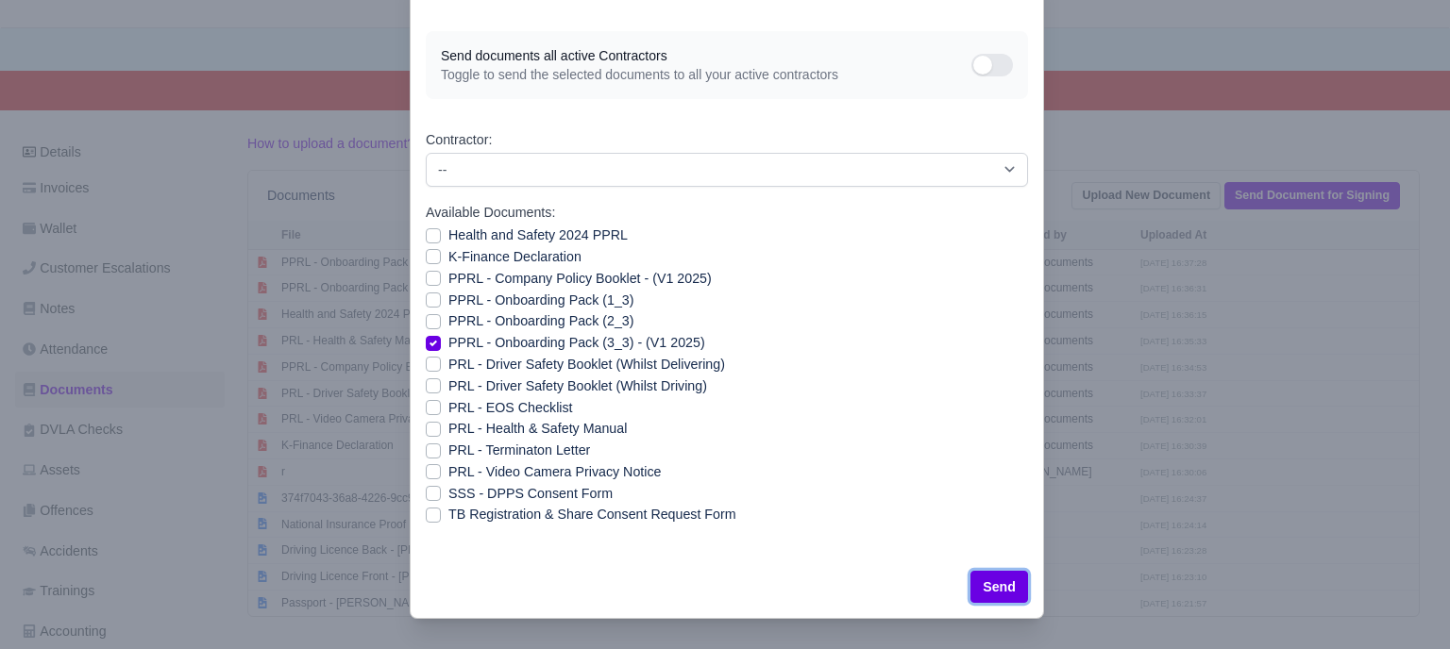
click at [1000, 593] on button "Send" at bounding box center [999, 587] width 58 height 32
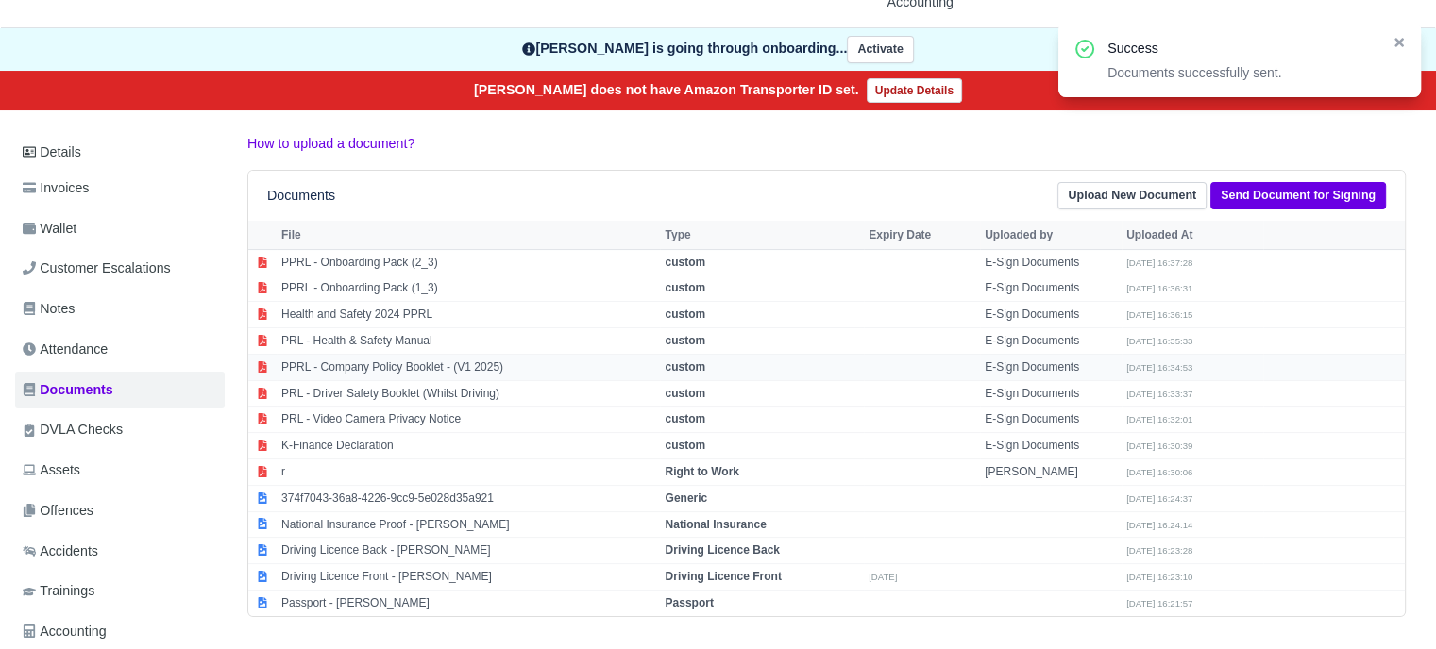
click at [1189, 369] on small "[DATE] 16:34:53" at bounding box center [1159, 367] width 66 height 10
select select "custom"
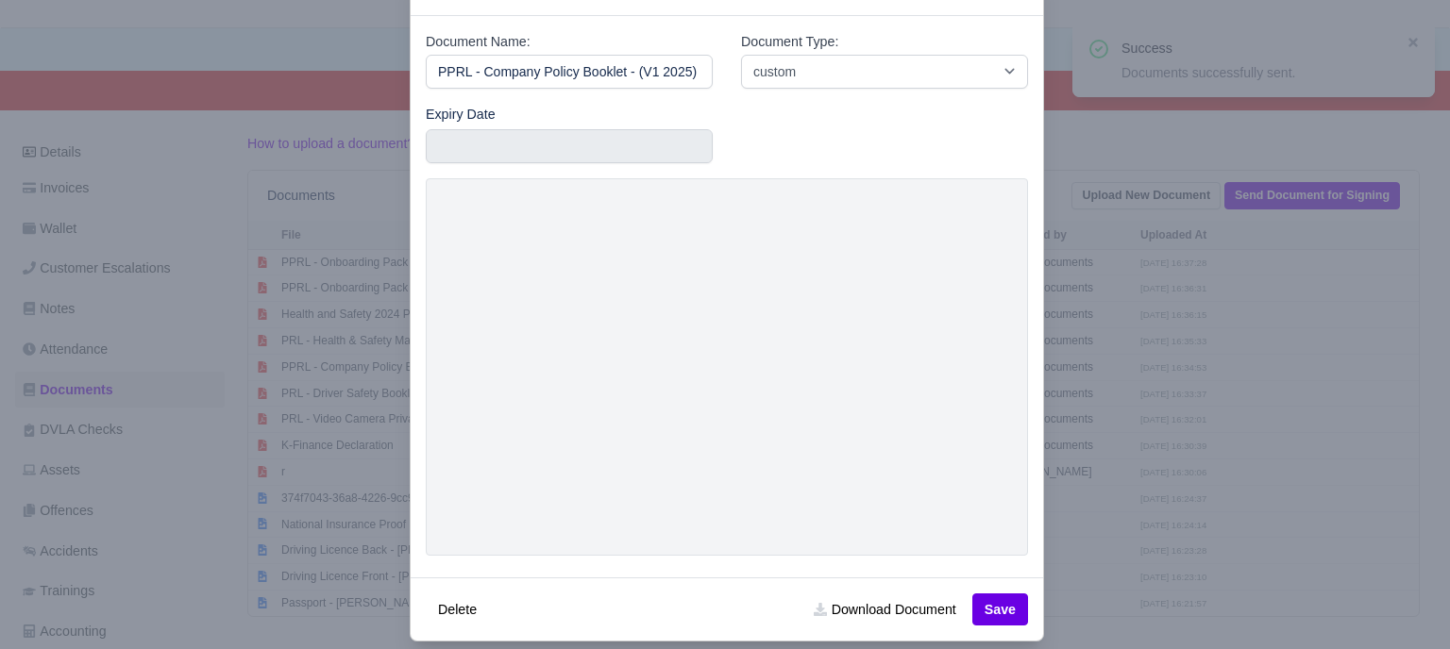
drag, startPoint x: 321, startPoint y: 112, endPoint x: 311, endPoint y: 105, distance: 12.8
click at [321, 112] on div at bounding box center [725, 324] width 1450 height 649
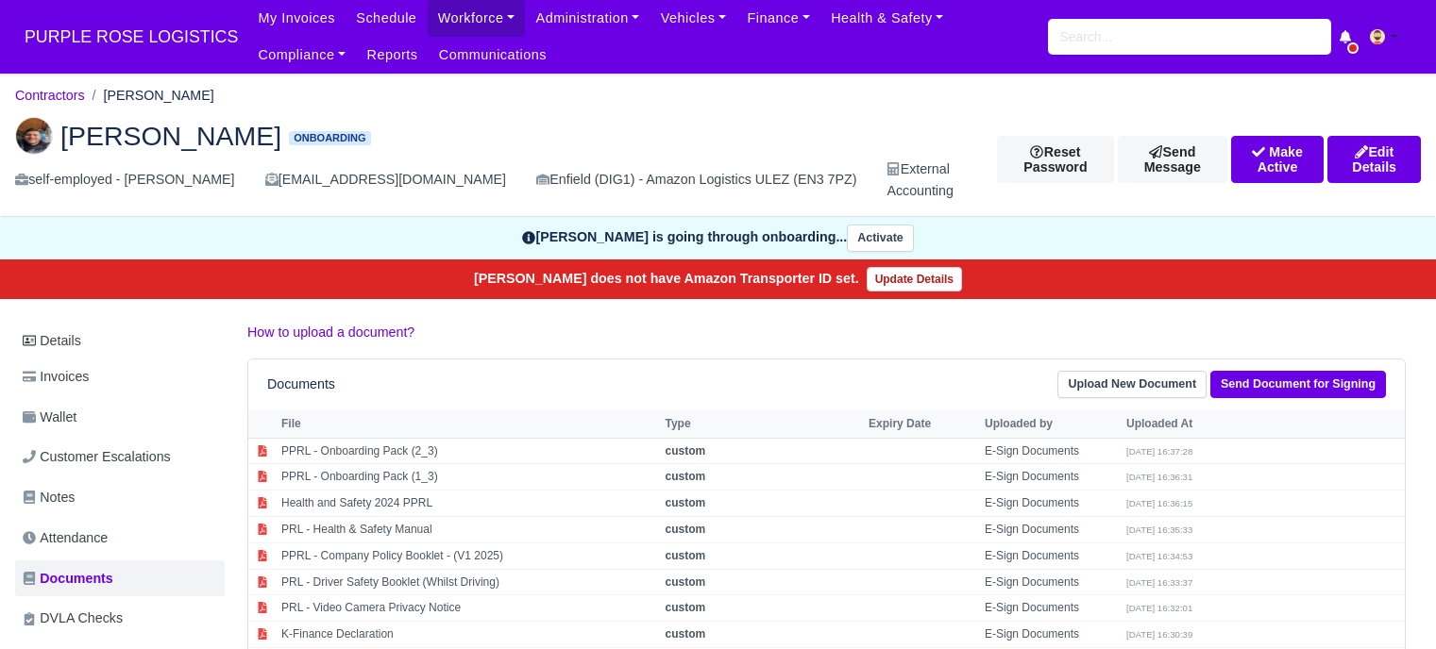
scroll to position [189, 0]
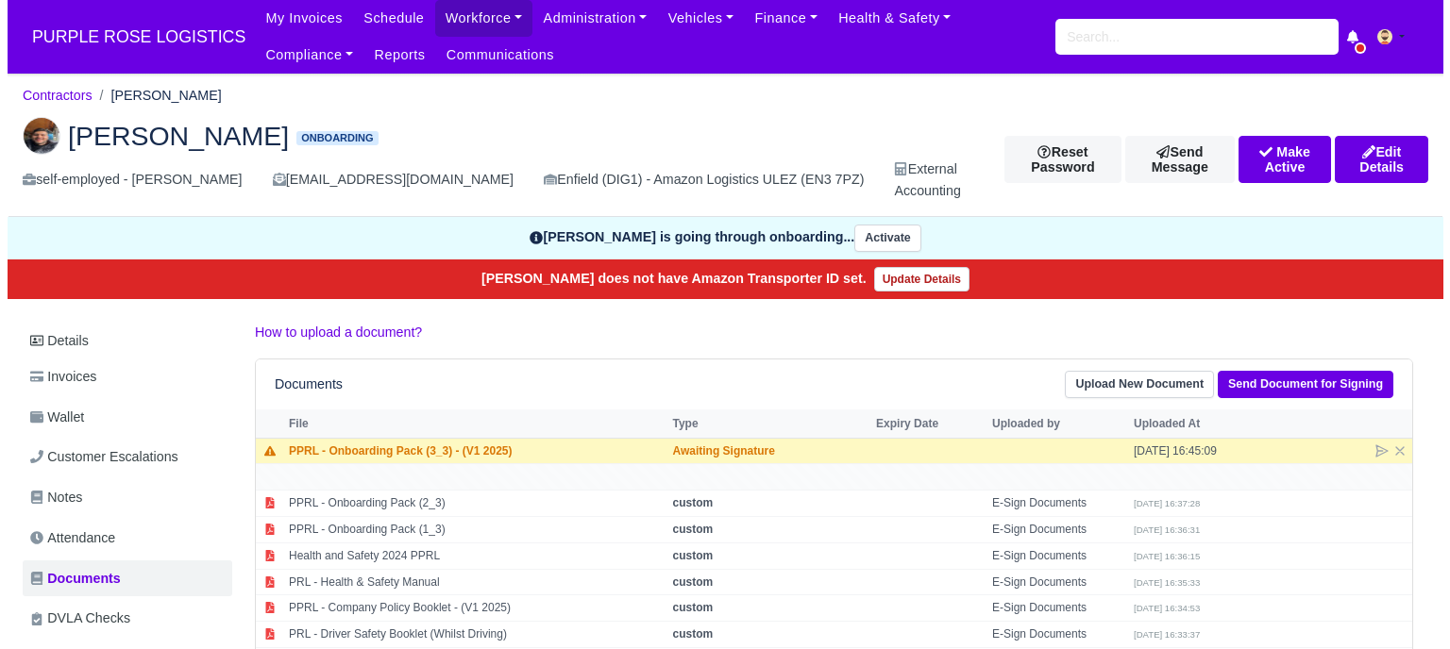
scroll to position [189, 0]
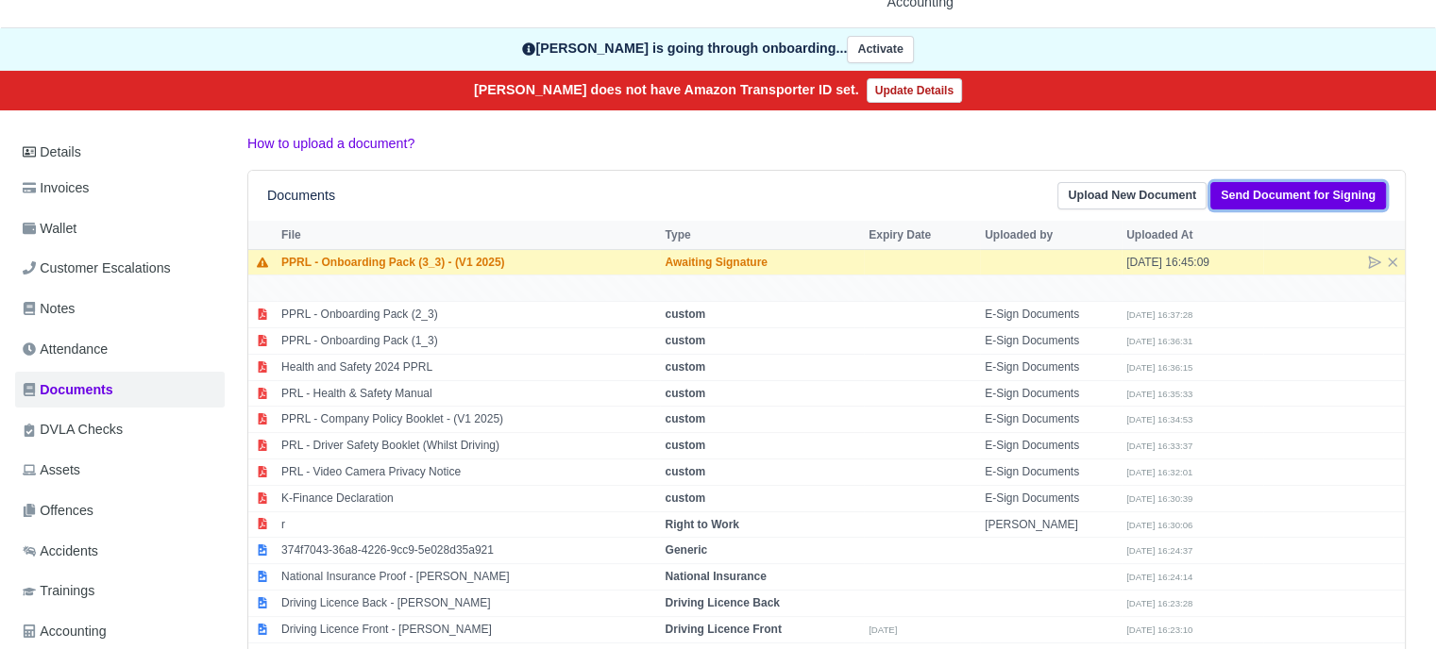
drag, startPoint x: 1385, startPoint y: 185, endPoint x: 1357, endPoint y: 197, distance: 30.0
click at [1384, 187] on link "Send Document for Signing" at bounding box center [1298, 195] width 176 height 27
click at [1357, 197] on link "Send Document for Signing" at bounding box center [1298, 195] width 176 height 27
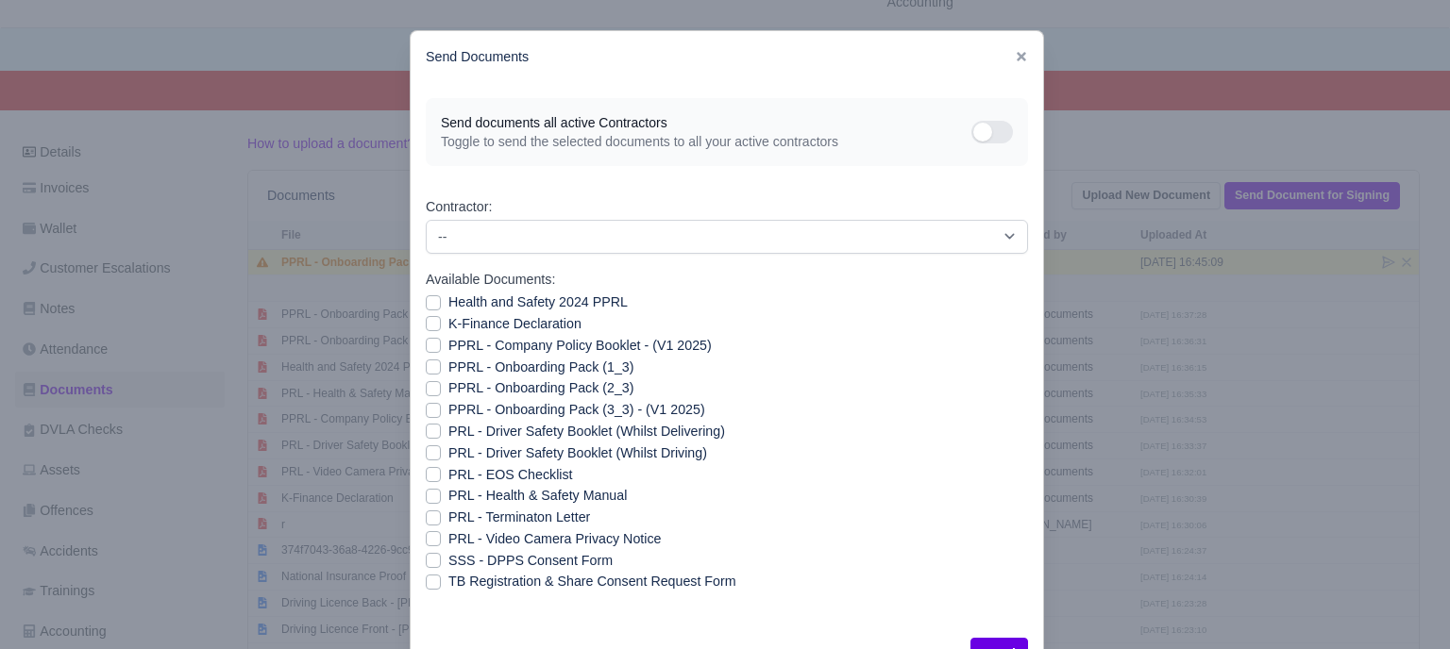
click at [1018, 58] on icon at bounding box center [1021, 56] width 13 height 13
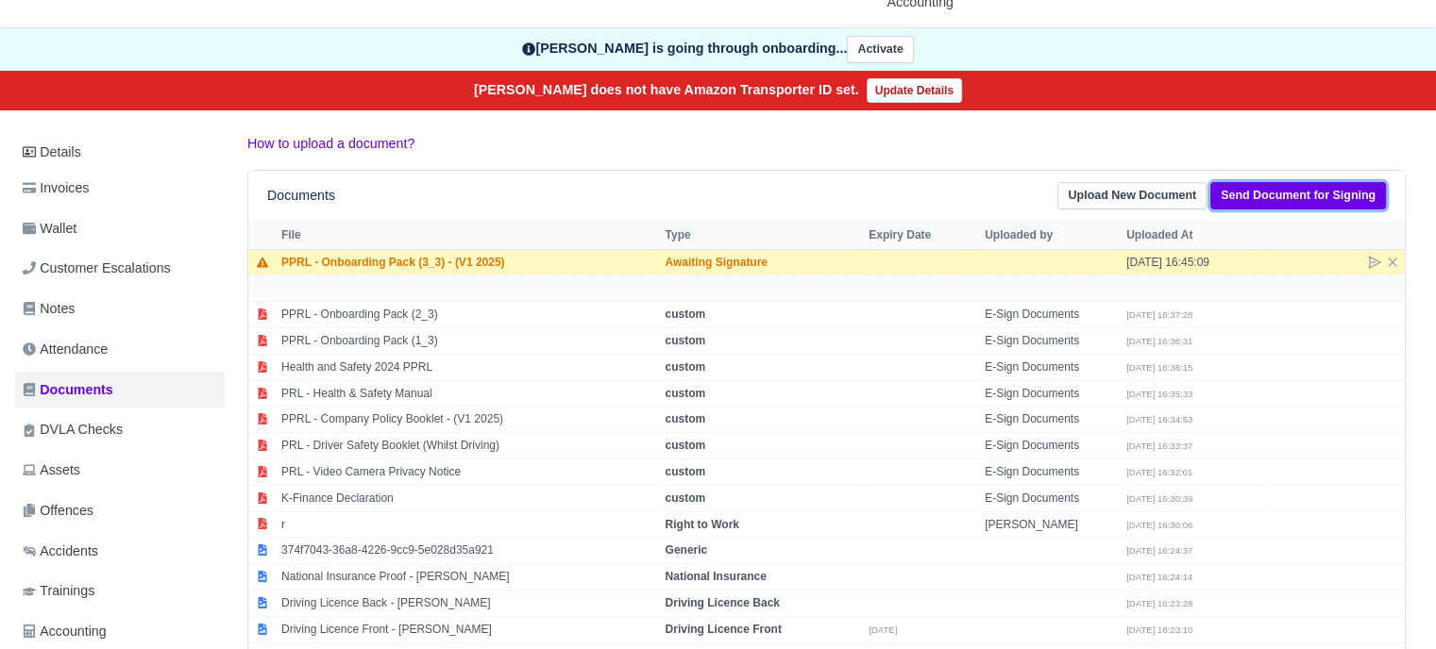
click at [1319, 201] on link "Send Document for Signing" at bounding box center [1298, 195] width 176 height 27
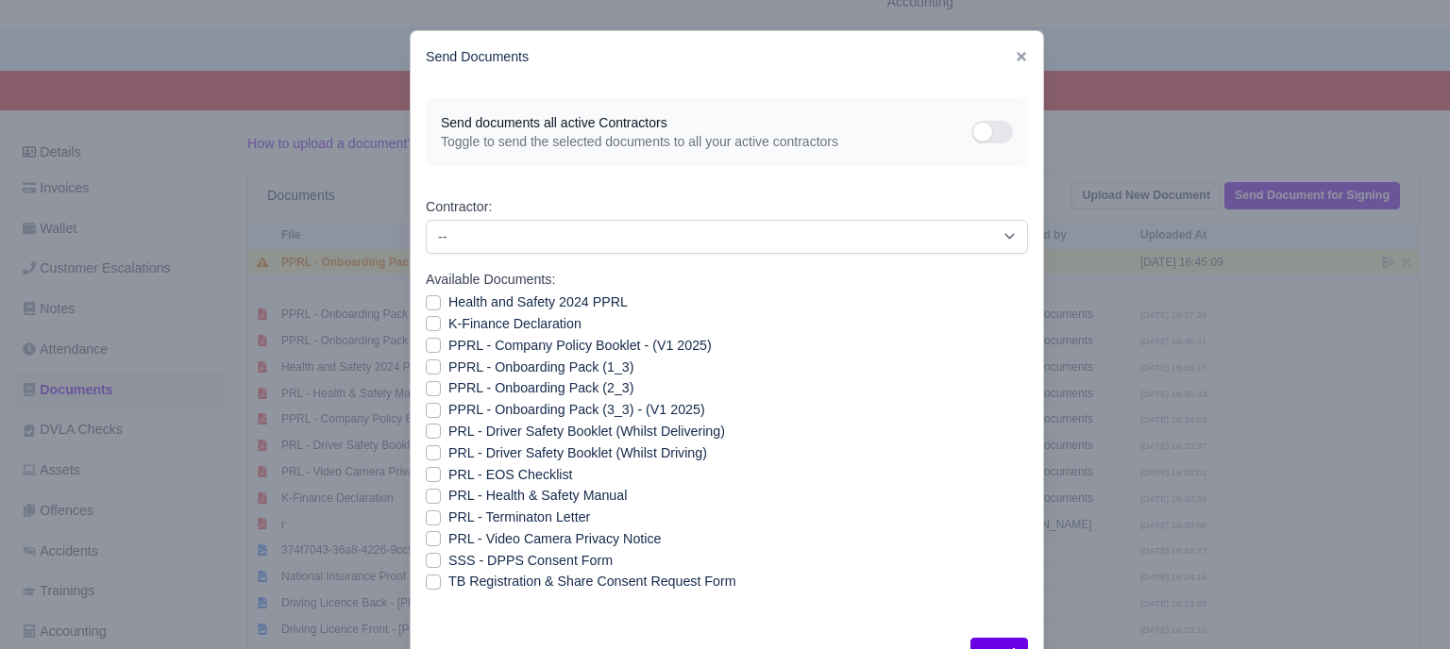
drag, startPoint x: 421, startPoint y: 430, endPoint x: 461, endPoint y: 429, distance: 39.7
click at [448, 429] on label "PRL - Driver Safety Booklet (Whilst Delivering)" at bounding box center [586, 432] width 277 height 22
click at [426, 429] on input "PRL - Driver Safety Booklet (Whilst Delivering)" at bounding box center [433, 428] width 15 height 15
checkbox input "true"
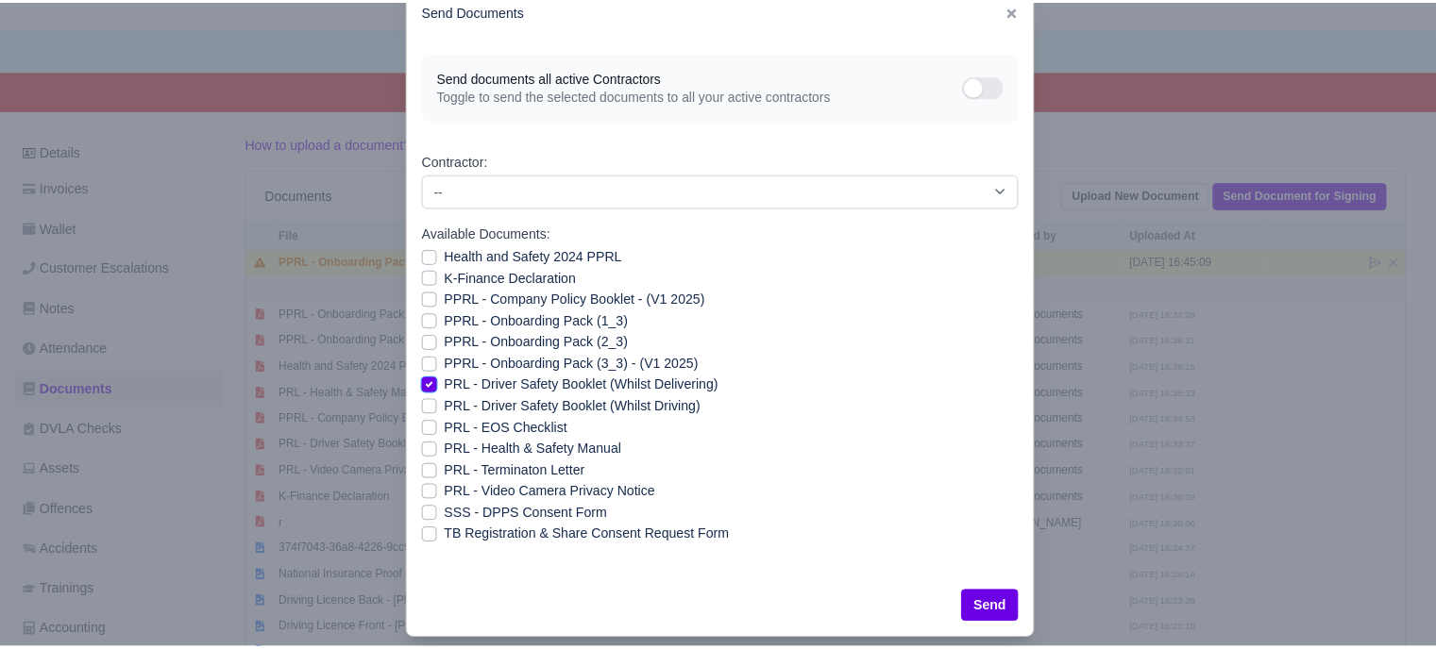
scroll to position [68, 0]
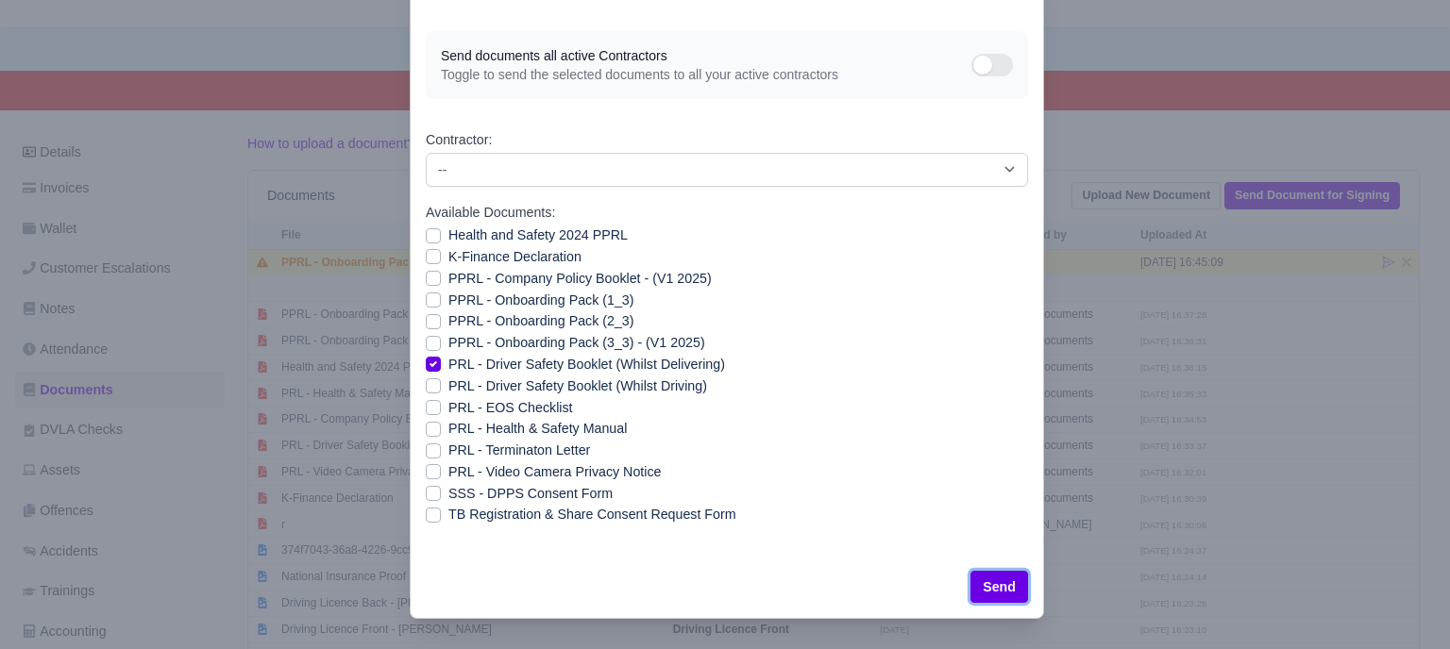
click at [993, 584] on button "Send" at bounding box center [999, 587] width 58 height 32
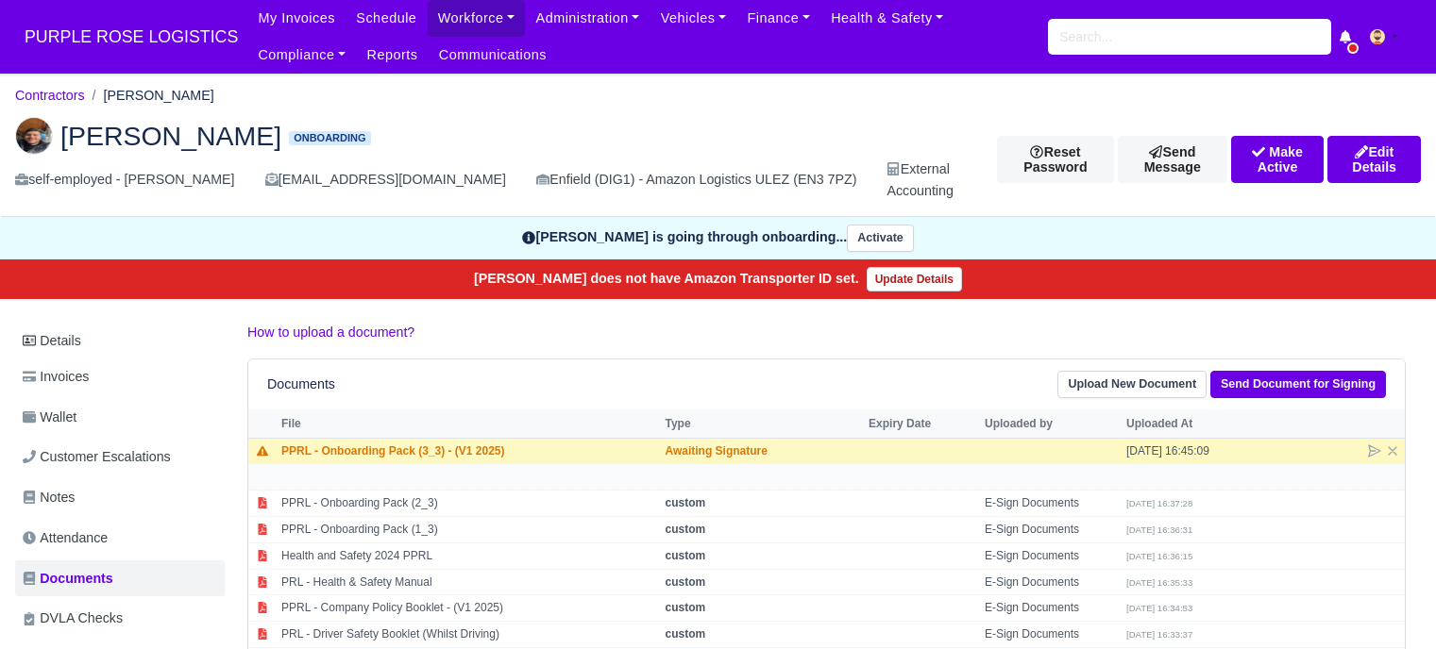
scroll to position [189, 0]
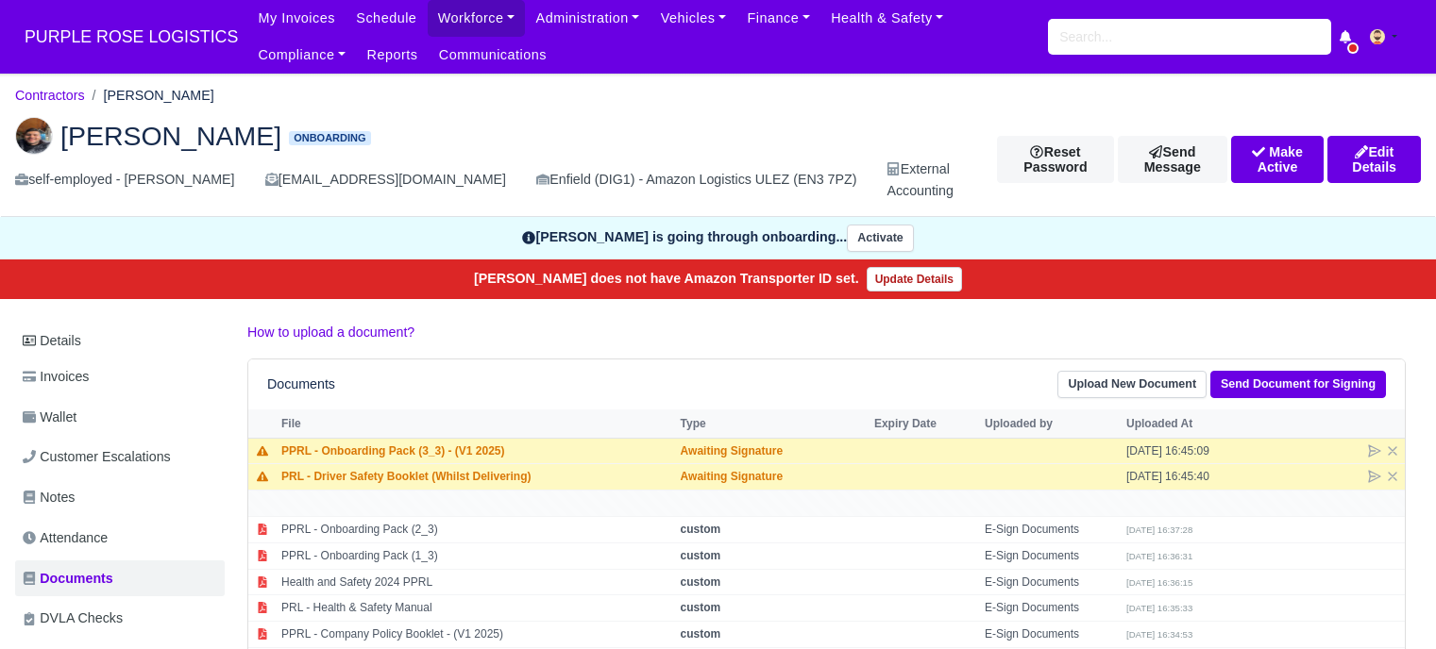
scroll to position [189, 0]
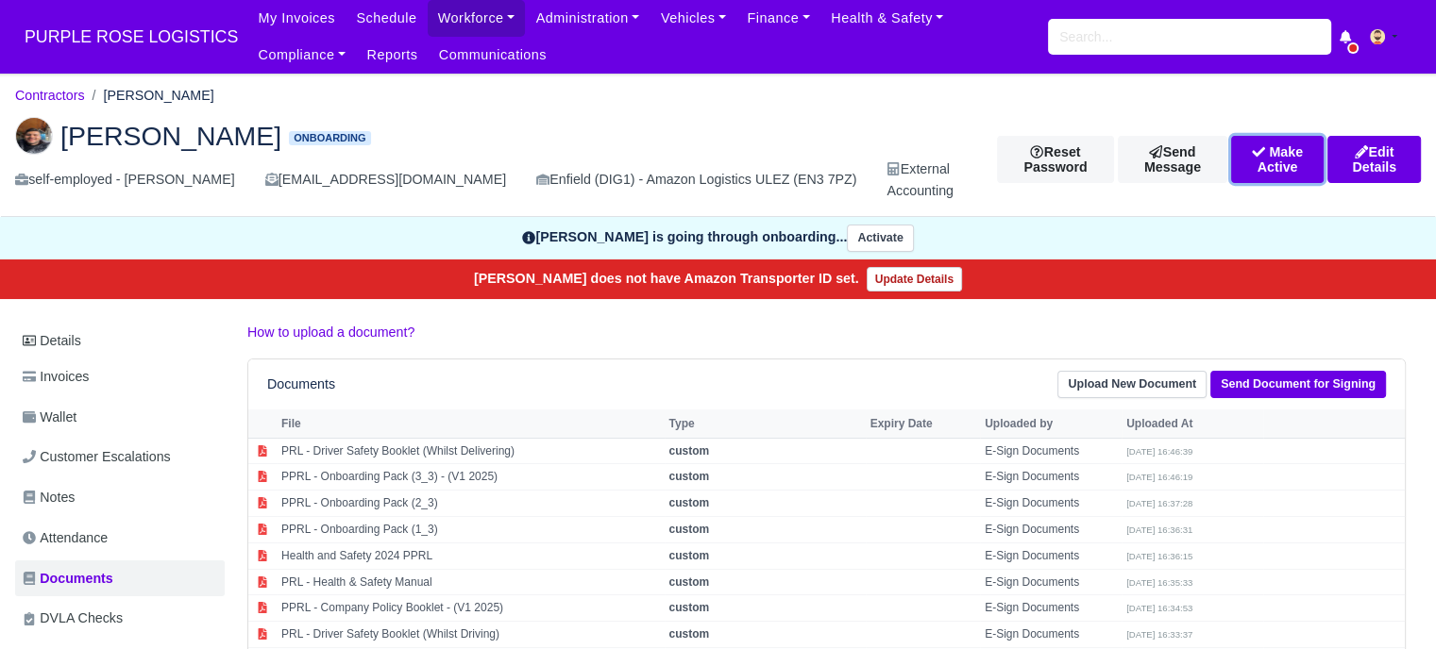
click at [1263, 161] on button "Make Active" at bounding box center [1277, 159] width 93 height 47
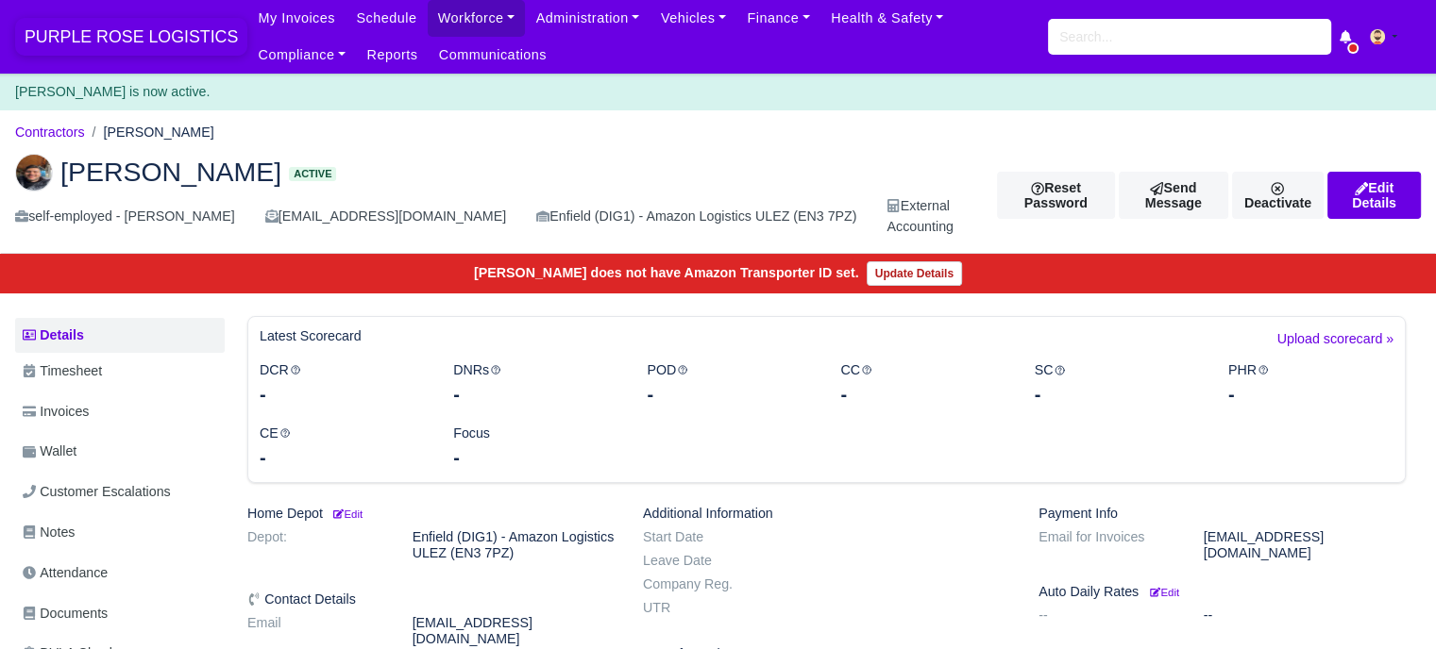
click at [160, 37] on span "PURPLE ROSE LOGISTICS" at bounding box center [131, 37] width 232 height 38
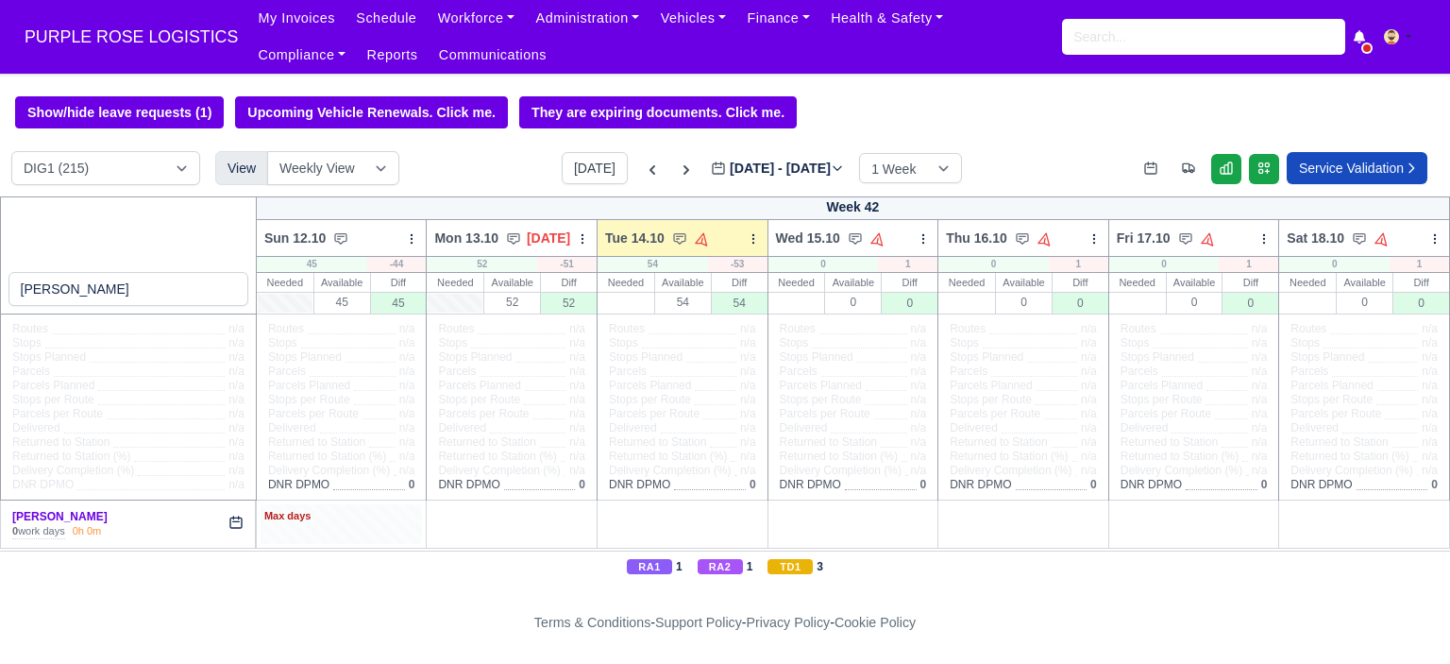
type input "yordan b"
click at [328, 522] on div "Max days" at bounding box center [341, 516] width 155 height 17
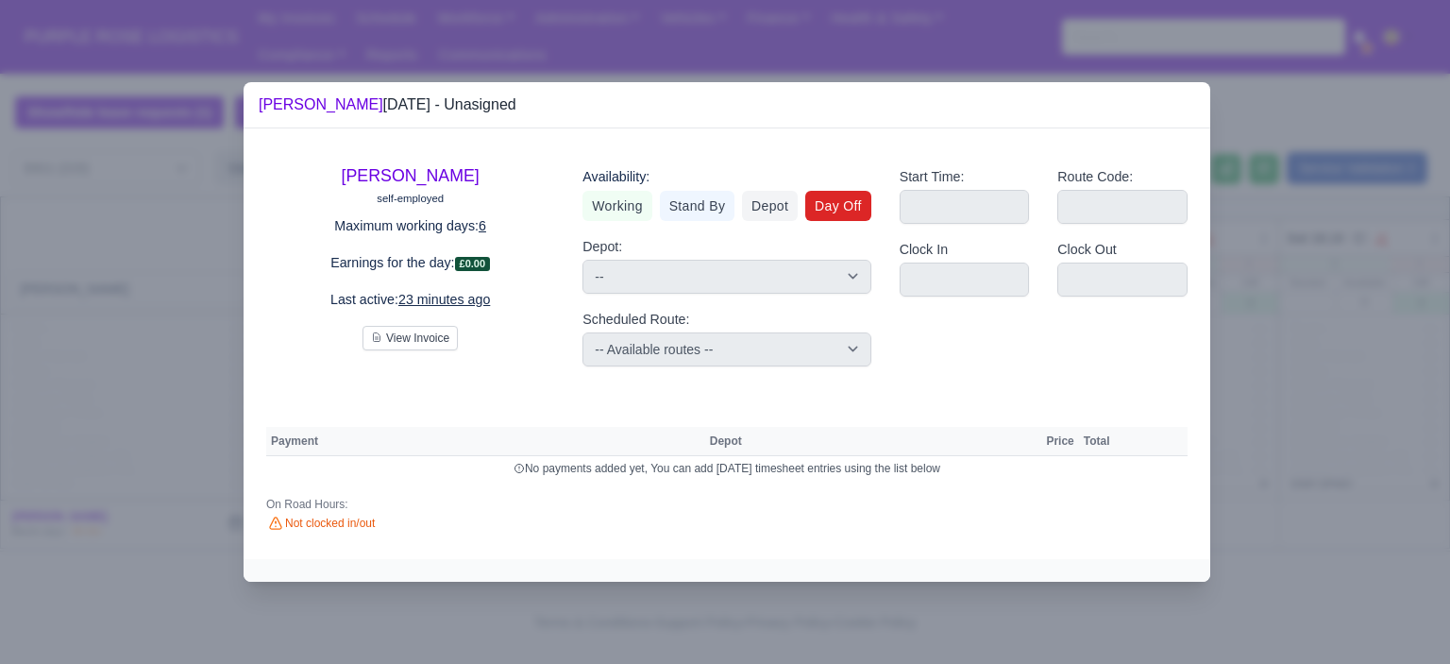
click at [838, 209] on link "Day Off" at bounding box center [838, 206] width 66 height 30
select select
select select "na"
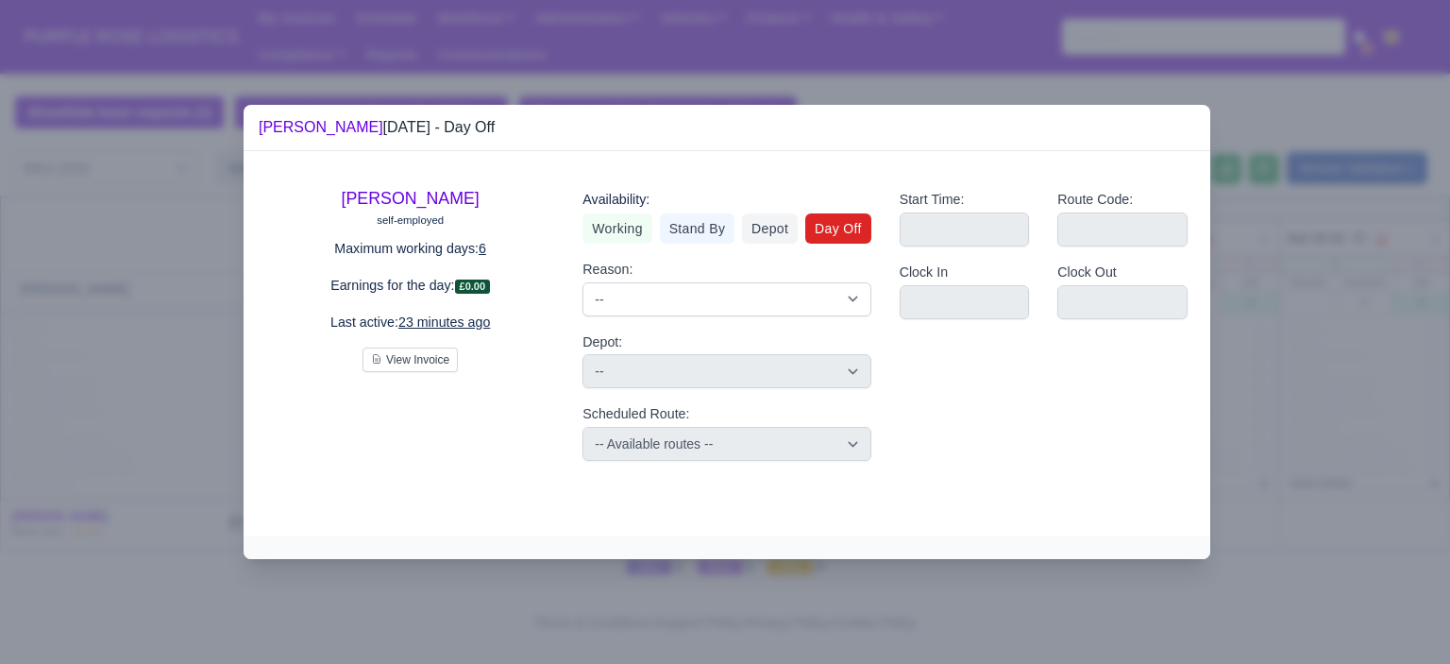
click at [1383, 218] on div at bounding box center [725, 332] width 1450 height 664
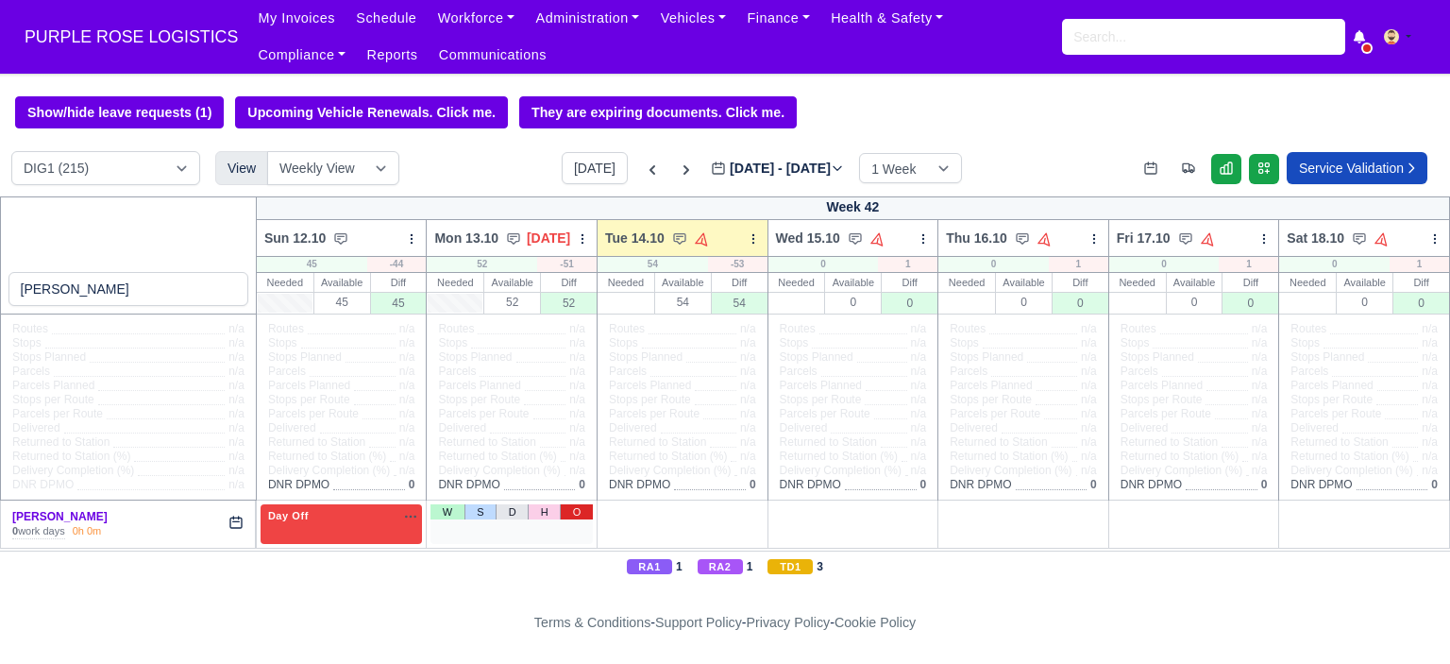
click at [580, 513] on link "O" at bounding box center [576, 511] width 33 height 15
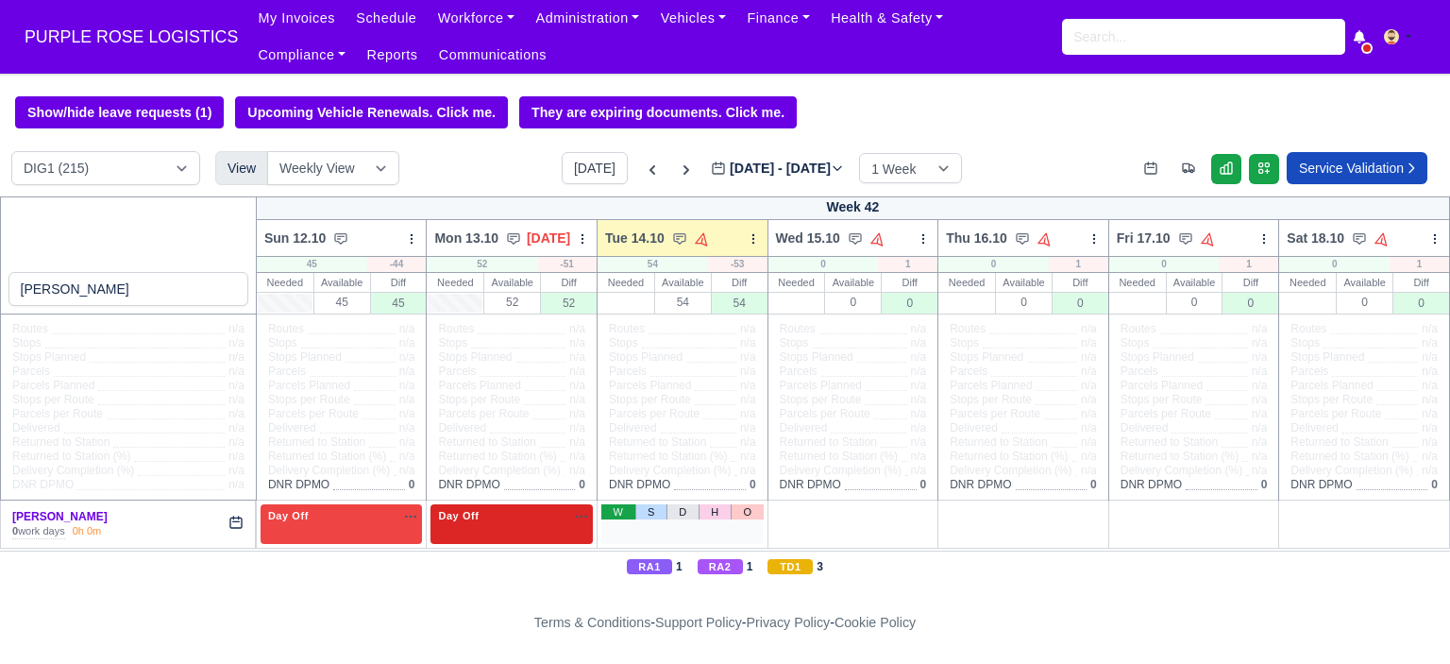
click at [614, 513] on link "W" at bounding box center [617, 511] width 33 height 15
click at [668, 526] on div "1 Available na" at bounding box center [682, 518] width 155 height 20
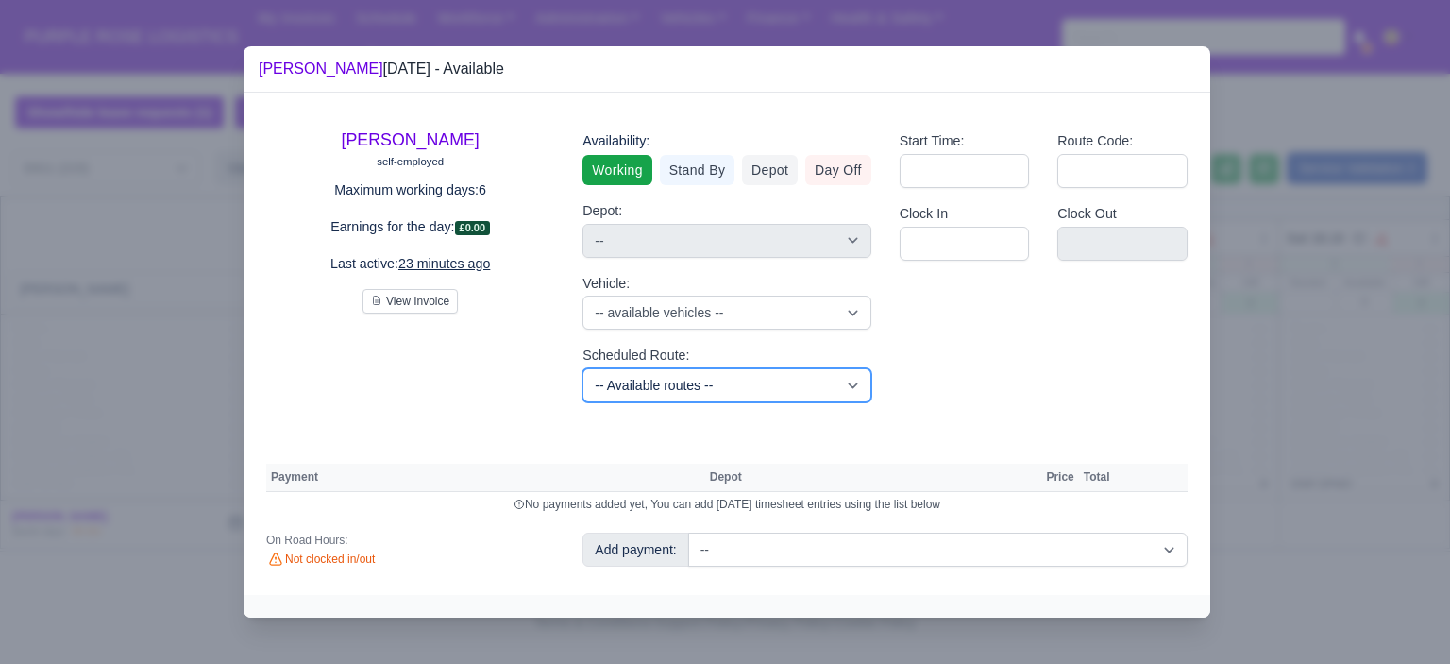
click at [714, 381] on select "-- Available routes -- Standard Parcel - Block of 6 Hours - (SD6) AmFlex RTS Ve…" at bounding box center [726, 385] width 288 height 34
select select "6"
click at [582, 368] on select "-- Available routes -- Standard Parcel - Block of 6 Hours - (SD6) AmFlex RTS Ve…" at bounding box center [726, 385] width 288 height 34
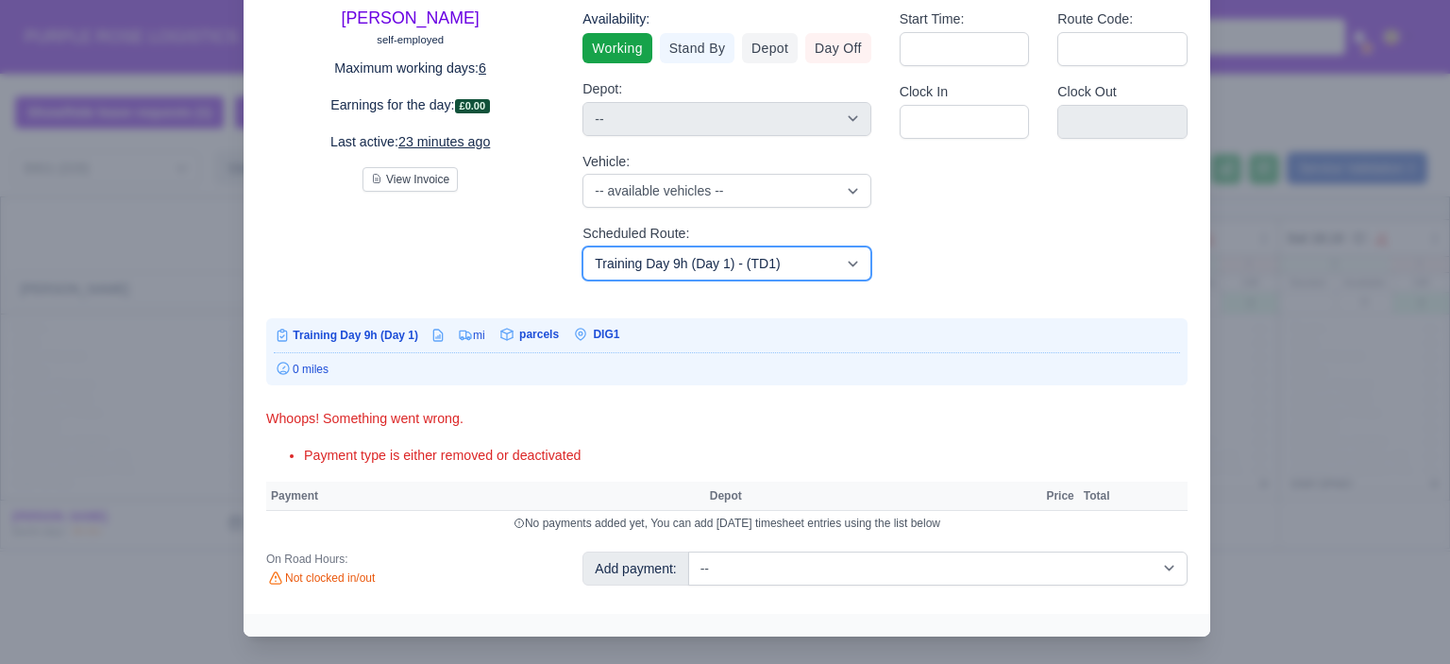
scroll to position [109, 0]
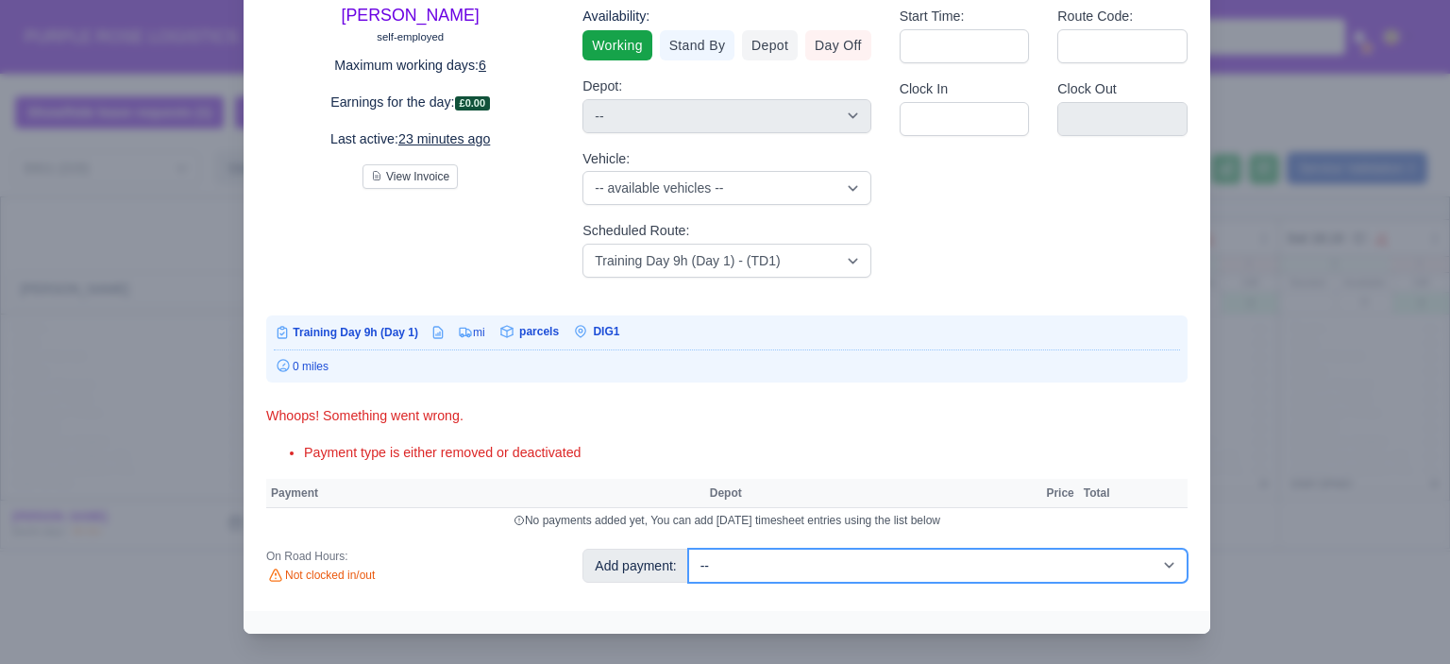
click at [852, 560] on select "-- Additional Hour Support (£14.50) Additional Hour Support (Walkers) (£13.50) …" at bounding box center [937, 565] width 499 height 34
select select "85"
click at [688, 548] on select "-- Additional Hour Support (£14.50) Additional Hour Support (Walkers) (£13.50) …" at bounding box center [937, 565] width 499 height 34
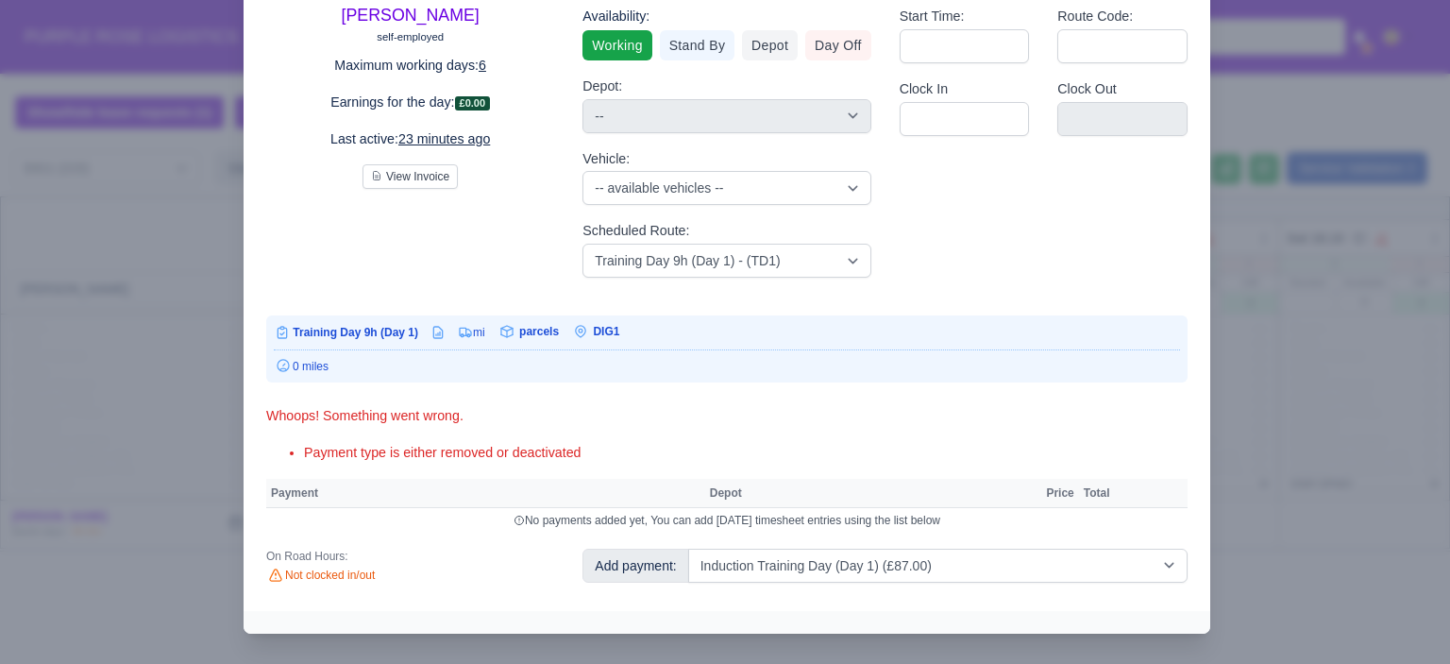
select select "1"
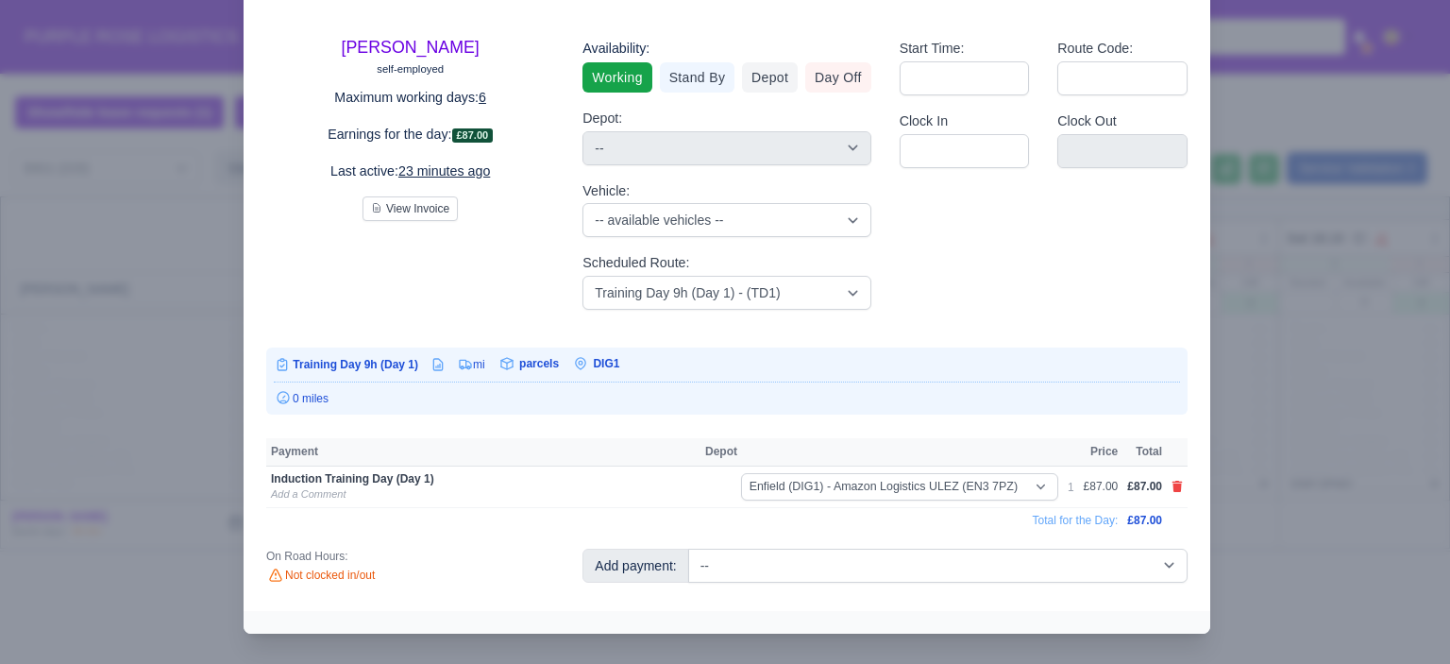
scroll to position [63, 0]
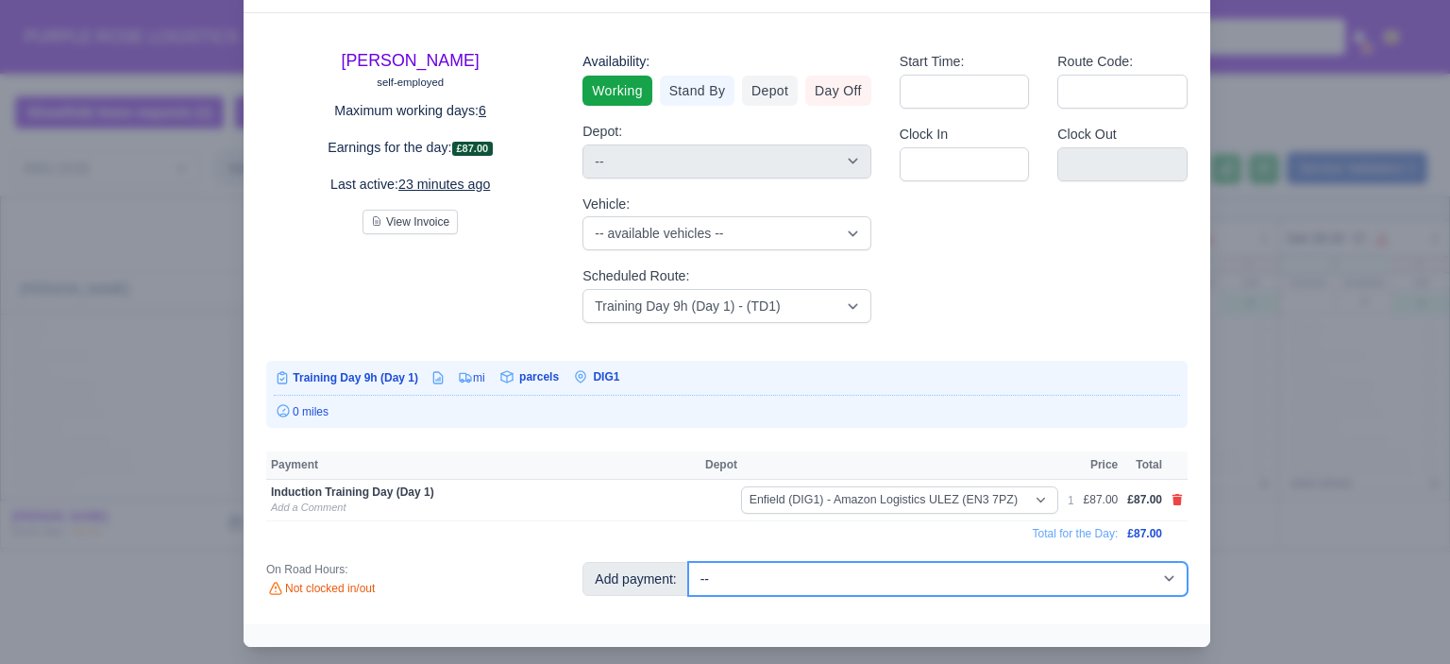
click at [901, 584] on select "-- Additional Hour Support (£14.50) Additional Hour Support (Walkers) (£13.50) …" at bounding box center [937, 579] width 499 height 34
select select "103"
click at [688, 562] on select "-- Additional Hour Support (£14.50) Additional Hour Support (Walkers) (£13.50) …" at bounding box center [937, 579] width 499 height 34
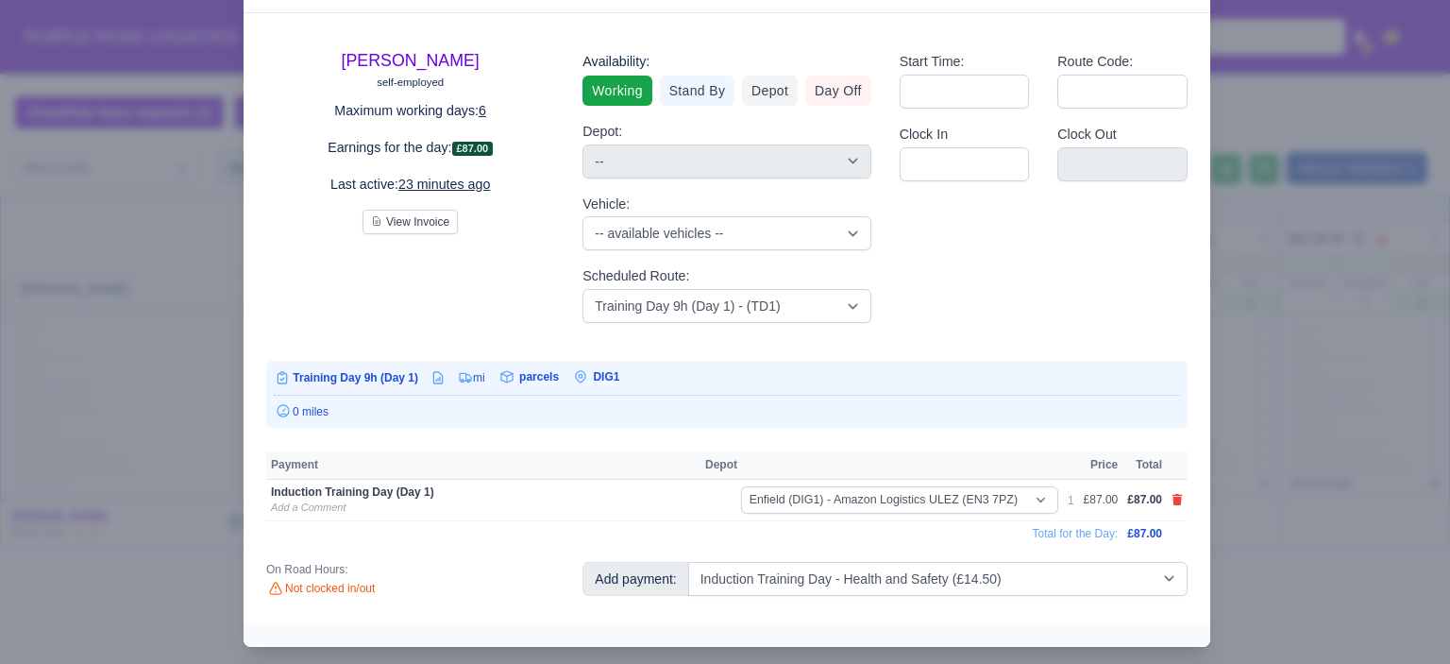
select select "1"
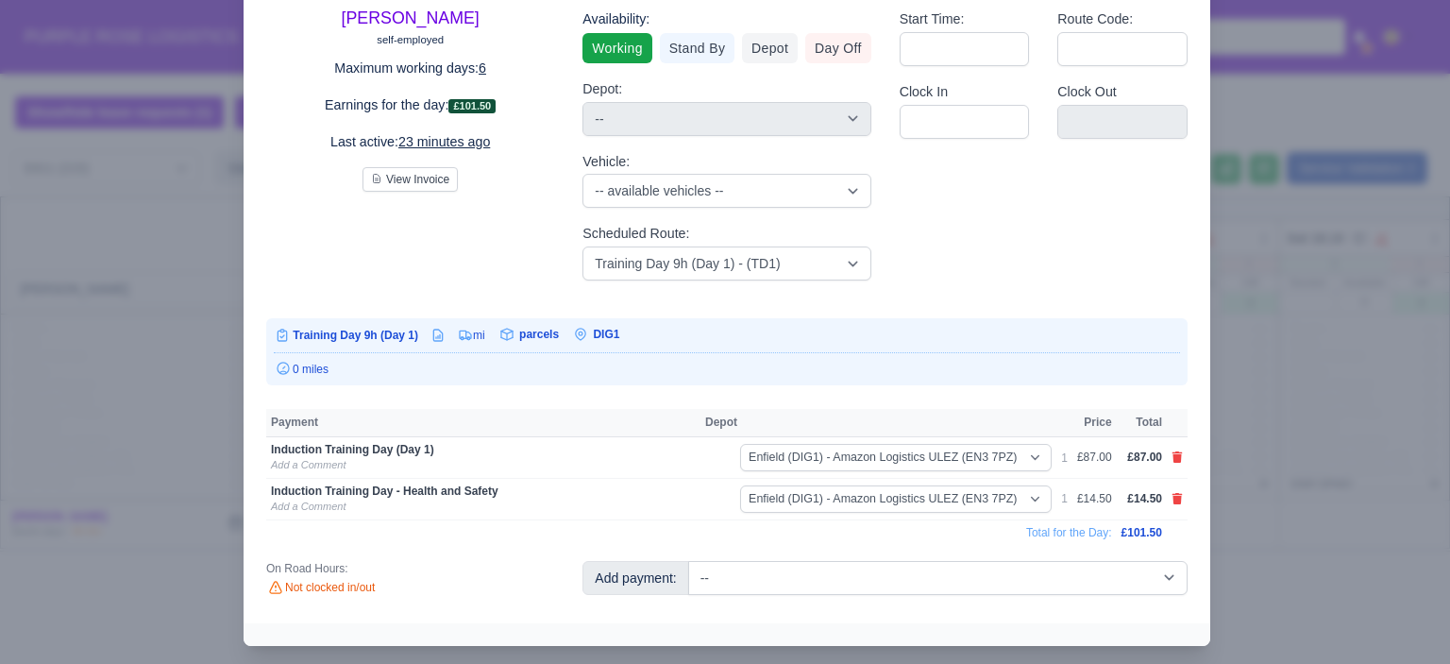
scroll to position [117, 0]
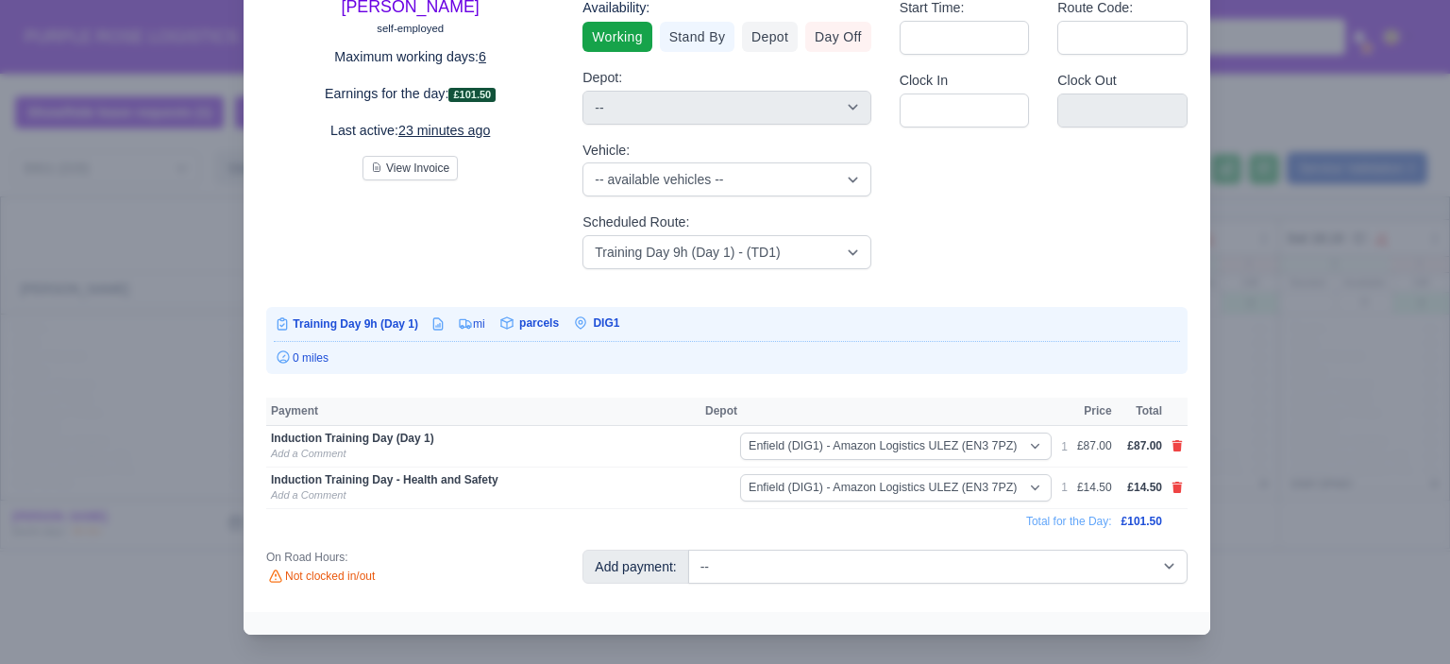
click at [1382, 446] on div at bounding box center [725, 332] width 1450 height 664
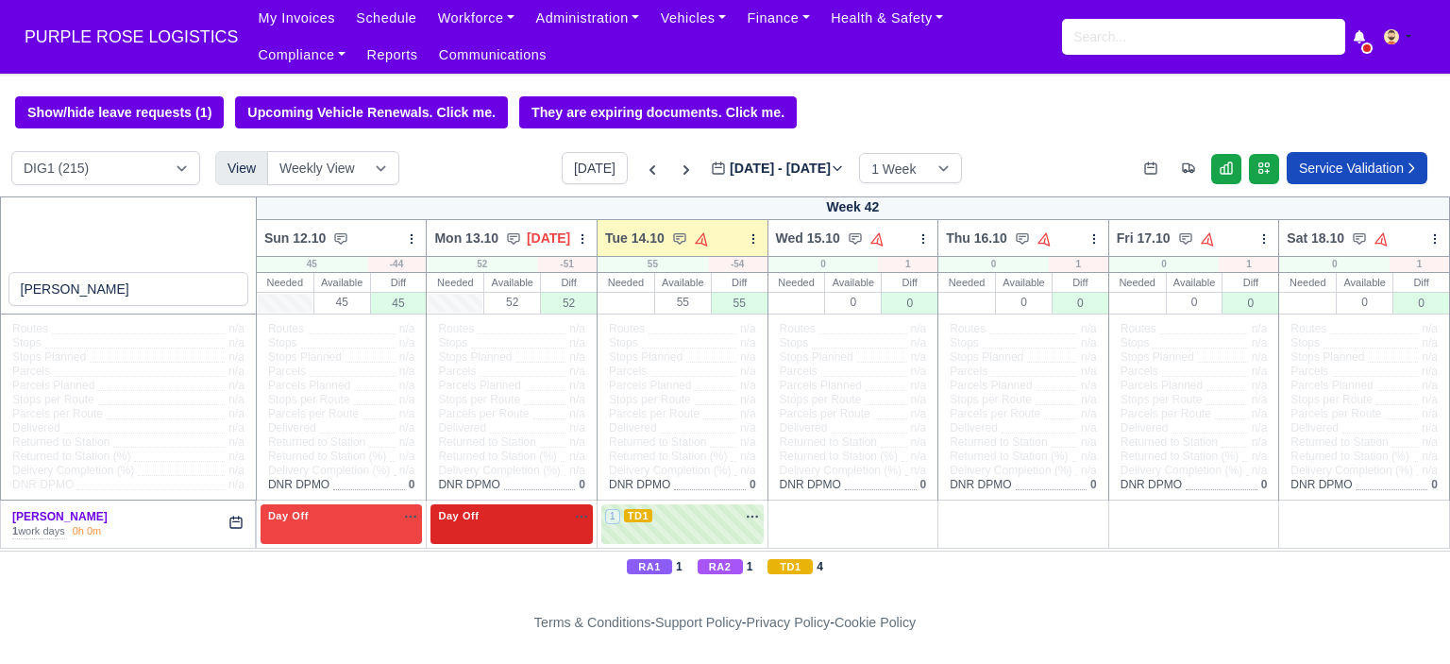
click at [1140, 124] on div "Show/hide leave requests (1) Upcoming Vehicle Renewals. Click me. They are expi…" at bounding box center [725, 112] width 1450 height 32
click at [1154, 39] on input "search" at bounding box center [1203, 37] width 283 height 36
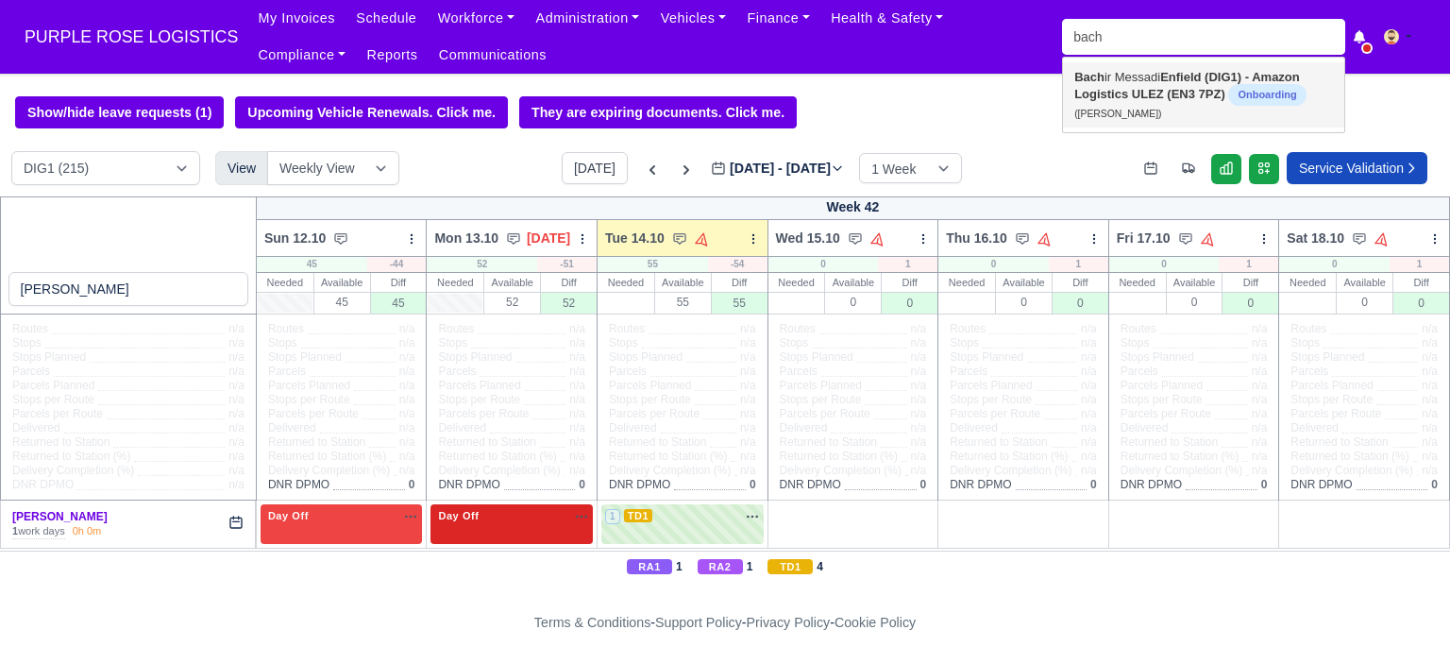
click at [1147, 83] on link "Bach ir Messadi Enfield (DIG1) - Amazon Logistics ULEZ (EN3 7PZ) Onboarding (Ba…" at bounding box center [1203, 94] width 281 height 65
type input "[PERSON_NAME]"
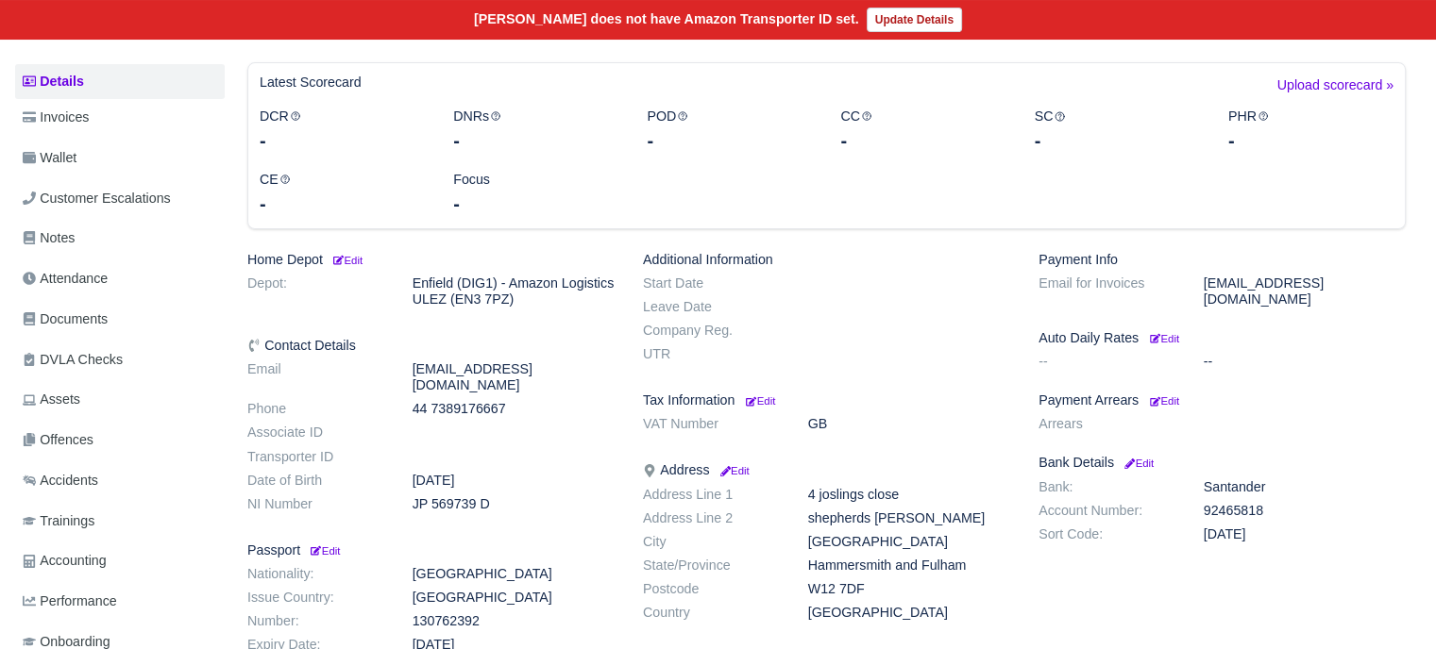
scroll to position [283, 0]
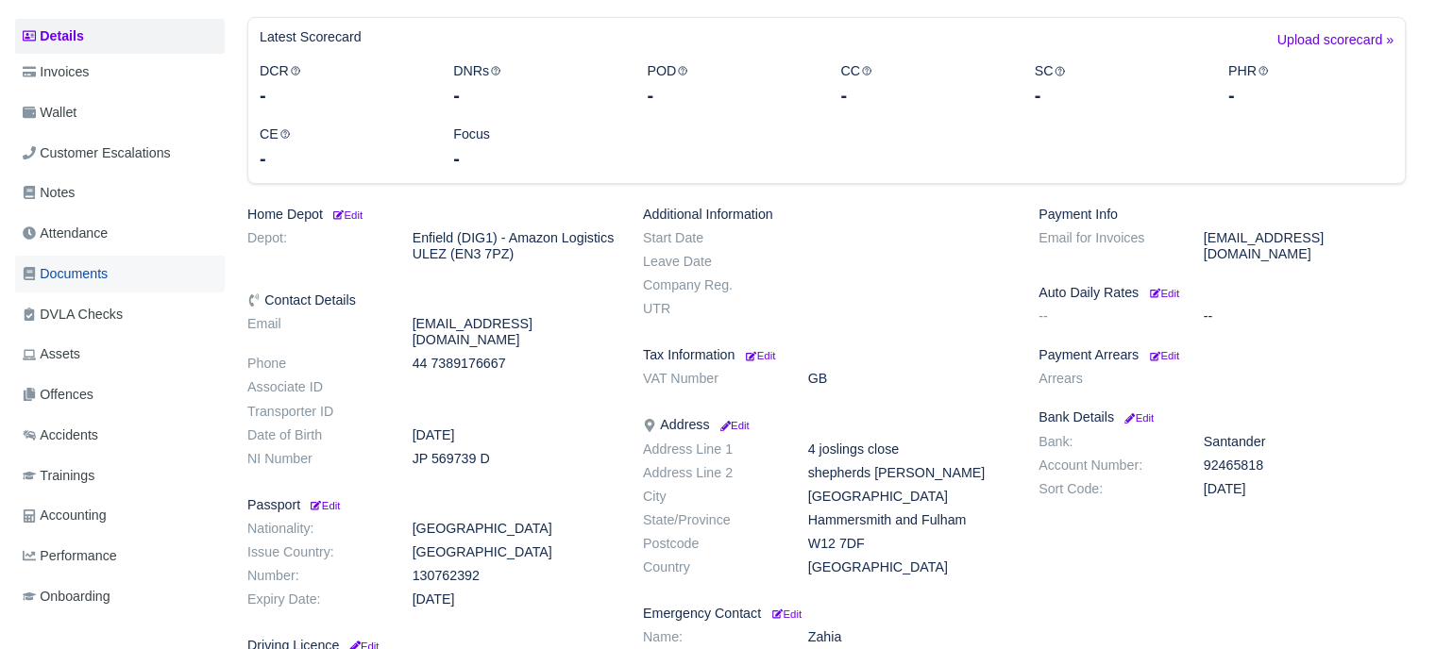
click at [90, 266] on span "Documents" at bounding box center [65, 274] width 85 height 22
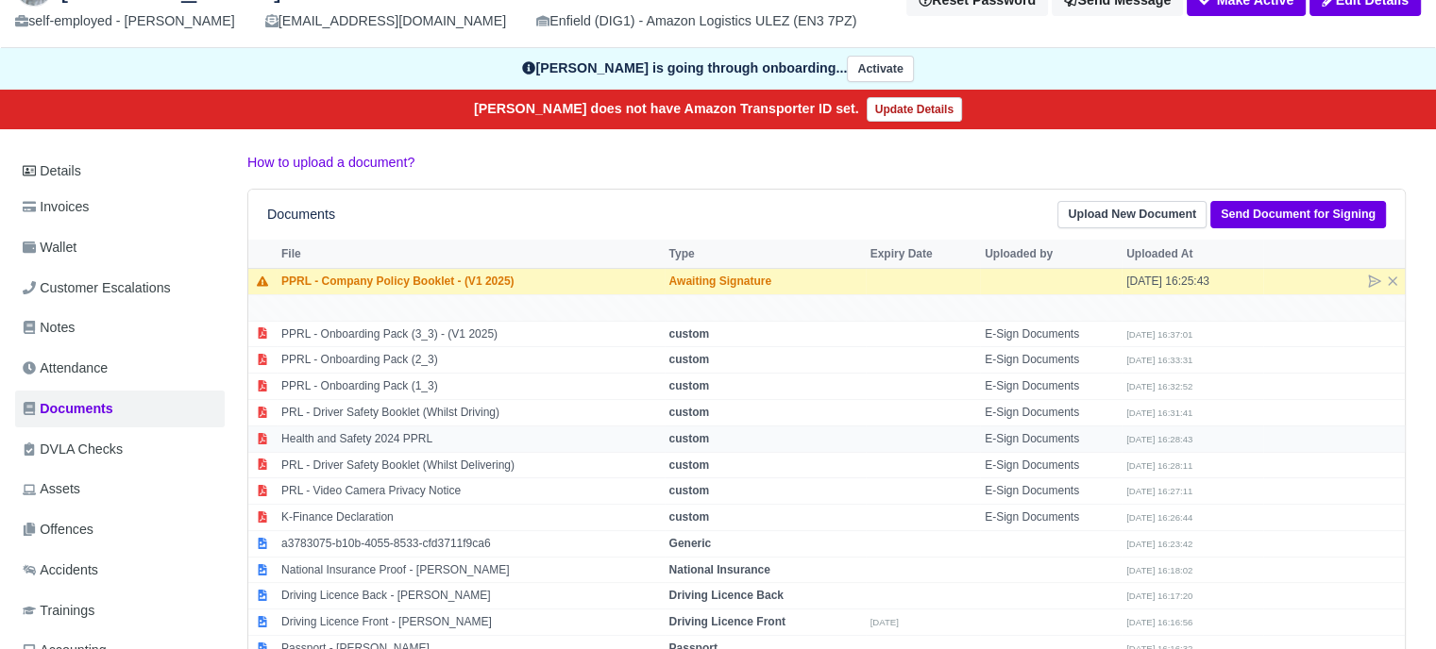
scroll to position [189, 0]
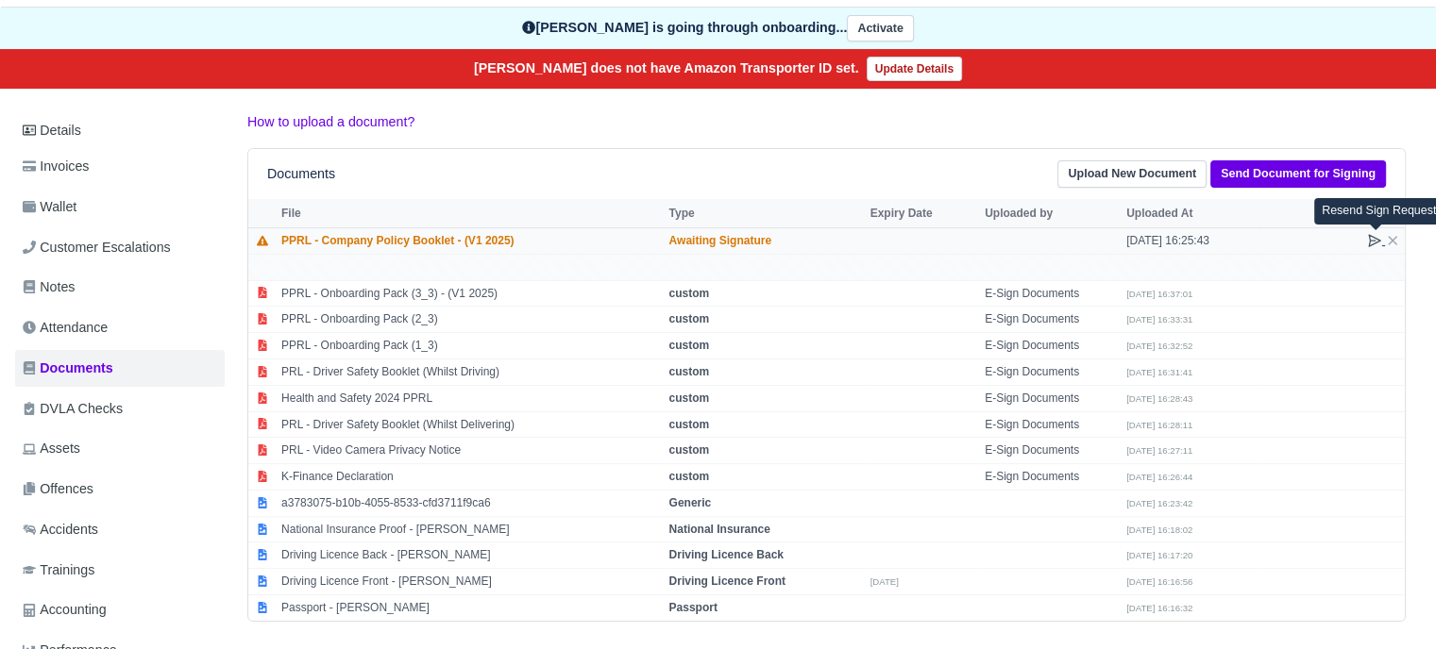
click at [1370, 233] on icon at bounding box center [1374, 240] width 15 height 15
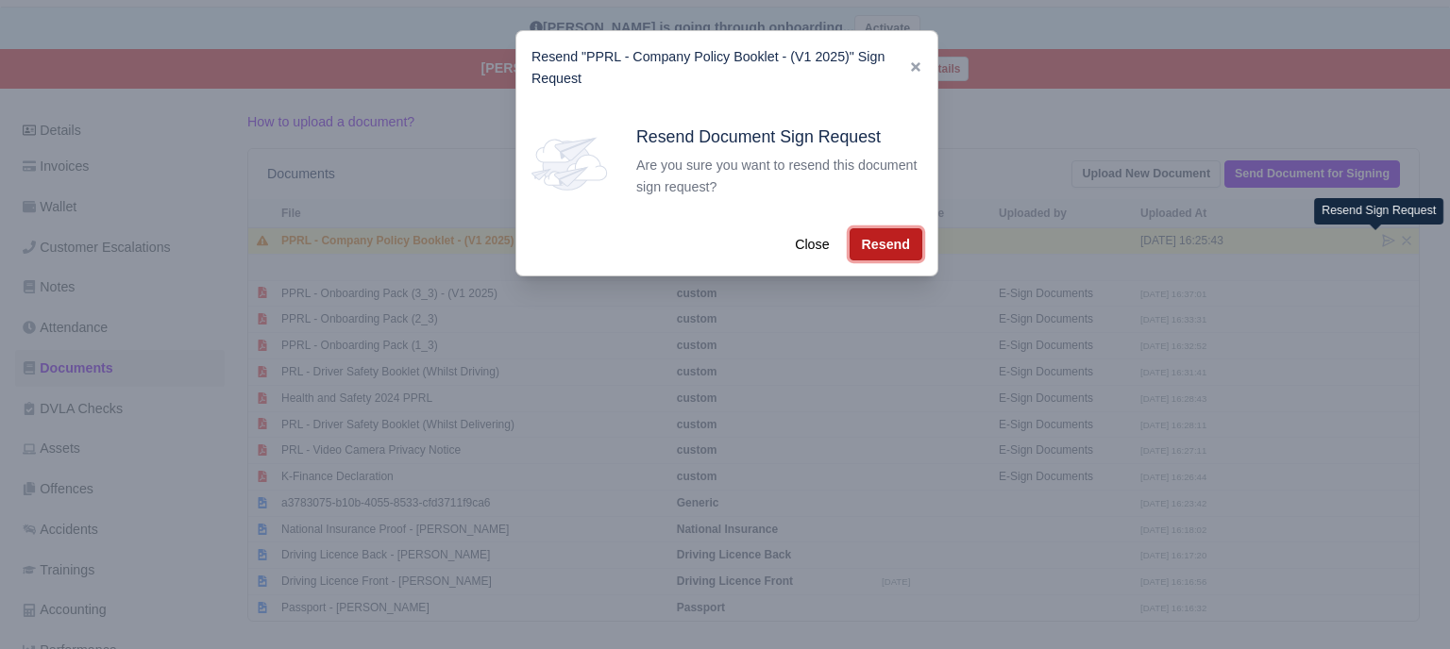
click at [869, 249] on button "Resend" at bounding box center [885, 244] width 73 height 32
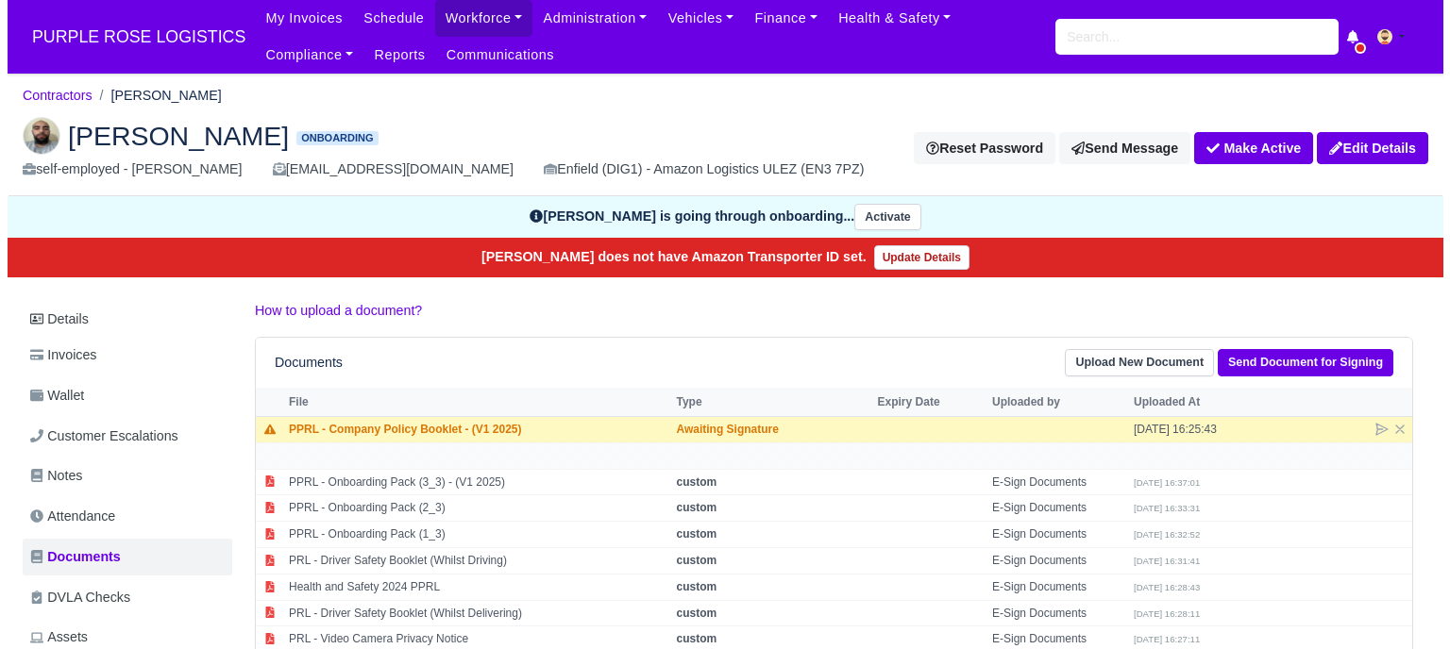
scroll to position [189, 0]
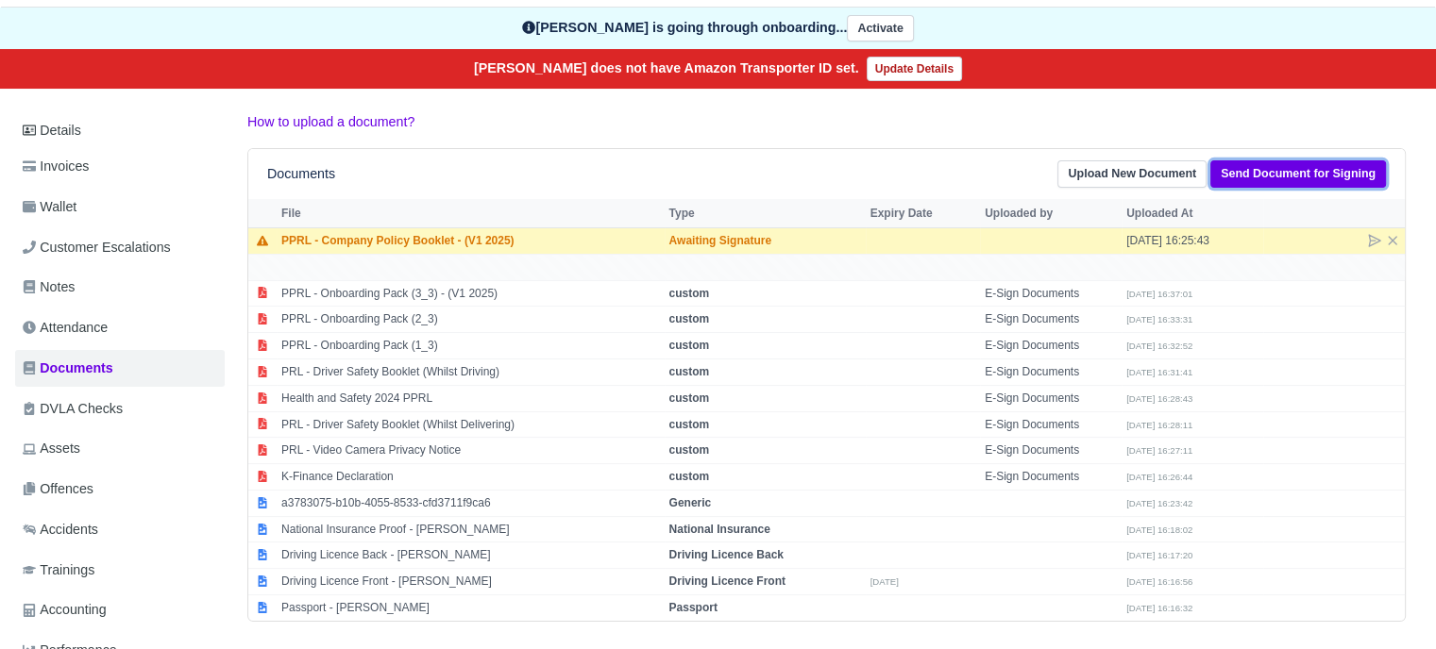
click at [1294, 173] on link "Send Document for Signing" at bounding box center [1298, 173] width 176 height 27
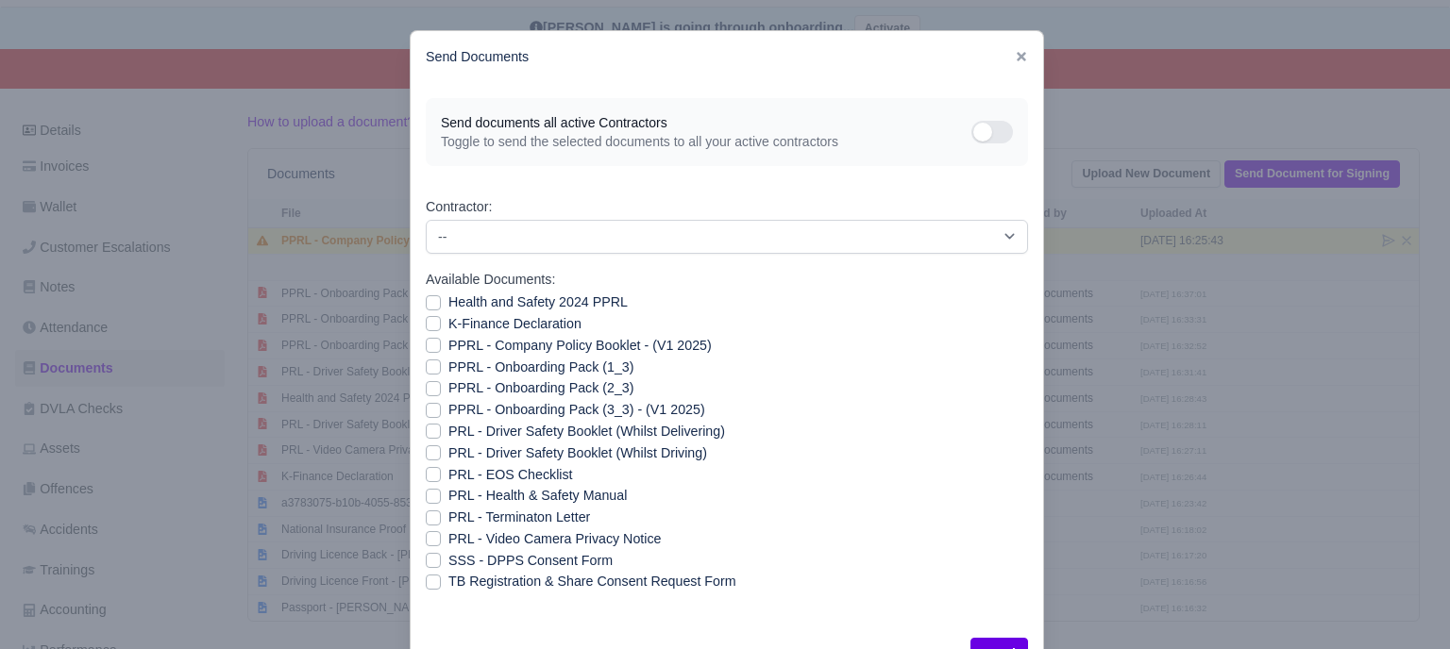
click at [433, 545] on div "PRL - Video Camera Privacy Notice" at bounding box center [727, 540] width 602 height 22
click at [448, 544] on label "PRL - Video Camera Privacy Notice" at bounding box center [554, 540] width 212 height 22
click at [426, 544] on input "PRL - Video Camera Privacy Notice" at bounding box center [433, 536] width 15 height 15
checkbox input "true"
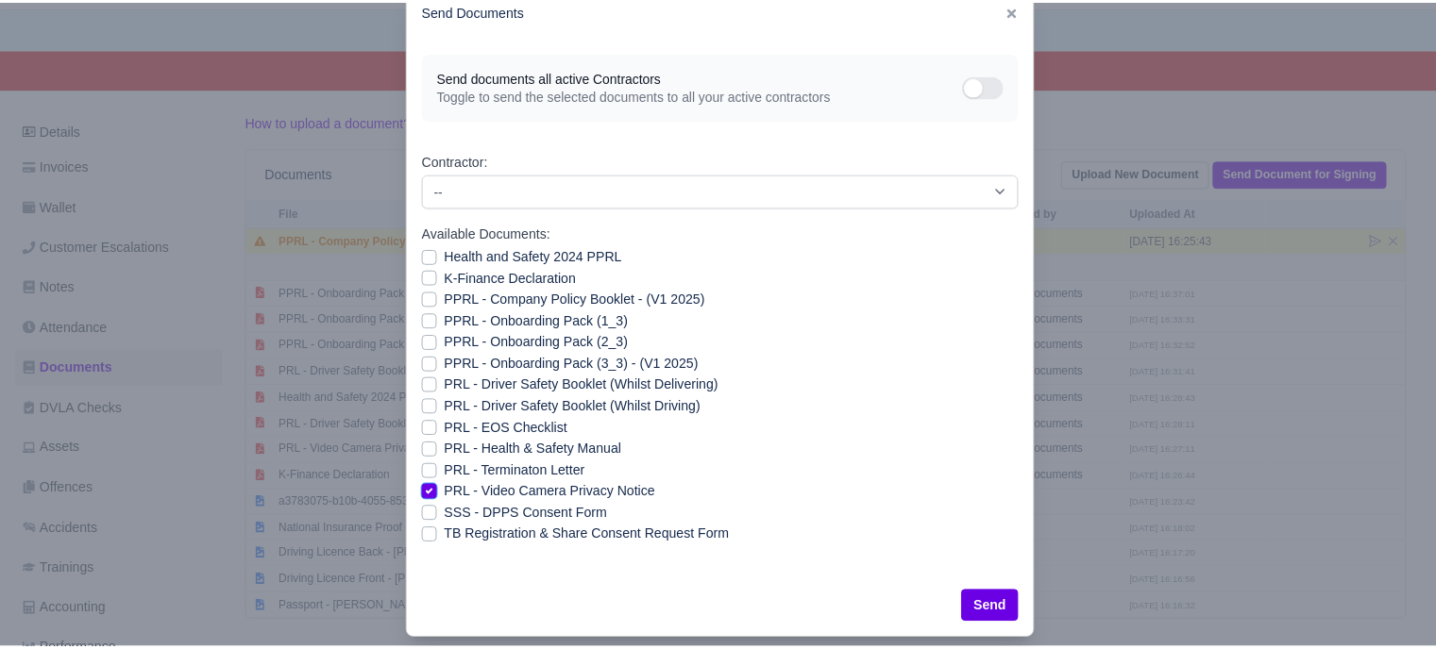
scroll to position [68, 0]
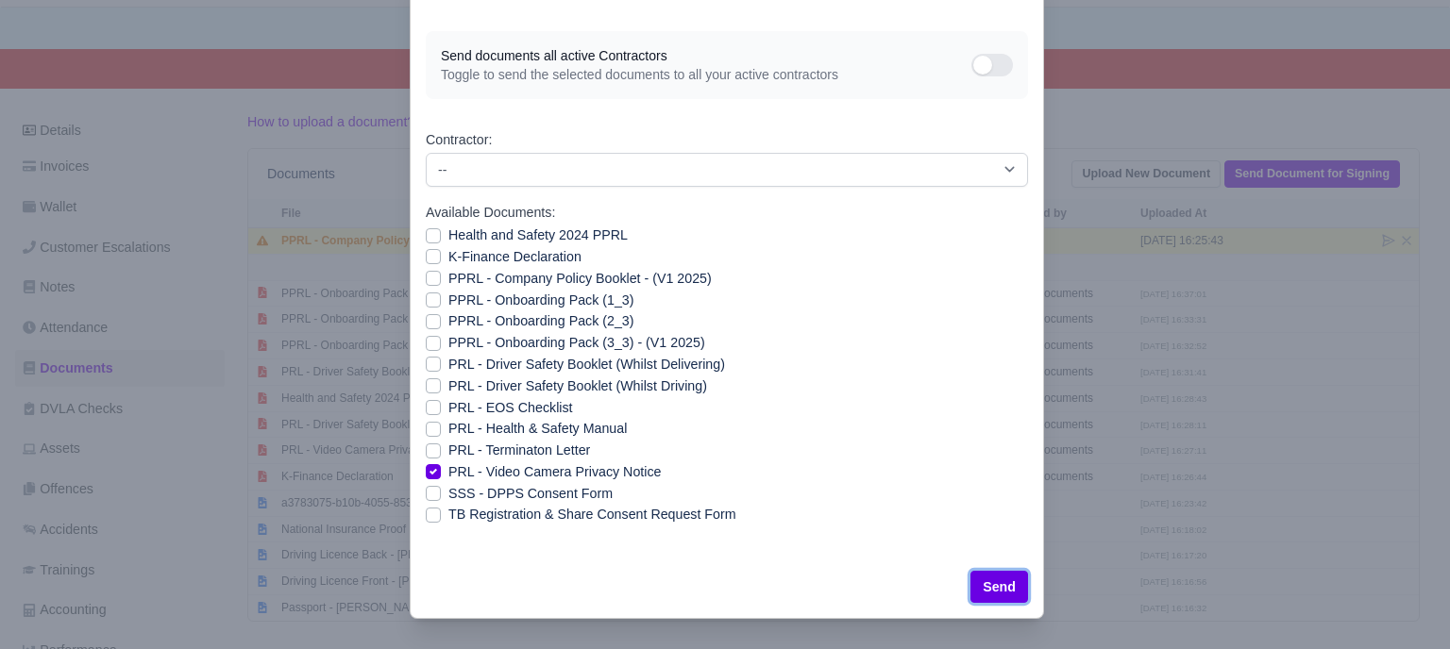
click at [984, 580] on button "Send" at bounding box center [999, 587] width 58 height 32
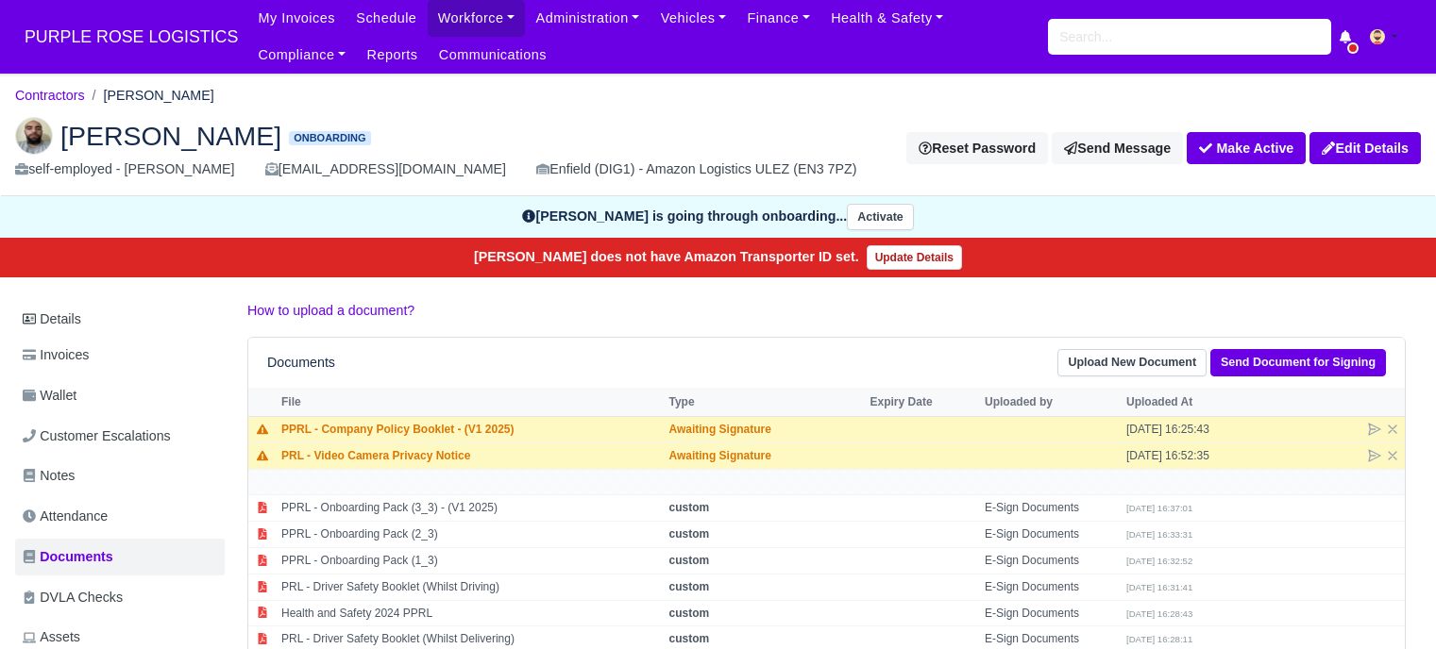
scroll to position [189, 0]
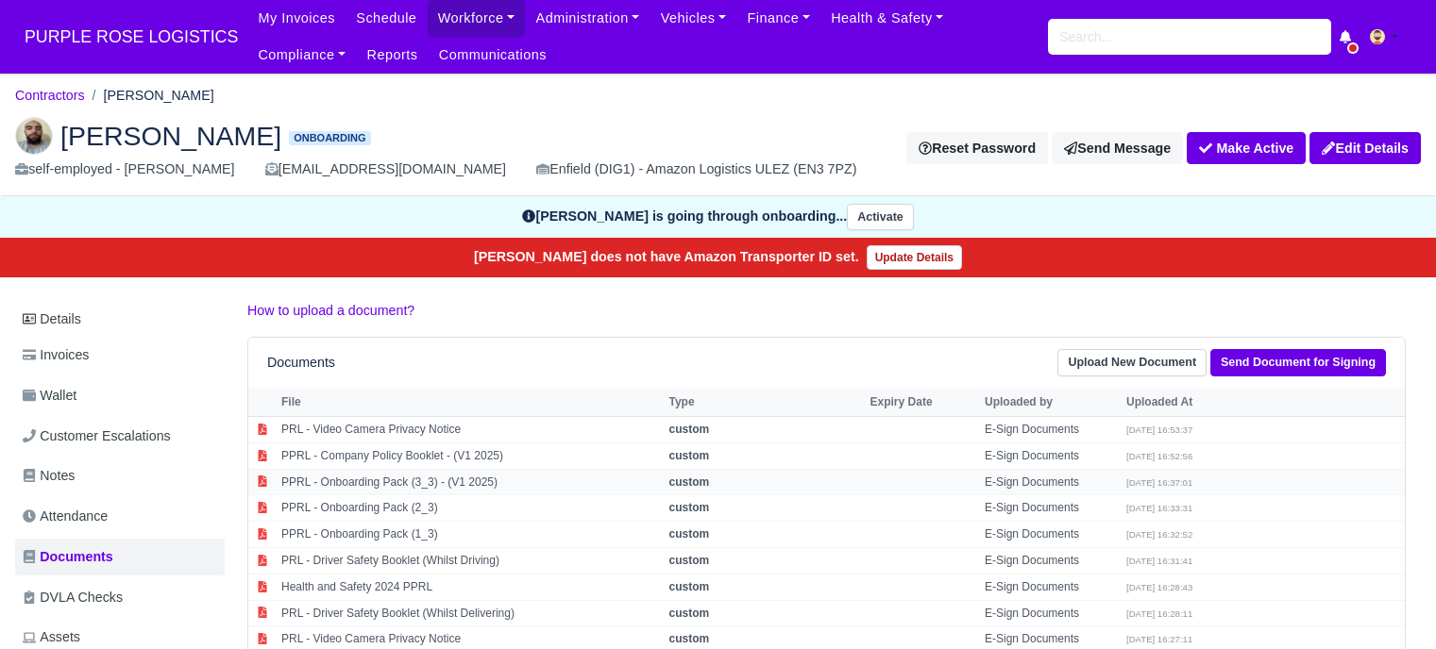
scroll to position [189, 0]
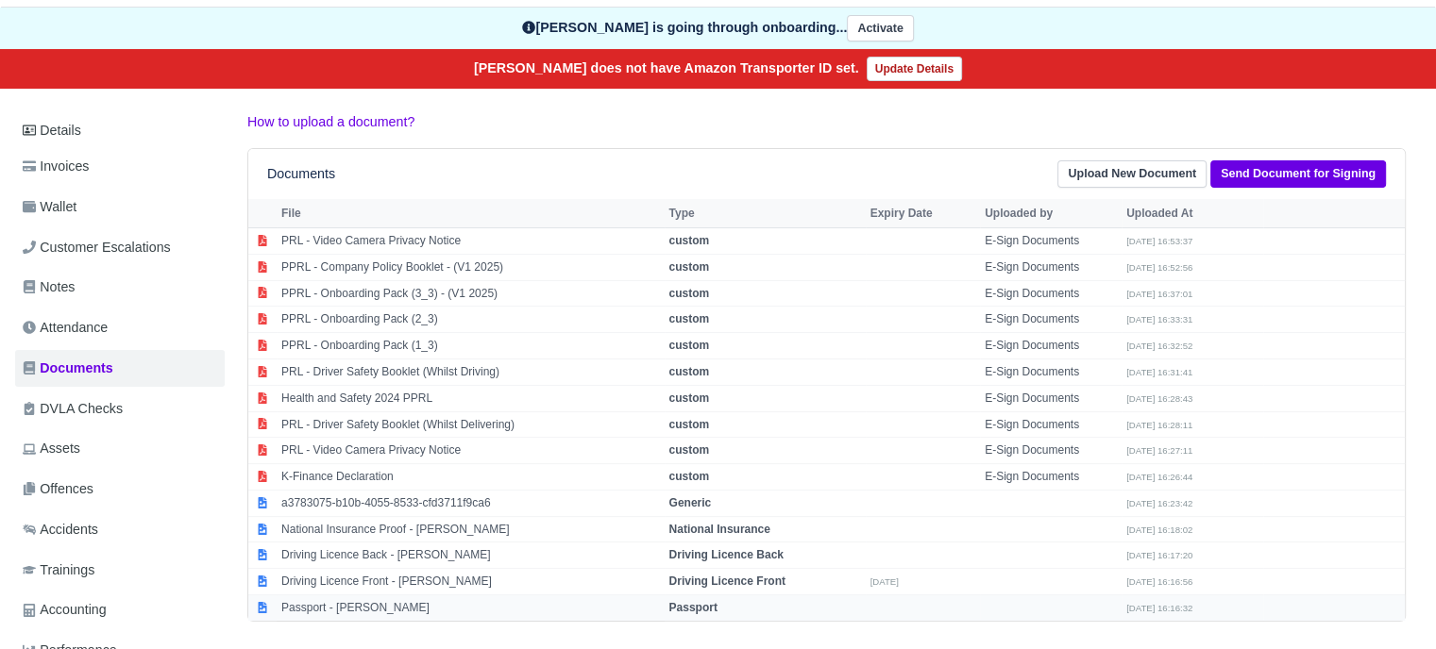
click at [713, 601] on strong "Passport" at bounding box center [693, 607] width 48 height 13
select select "passport"
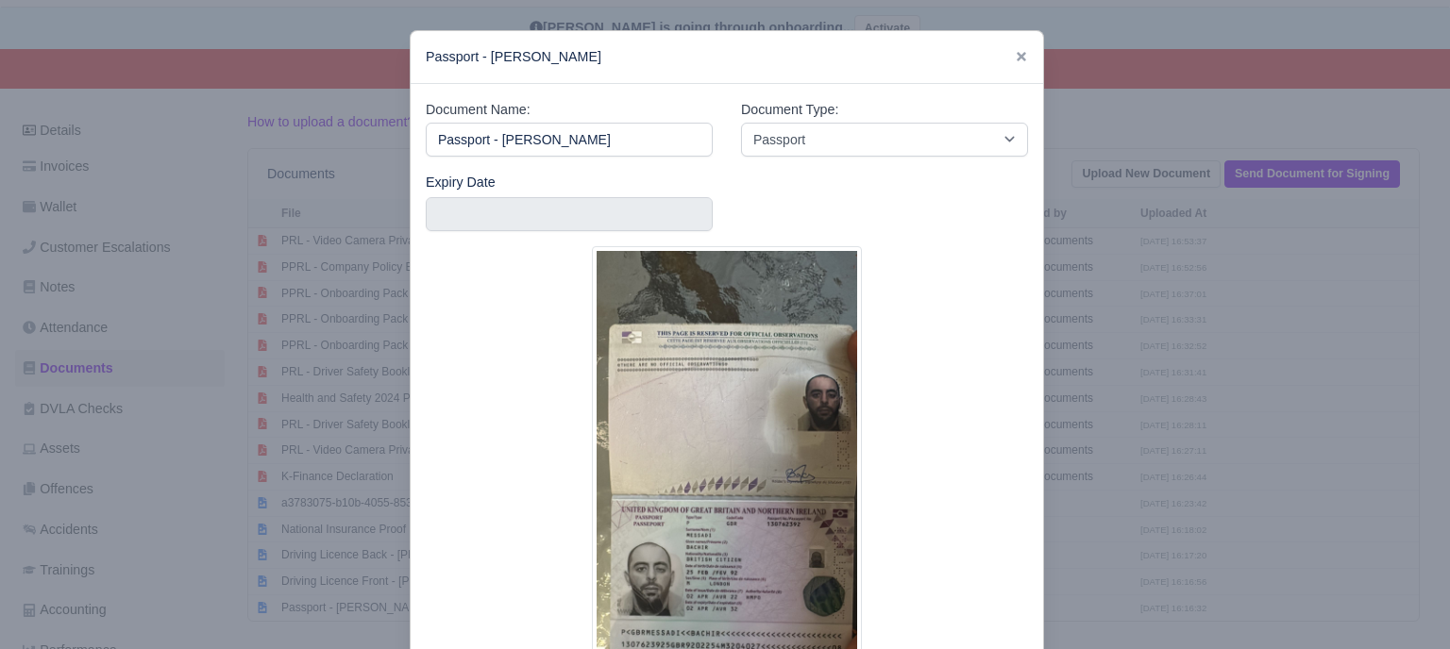
click at [1087, 377] on div at bounding box center [725, 324] width 1450 height 649
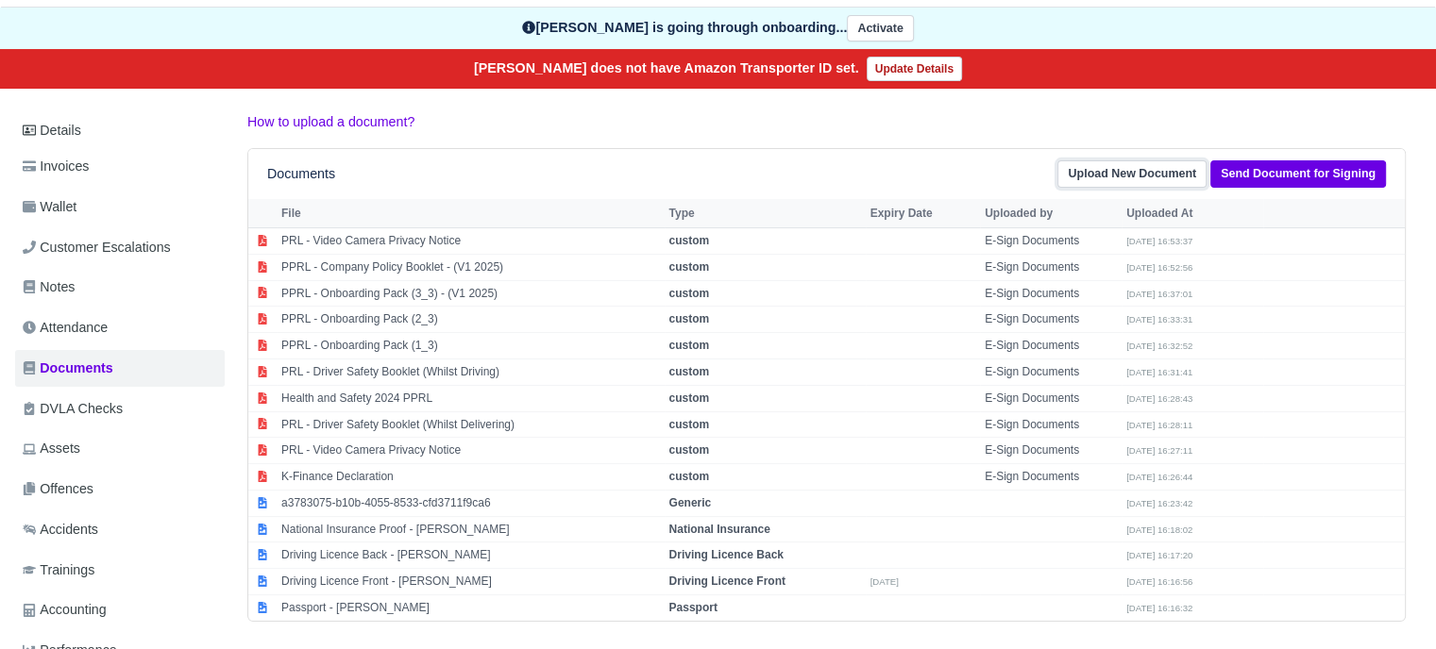
click at [1177, 167] on link "Upload New Document" at bounding box center [1131, 173] width 149 height 27
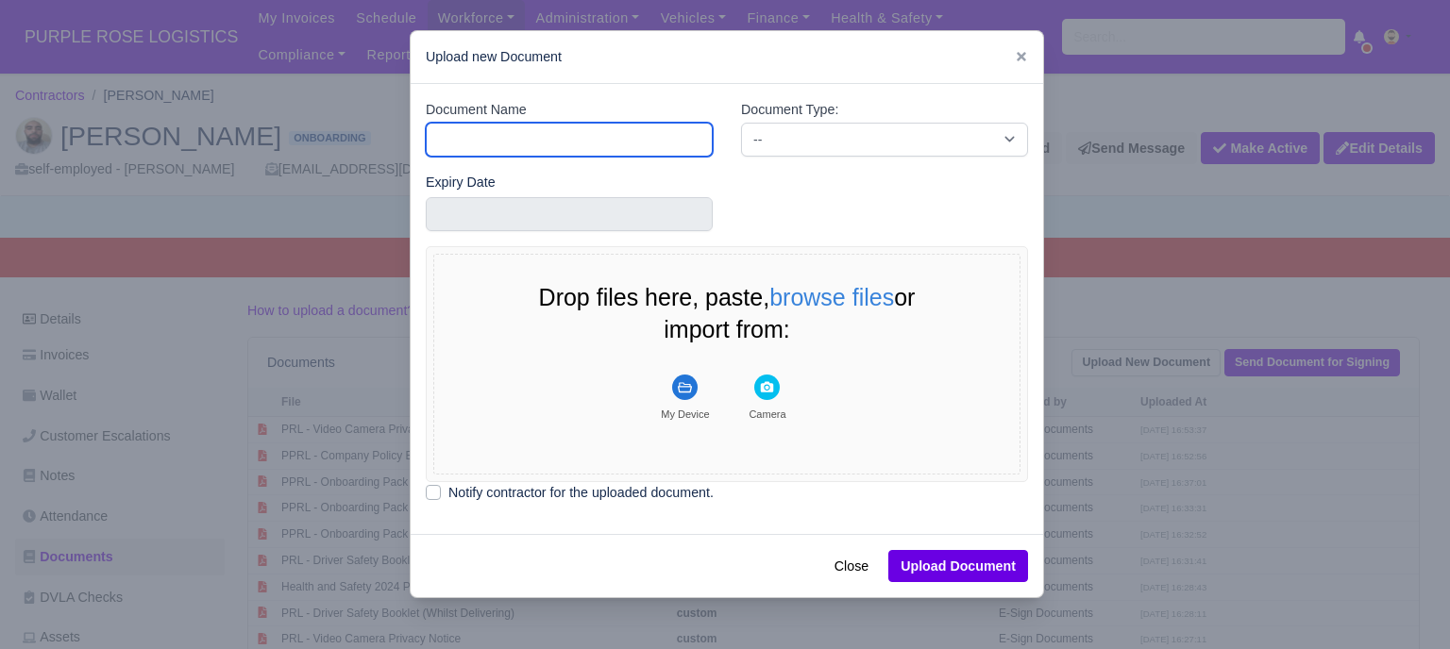
click at [579, 143] on input "Document Name" at bounding box center [569, 140] width 287 height 34
type input "Driver License"
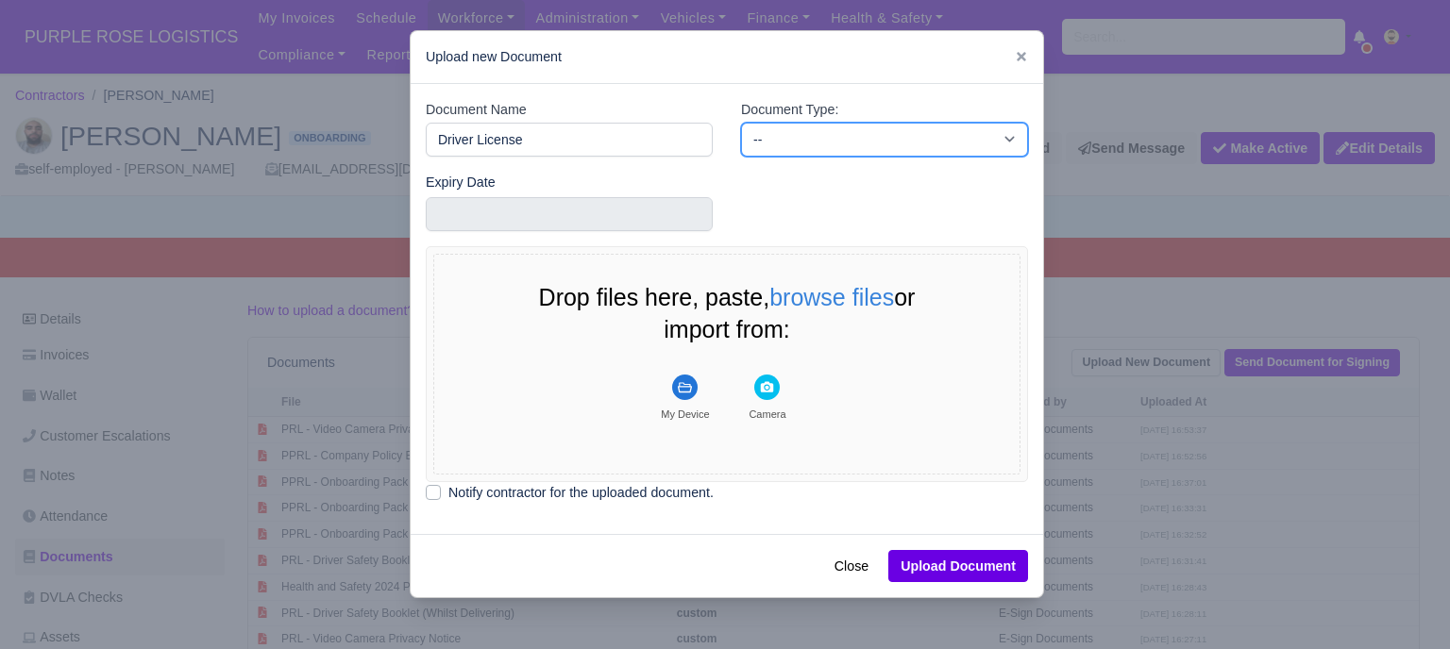
click at [778, 131] on select "-- Accounting Engagement Letter Age Verification Confirmation Background Check …" at bounding box center [884, 140] width 287 height 34
select select "driver-licence-declaration"
click at [741, 123] on select "-- Accounting Engagement Letter Age Verification Confirmation Background Check …" at bounding box center [884, 140] width 287 height 34
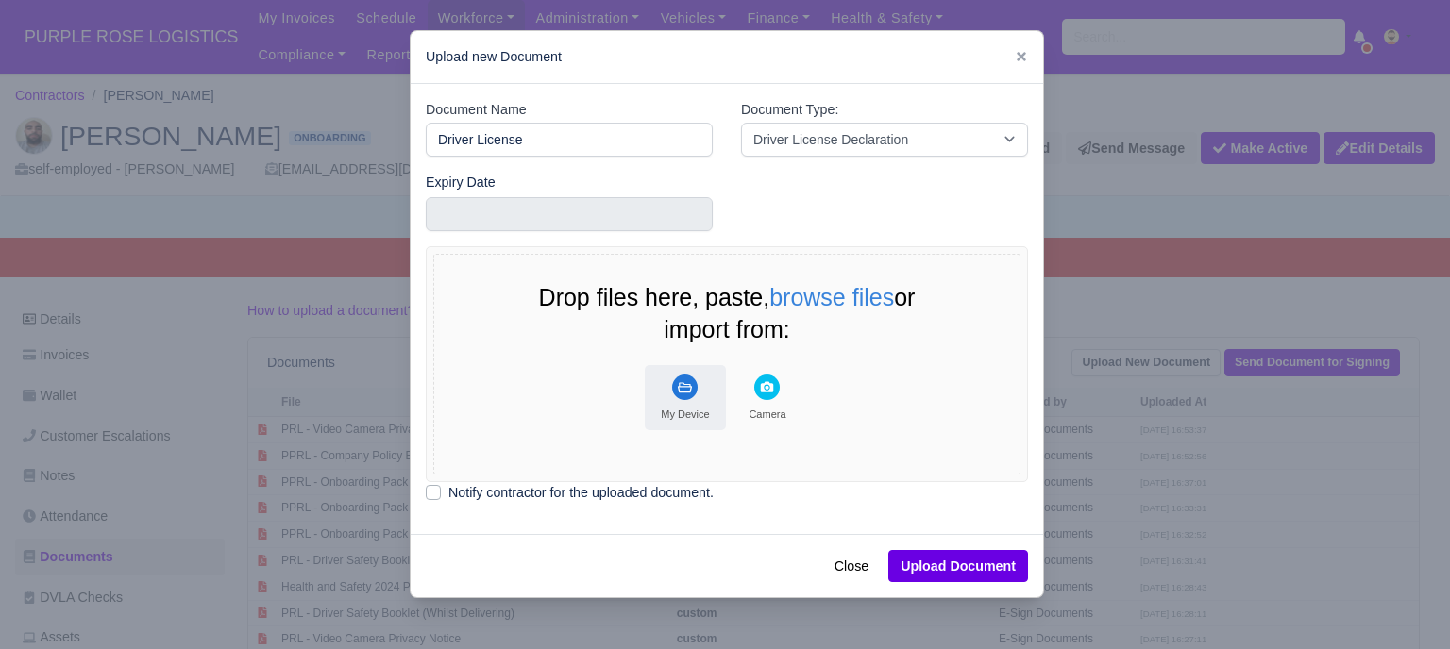
click at [672, 388] on rect "File Uploader" at bounding box center [684, 387] width 25 height 25
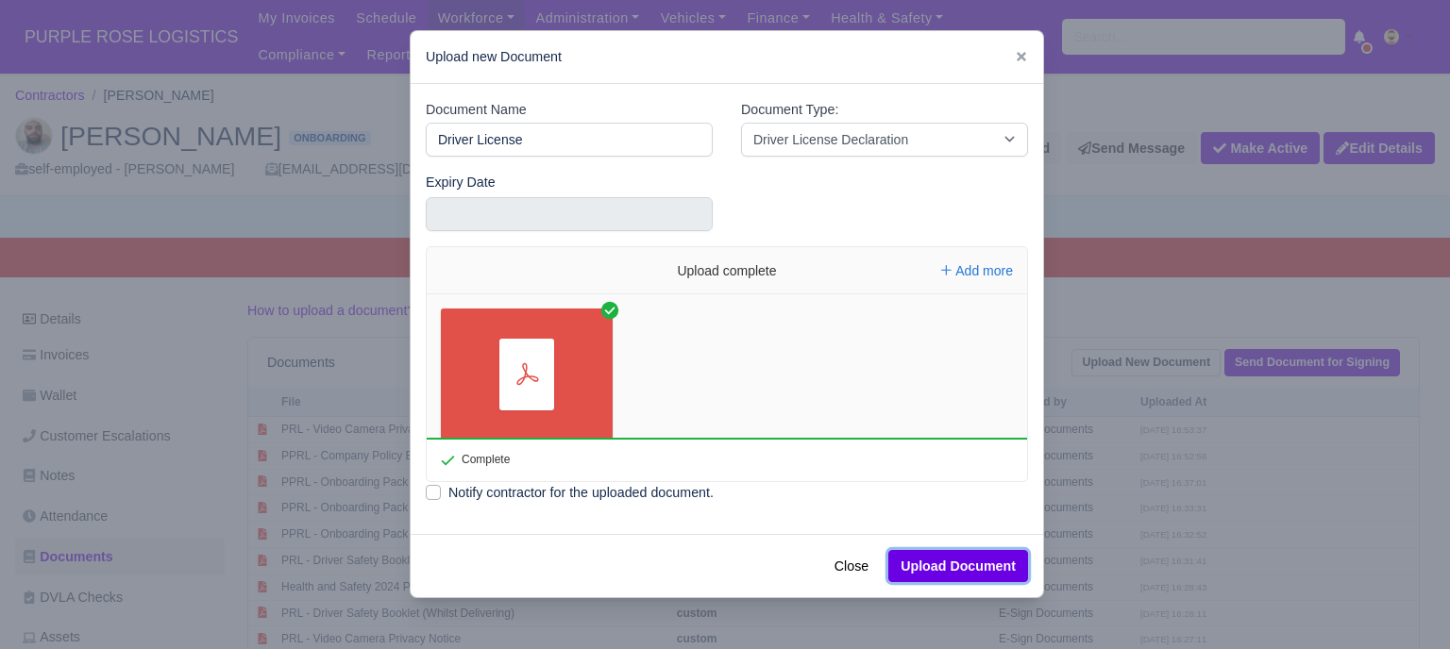
click at [973, 566] on button "Upload Document" at bounding box center [958, 566] width 140 height 32
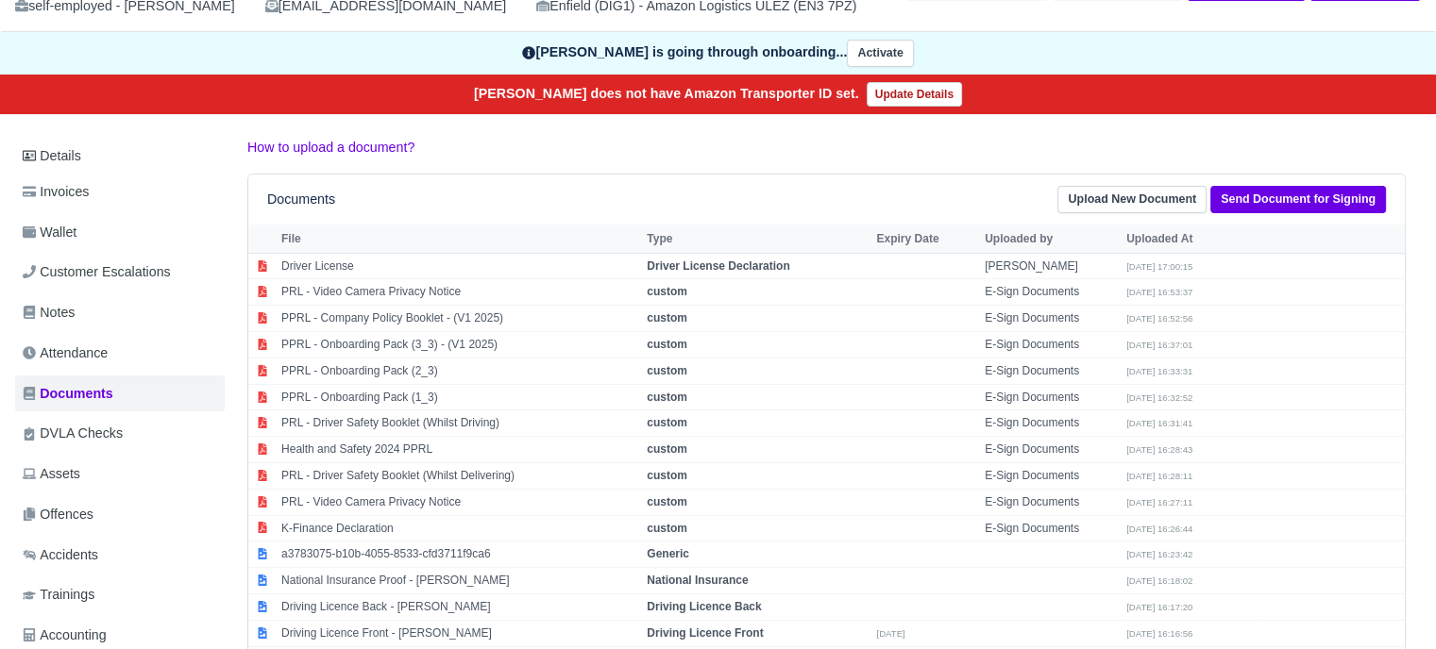
scroll to position [94, 0]
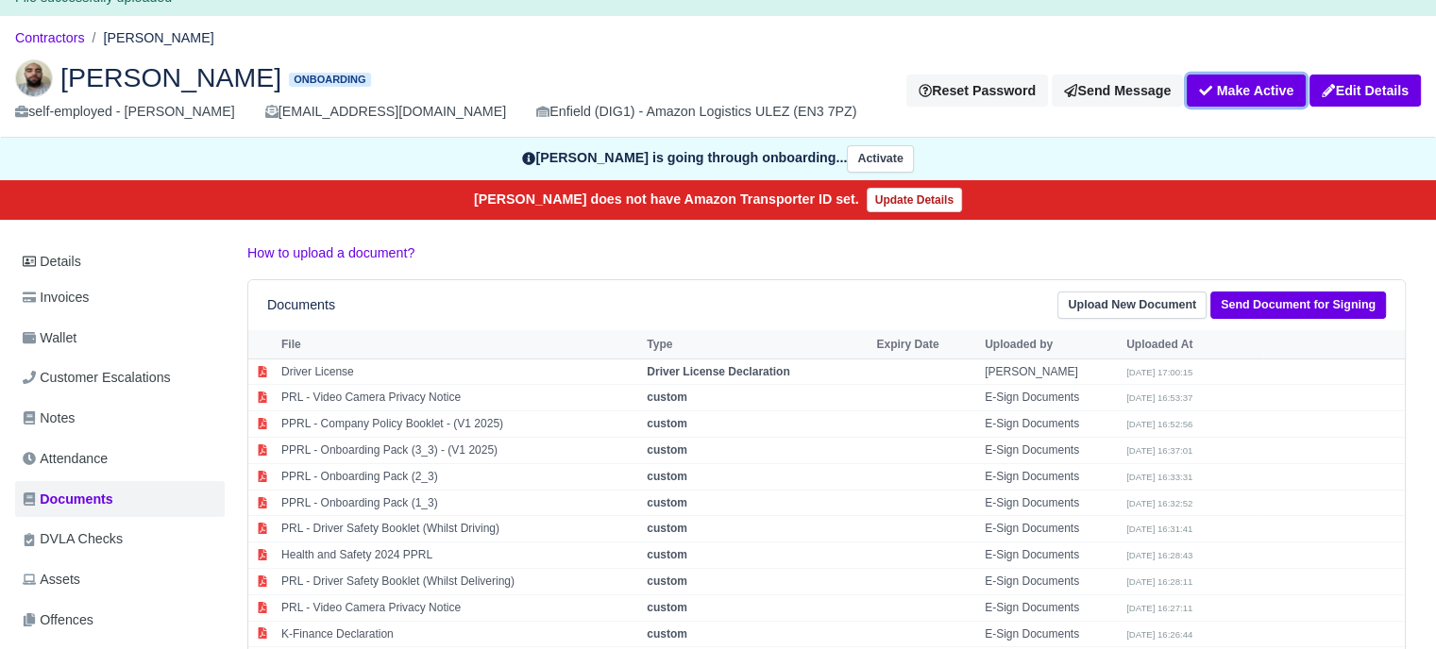
click at [1233, 86] on button "Make Active" at bounding box center [1245, 91] width 119 height 32
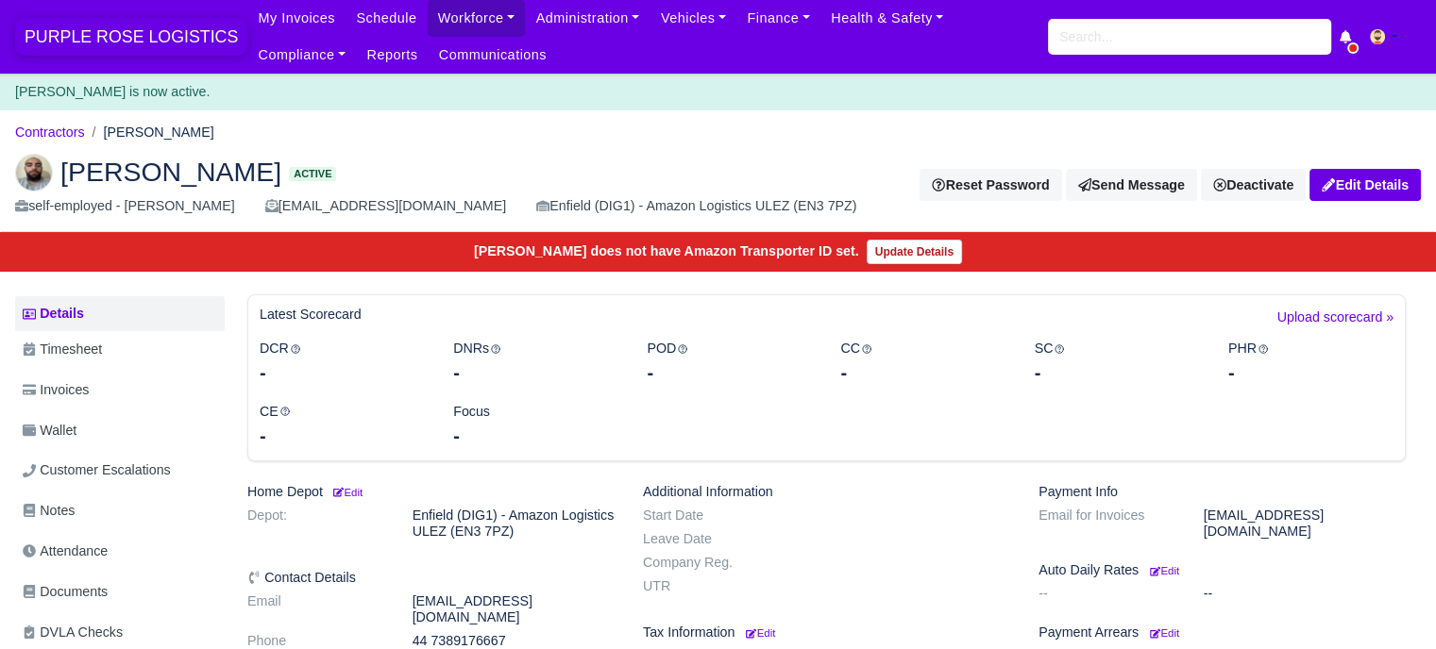
click at [143, 42] on span "PURPLE ROSE LOGISTICS" at bounding box center [131, 37] width 232 height 38
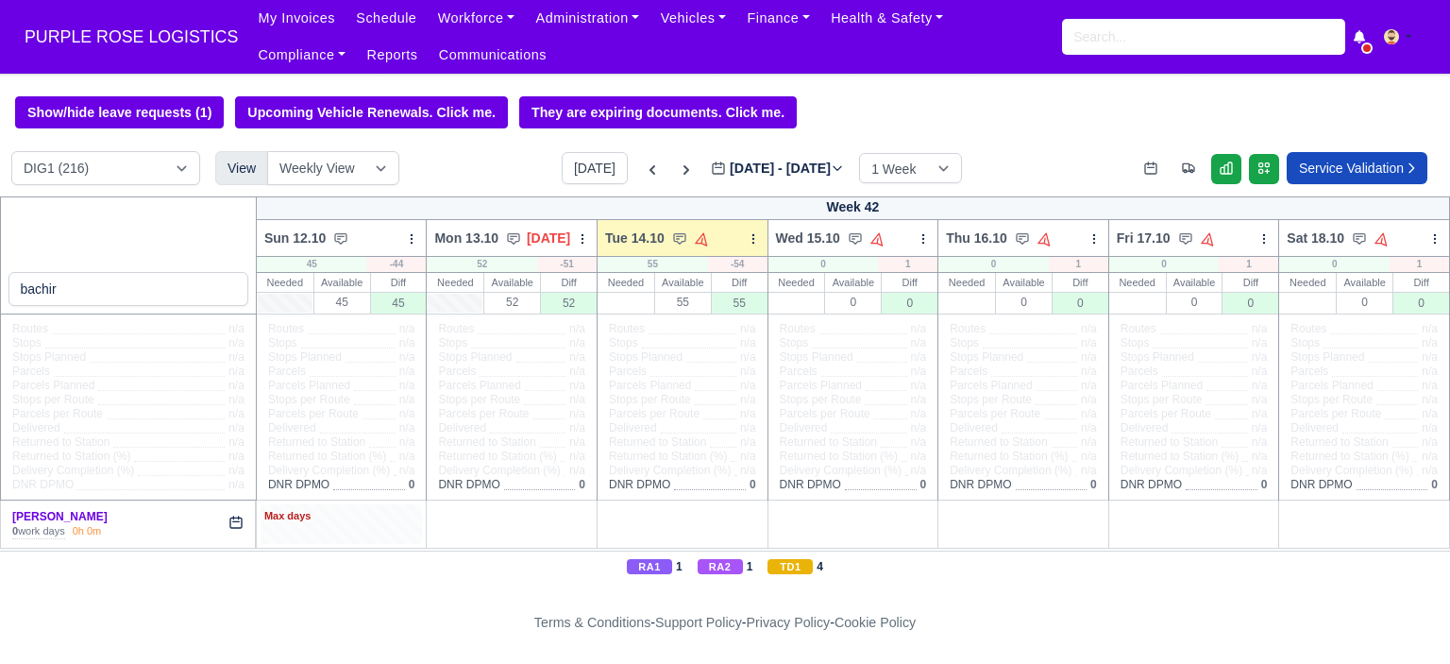
type input "bachir"
click at [316, 520] on div "Max days" at bounding box center [341, 516] width 155 height 17
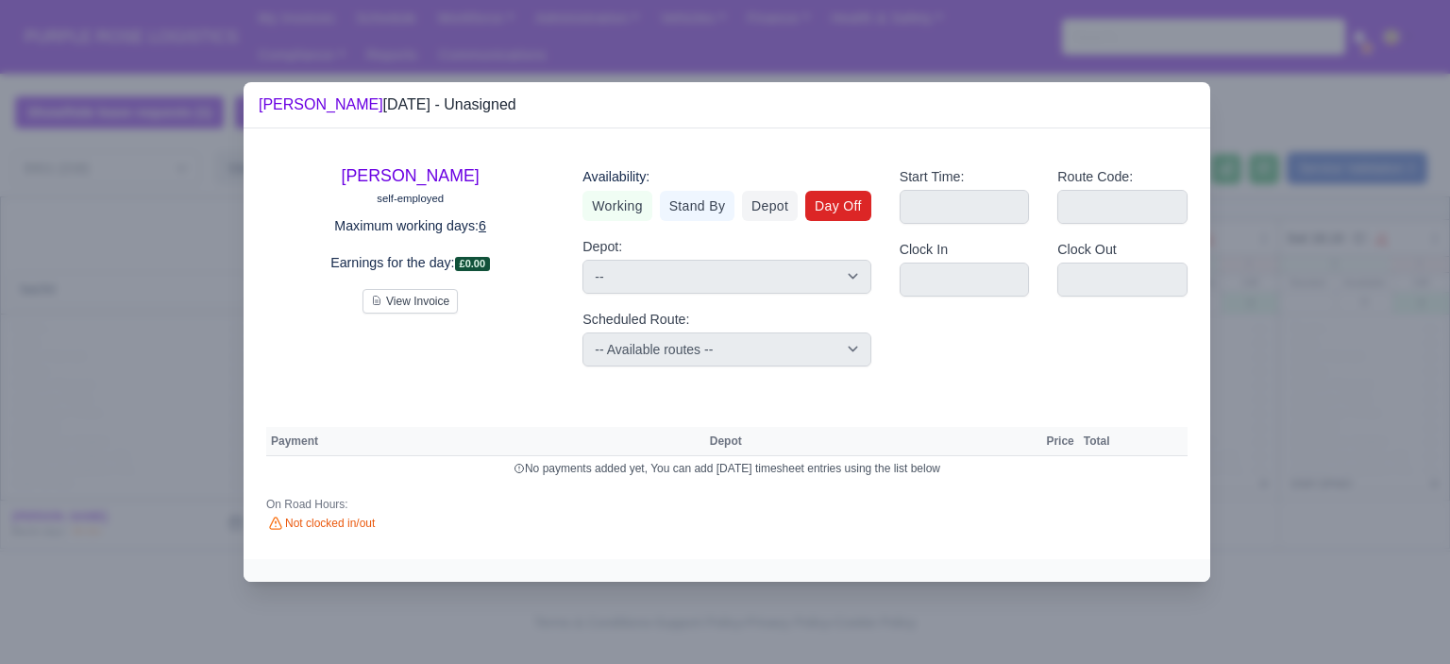
click at [842, 208] on link "Day Off" at bounding box center [838, 206] width 66 height 30
select select
select select "na"
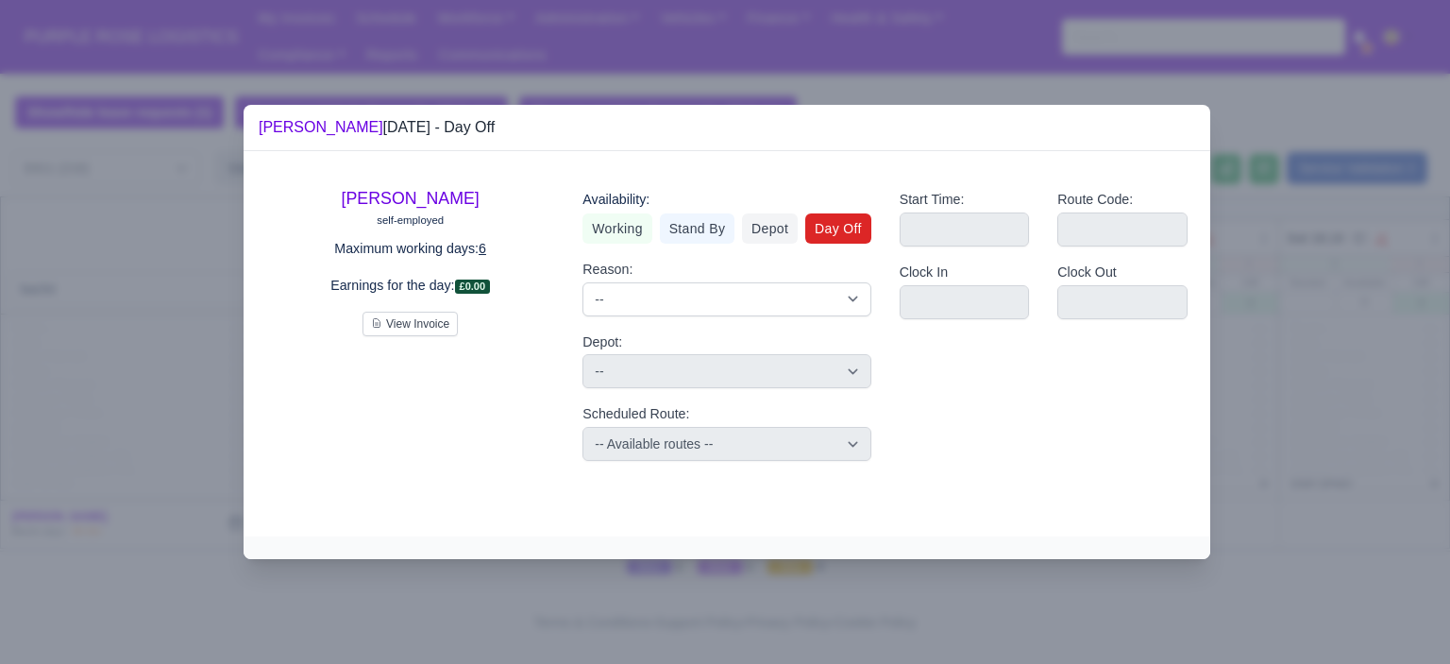
click at [1288, 347] on div at bounding box center [725, 332] width 1450 height 664
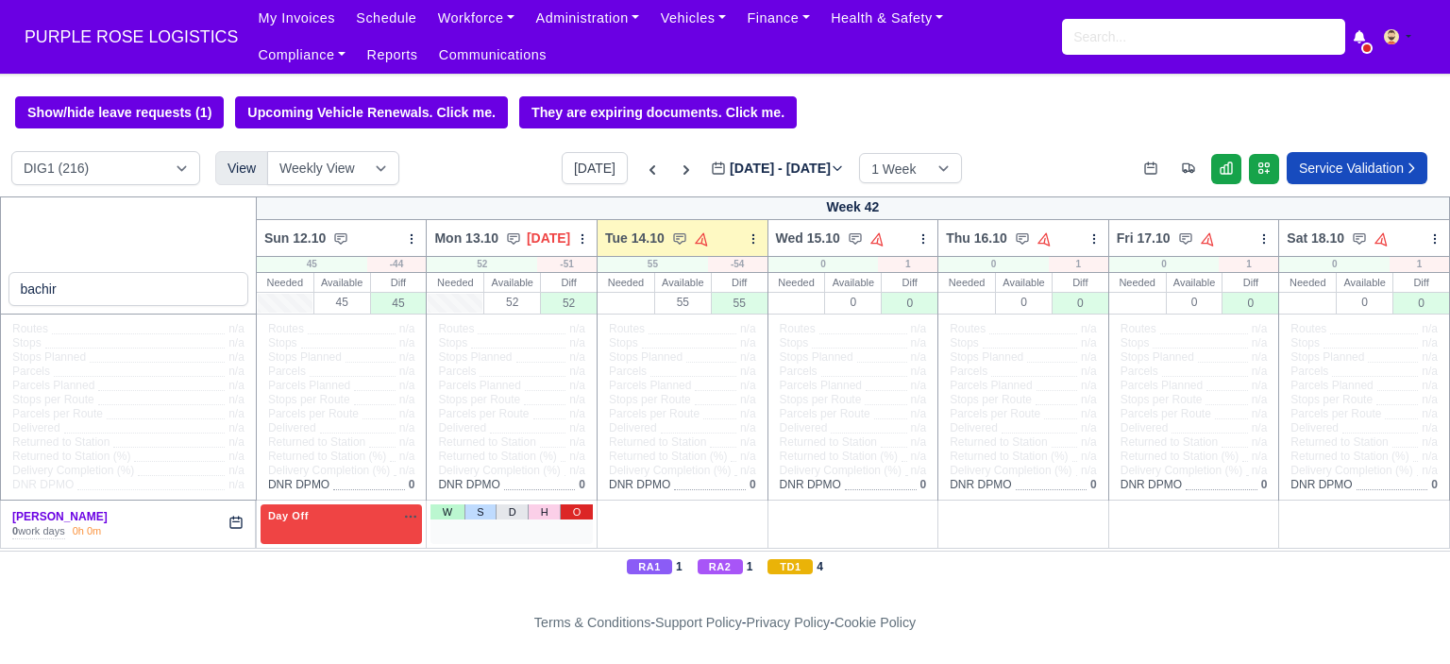
click at [577, 513] on link "O" at bounding box center [576, 511] width 33 height 15
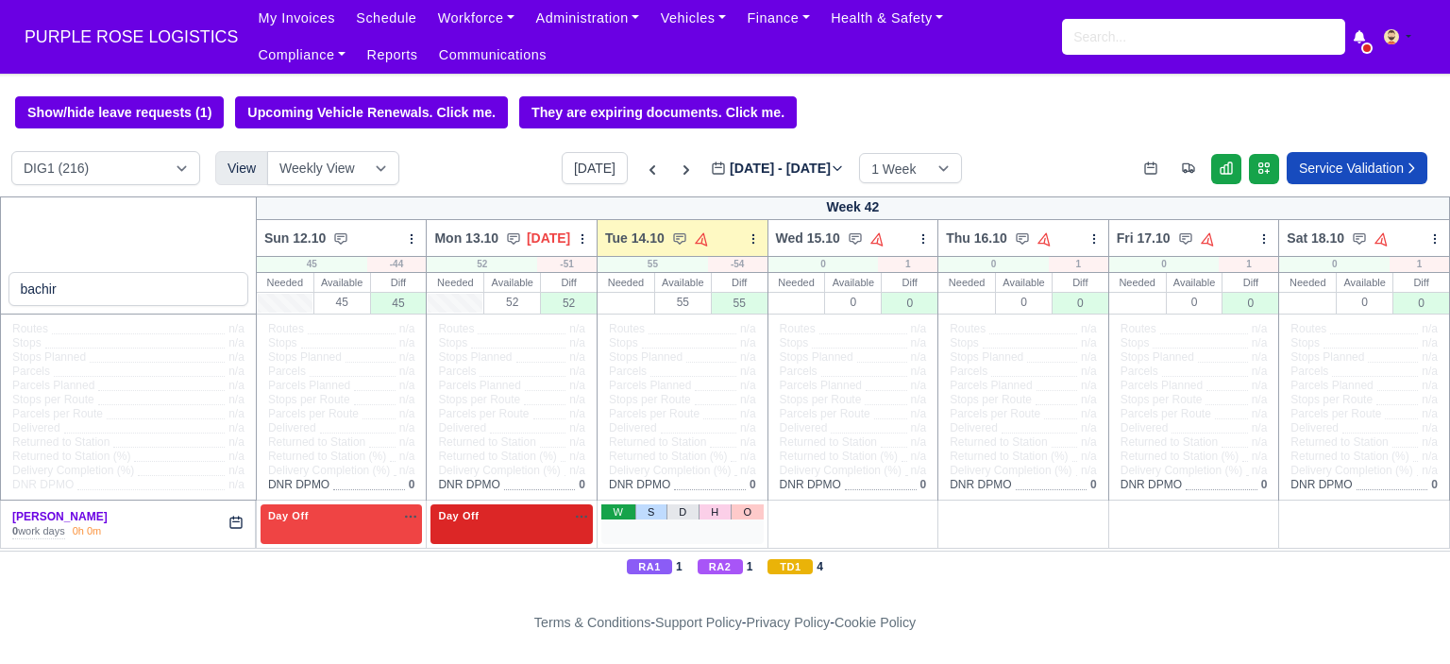
click at [620, 513] on link "W" at bounding box center [617, 511] width 33 height 15
click at [693, 523] on div "1 Available na" at bounding box center [682, 516] width 155 height 16
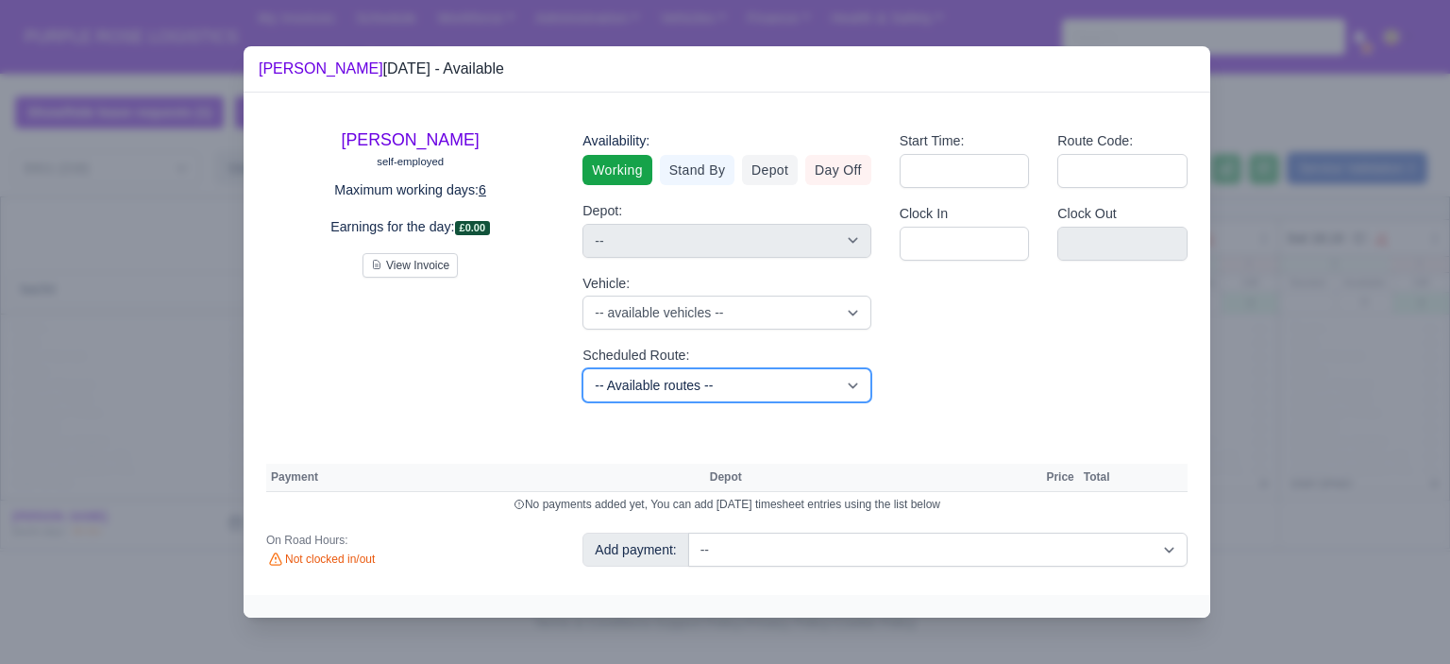
click at [718, 381] on select "-- Available routes -- Standard Parcel - Block of 6 Hours - (SD6) AmFlex RTS Ve…" at bounding box center [726, 385] width 288 height 34
select select "6"
click at [582, 368] on select "-- Available routes -- Standard Parcel - Block of 6 Hours - (SD6) AmFlex RTS Ve…" at bounding box center [726, 385] width 288 height 34
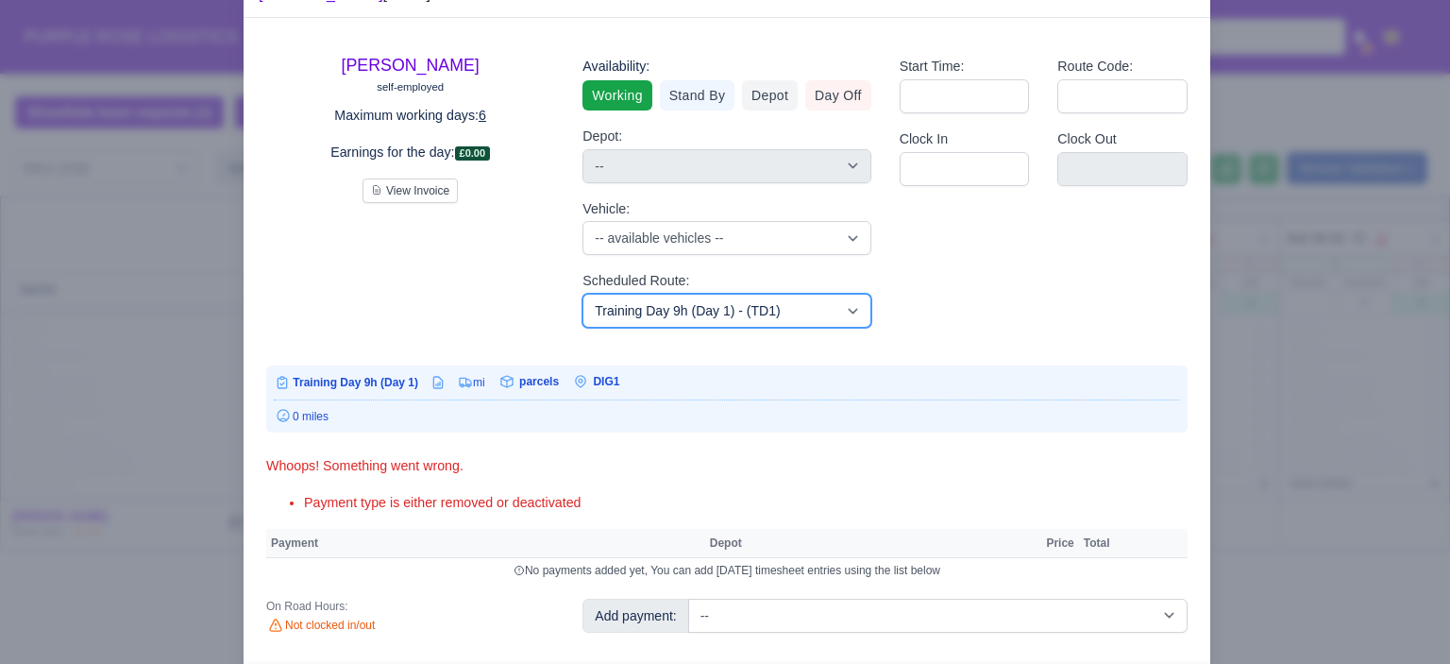
scroll to position [109, 0]
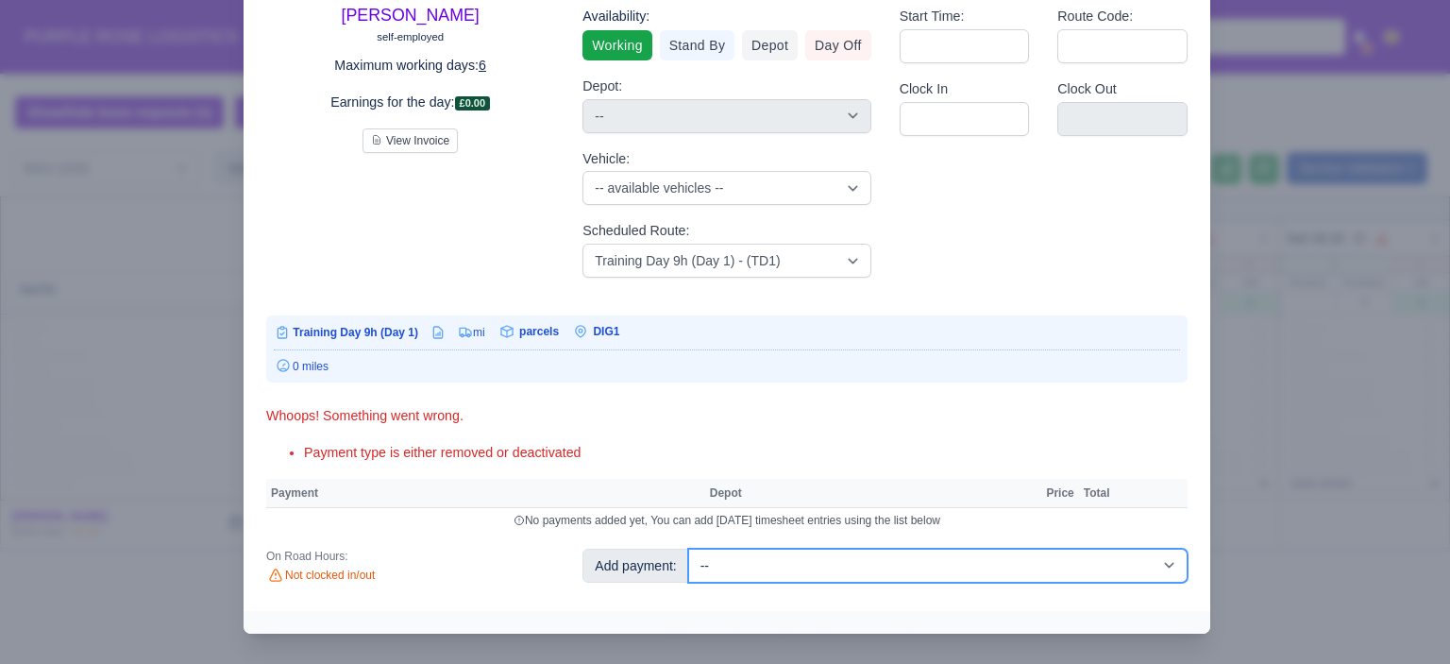
click at [846, 556] on select "-- Additional Hour Support (£14.50) Additional Hour Support (Walkers) (£13.50) …" at bounding box center [937, 565] width 499 height 34
select select "85"
click at [688, 548] on select "-- Additional Hour Support (£14.50) Additional Hour Support (Walkers) (£13.50) …" at bounding box center [937, 565] width 499 height 34
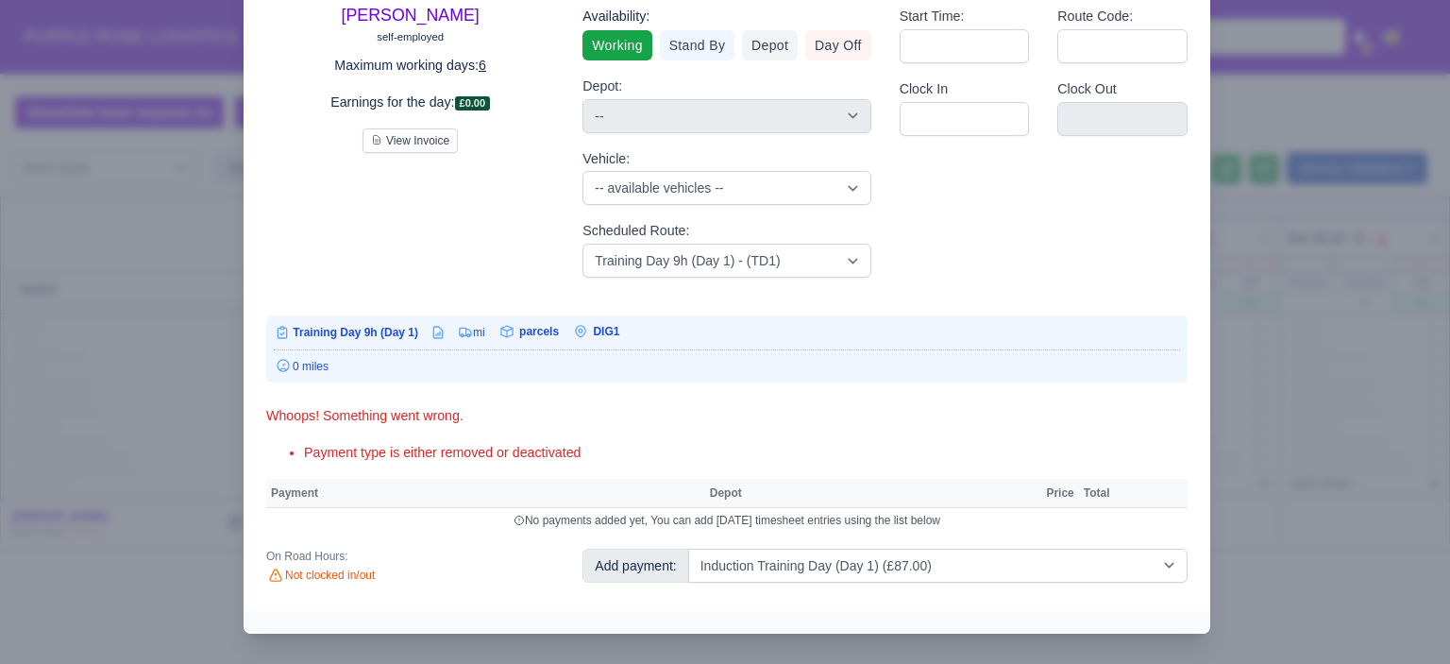
select select "1"
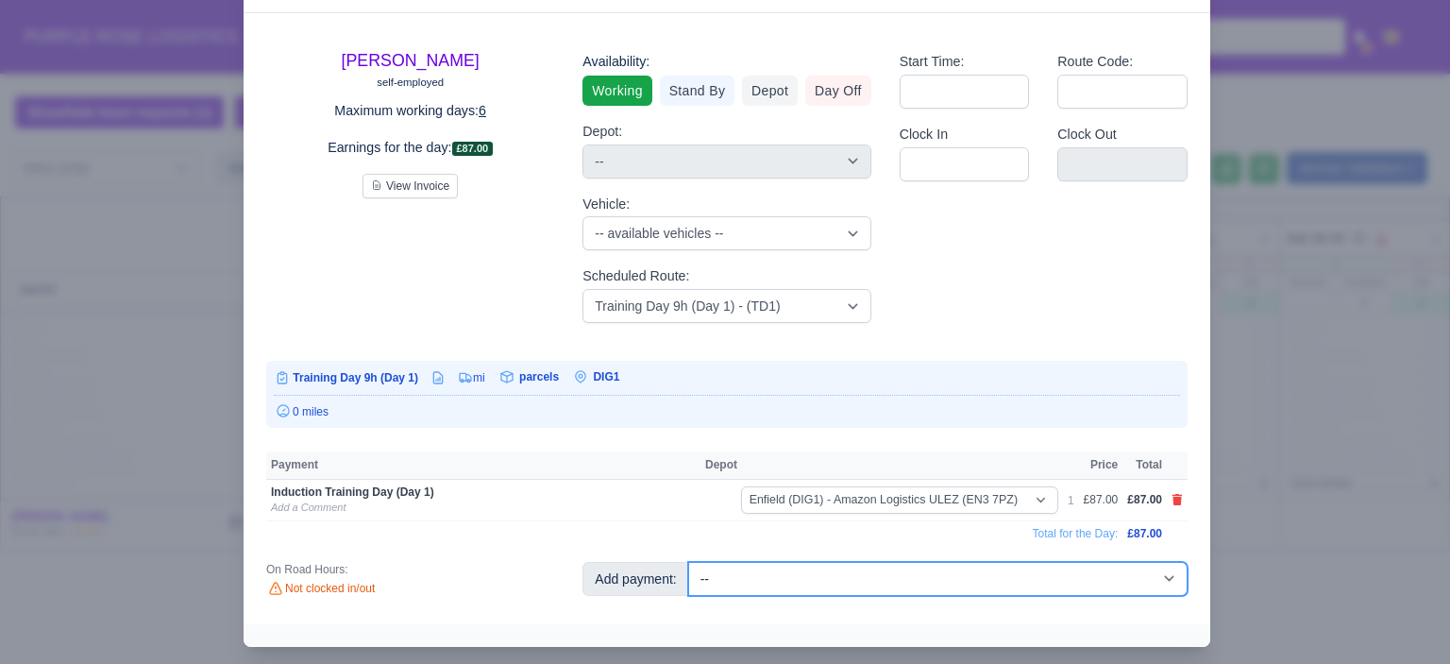
click at [843, 581] on select "-- Additional Hour Support (£14.50) Additional Hour Support (Walkers) (£13.50) …" at bounding box center [937, 579] width 499 height 34
select select "103"
click at [688, 562] on select "-- Additional Hour Support (£14.50) Additional Hour Support (Walkers) (£13.50) …" at bounding box center [937, 579] width 499 height 34
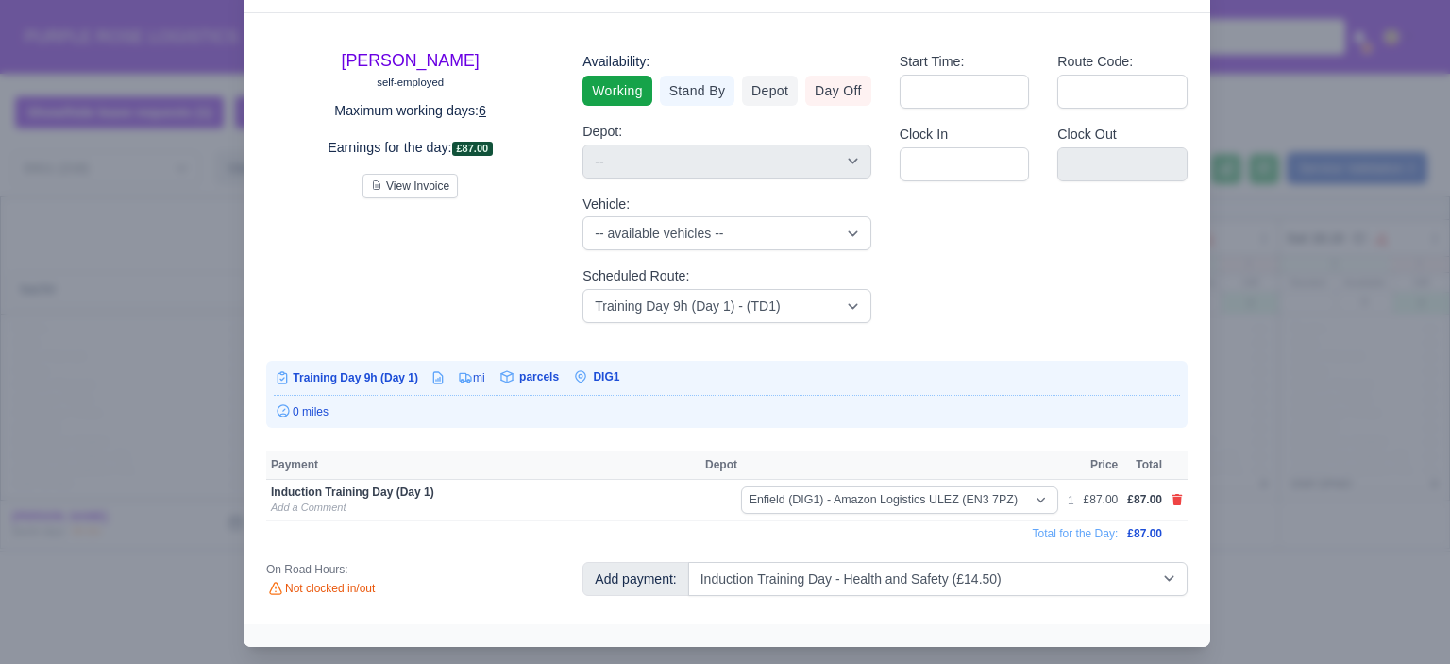
select select "1"
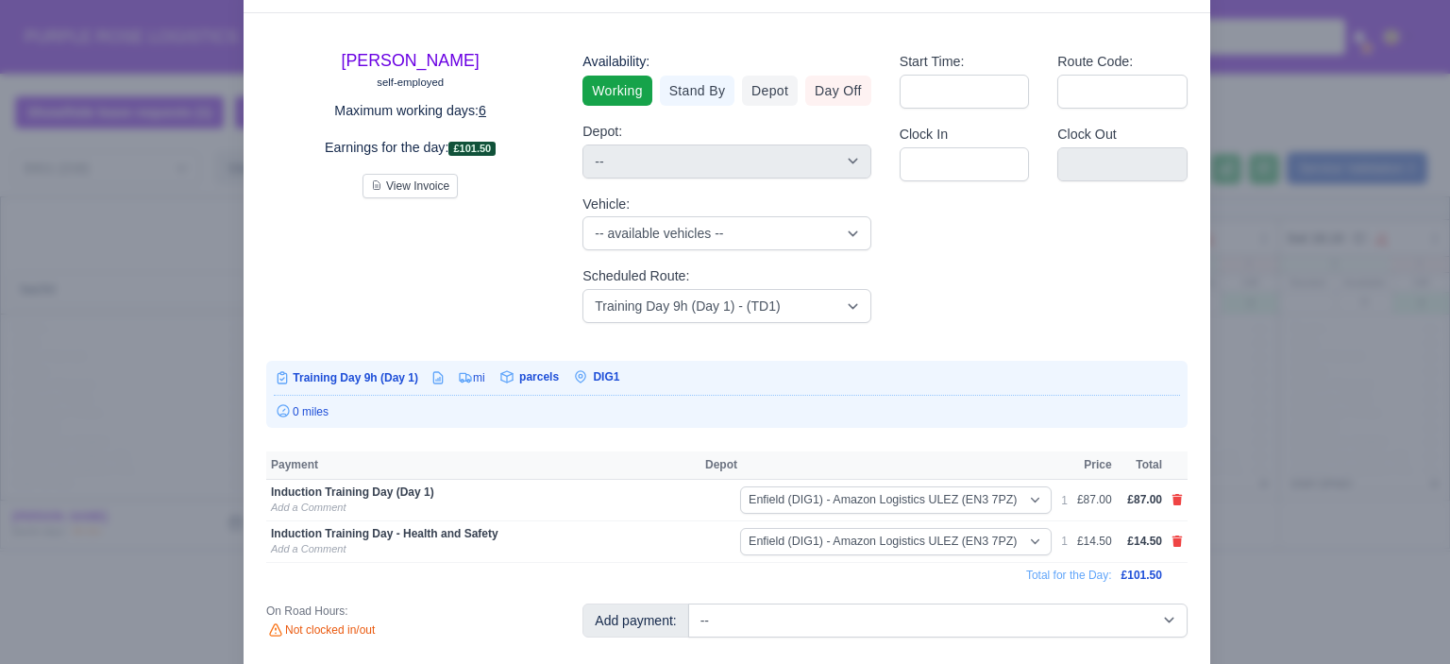
scroll to position [83, 0]
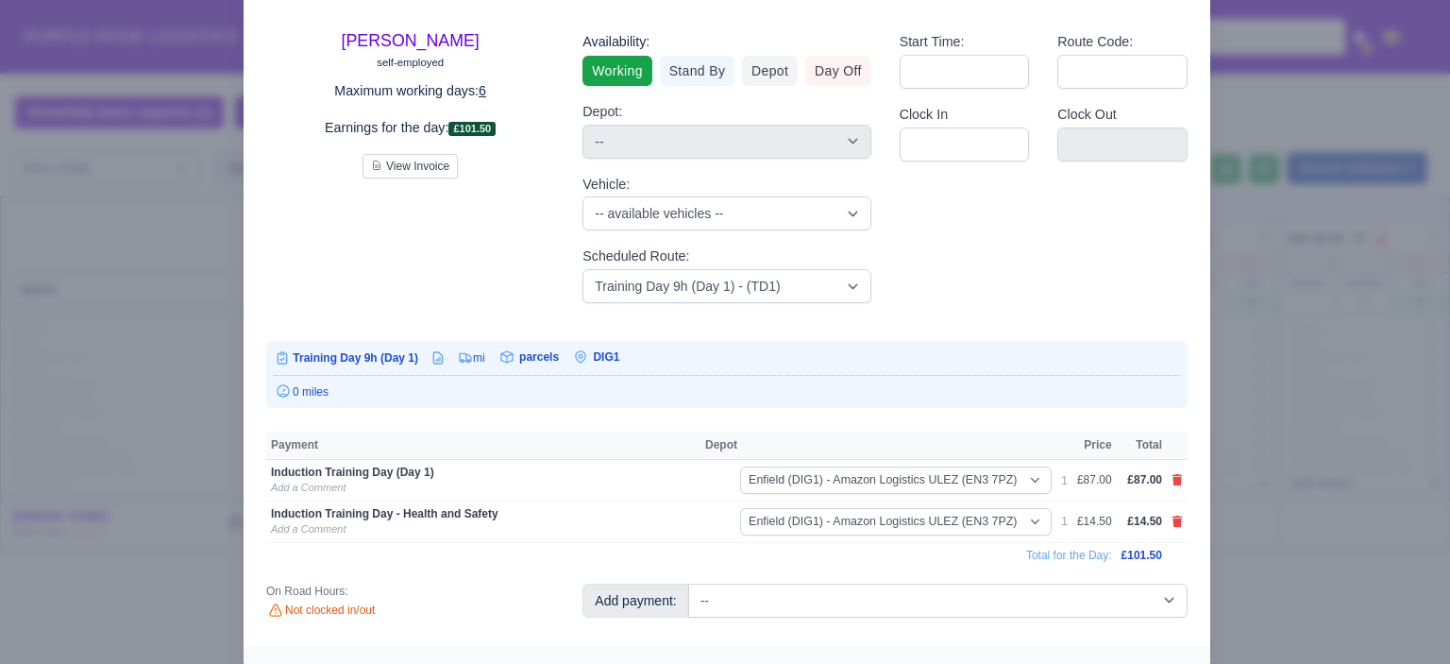
click at [1325, 362] on div at bounding box center [725, 332] width 1450 height 664
